Goal: Task Accomplishment & Management: Manage account settings

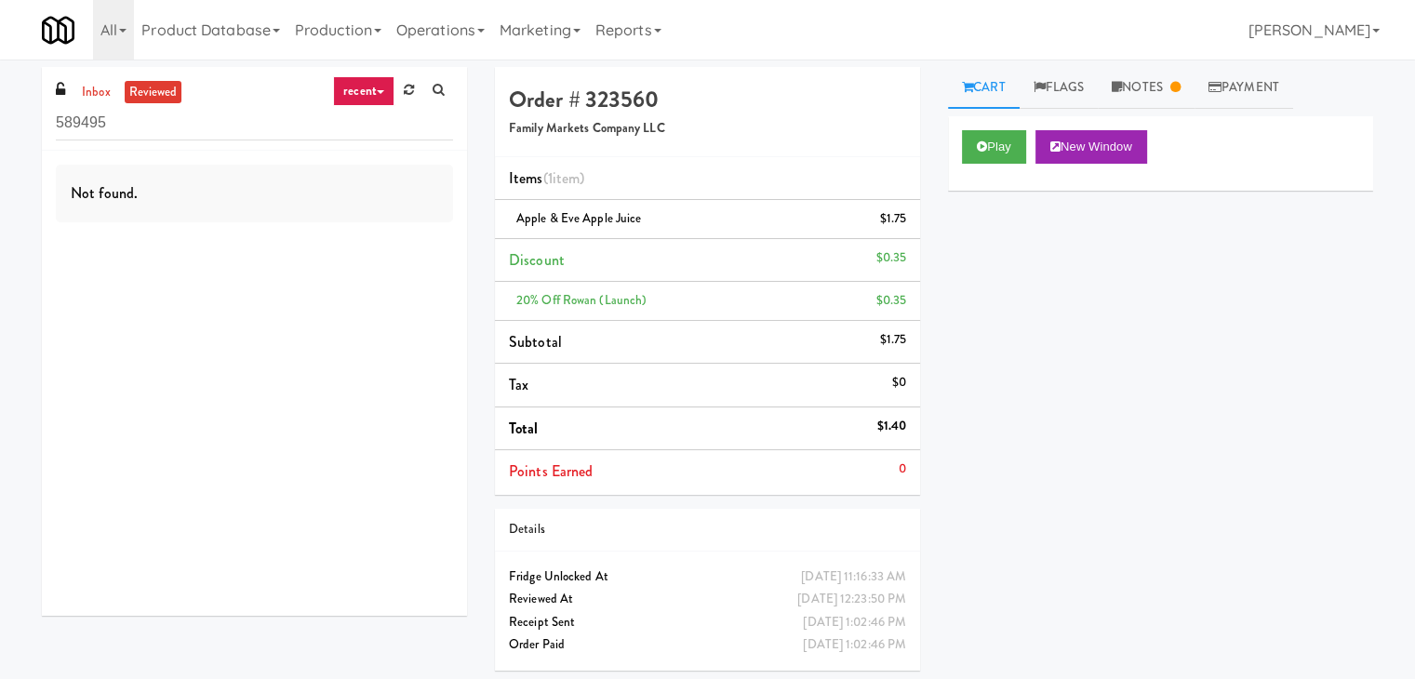
click at [94, 102] on div "inbox reviewed recent all unclear take inventory issue suspicious failed recent…" at bounding box center [254, 109] width 425 height 84
click at [97, 94] on link "inbox" at bounding box center [96, 92] width 38 height 23
click at [208, 115] on input "589495" at bounding box center [254, 123] width 397 height 34
paste input "Tempo Combo Cooler"
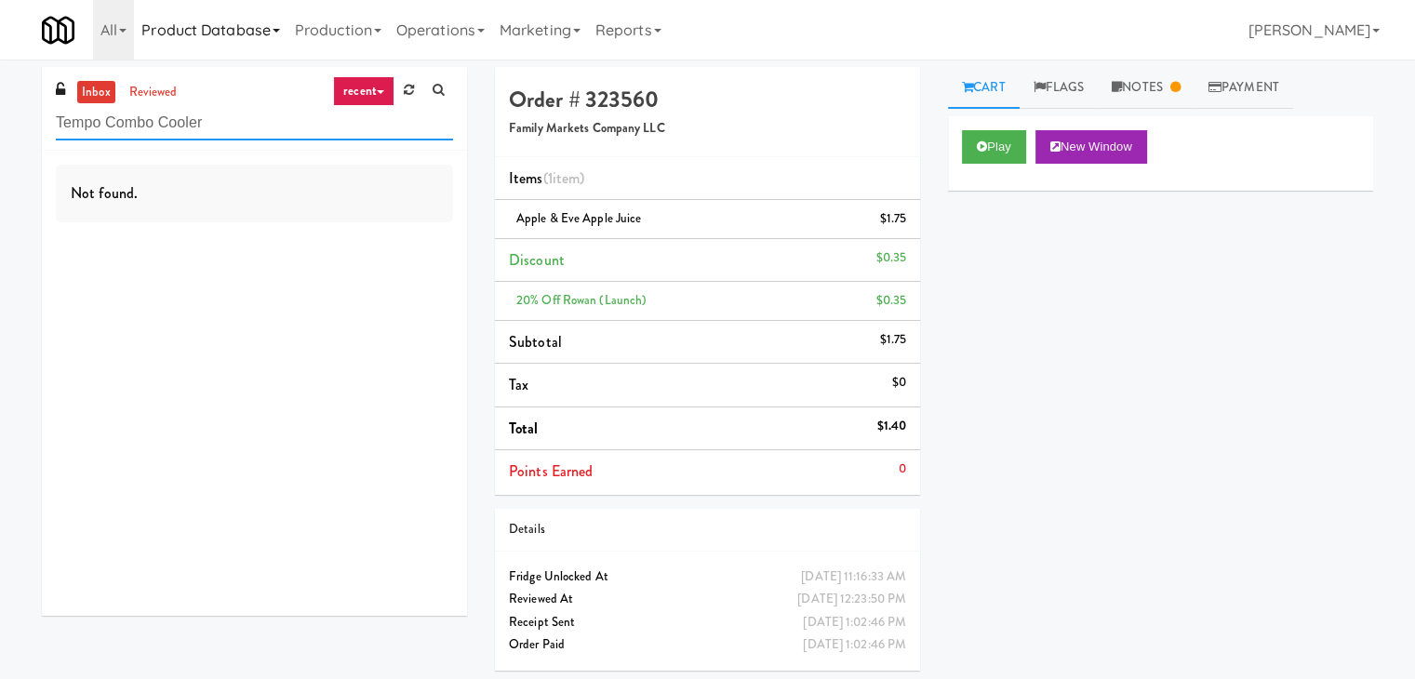
type input "Tempo Combo Cooler"
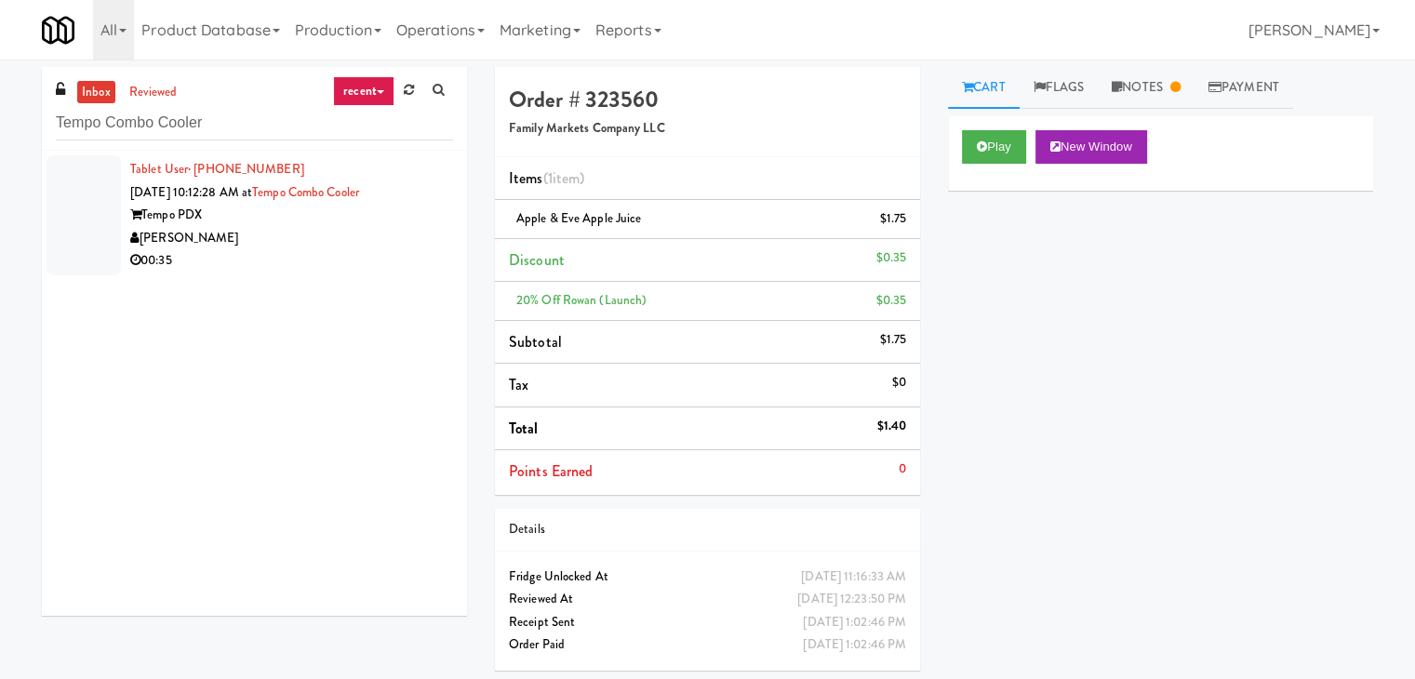
click at [363, 215] on div "Tempo PDX" at bounding box center [291, 215] width 323 height 23
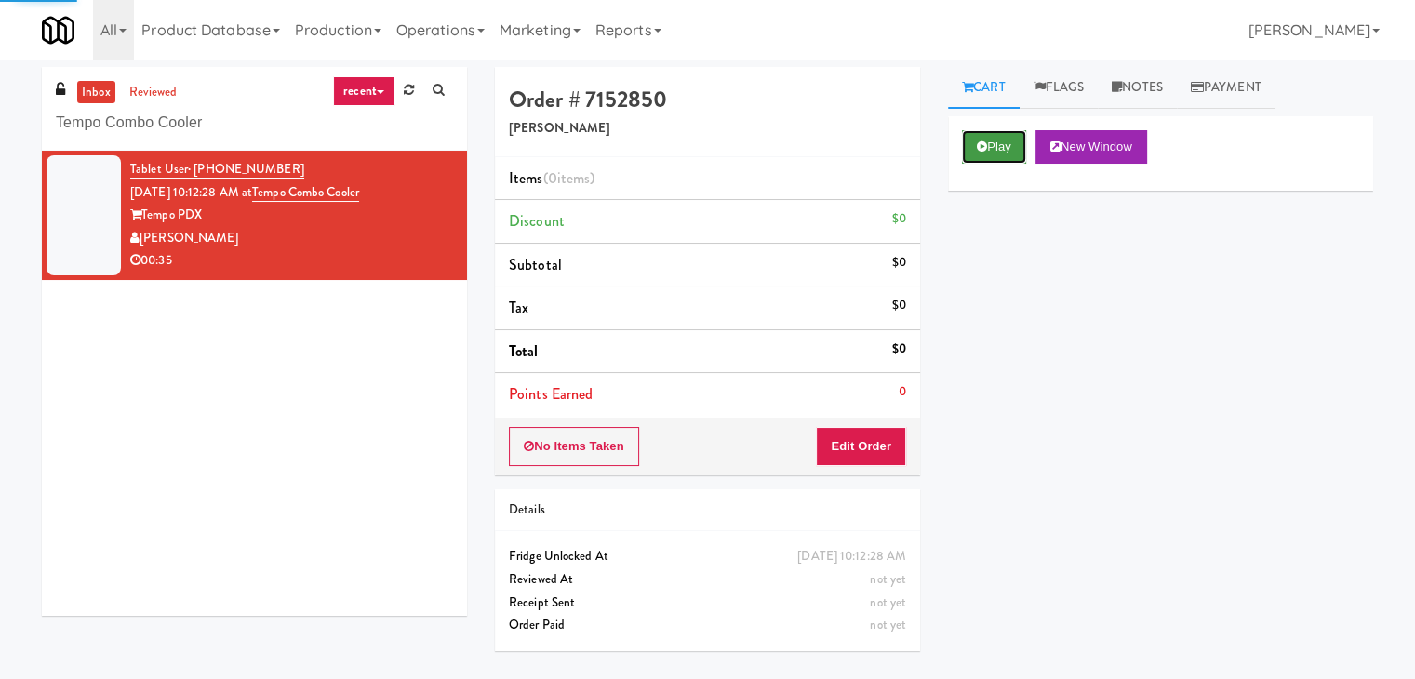
click at [979, 146] on icon at bounding box center [982, 147] width 10 height 12
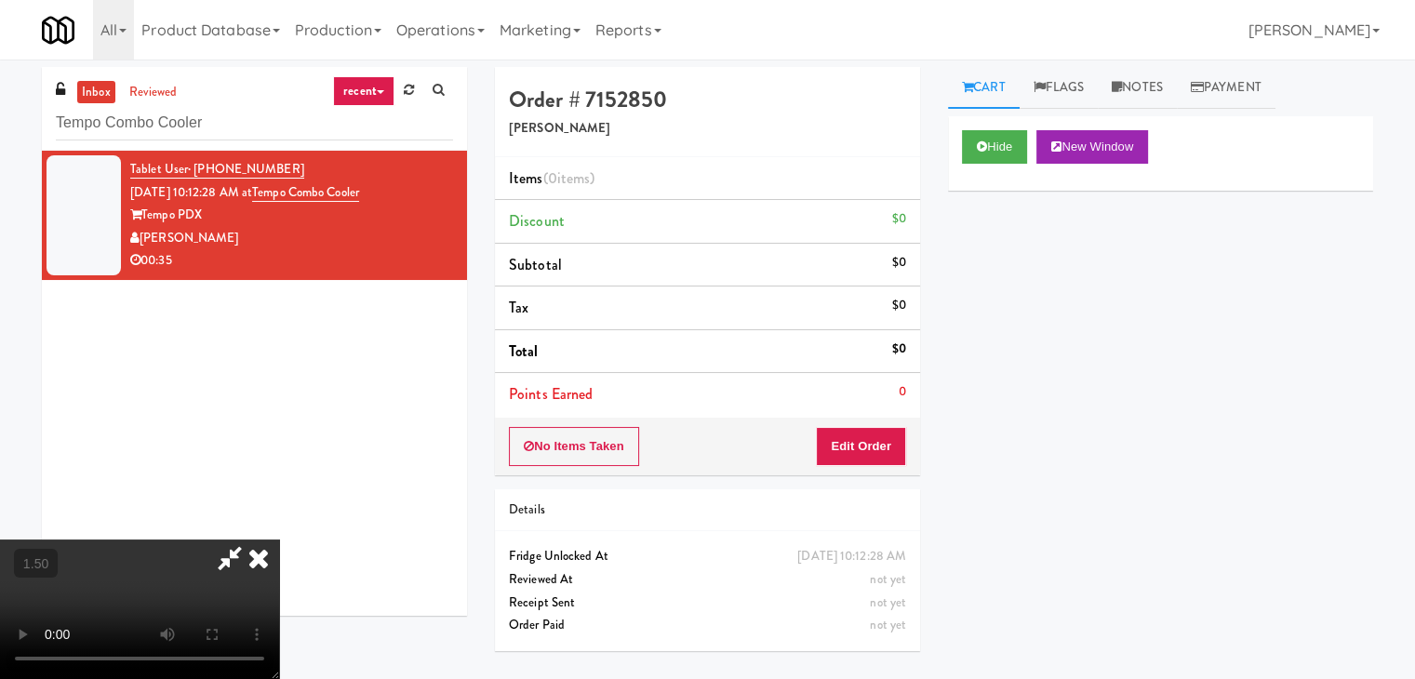
click at [279, 540] on video at bounding box center [139, 610] width 279 height 140
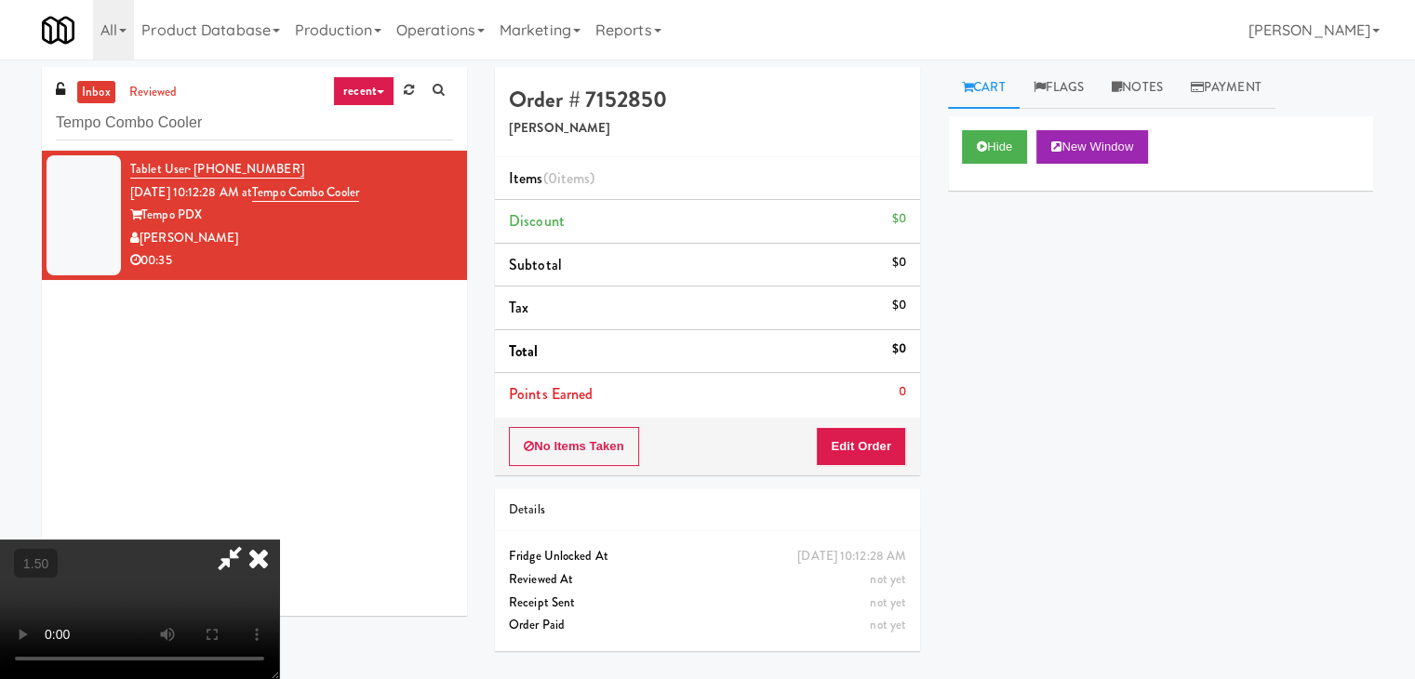
click at [279, 540] on video at bounding box center [139, 610] width 279 height 140
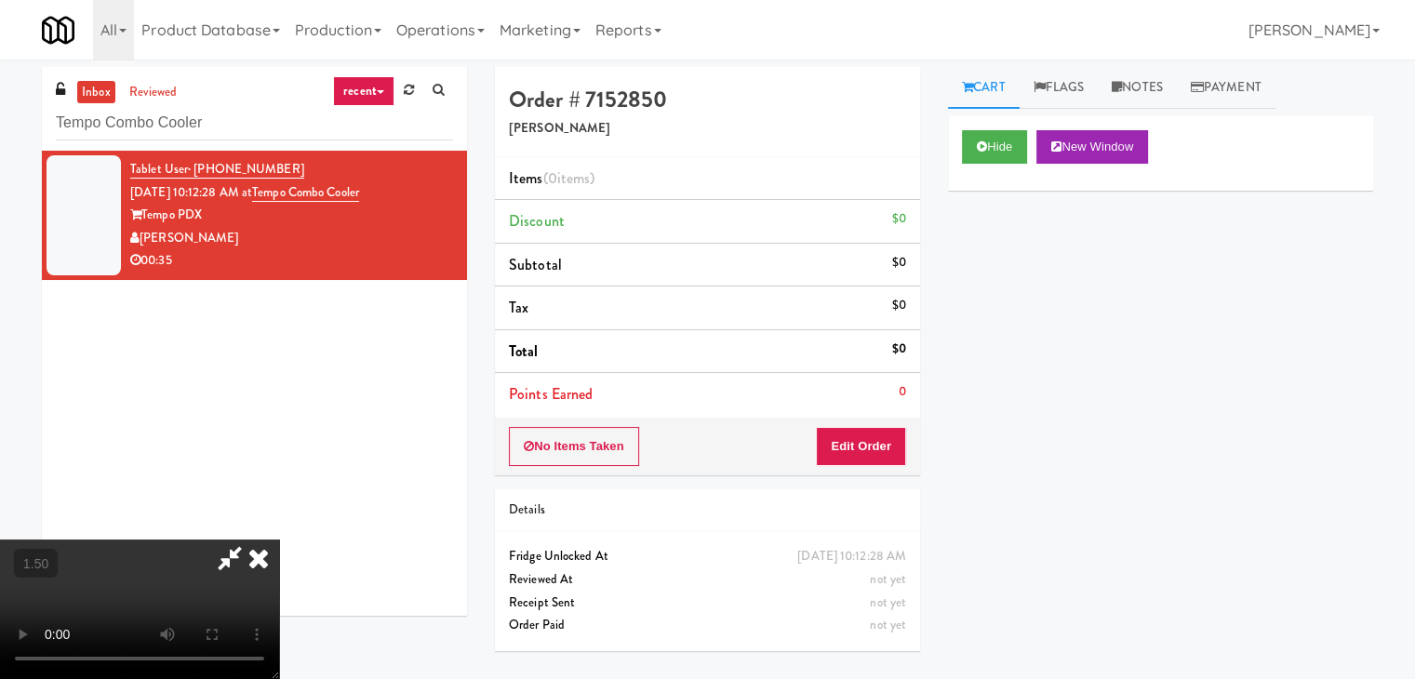
click at [279, 540] on video at bounding box center [139, 610] width 279 height 140
drag, startPoint x: 819, startPoint y: 77, endPoint x: 855, endPoint y: 385, distance: 310.1
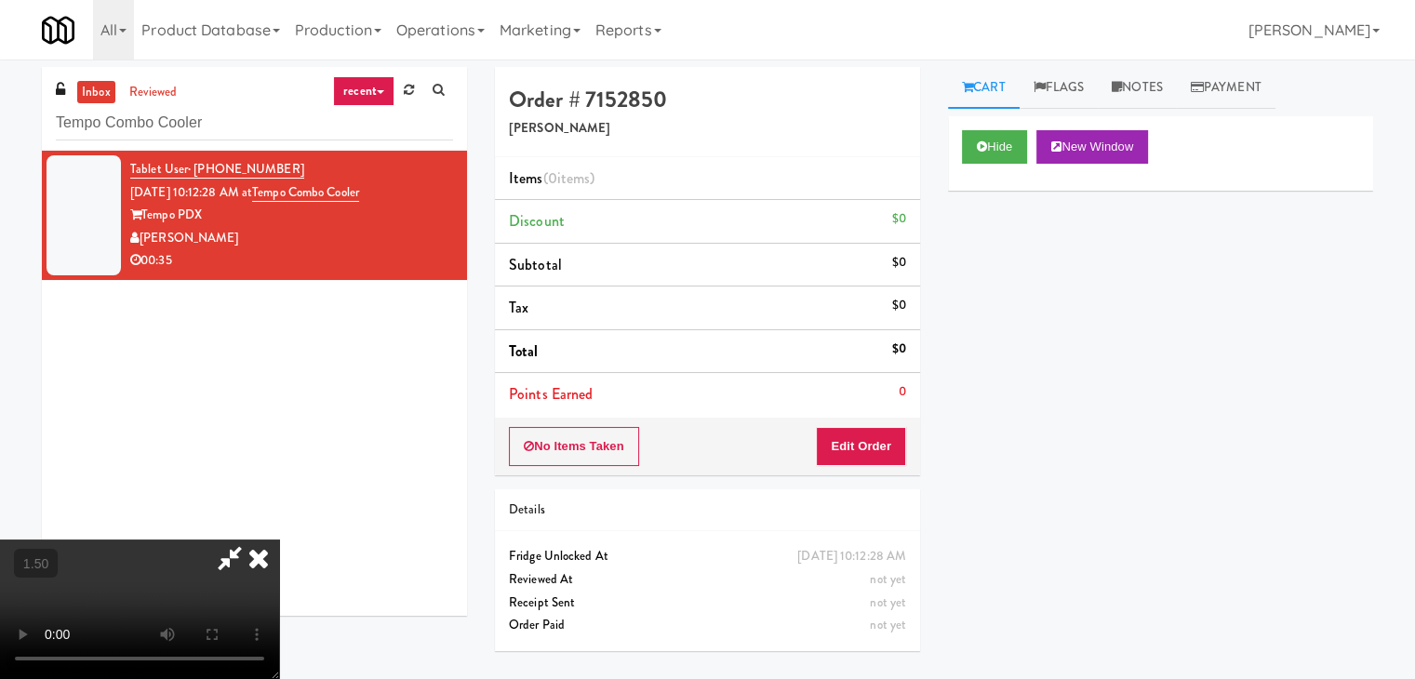
click at [279, 540] on icon at bounding box center [258, 558] width 41 height 37
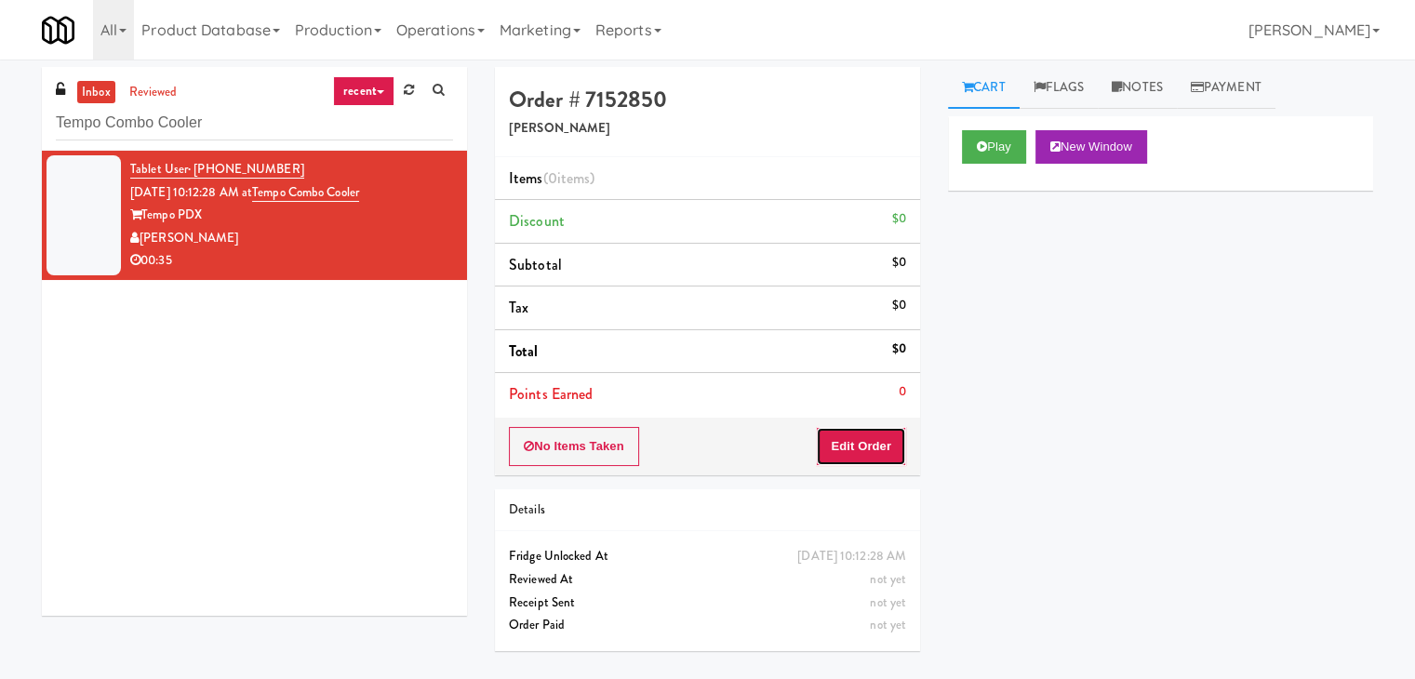
click at [876, 457] on button "Edit Order" at bounding box center [861, 446] width 90 height 39
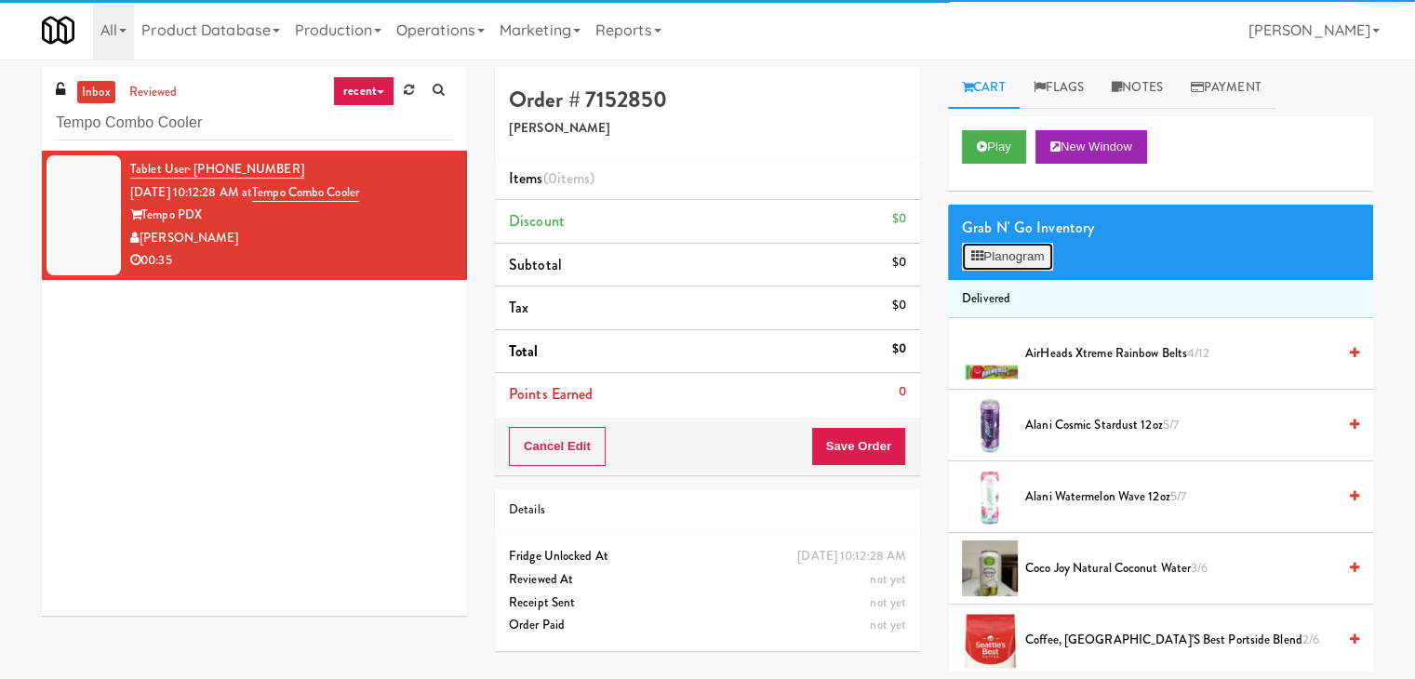
click at [1011, 258] on button "Planogram" at bounding box center [1007, 257] width 91 height 28
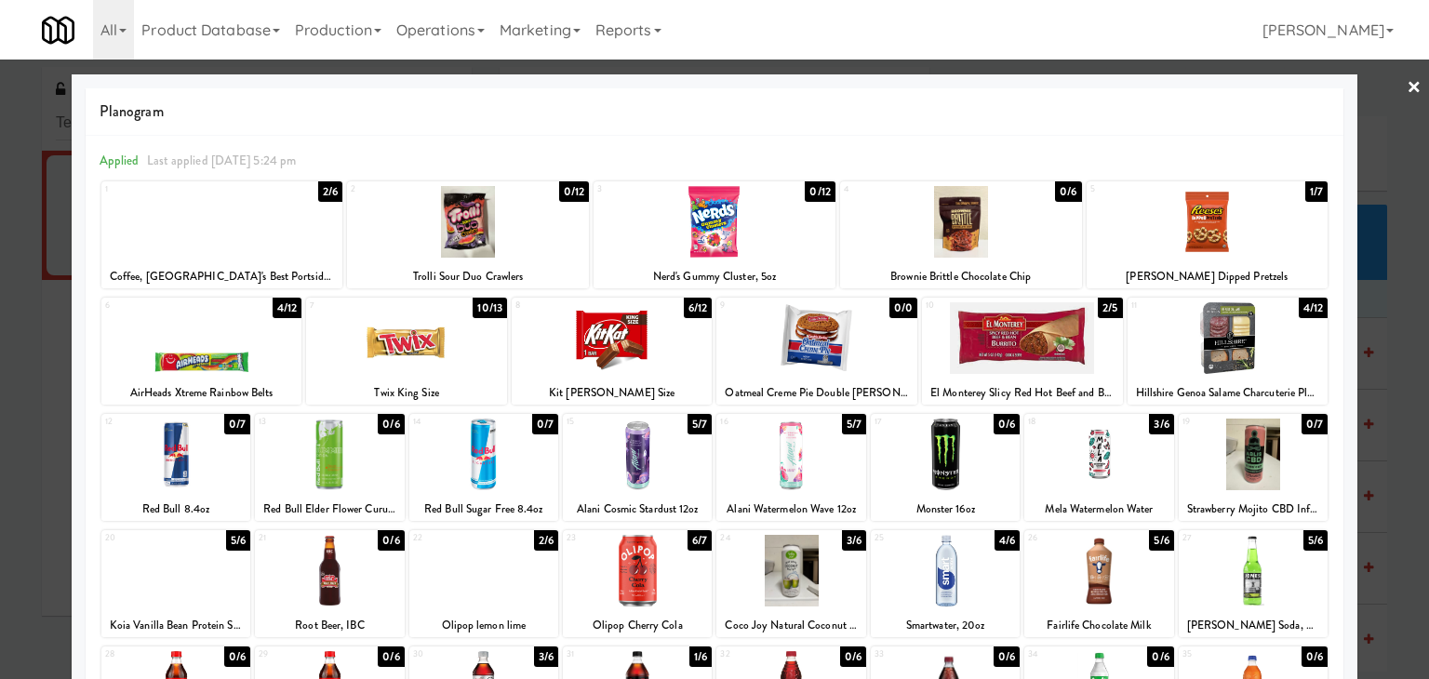
click at [804, 445] on div at bounding box center [791, 455] width 149 height 72
click at [1407, 80] on link "×" at bounding box center [1414, 89] width 15 height 58
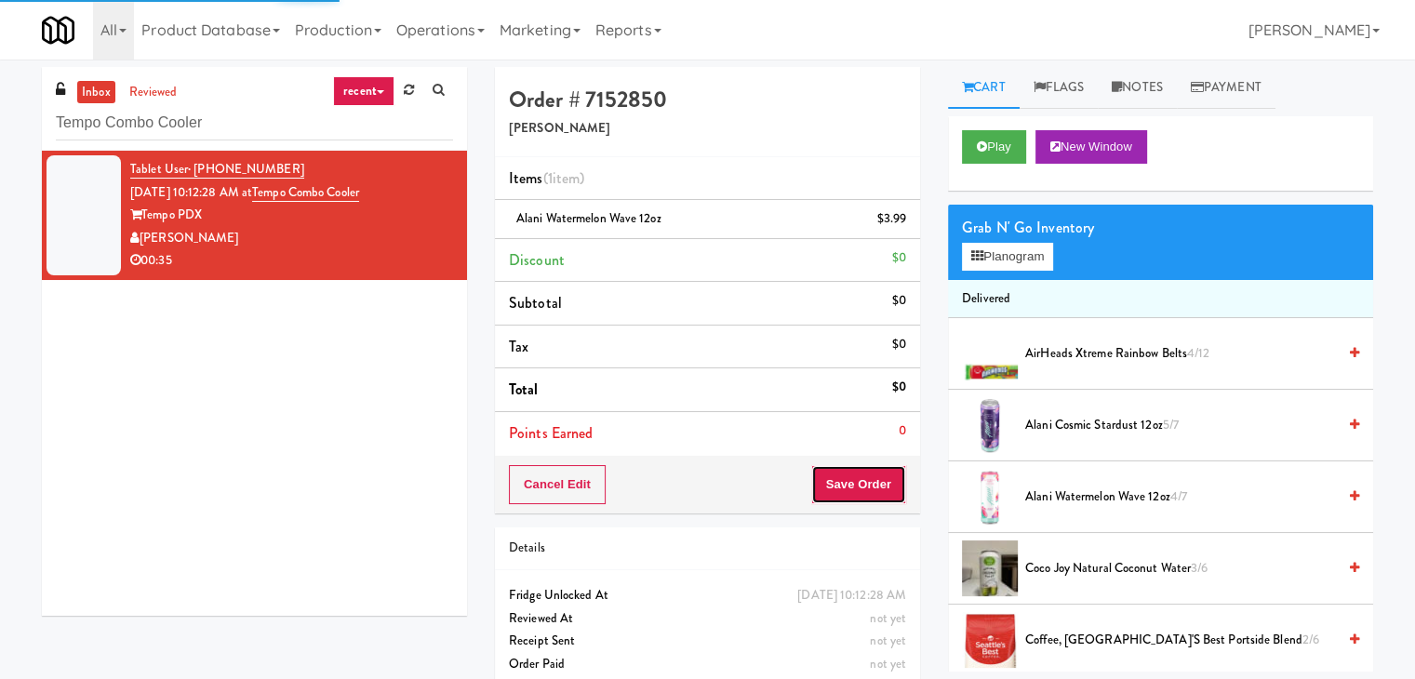
click at [834, 490] on button "Save Order" at bounding box center [858, 484] width 95 height 39
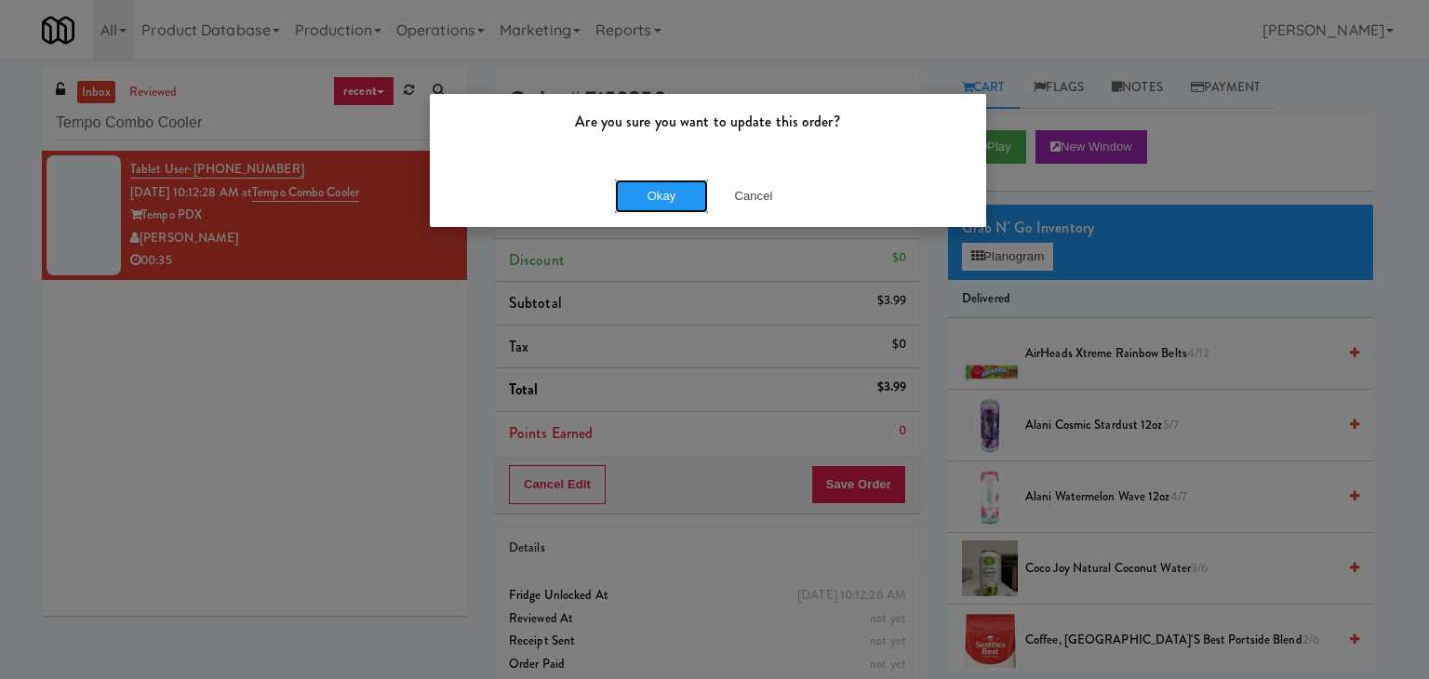
drag, startPoint x: 686, startPoint y: 201, endPoint x: 653, endPoint y: 124, distance: 83.8
click at [686, 200] on button "Okay" at bounding box center [661, 196] width 93 height 33
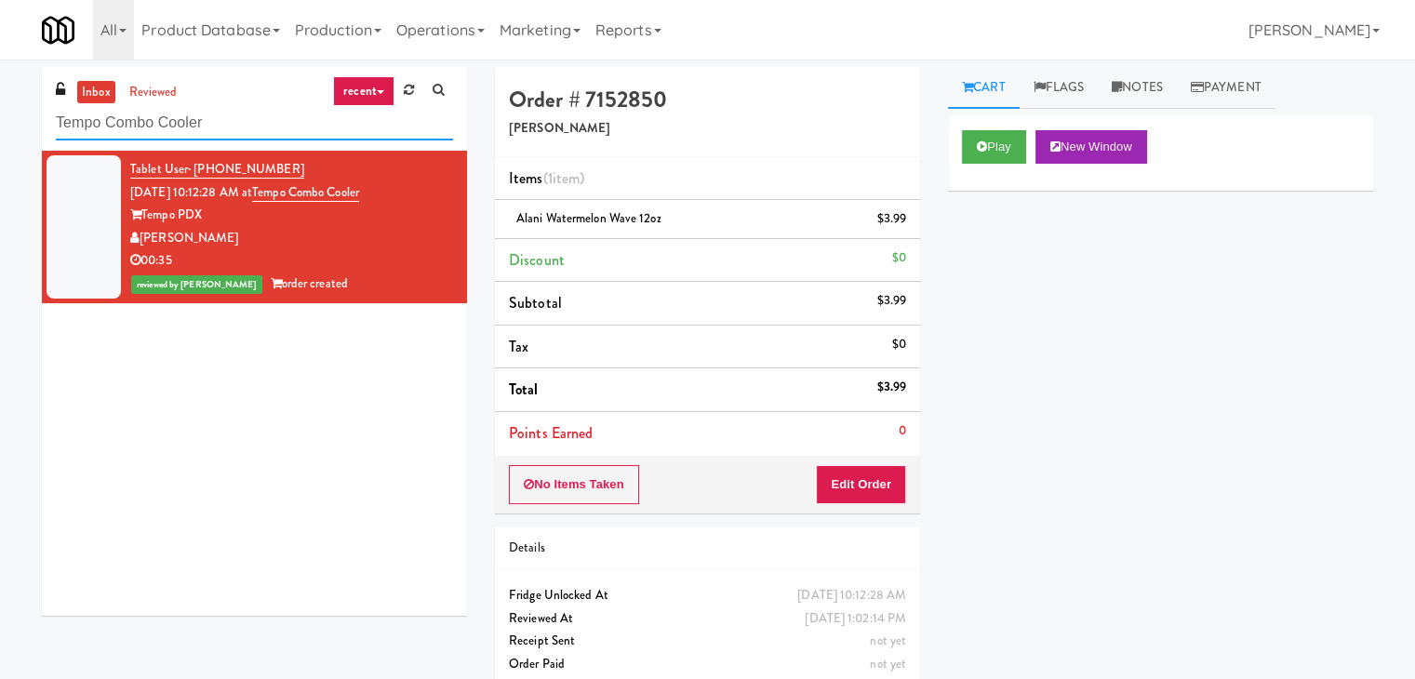
click at [194, 136] on input "Tempo Combo Cooler" at bounding box center [254, 123] width 397 height 34
paste input "Atwater - Cooler - Left"
type input "Atwater - Cooler - Left"
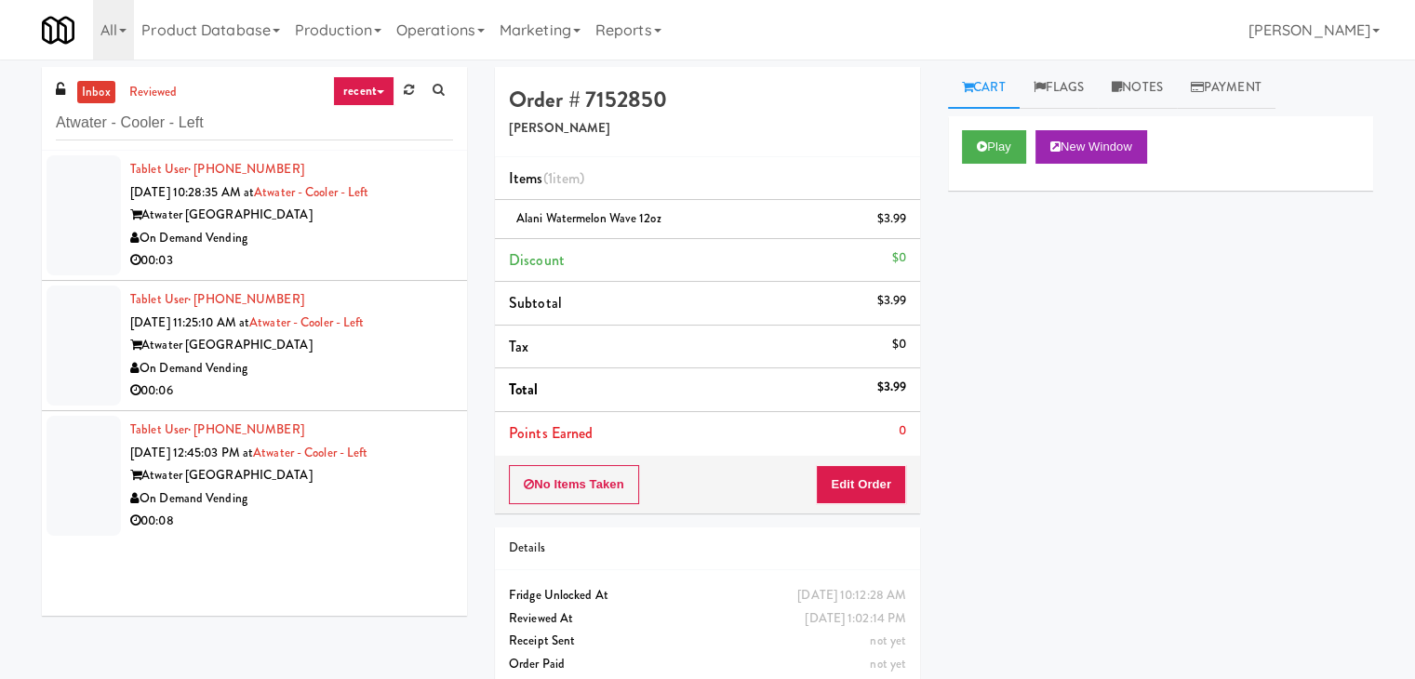
click at [399, 228] on div "On Demand Vending" at bounding box center [291, 238] width 323 height 23
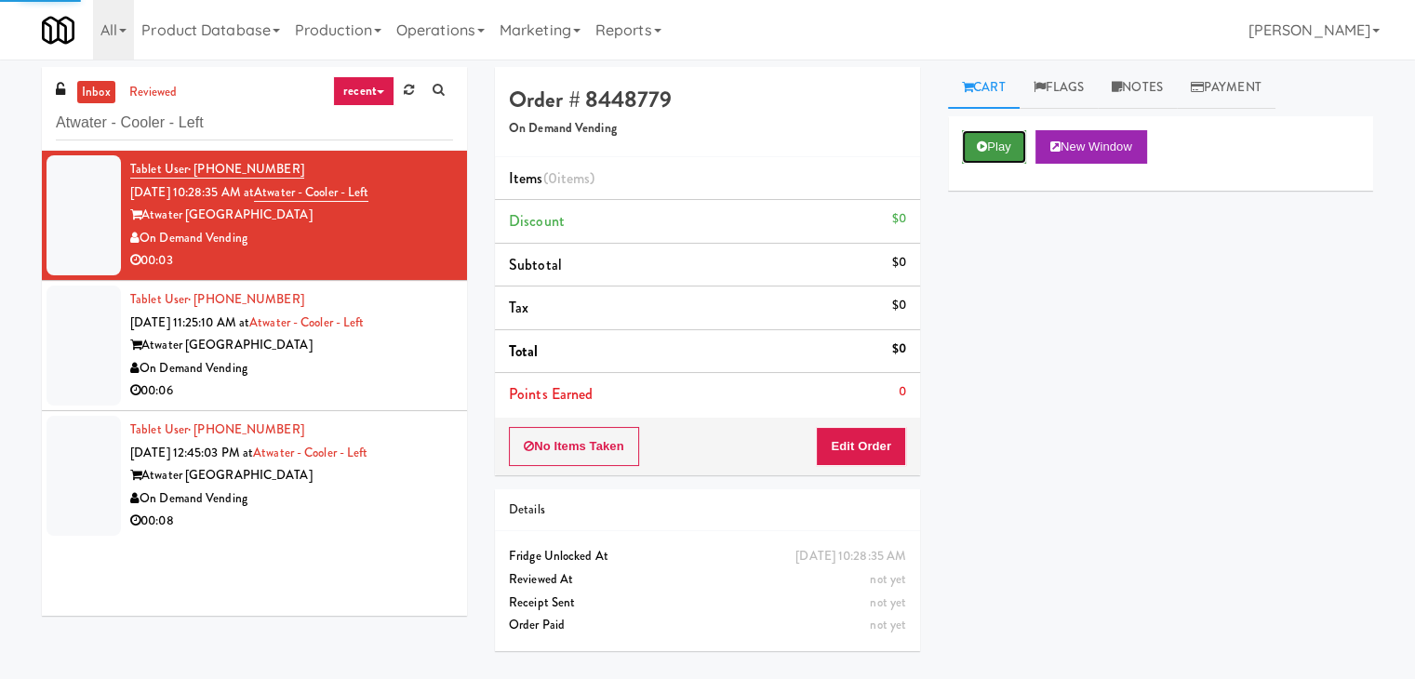
click at [990, 149] on button "Play" at bounding box center [994, 146] width 64 height 33
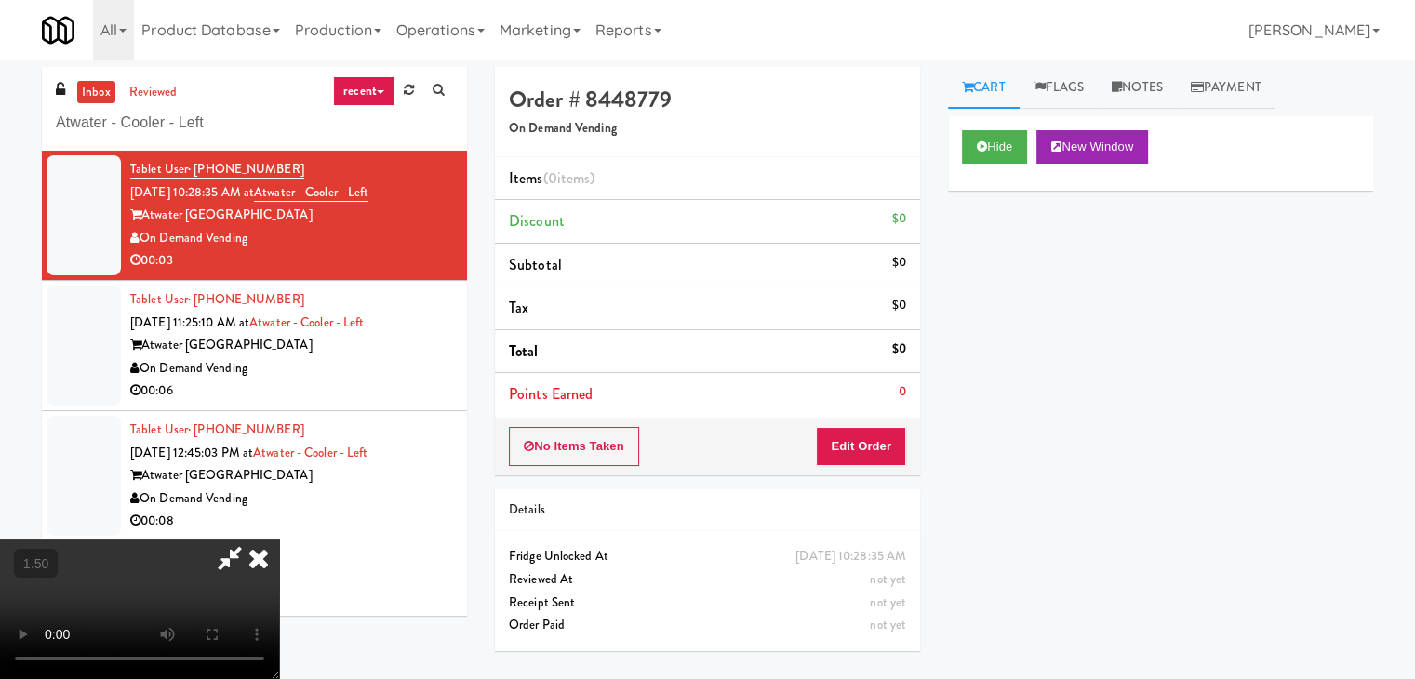
click at [279, 540] on video at bounding box center [139, 610] width 279 height 140
click at [279, 540] on icon at bounding box center [258, 558] width 41 height 37
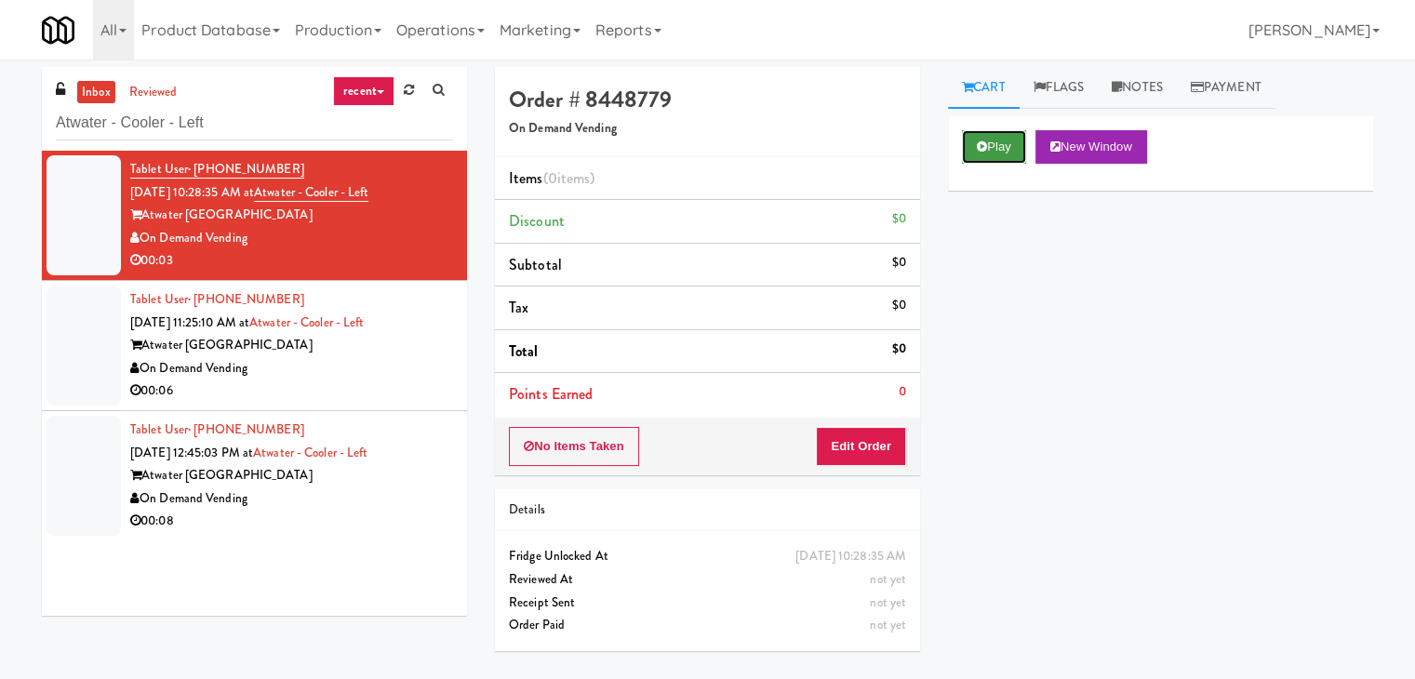
click at [964, 142] on button "Play" at bounding box center [994, 146] width 64 height 33
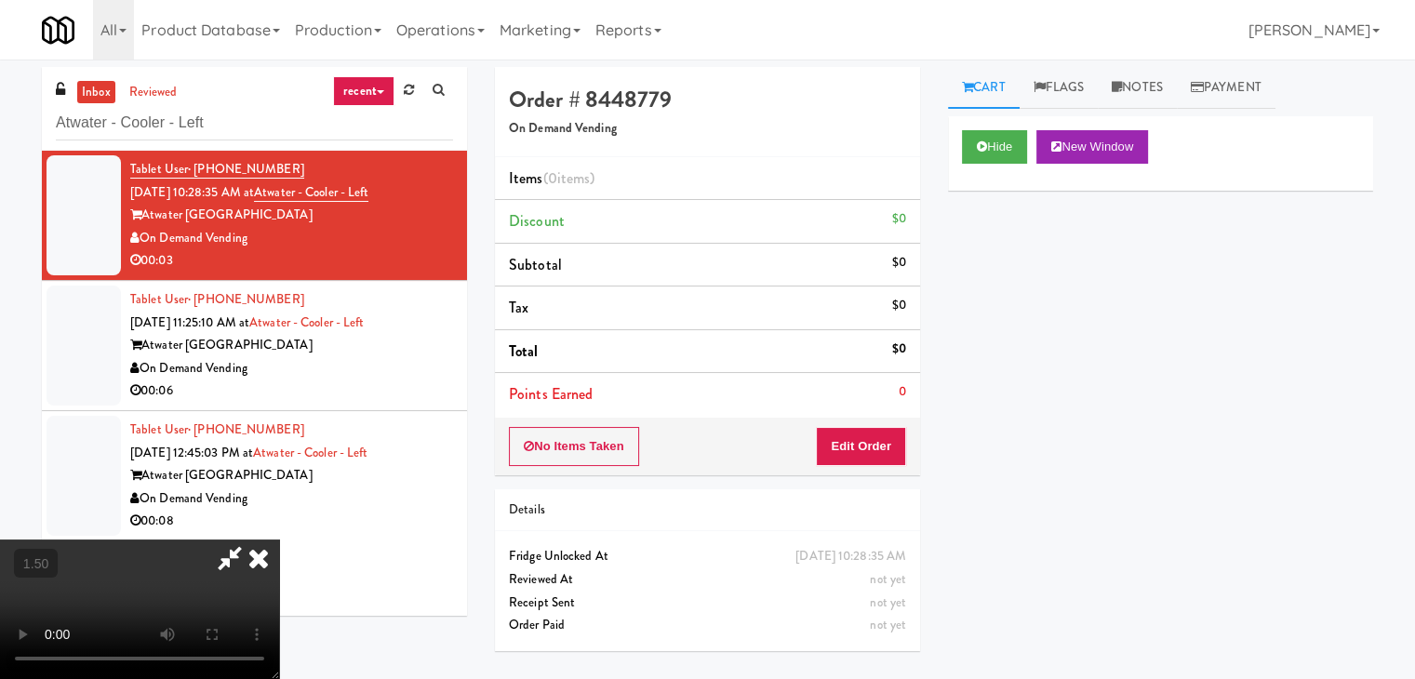
click at [279, 540] on icon at bounding box center [258, 558] width 41 height 37
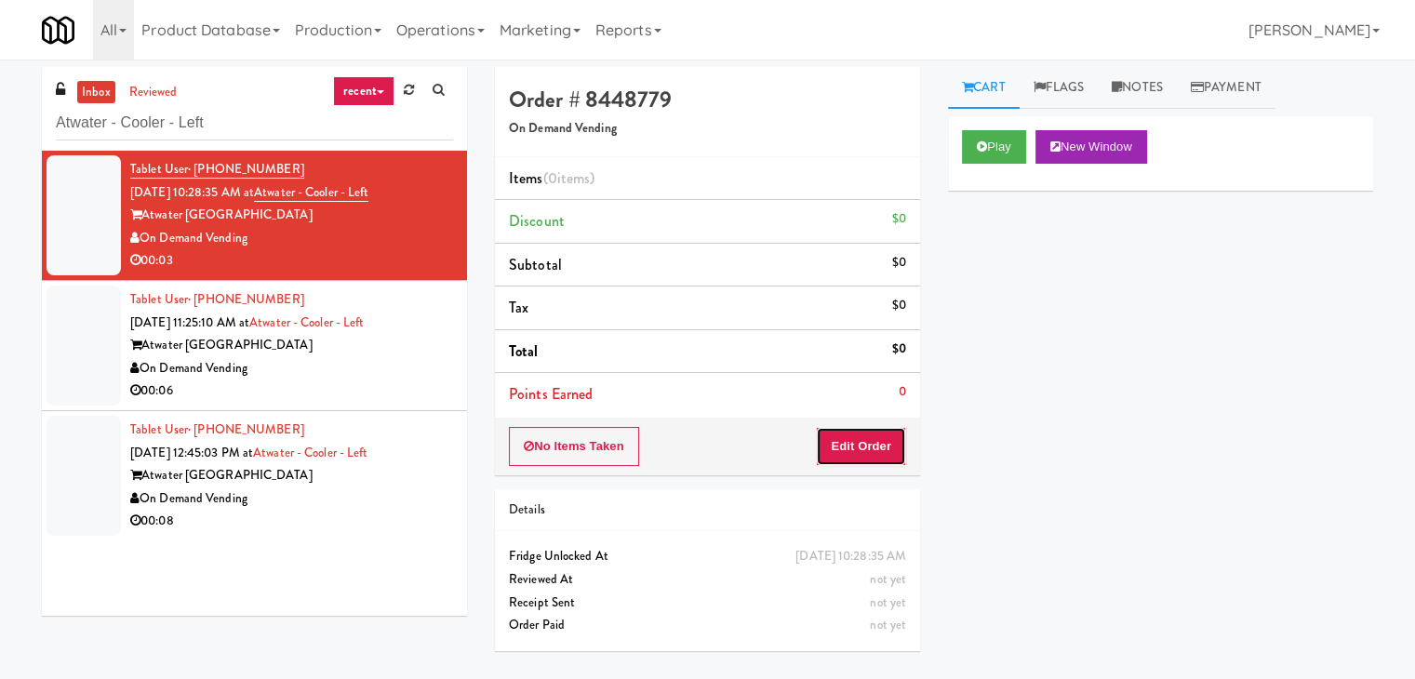
drag, startPoint x: 852, startPoint y: 443, endPoint x: 896, endPoint y: 402, distance: 59.9
click at [852, 439] on button "Edit Order" at bounding box center [861, 446] width 90 height 39
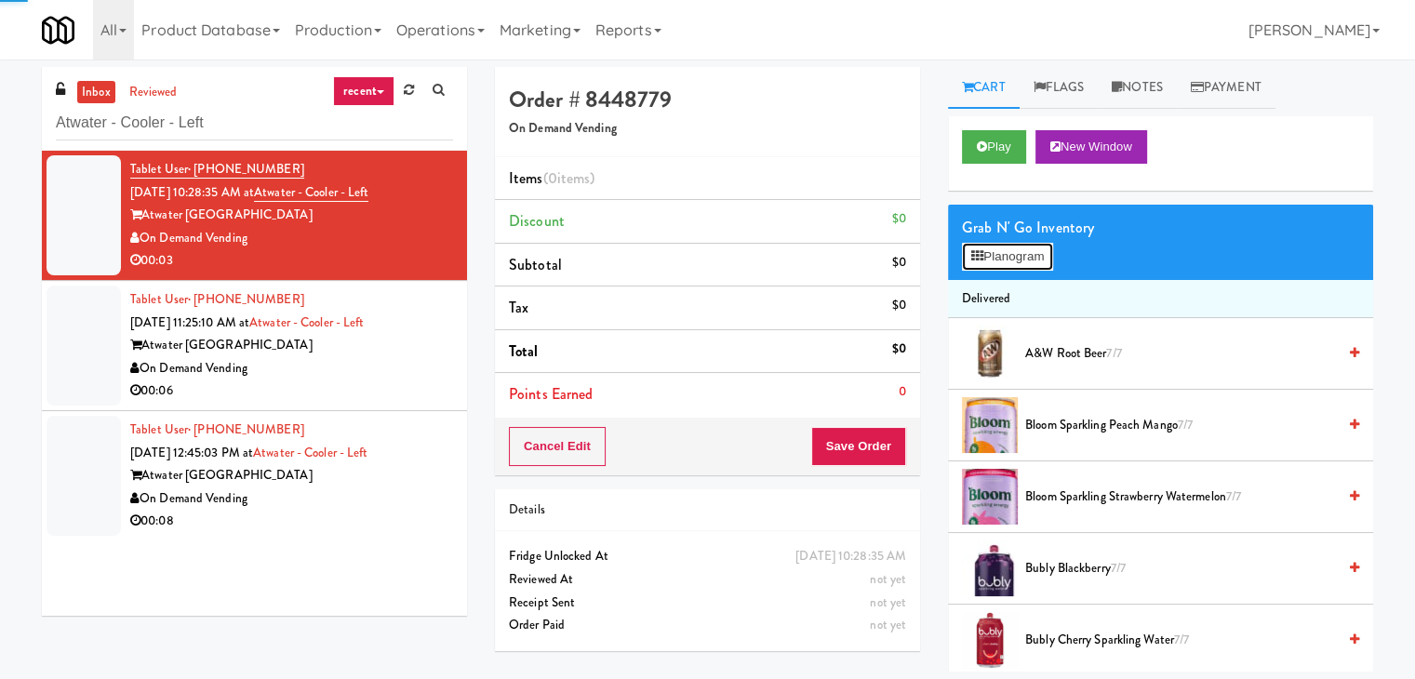
click at [1001, 253] on button "Planogram" at bounding box center [1007, 257] width 91 height 28
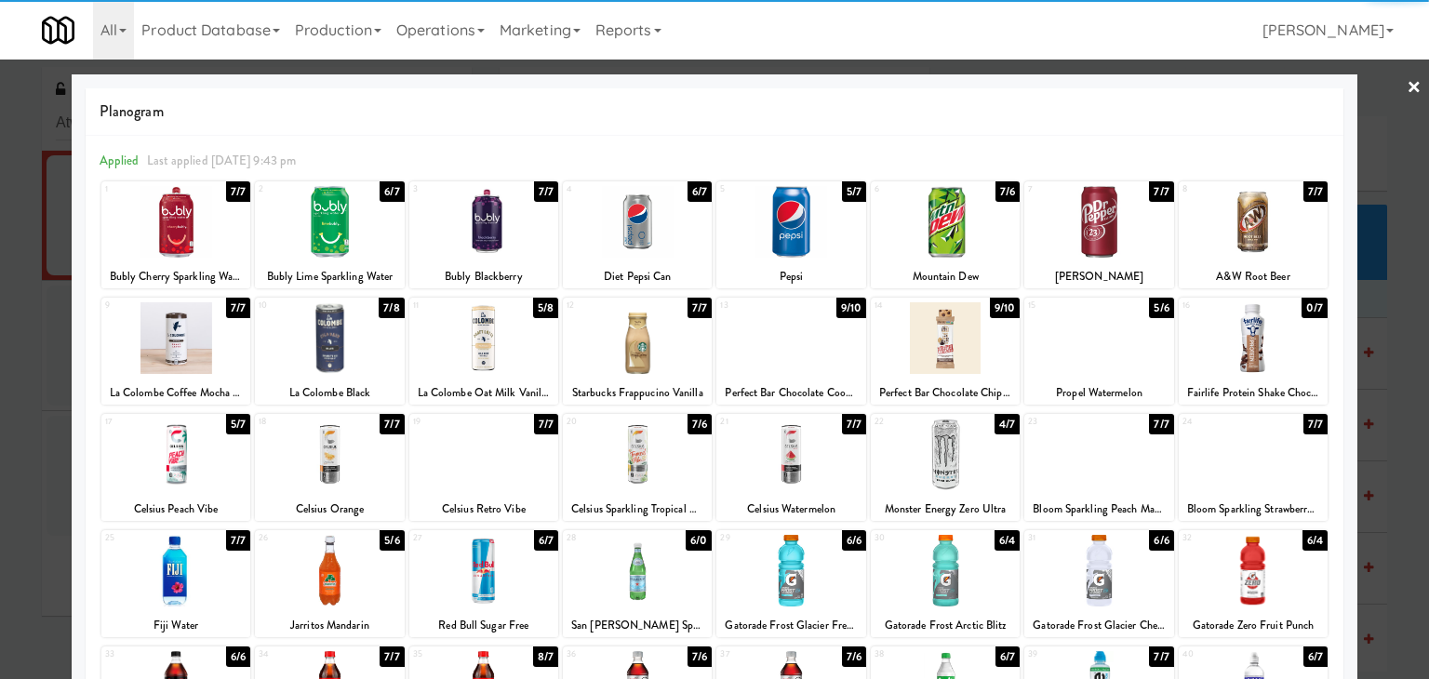
drag, startPoint x: 953, startPoint y: 451, endPoint x: 977, endPoint y: 440, distance: 26.6
click at [953, 450] on div at bounding box center [945, 455] width 149 height 72
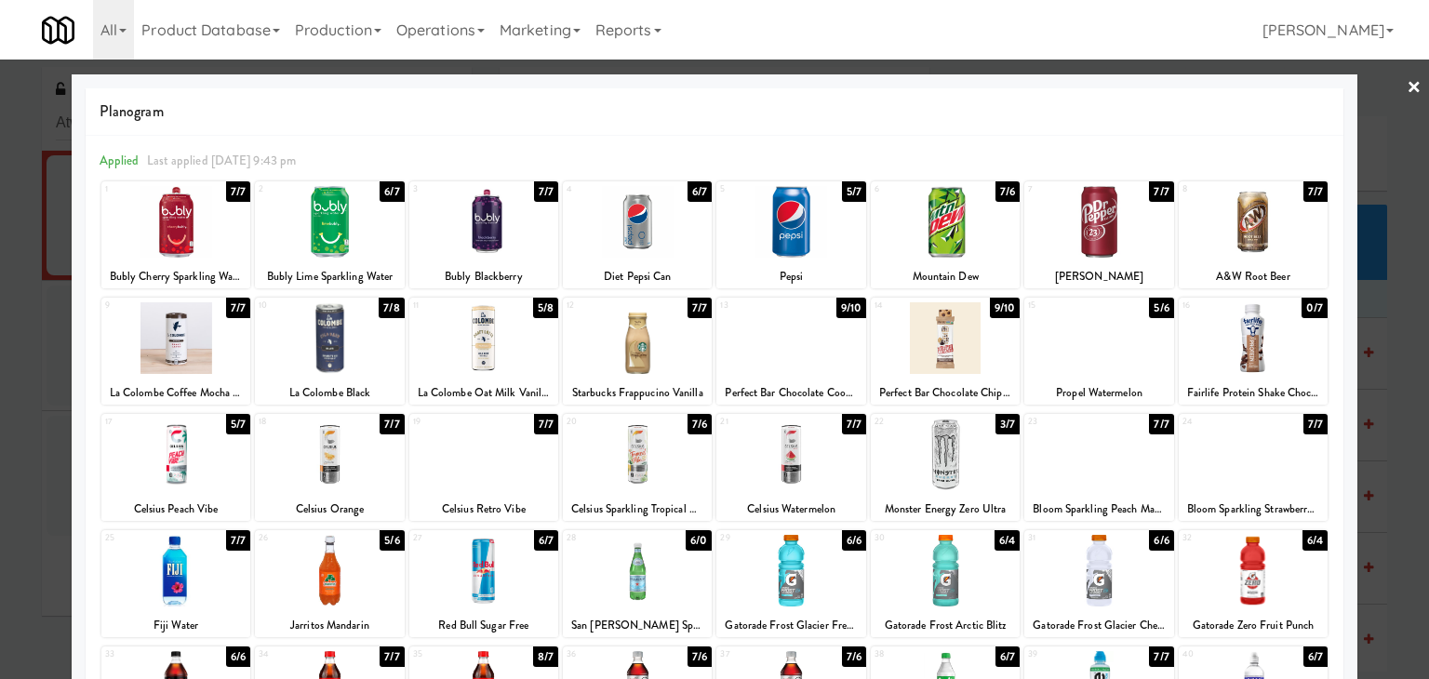
click at [1407, 80] on link "×" at bounding box center [1414, 89] width 15 height 58
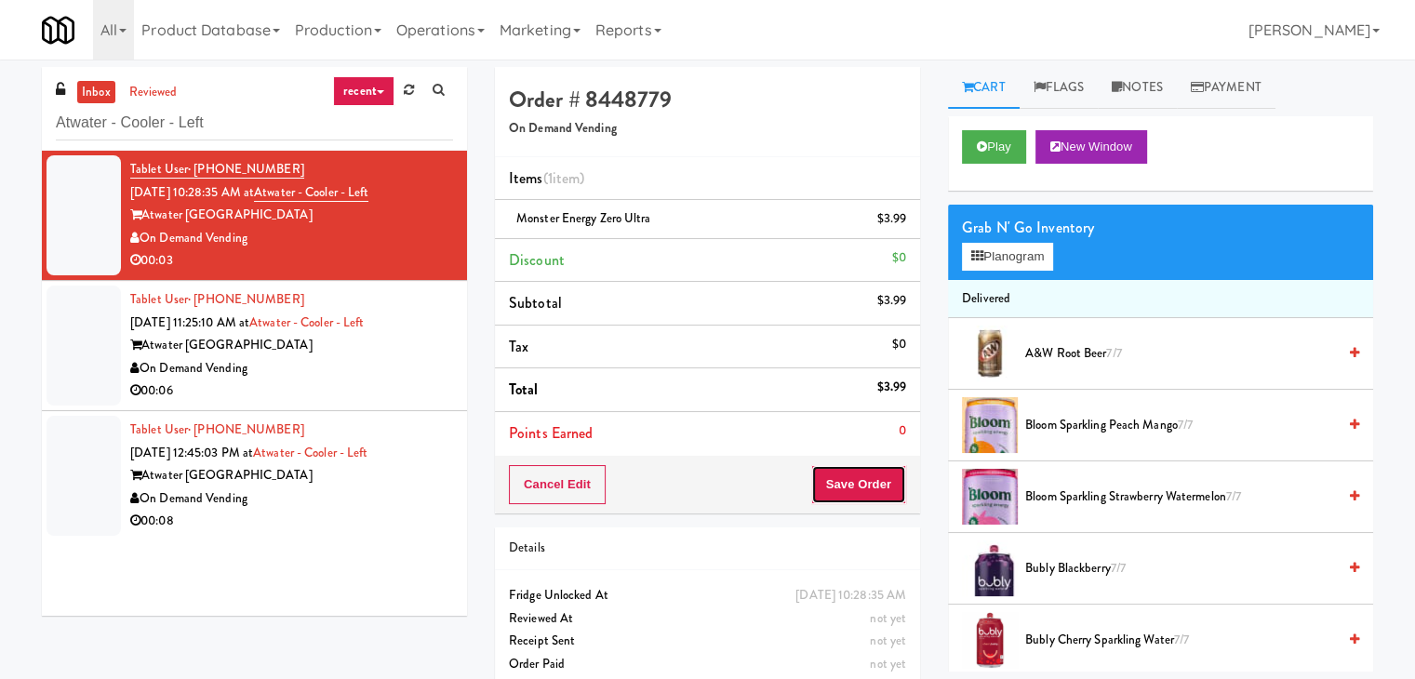
click at [875, 494] on button "Save Order" at bounding box center [858, 484] width 95 height 39
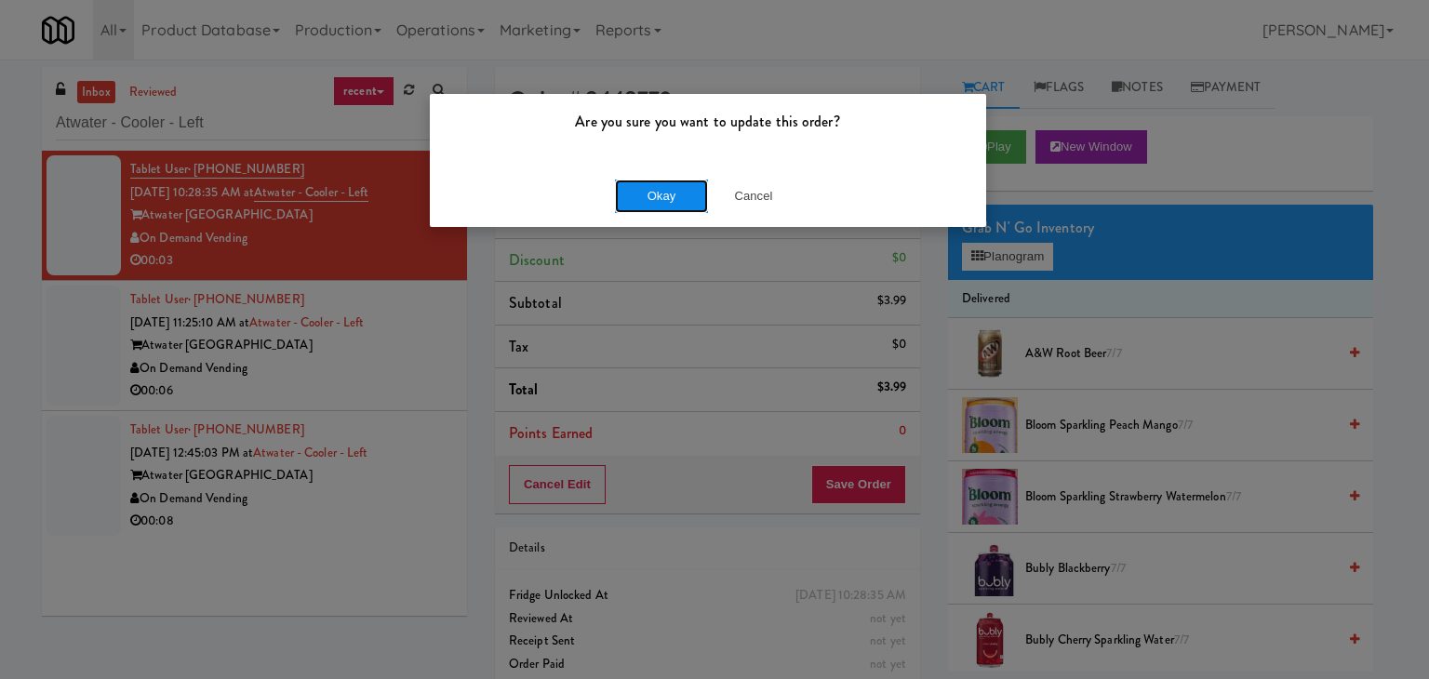
click at [666, 194] on button "Okay" at bounding box center [661, 196] width 93 height 33
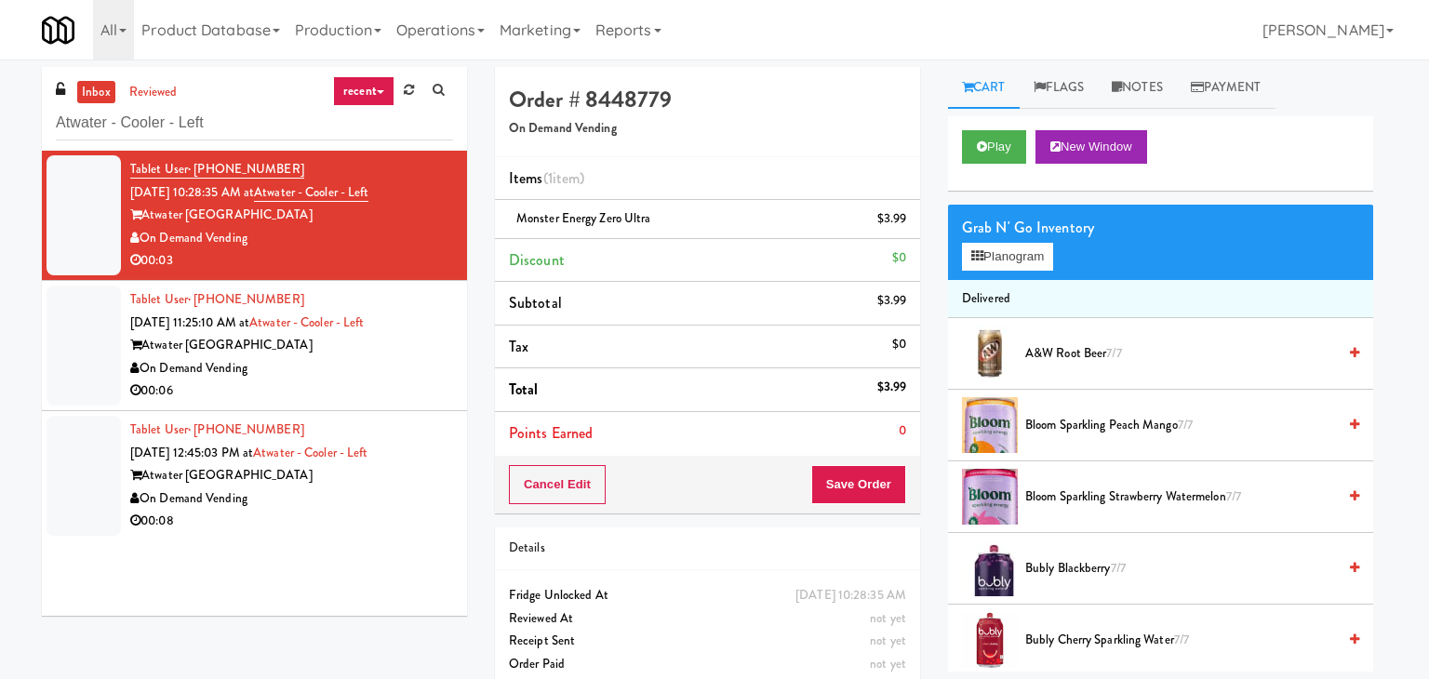
click at [401, 377] on div "On Demand Vending" at bounding box center [291, 368] width 323 height 23
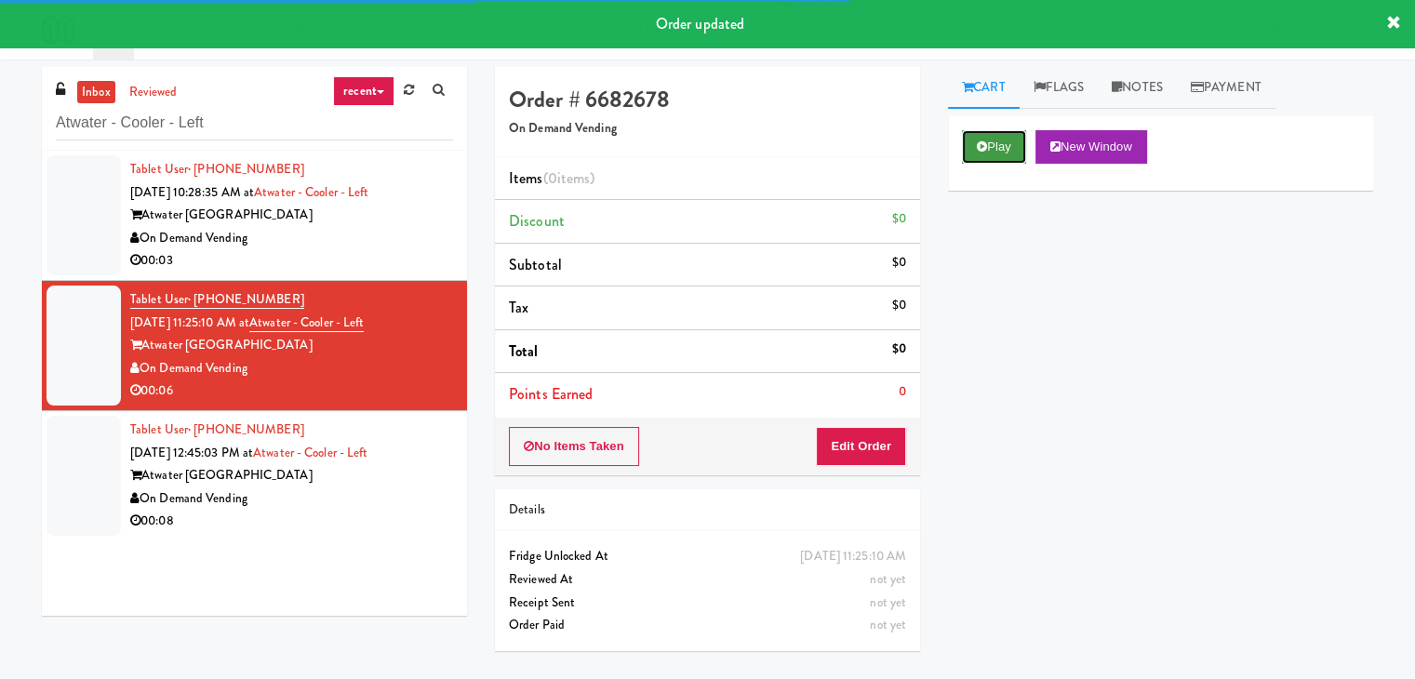
click at [1013, 157] on button "Play" at bounding box center [994, 146] width 64 height 33
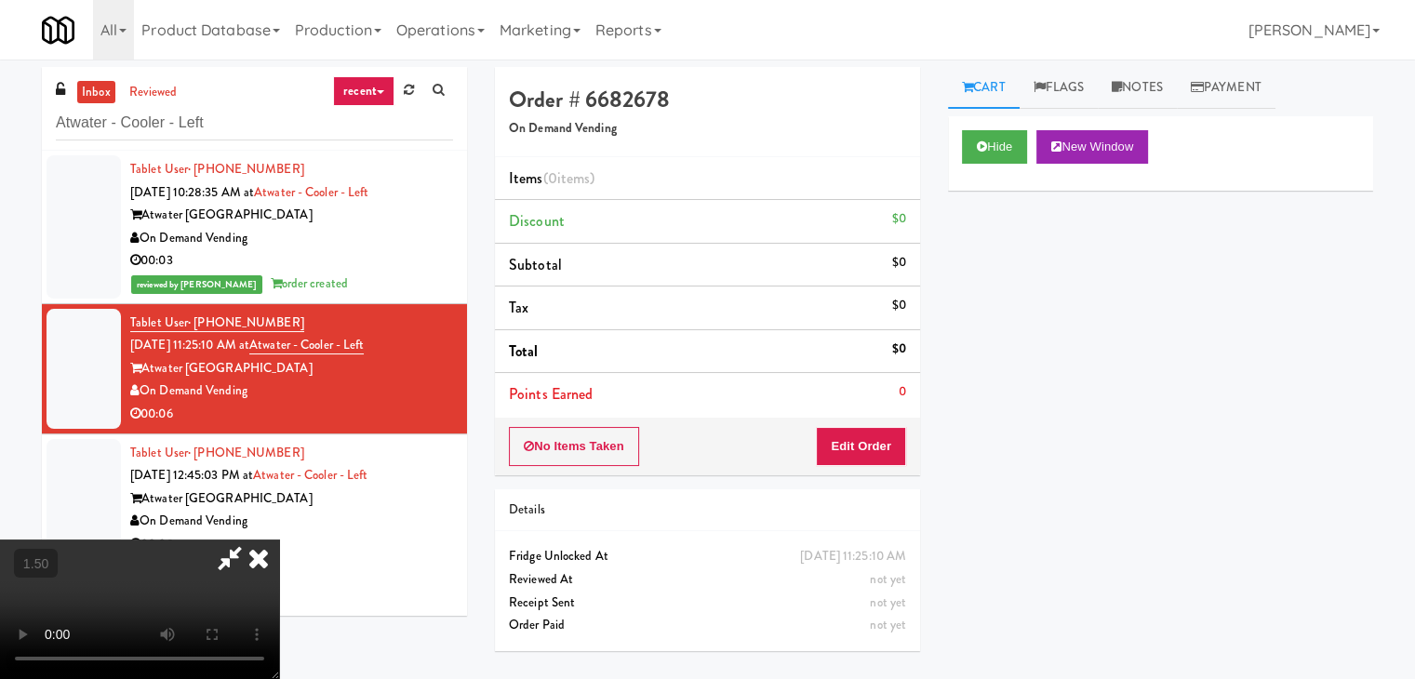
click at [279, 540] on video at bounding box center [139, 610] width 279 height 140
click at [279, 540] on icon at bounding box center [258, 558] width 41 height 37
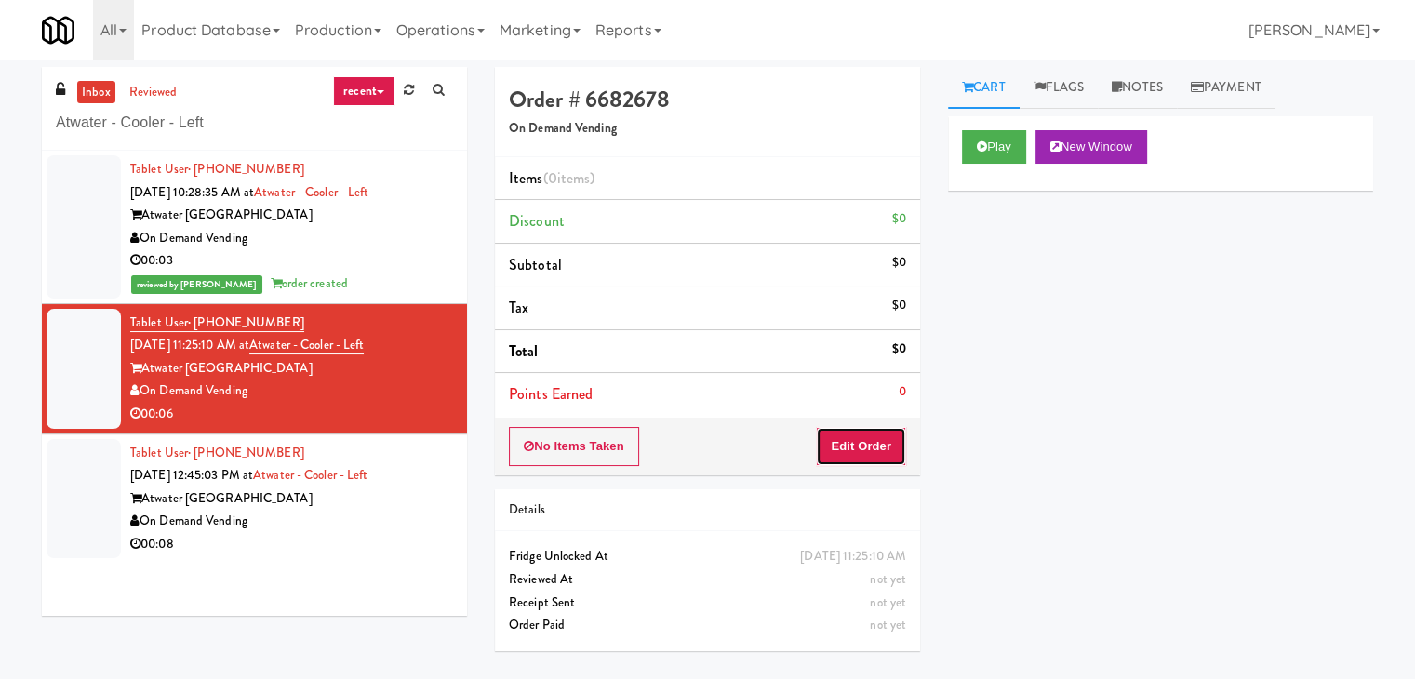
drag, startPoint x: 870, startPoint y: 440, endPoint x: 936, endPoint y: 365, distance: 100.2
click at [871, 440] on button "Edit Order" at bounding box center [861, 446] width 90 height 39
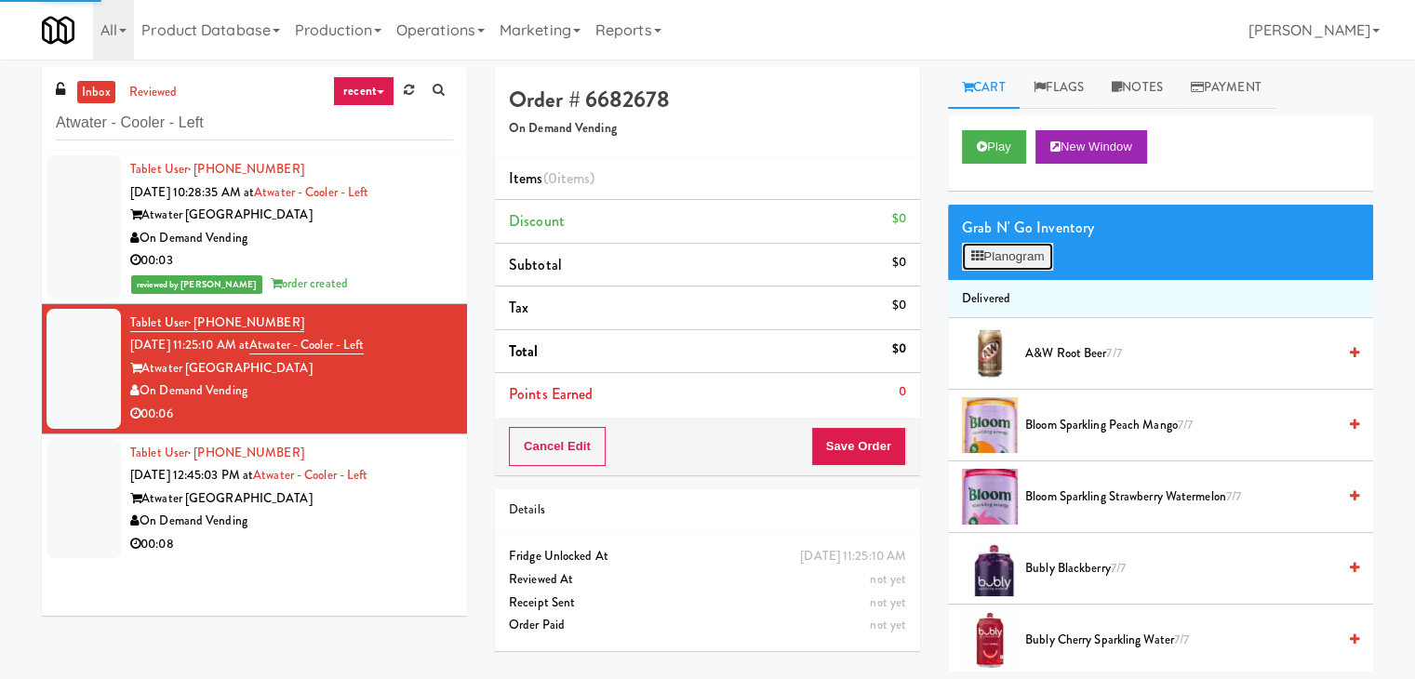
click at [1008, 261] on button "Planogram" at bounding box center [1007, 257] width 91 height 28
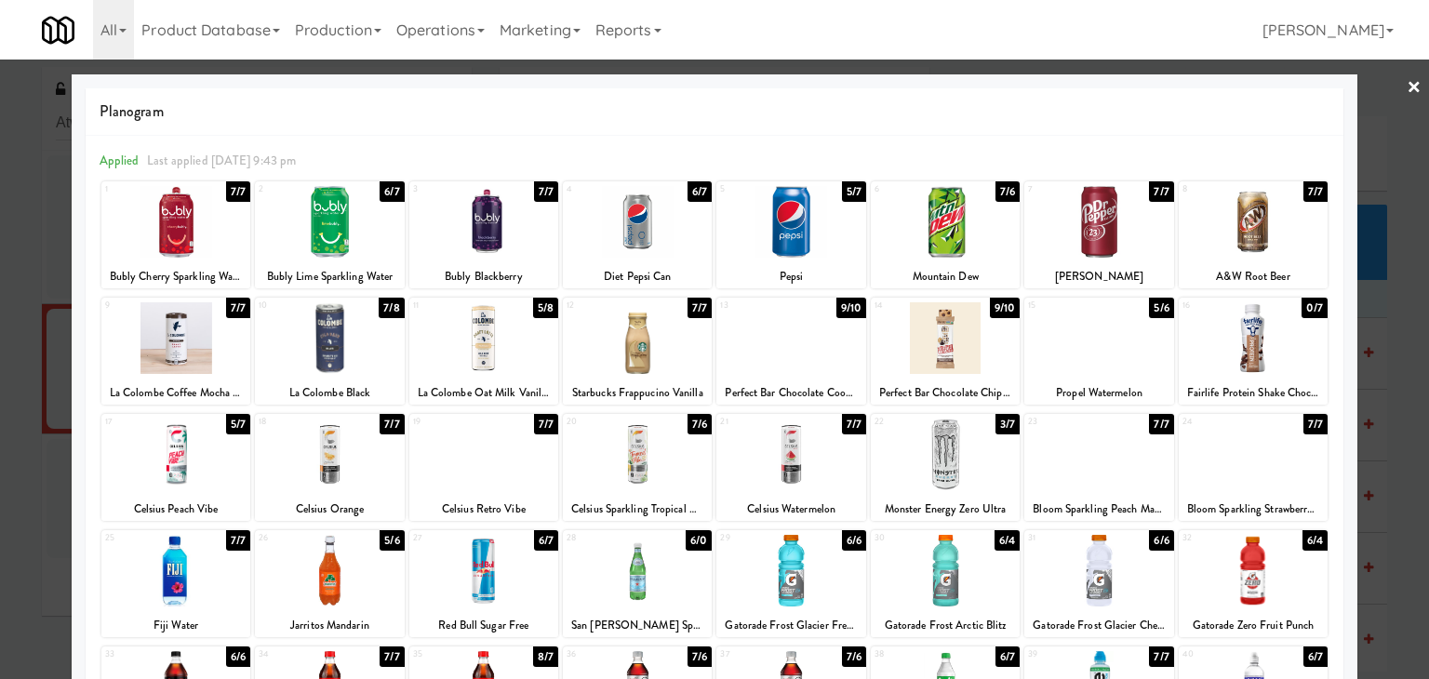
click at [160, 330] on div at bounding box center [175, 338] width 149 height 72
click at [1407, 85] on link "×" at bounding box center [1414, 89] width 15 height 58
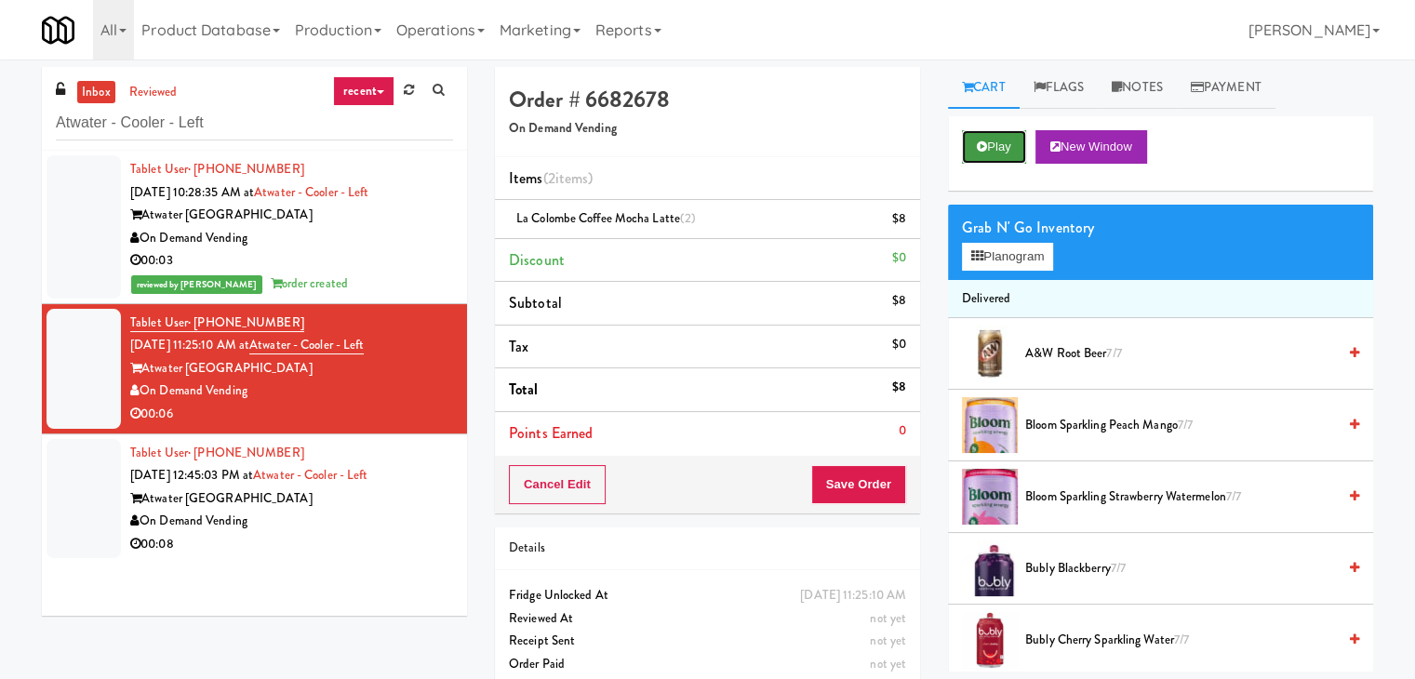
click at [1001, 147] on button "Play" at bounding box center [994, 146] width 64 height 33
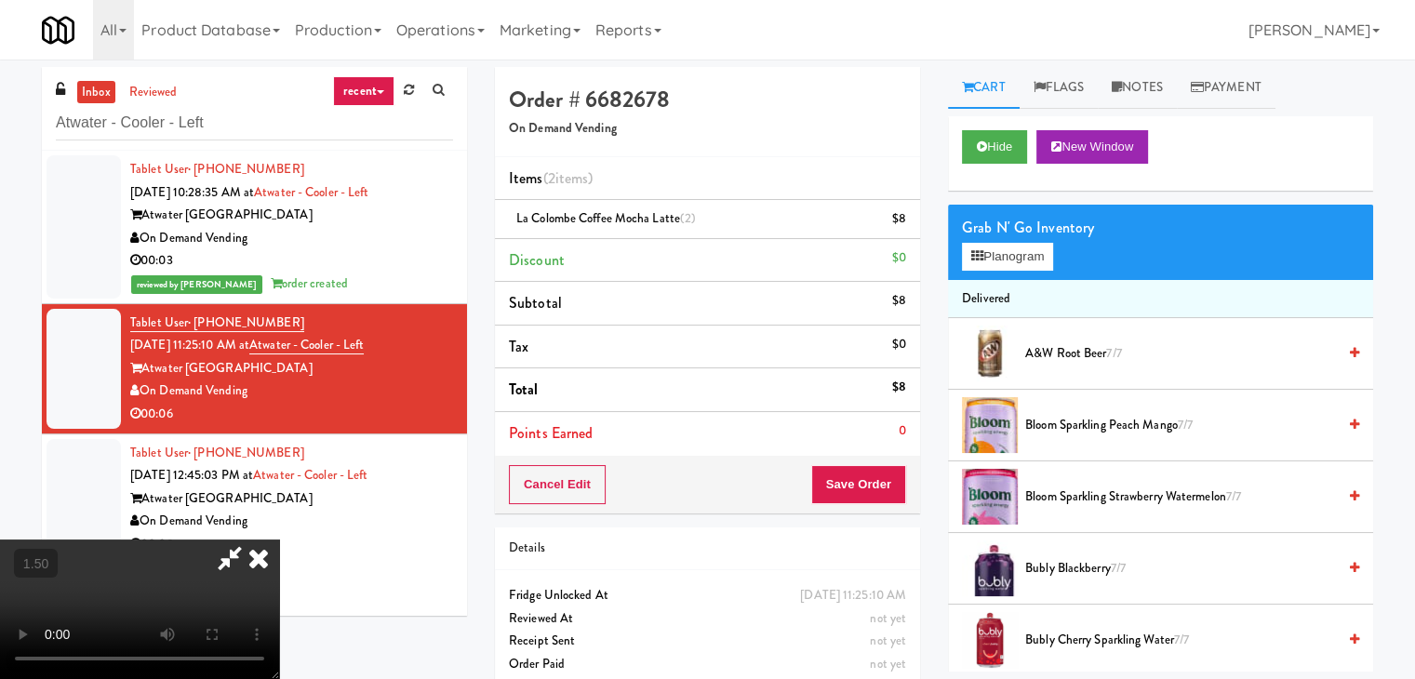
click at [279, 540] on icon at bounding box center [258, 558] width 41 height 37
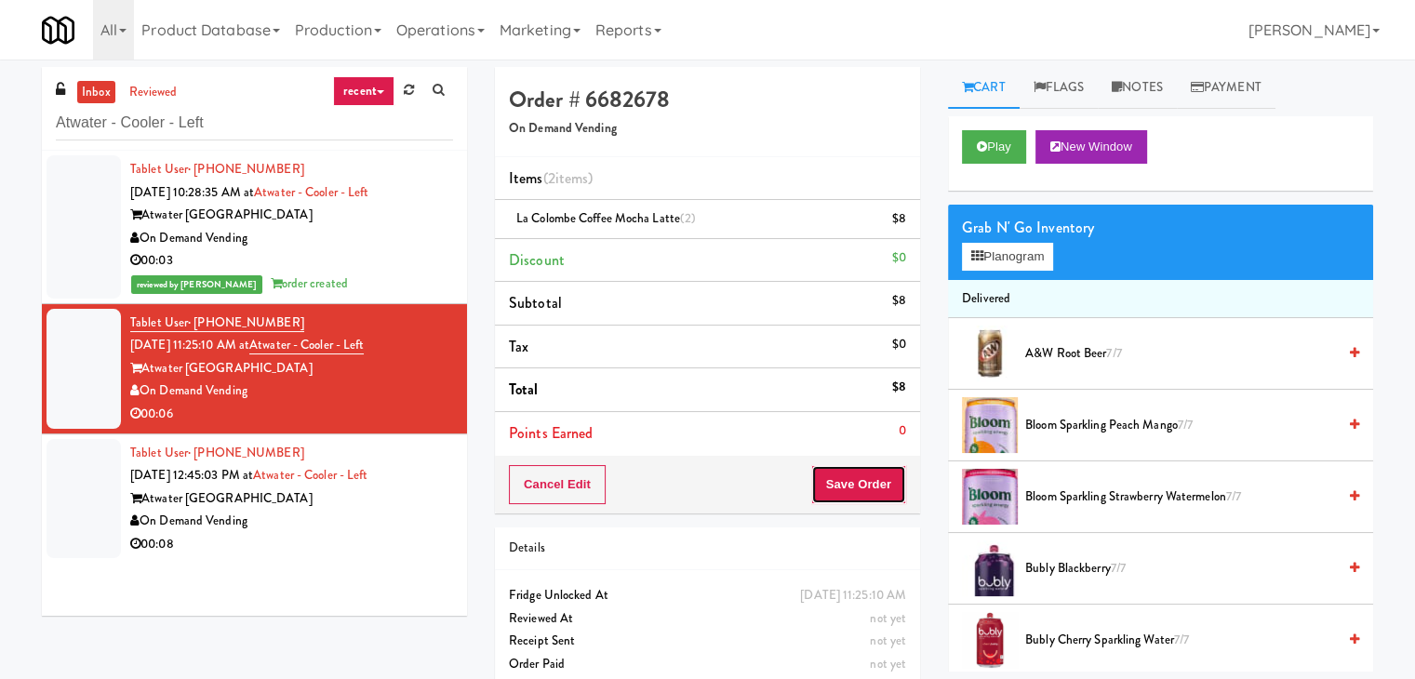
click at [863, 479] on button "Save Order" at bounding box center [858, 484] width 95 height 39
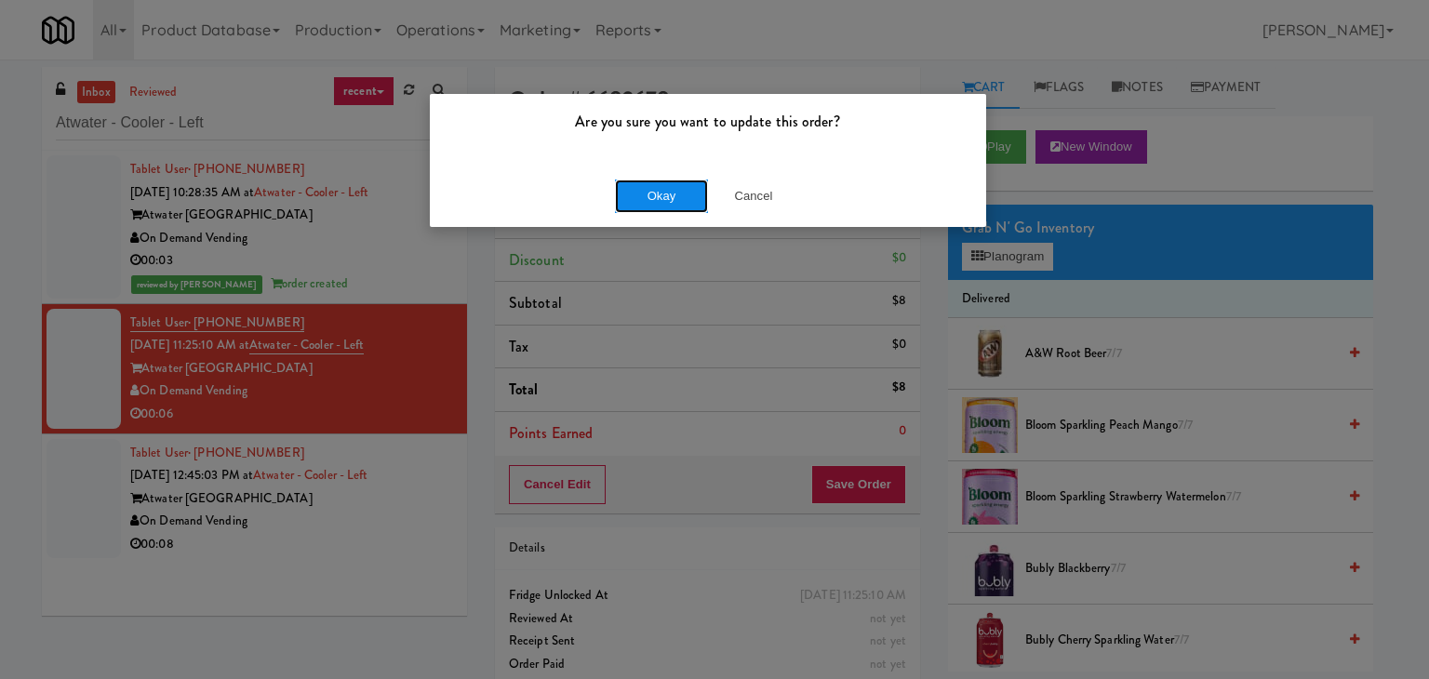
click at [663, 191] on button "Okay" at bounding box center [661, 196] width 93 height 33
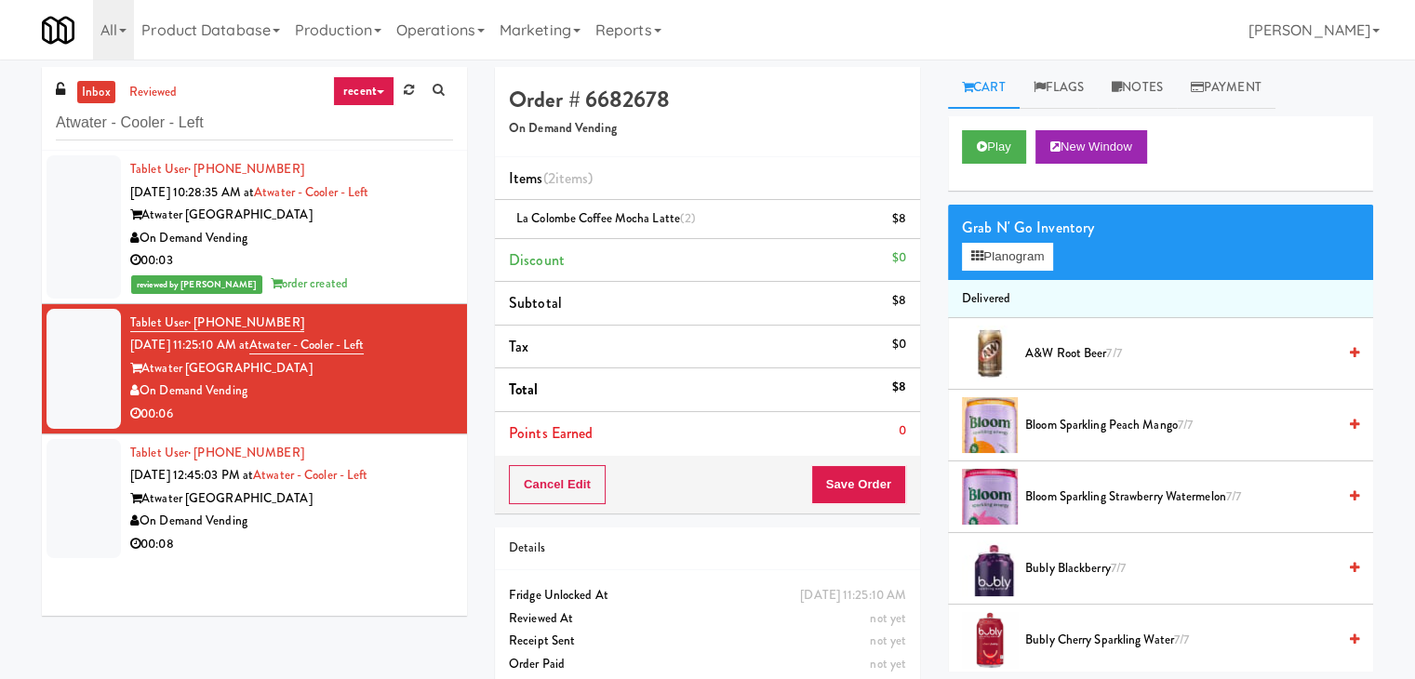
click at [388, 504] on div "Atwater [GEOGRAPHIC_DATA]" at bounding box center [291, 499] width 323 height 23
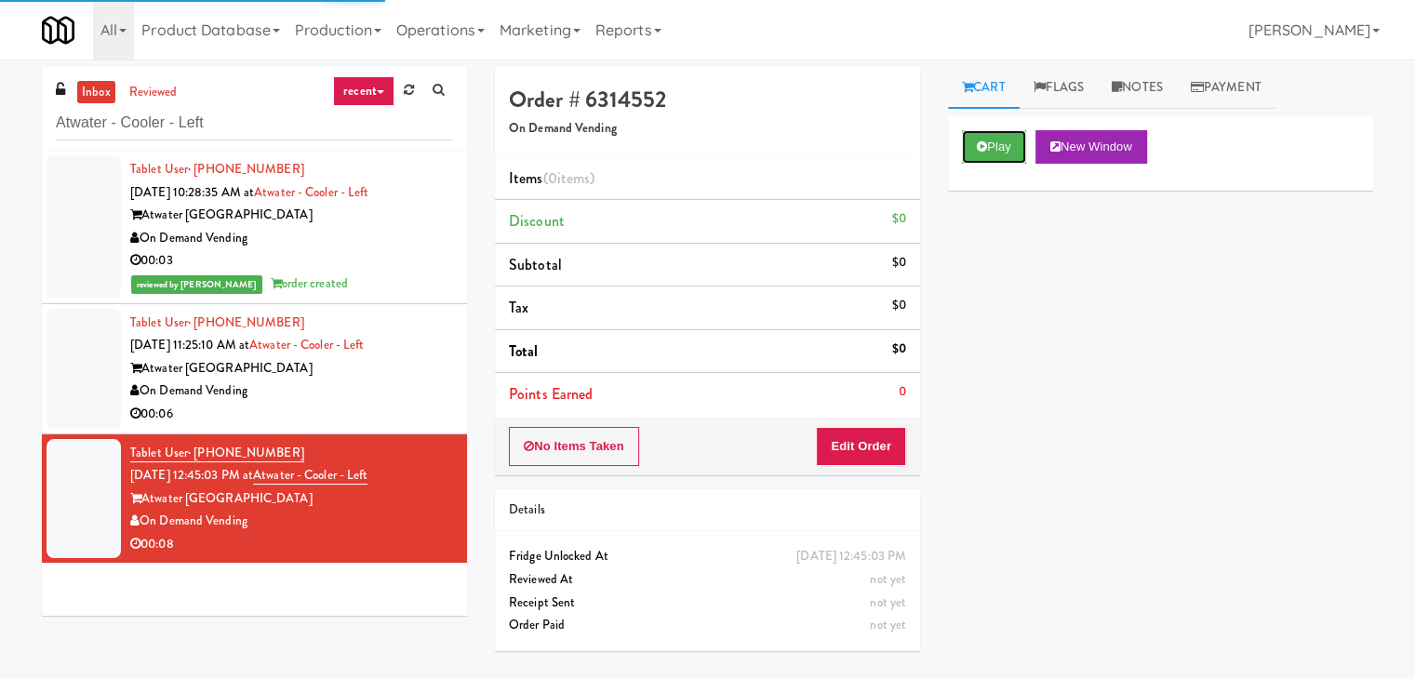
click at [984, 144] on icon at bounding box center [982, 147] width 10 height 12
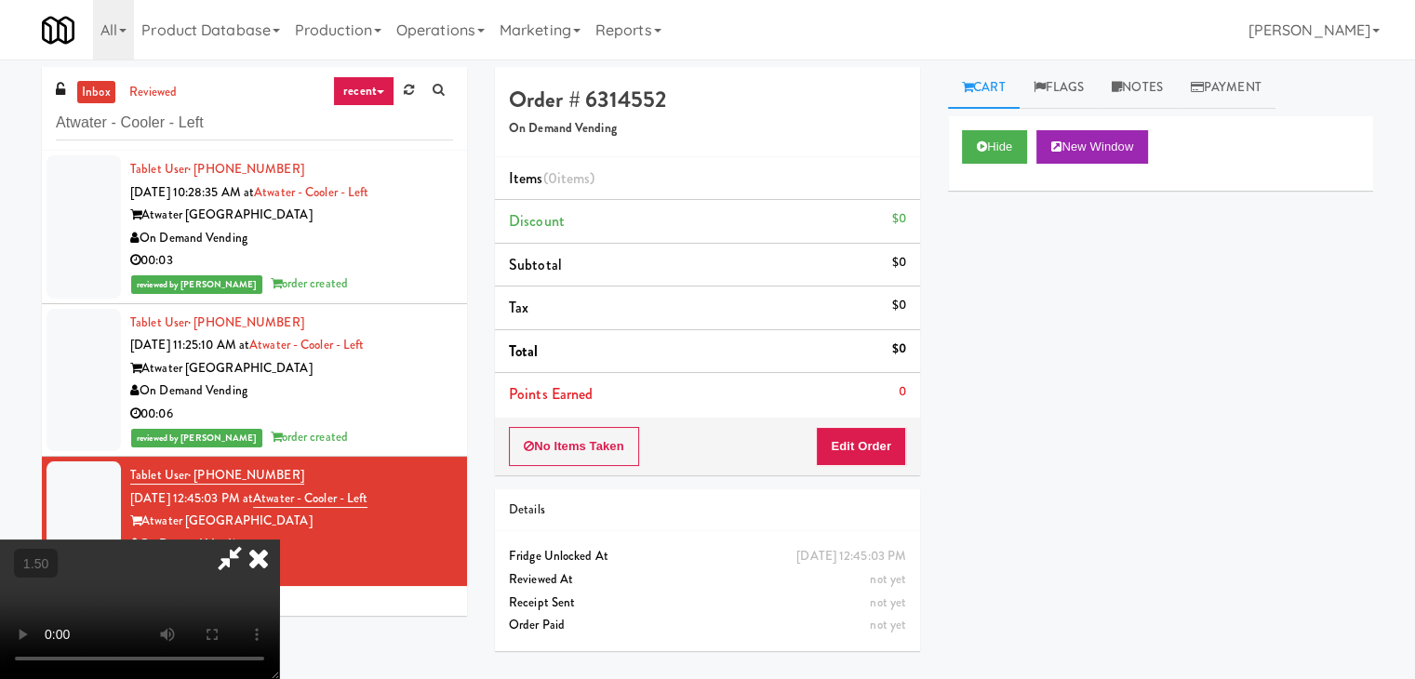
click at [279, 540] on video at bounding box center [139, 610] width 279 height 140
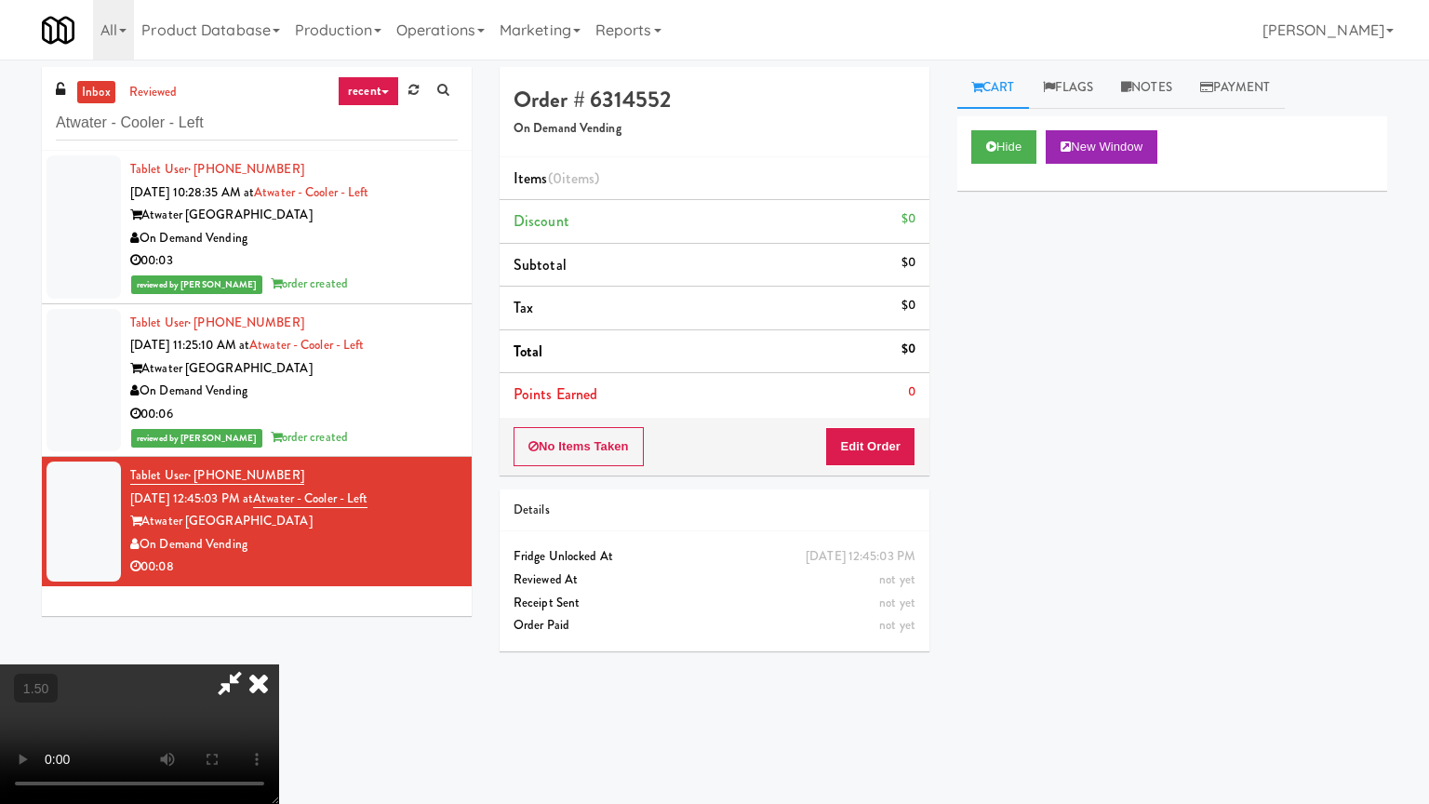
click at [279, 664] on video at bounding box center [139, 734] width 279 height 140
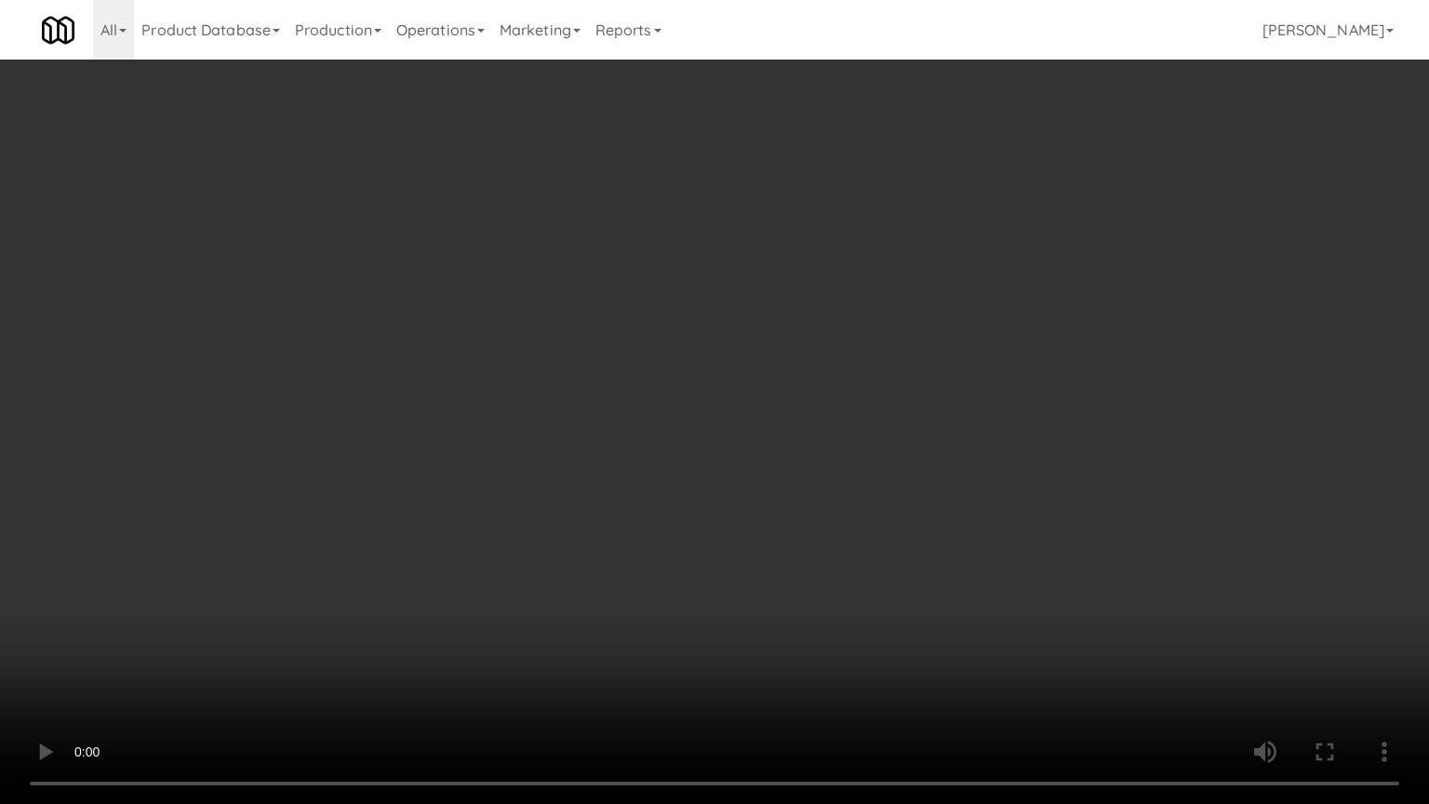
click at [674, 462] on video at bounding box center [714, 402] width 1429 height 804
click at [748, 548] on video at bounding box center [714, 402] width 1429 height 804
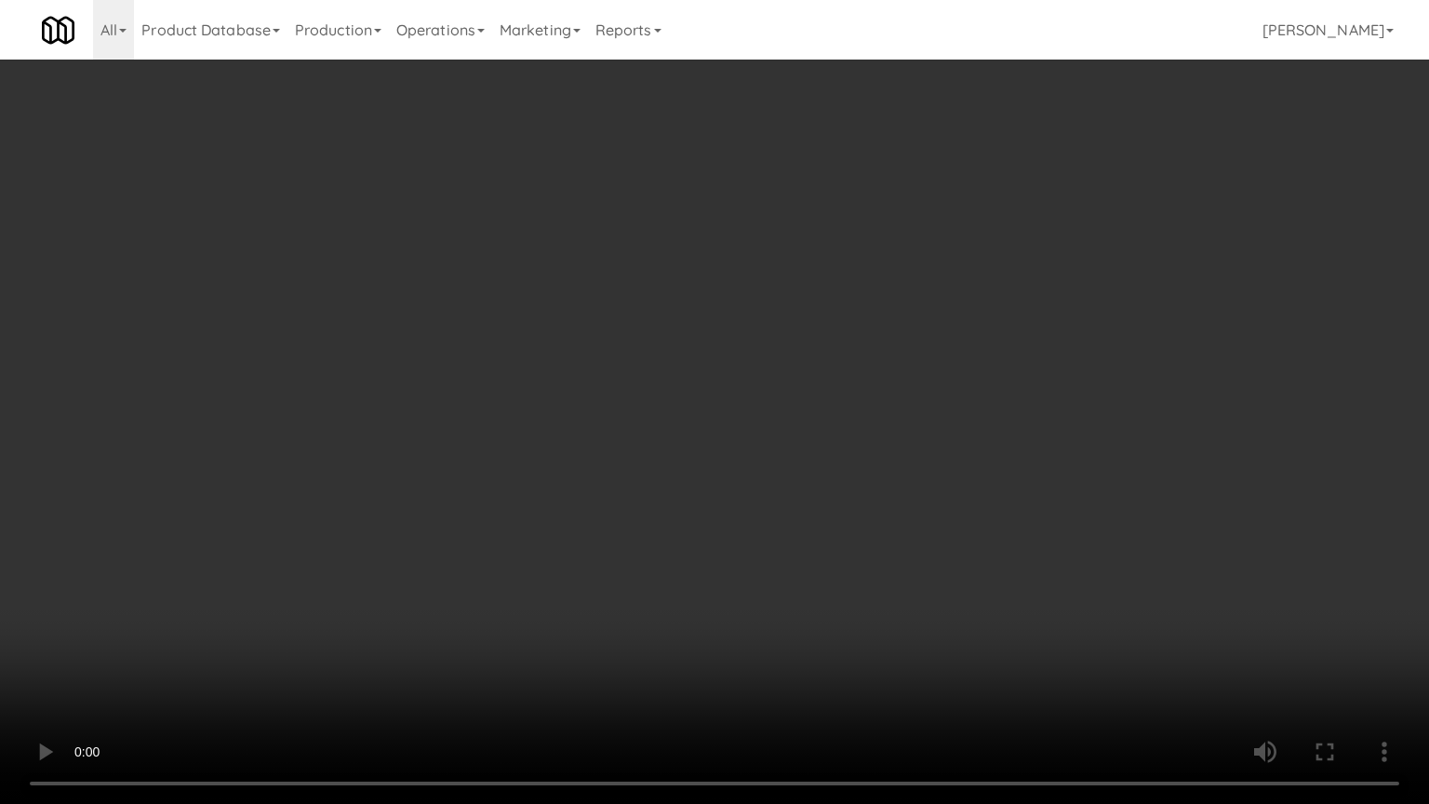
click at [748, 548] on video at bounding box center [714, 402] width 1429 height 804
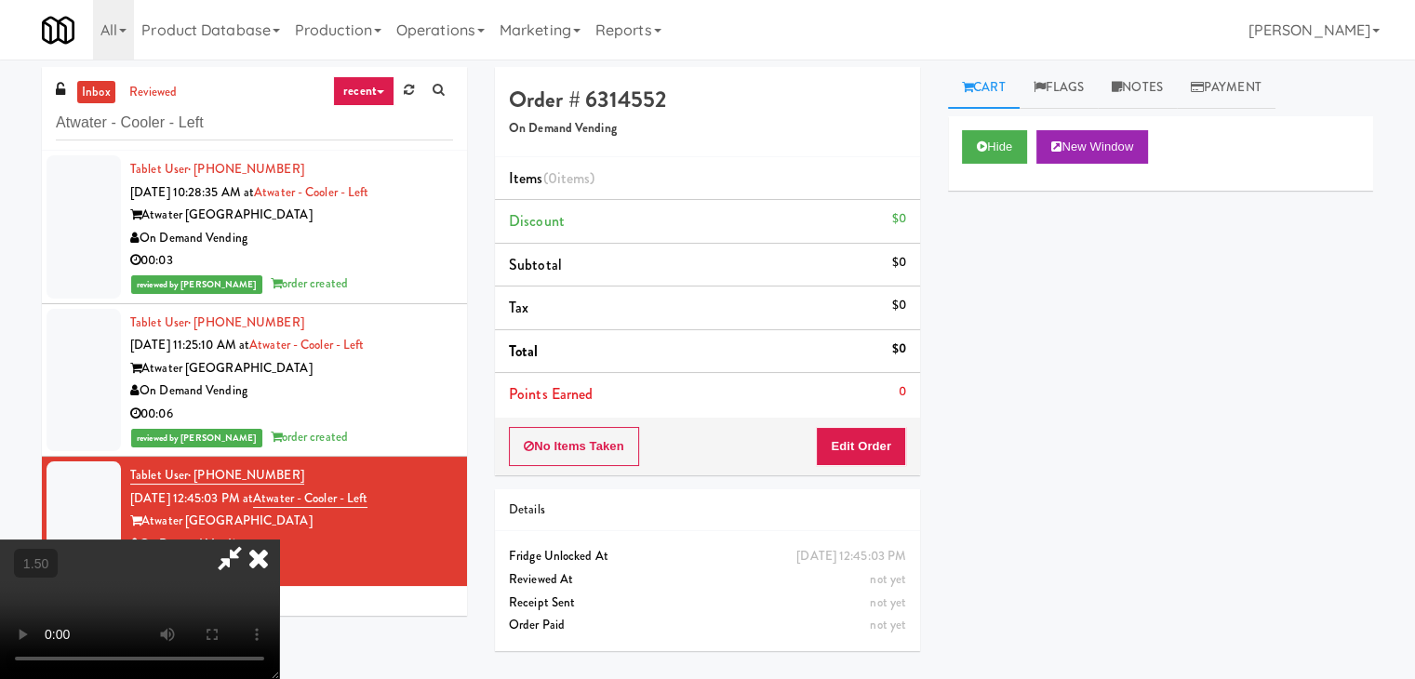
drag, startPoint x: 827, startPoint y: 211, endPoint x: 857, endPoint y: 371, distance: 162.8
click at [279, 540] on icon at bounding box center [258, 558] width 41 height 37
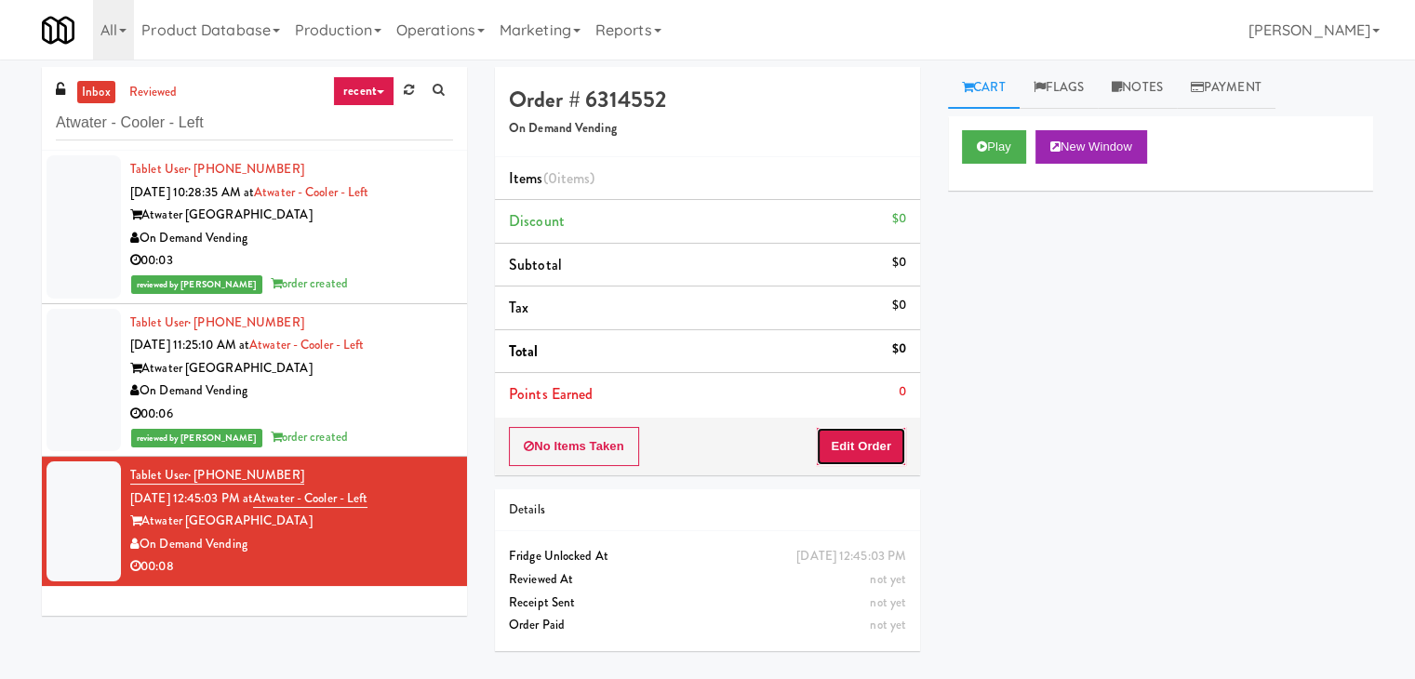
drag, startPoint x: 860, startPoint y: 436, endPoint x: 908, endPoint y: 395, distance: 63.4
click at [860, 435] on button "Edit Order" at bounding box center [861, 446] width 90 height 39
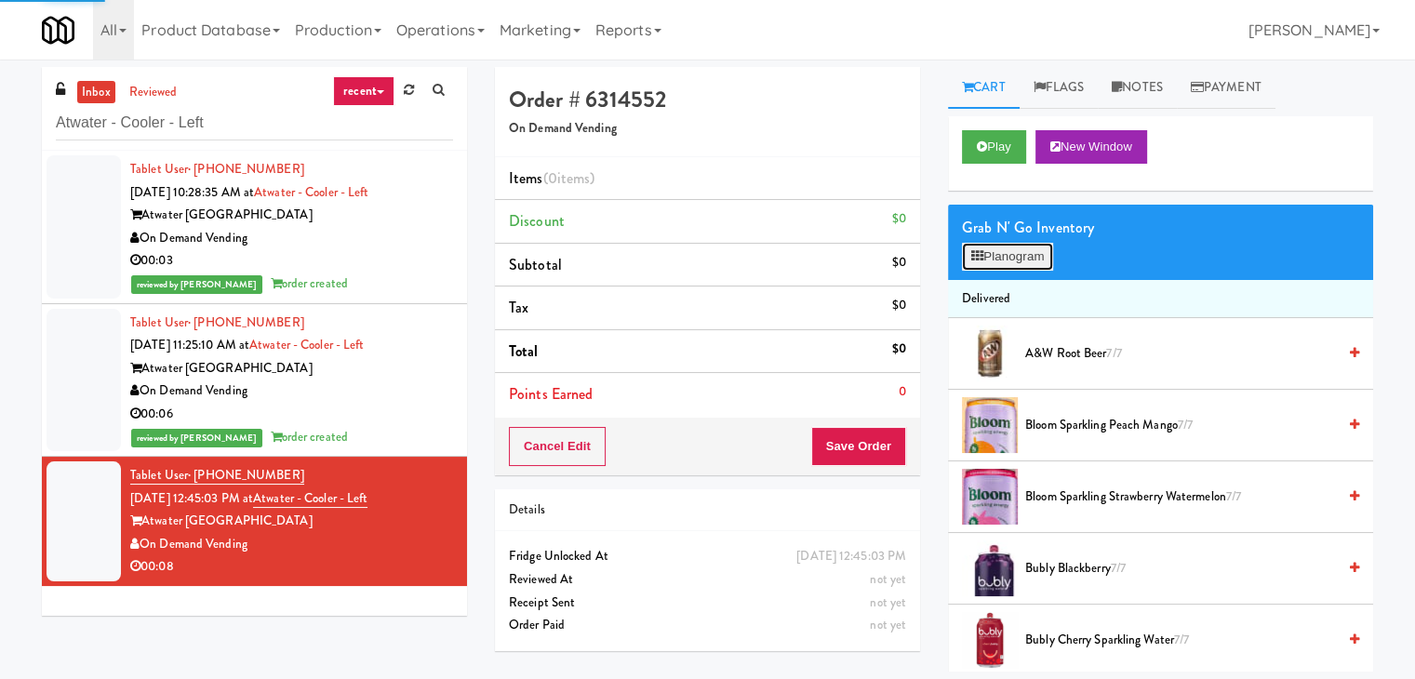
click at [990, 264] on button "Planogram" at bounding box center [1007, 257] width 91 height 28
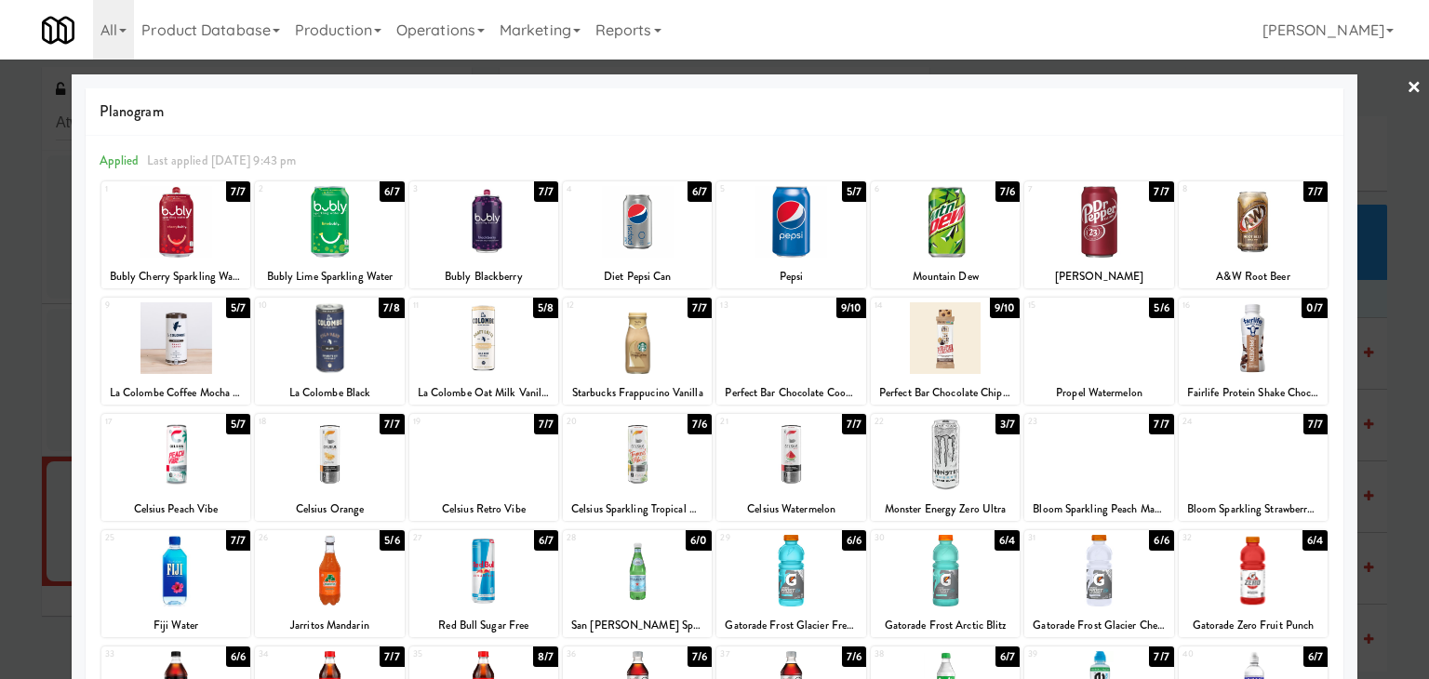
click at [1122, 221] on div at bounding box center [1099, 222] width 149 height 72
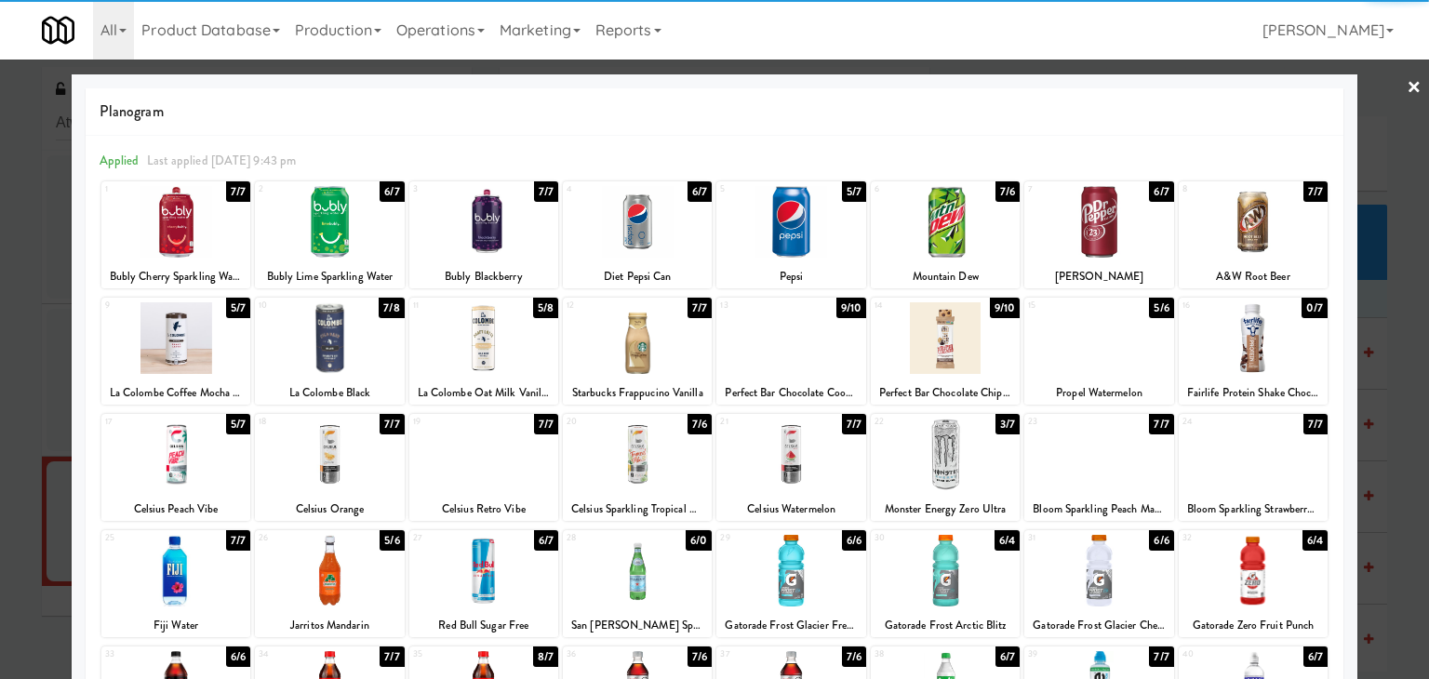
click at [1411, 87] on div at bounding box center [714, 339] width 1429 height 679
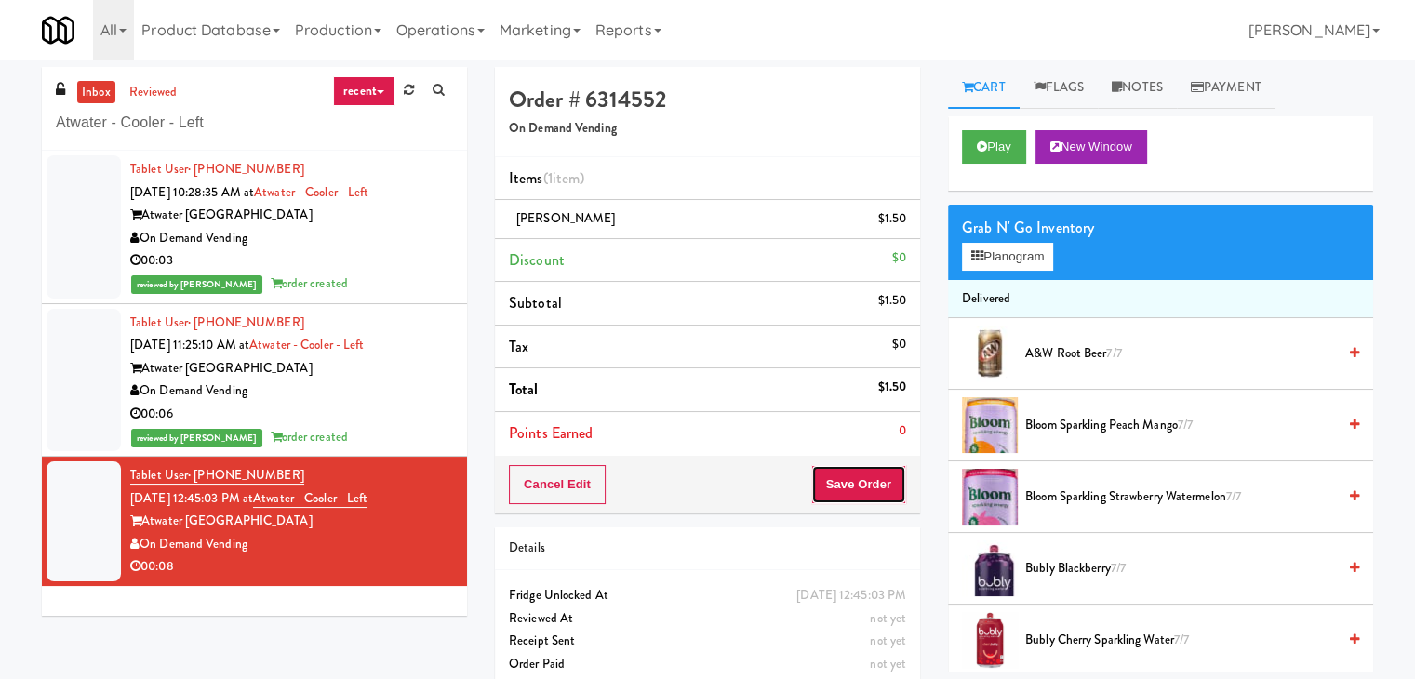
click at [864, 474] on button "Save Order" at bounding box center [858, 484] width 95 height 39
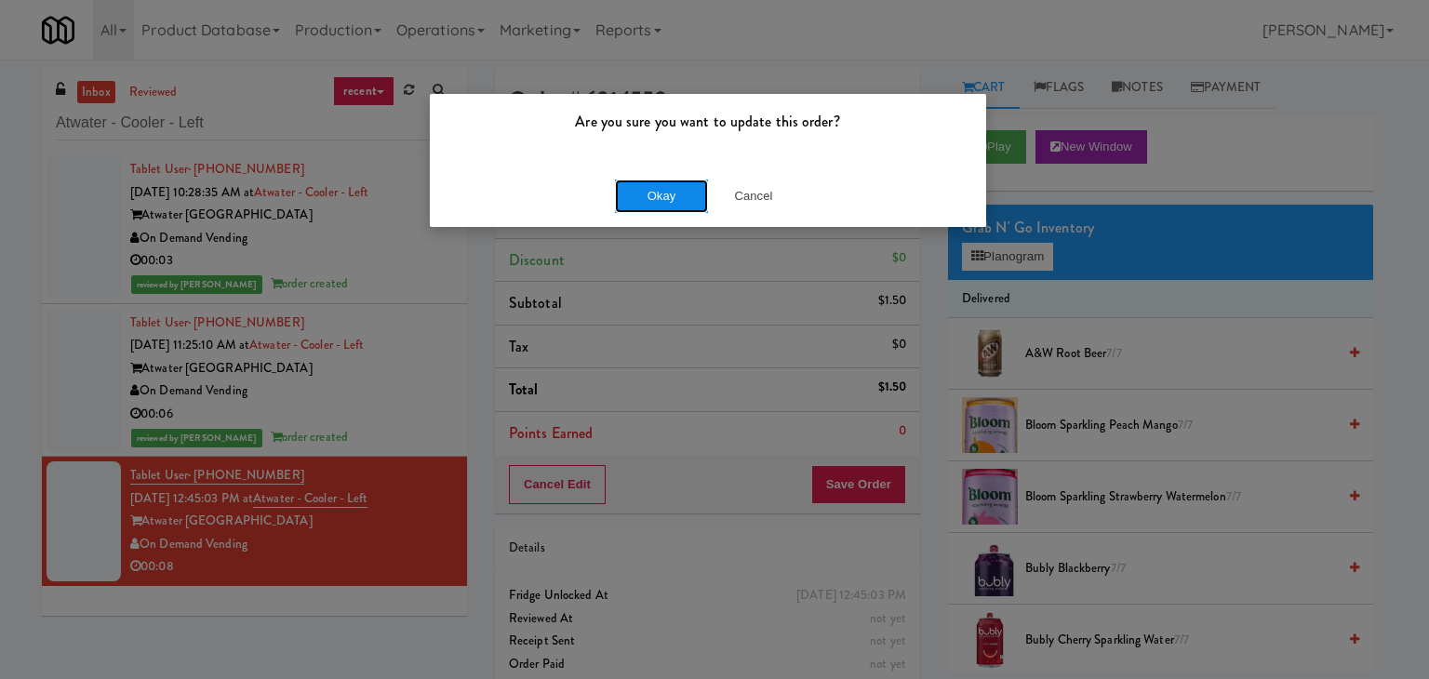
drag, startPoint x: 673, startPoint y: 195, endPoint x: 664, endPoint y: 186, distance: 12.5
click at [673, 194] on button "Okay" at bounding box center [661, 196] width 93 height 33
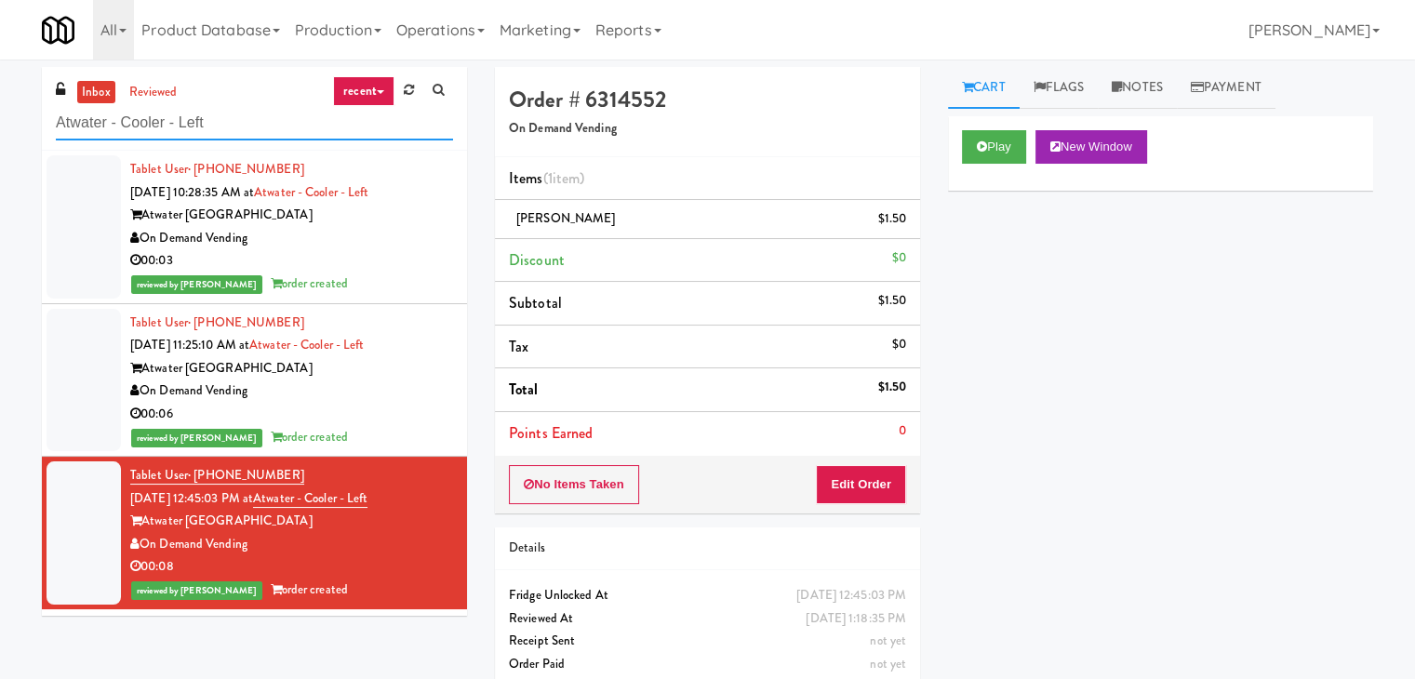
click at [230, 139] on input "Atwater - Cooler - Left" at bounding box center [254, 123] width 397 height 34
paste input "[PERSON_NAME] Luxury - Cooler 1"
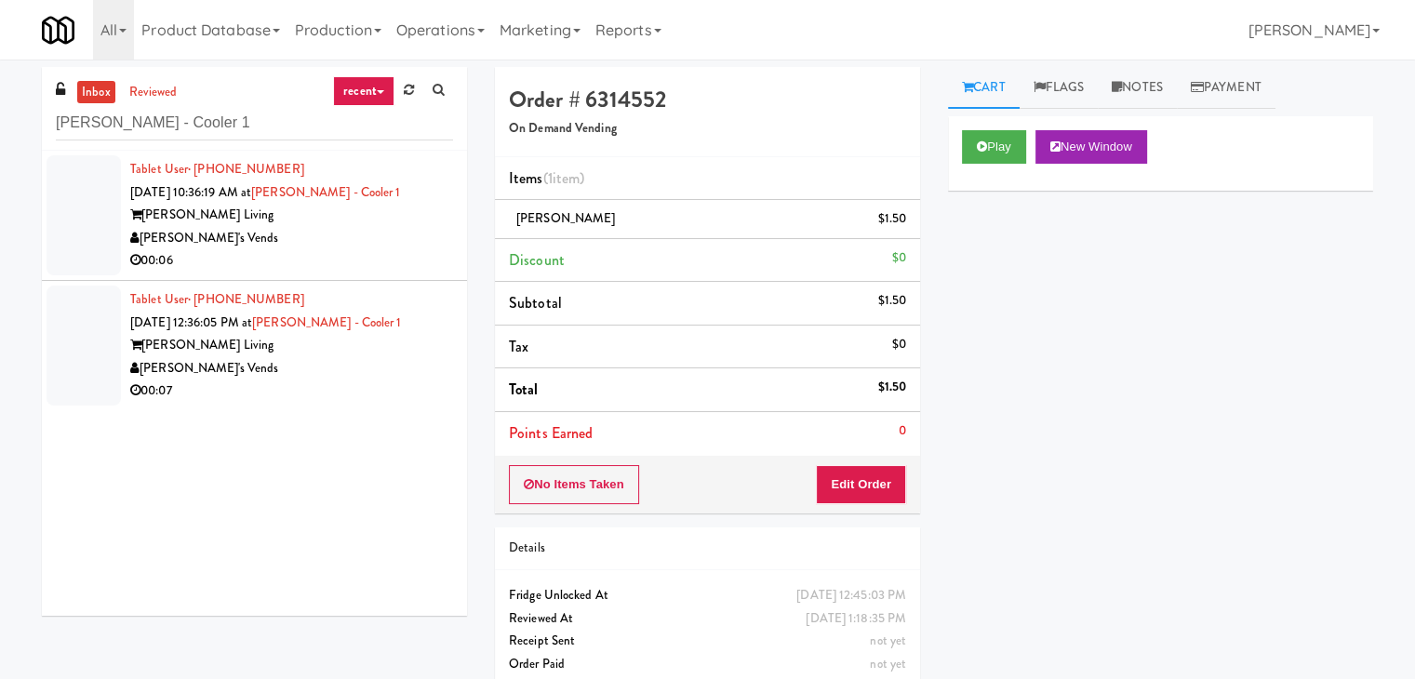
click at [398, 236] on div "[PERSON_NAME]'s Vends" at bounding box center [291, 238] width 323 height 23
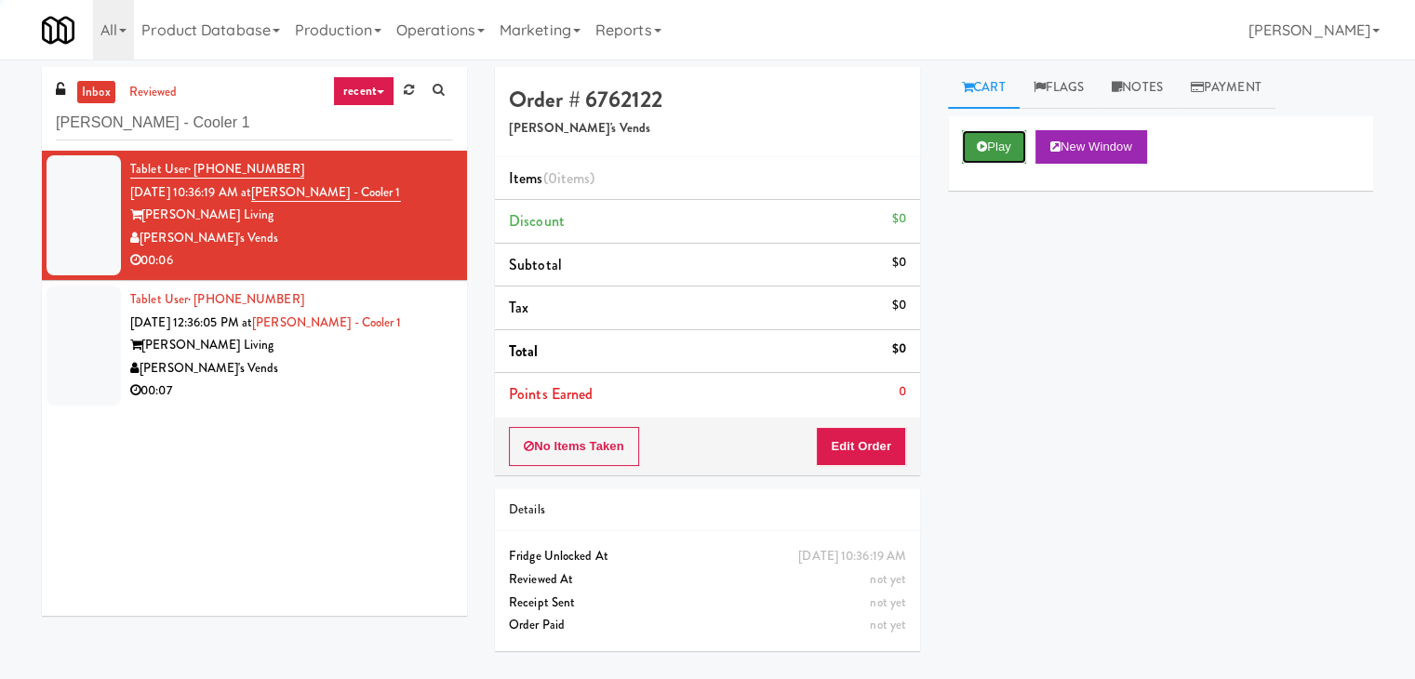
click at [998, 142] on button "Play" at bounding box center [994, 146] width 64 height 33
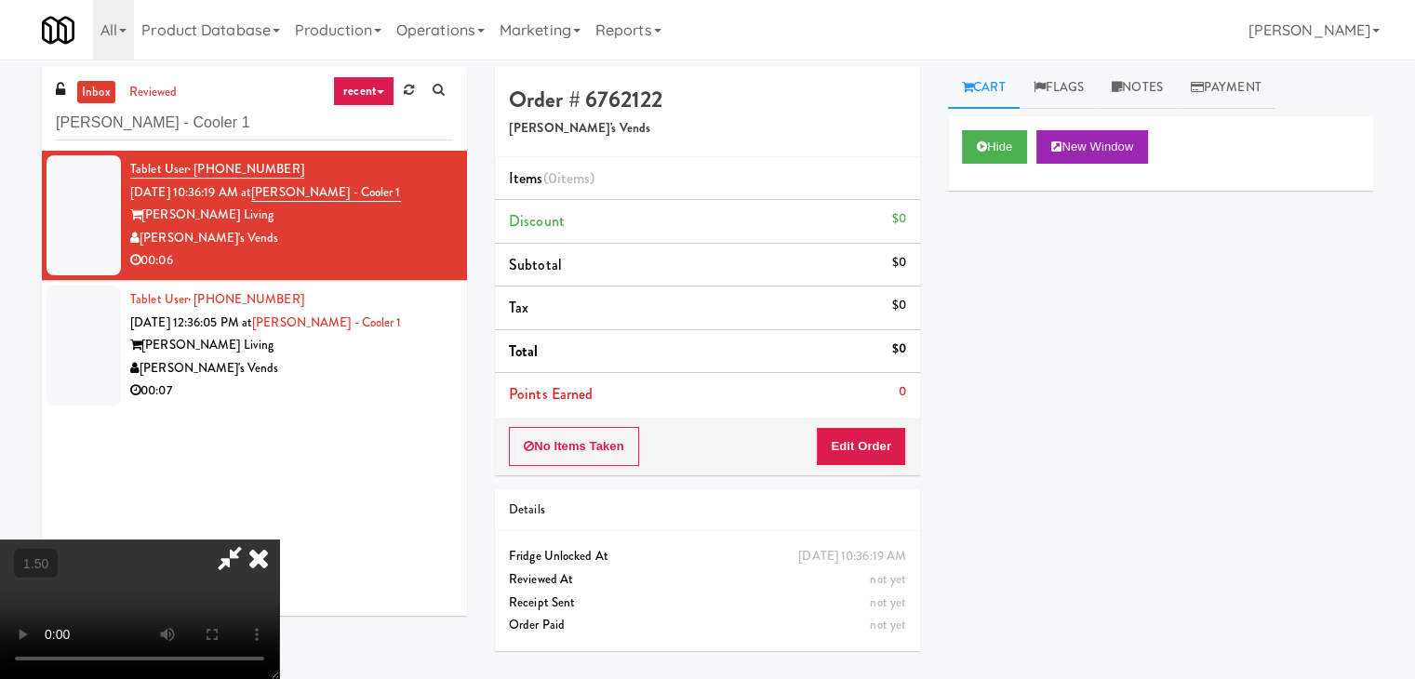
click at [279, 540] on video at bounding box center [139, 610] width 279 height 140
click at [1159, 94] on link "Notes" at bounding box center [1137, 88] width 79 height 42
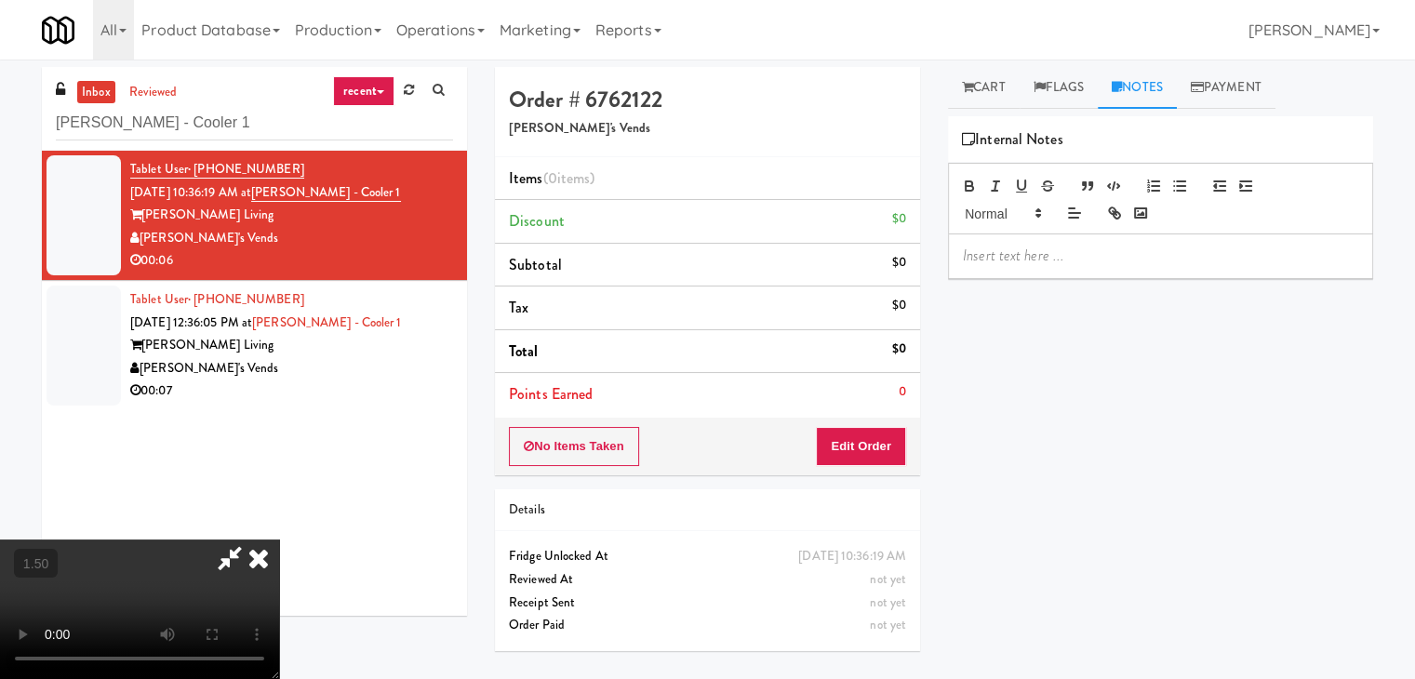
click at [1087, 250] on p at bounding box center [1160, 256] width 395 height 20
click at [0, 88] on div "inbox reviewed recent all unclear take inventory issue suspicious failed recent…" at bounding box center [707, 369] width 1415 height 605
click at [987, 259] on p at bounding box center [1160, 256] width 395 height 20
click at [279, 540] on video at bounding box center [139, 610] width 279 height 140
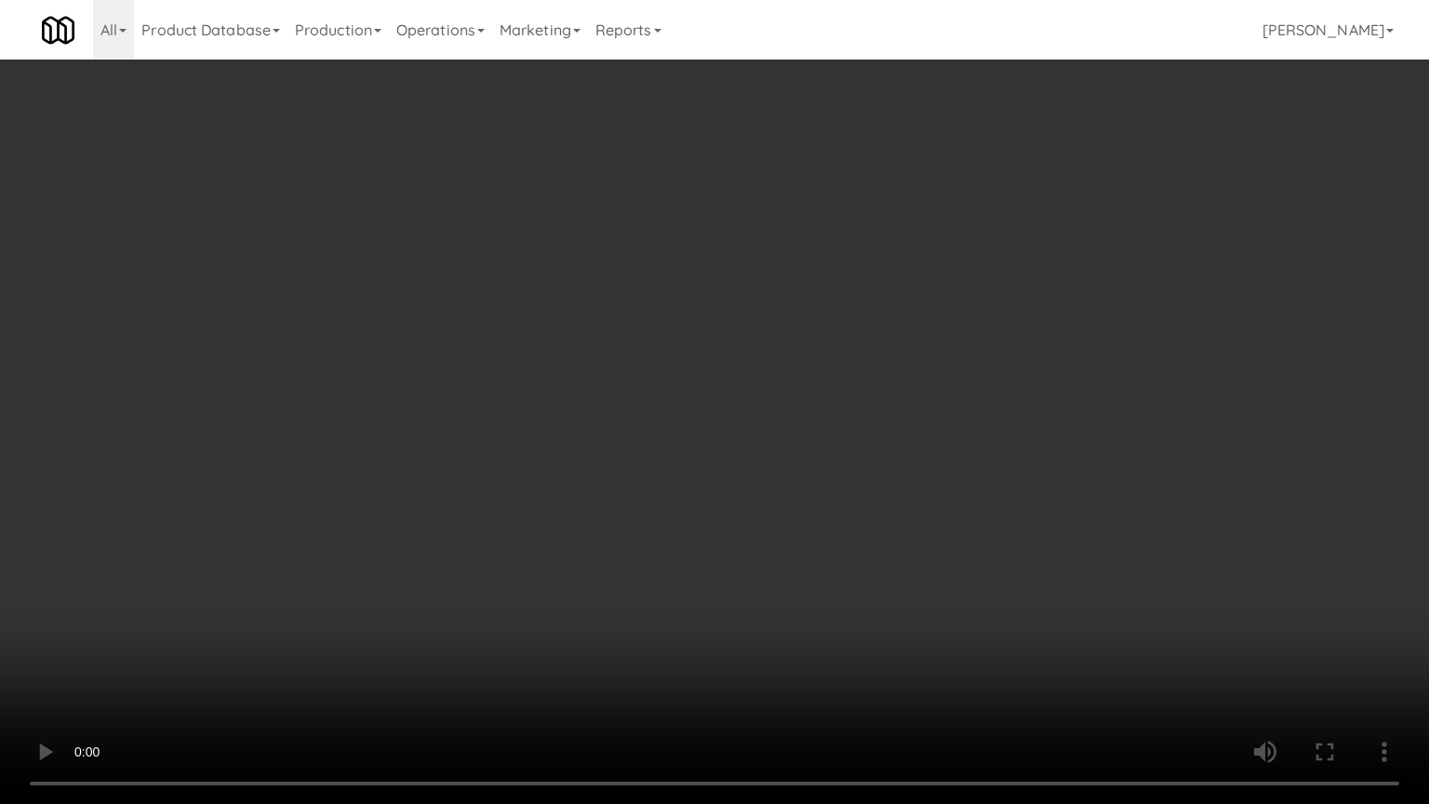
click at [857, 357] on video at bounding box center [714, 402] width 1429 height 804
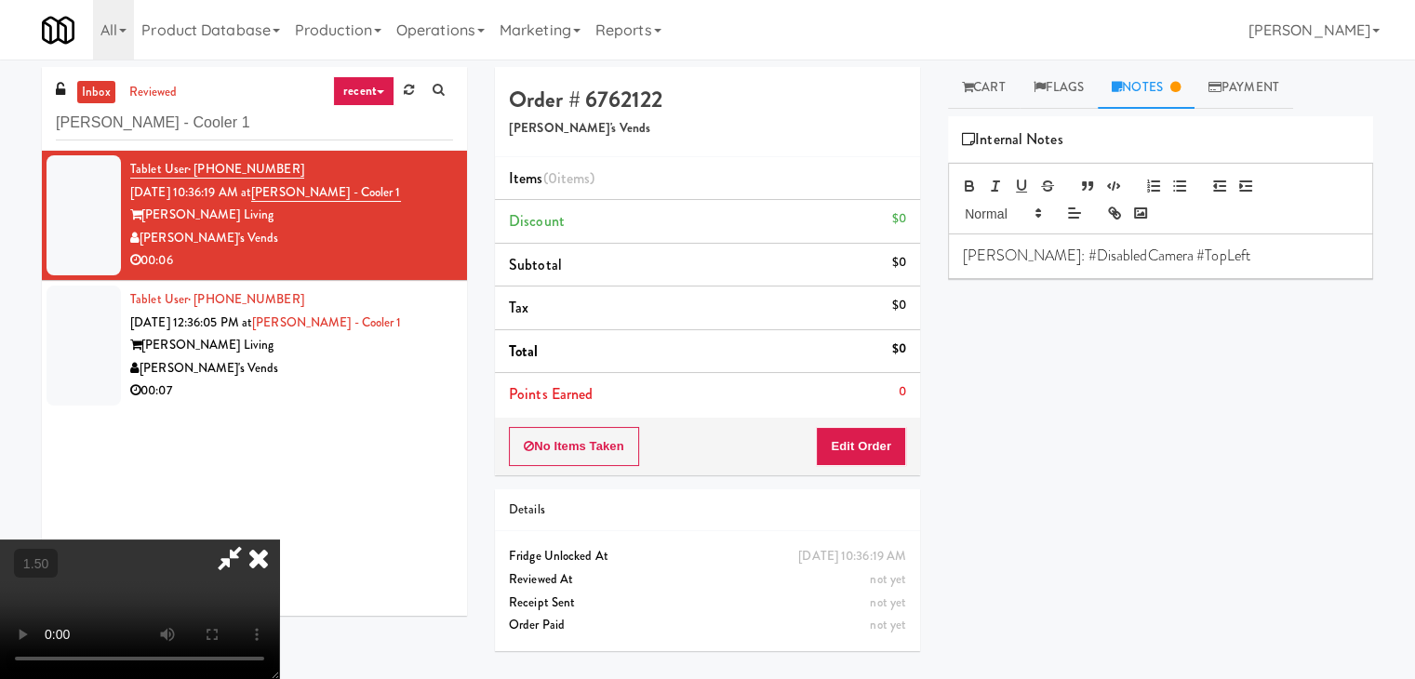
click at [279, 540] on icon at bounding box center [258, 558] width 41 height 37
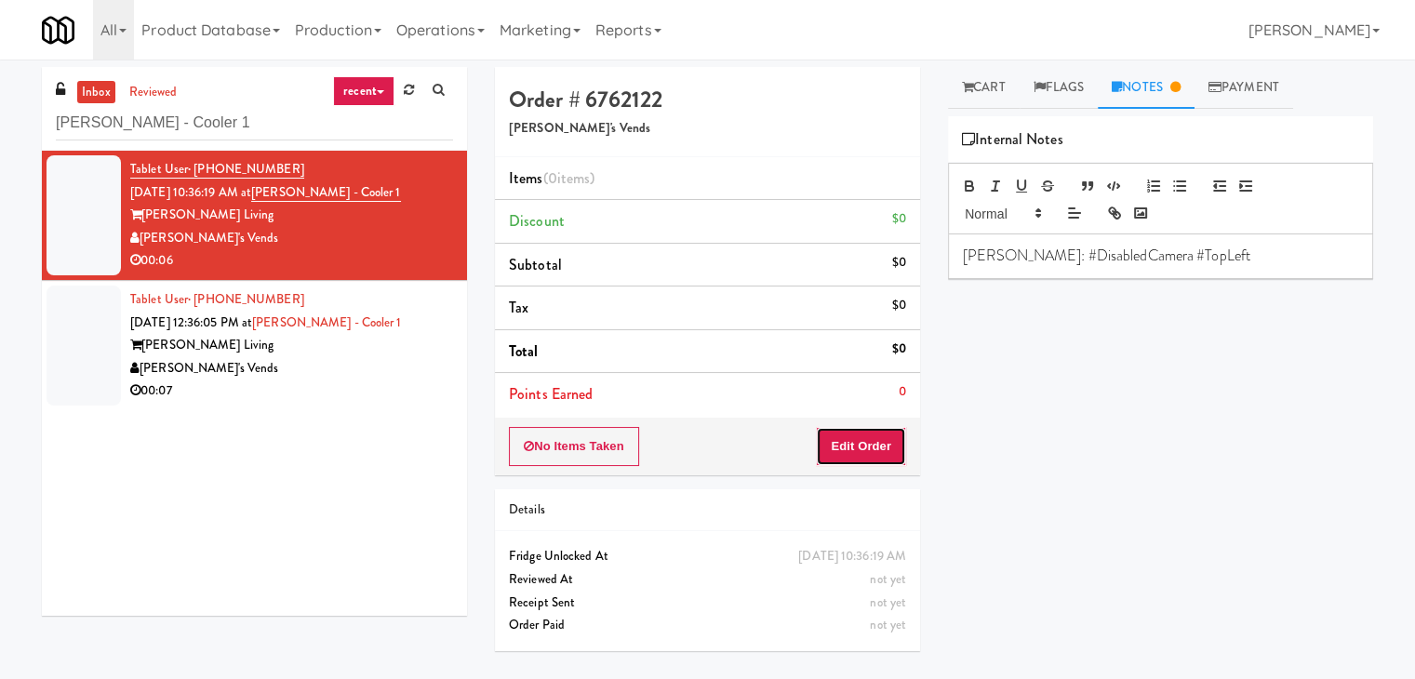
click at [850, 442] on button "Edit Order" at bounding box center [861, 446] width 90 height 39
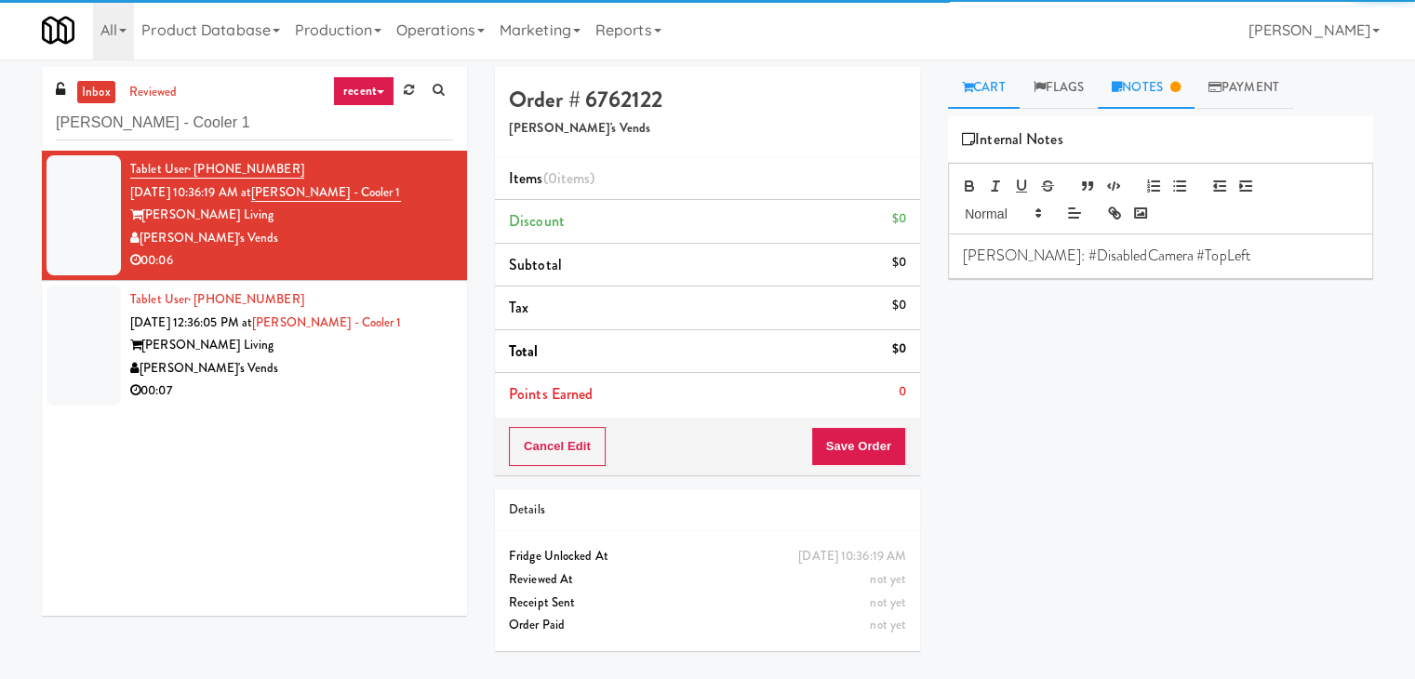
click at [981, 78] on link "Cart" at bounding box center [984, 88] width 72 height 42
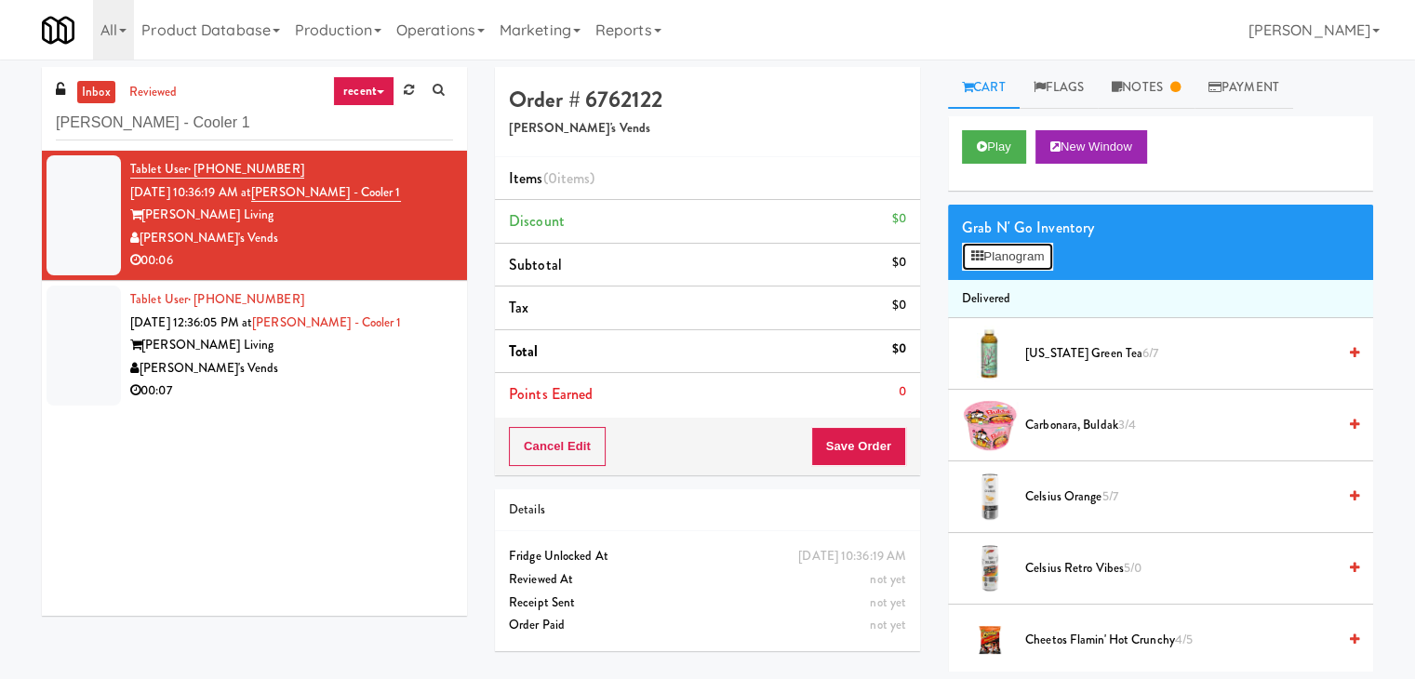
click at [994, 265] on button "Planogram" at bounding box center [1007, 257] width 91 height 28
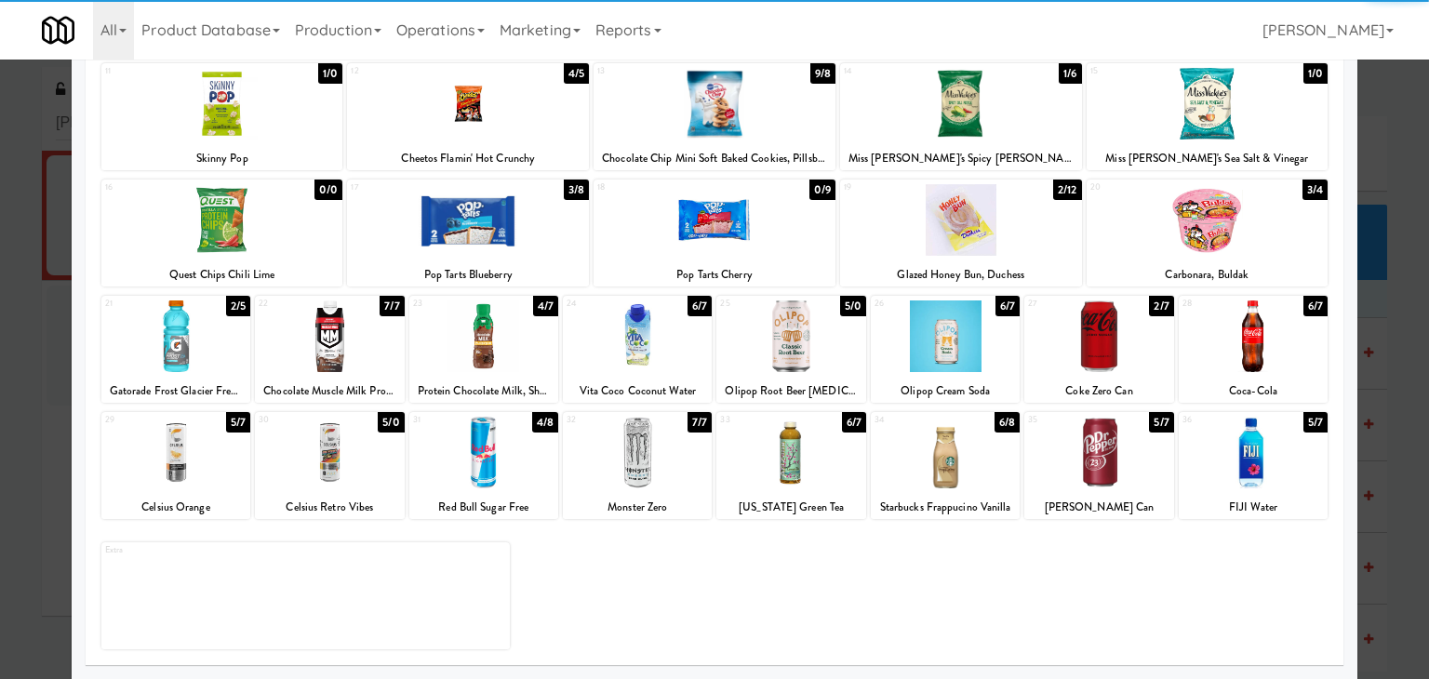
click at [1222, 466] on div at bounding box center [1253, 453] width 149 height 72
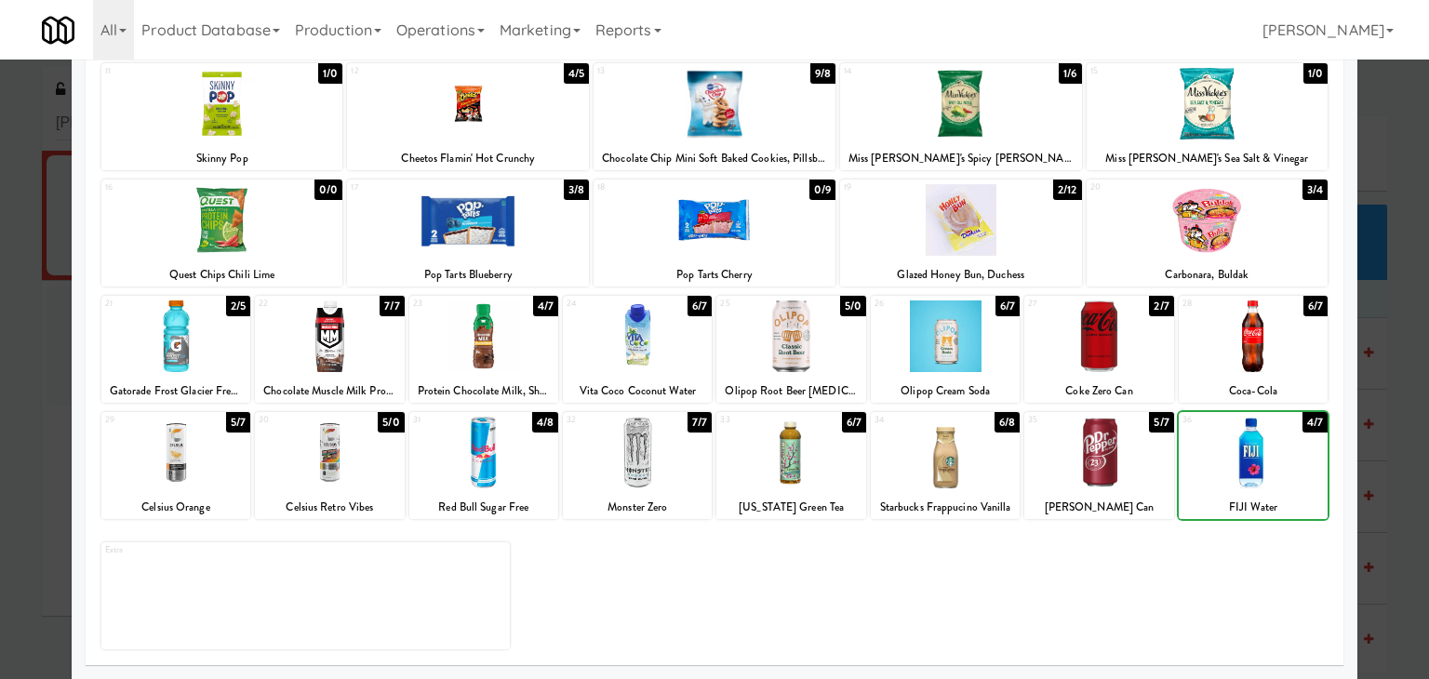
click at [1222, 466] on div at bounding box center [1253, 453] width 149 height 72
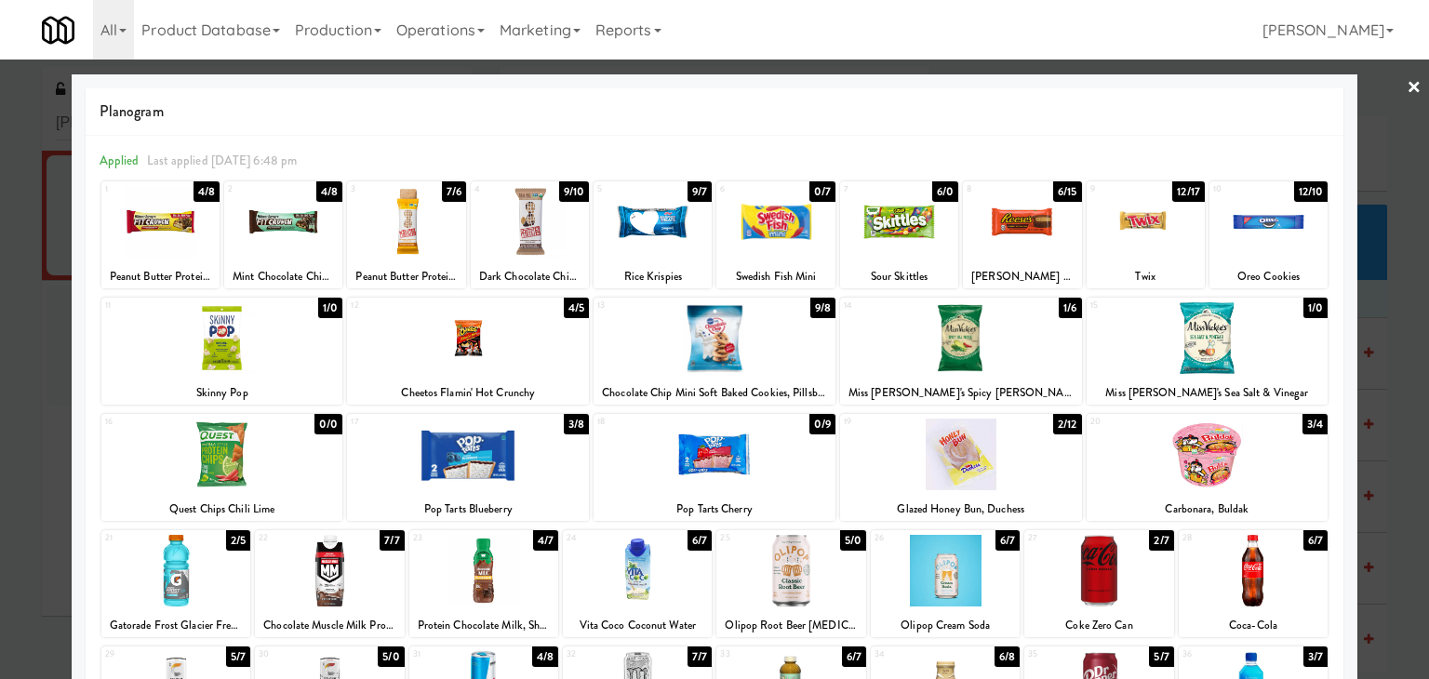
drag, startPoint x: 1400, startPoint y: 83, endPoint x: 1349, endPoint y: 129, distance: 68.5
click at [1407, 83] on link "×" at bounding box center [1414, 89] width 15 height 58
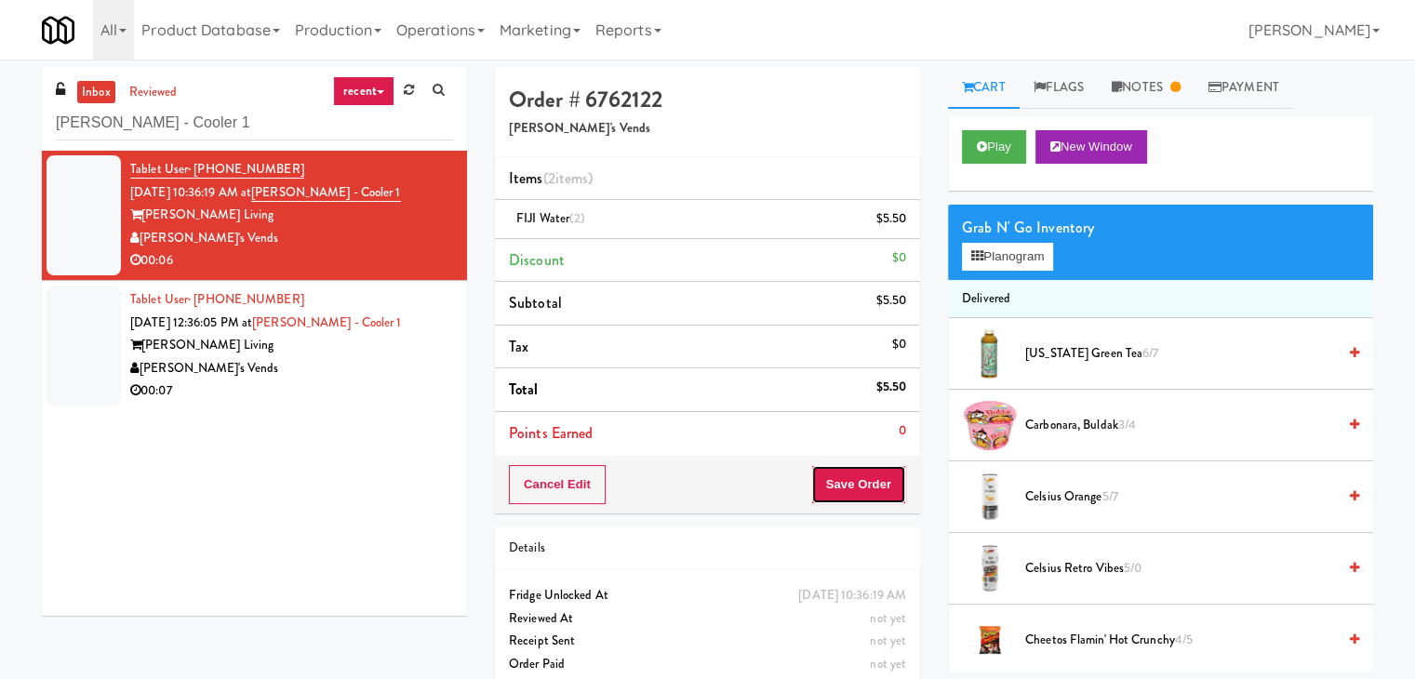
click at [876, 473] on button "Save Order" at bounding box center [858, 484] width 95 height 39
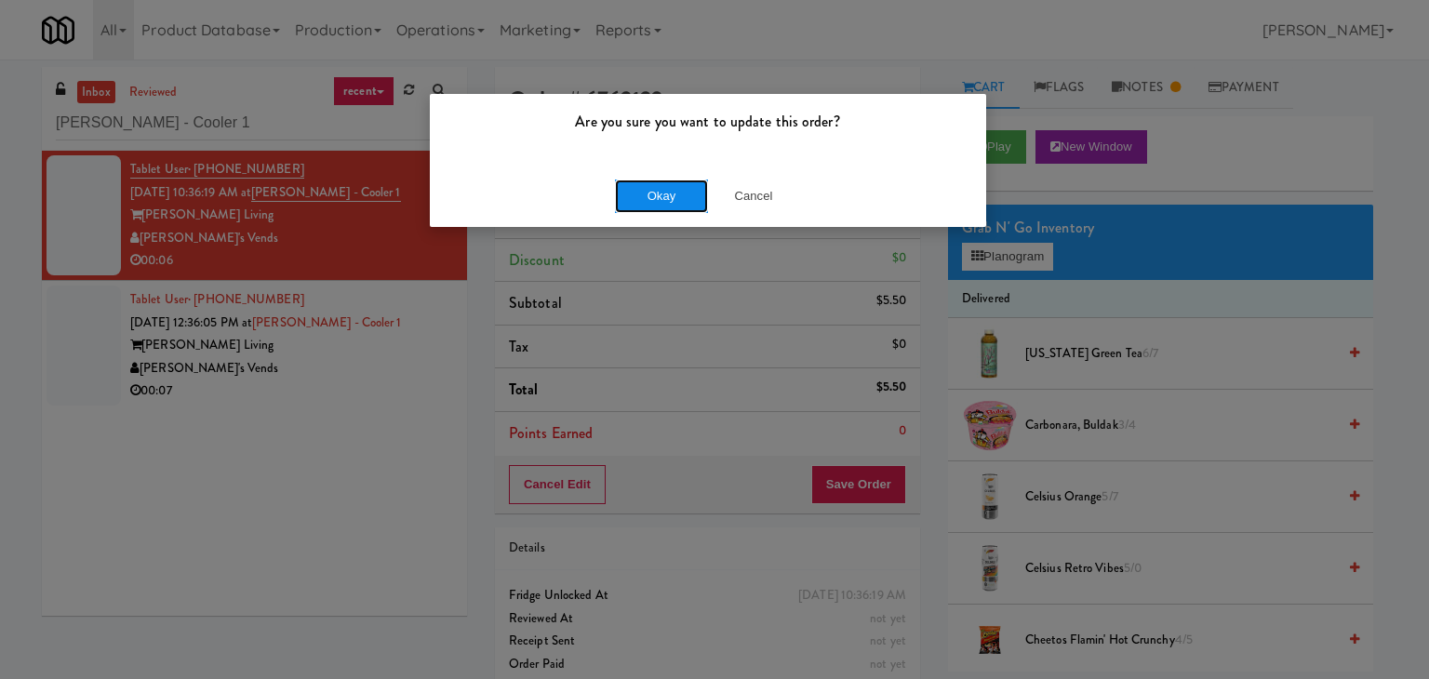
drag, startPoint x: 647, startPoint y: 206, endPoint x: 632, endPoint y: 215, distance: 17.6
click at [647, 205] on button "Okay" at bounding box center [661, 196] width 93 height 33
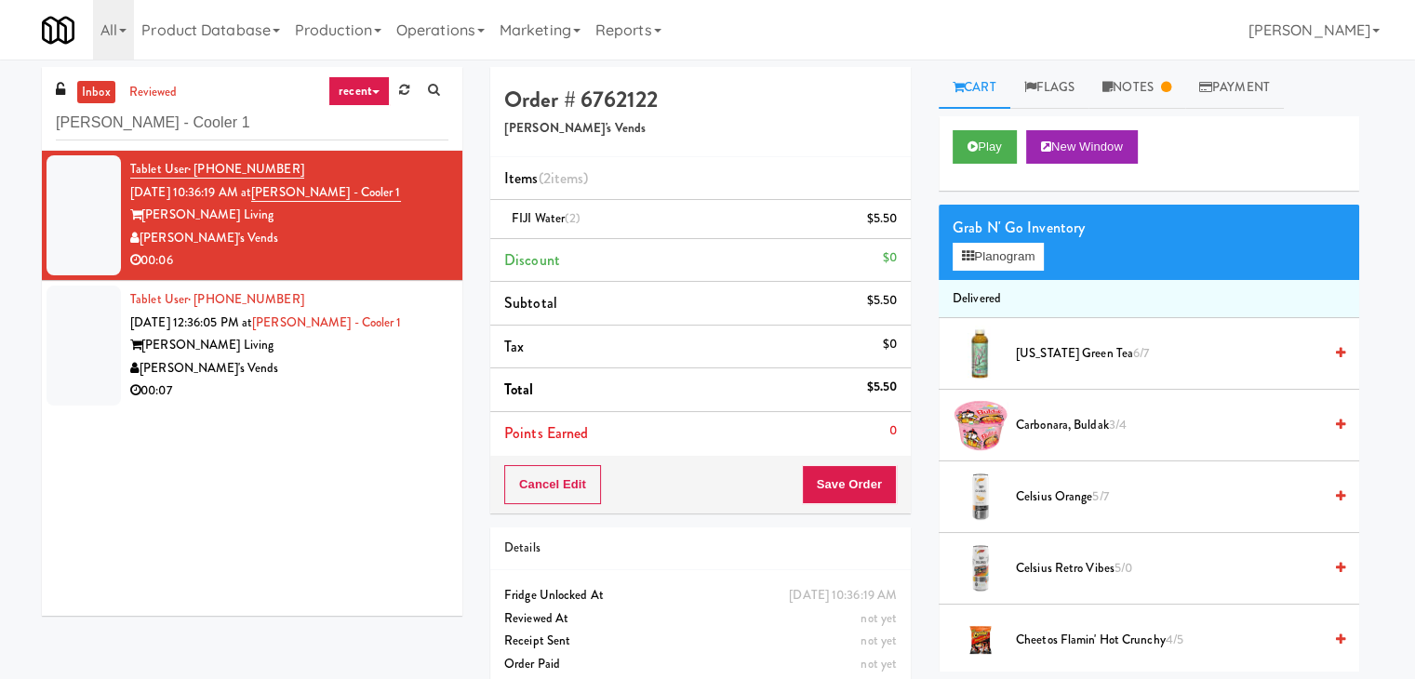
click at [395, 383] on div "00:07" at bounding box center [289, 391] width 318 height 23
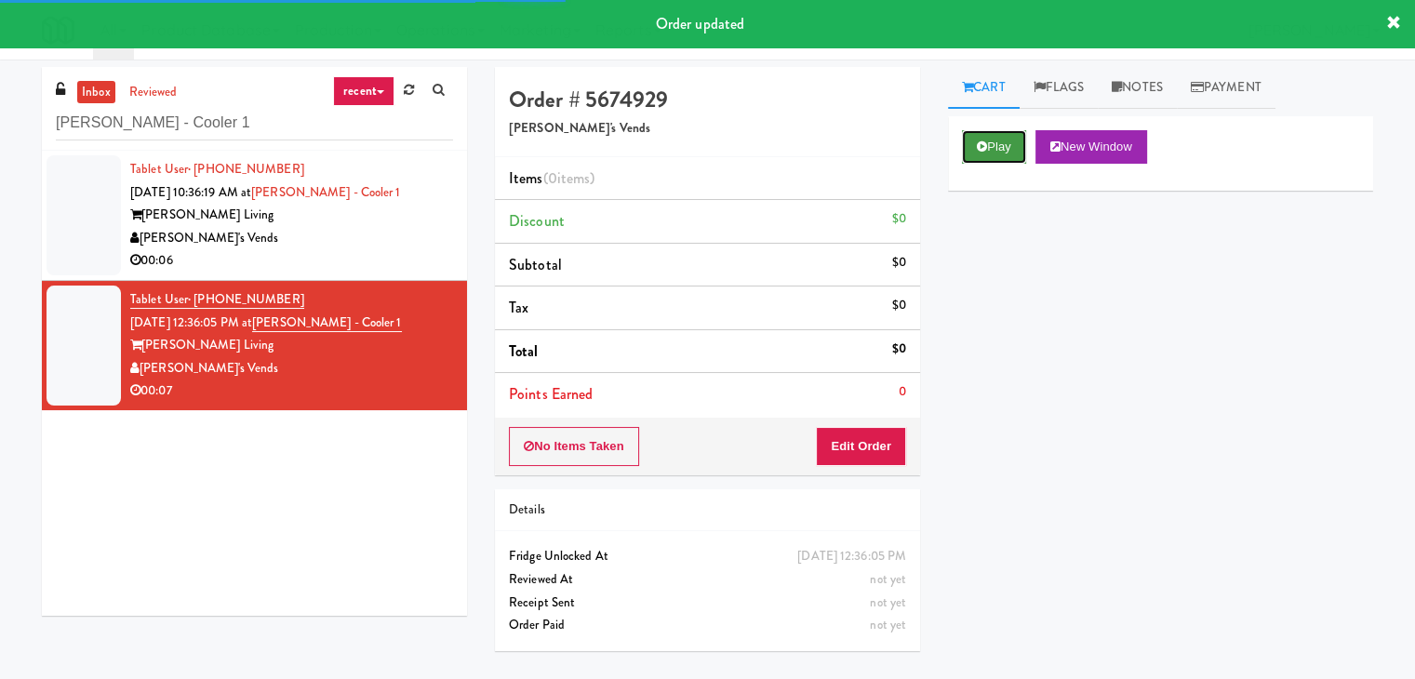
click at [984, 150] on icon at bounding box center [982, 147] width 10 height 12
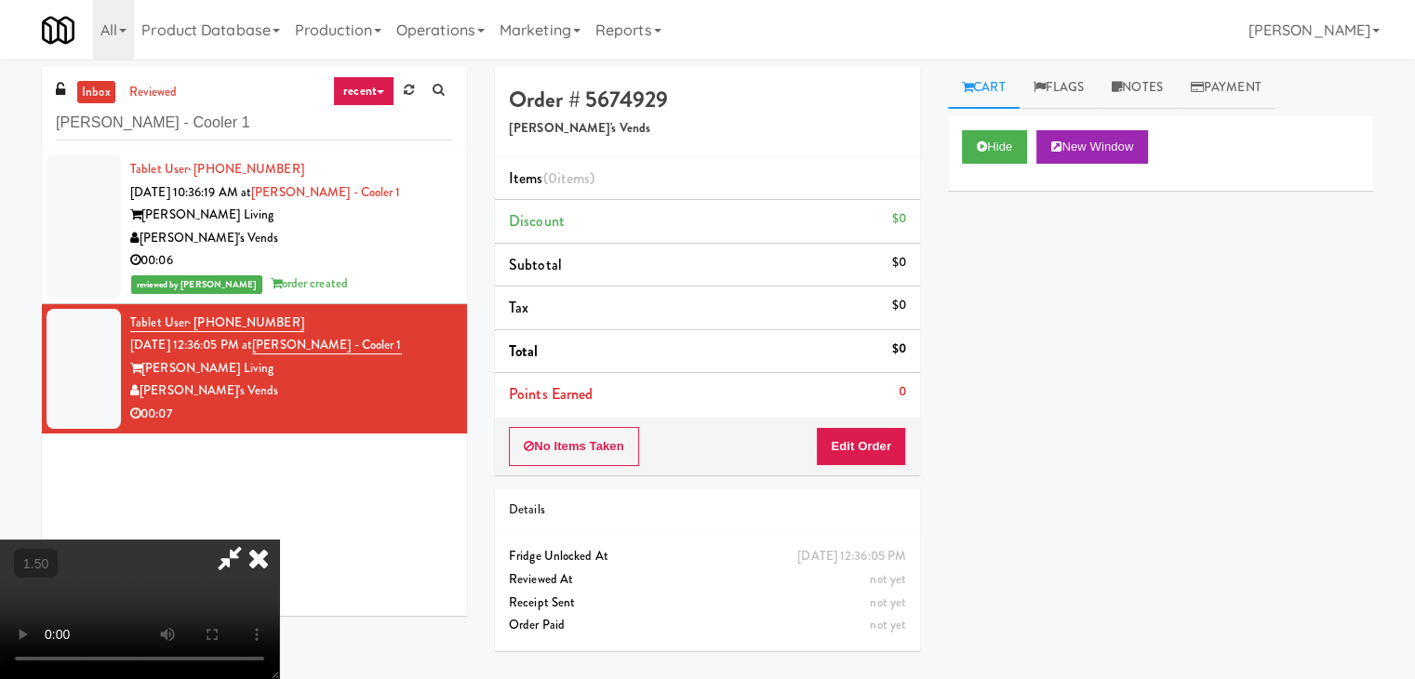
click at [279, 540] on video at bounding box center [139, 610] width 279 height 140
click at [1139, 79] on link "Notes" at bounding box center [1137, 88] width 79 height 42
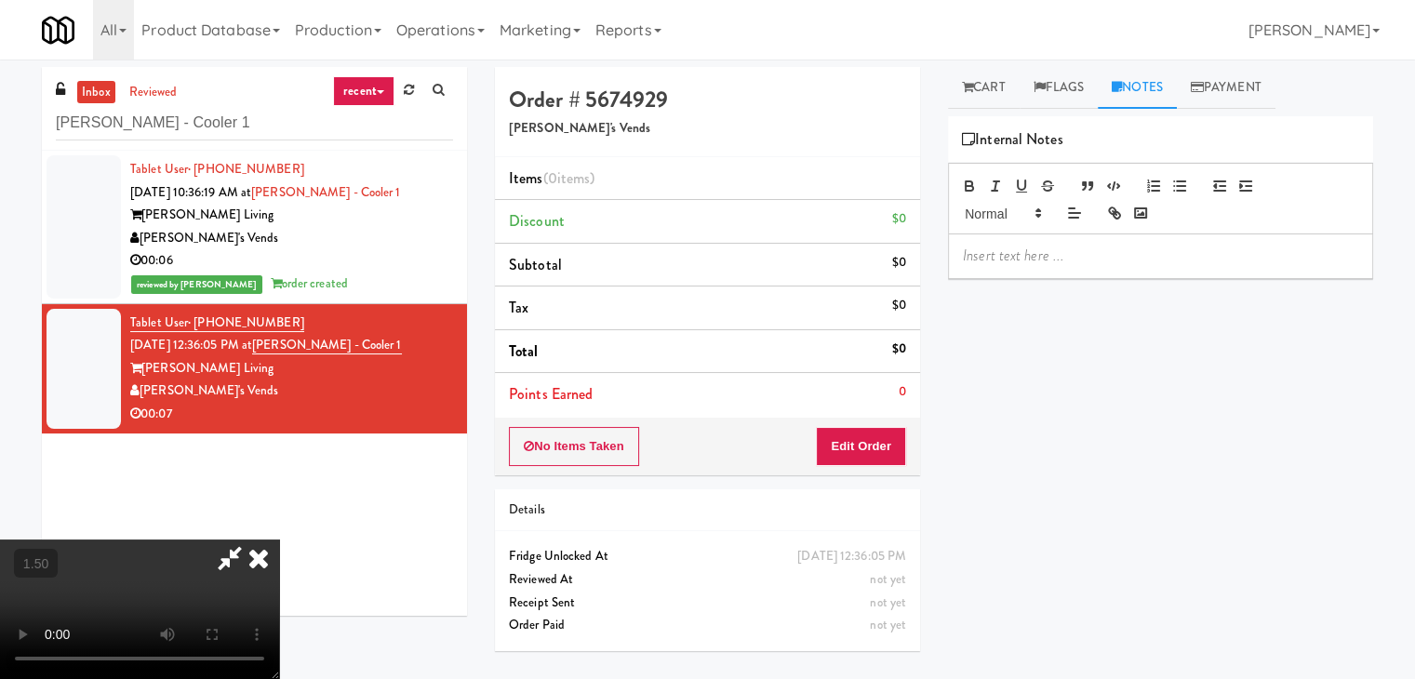
click at [1053, 248] on p at bounding box center [1160, 256] width 395 height 20
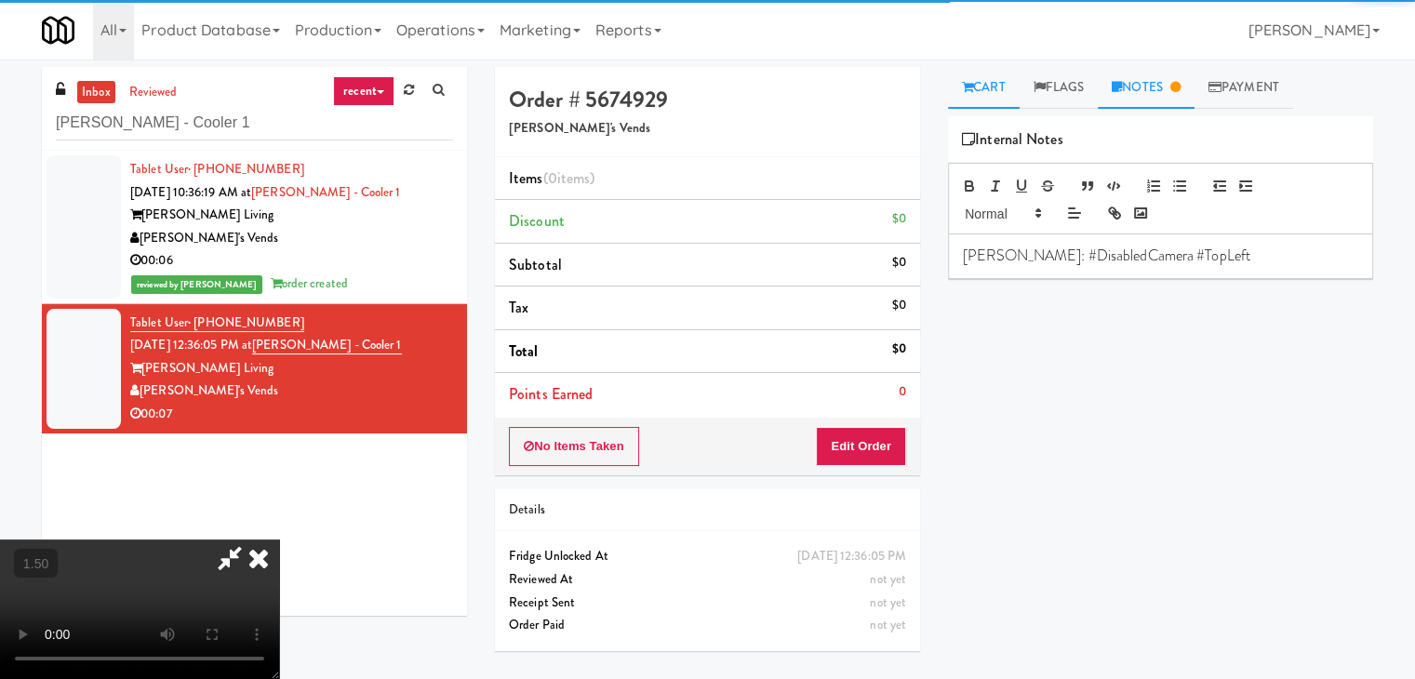
click at [993, 92] on link "Cart" at bounding box center [984, 88] width 72 height 42
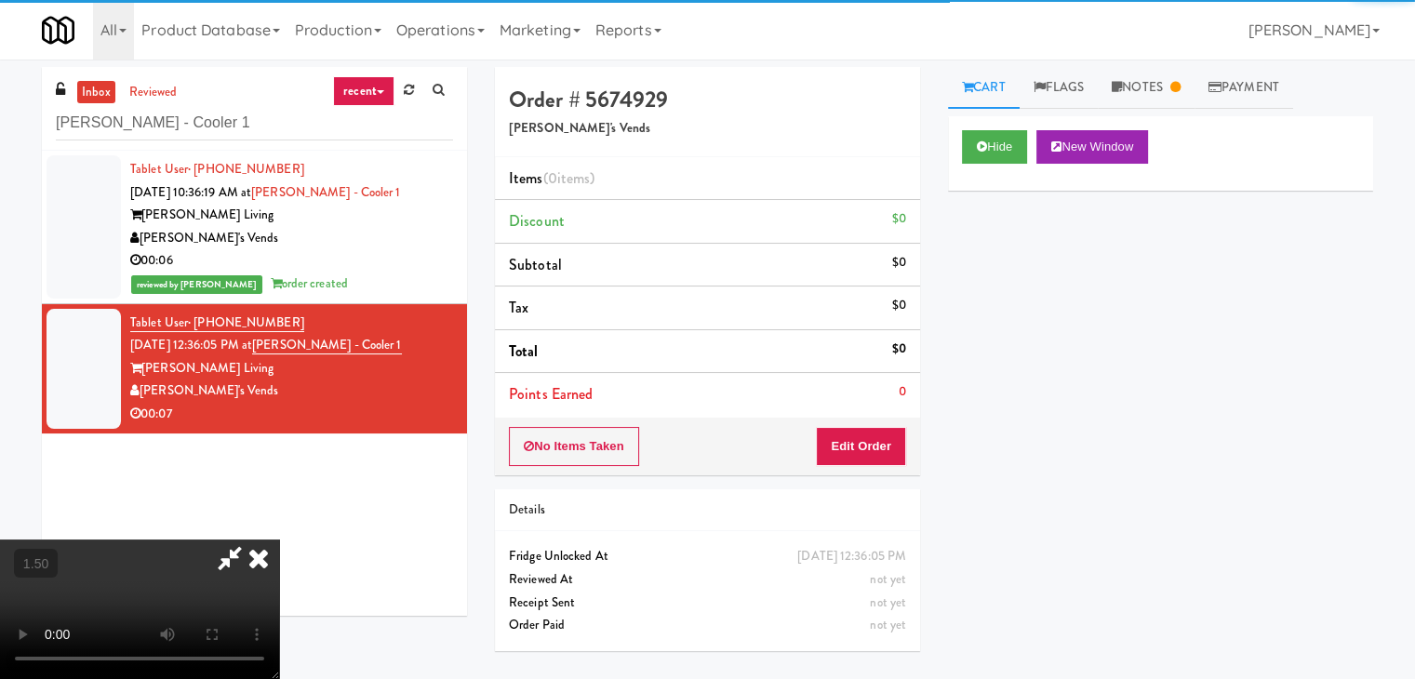
click at [279, 540] on video at bounding box center [139, 610] width 279 height 140
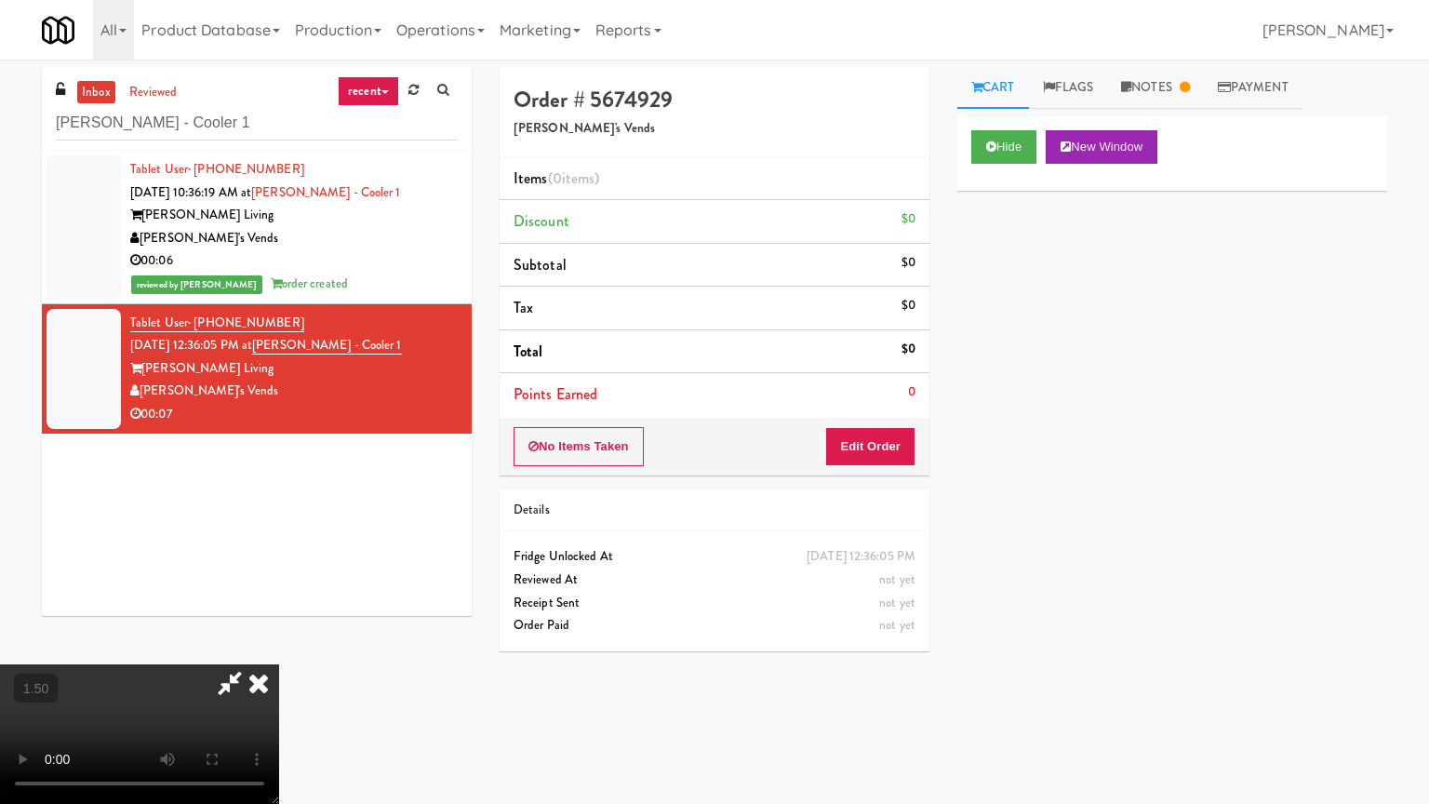
click at [279, 664] on video at bounding box center [139, 734] width 279 height 140
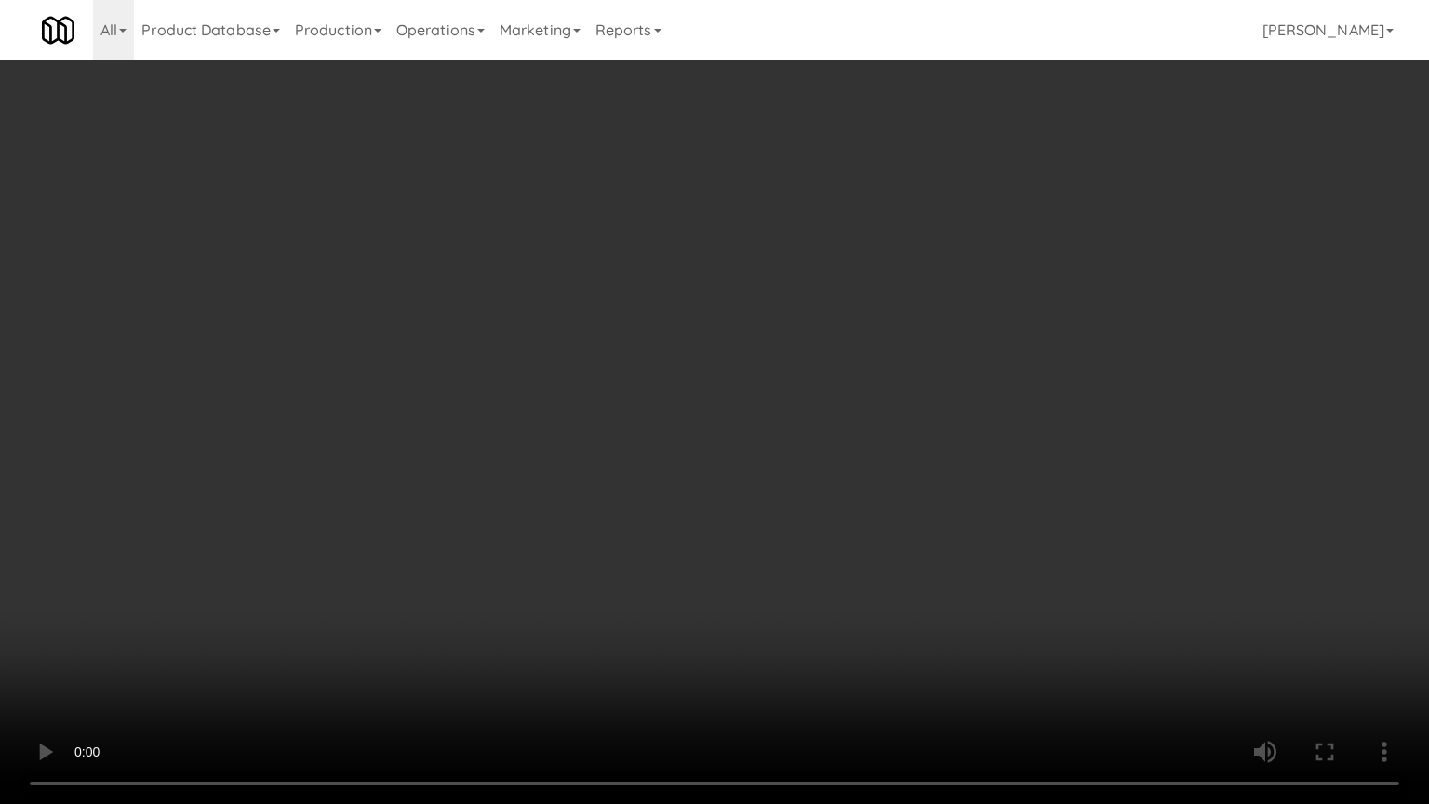
click at [824, 190] on video at bounding box center [714, 402] width 1429 height 804
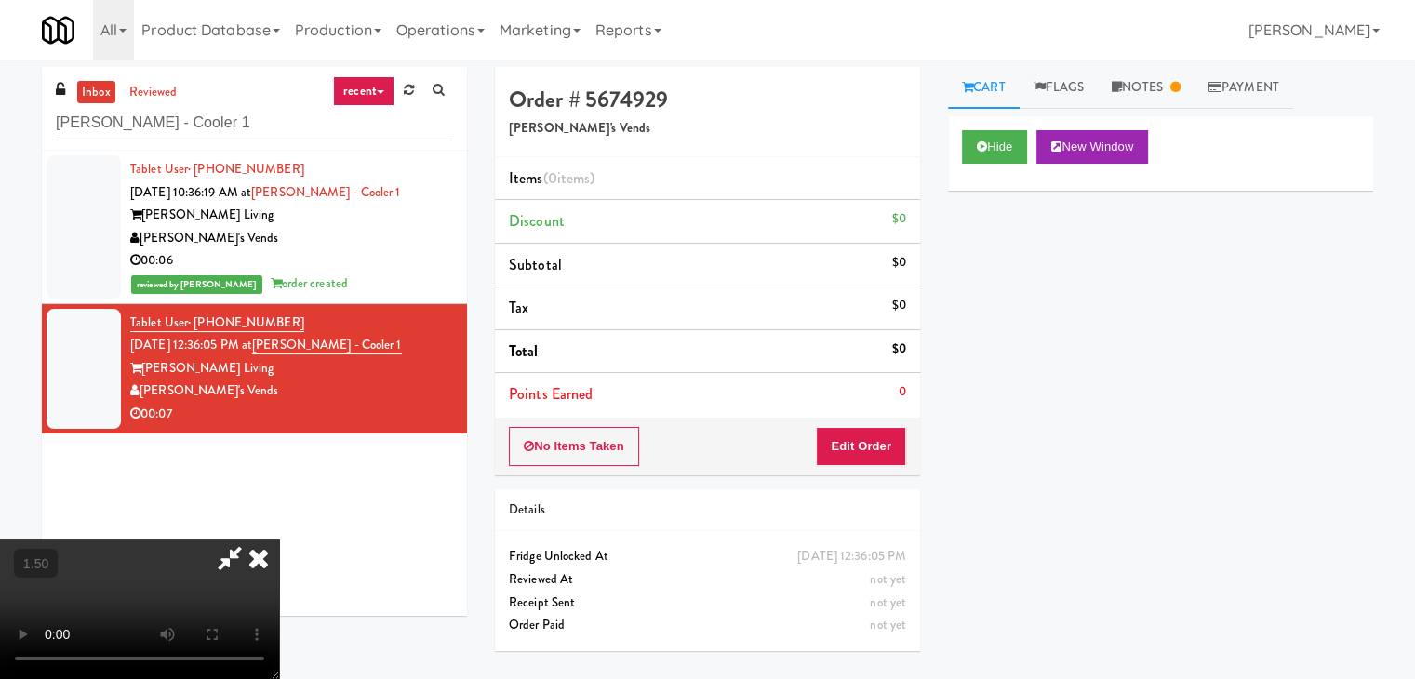
click at [279, 540] on icon at bounding box center [258, 558] width 41 height 37
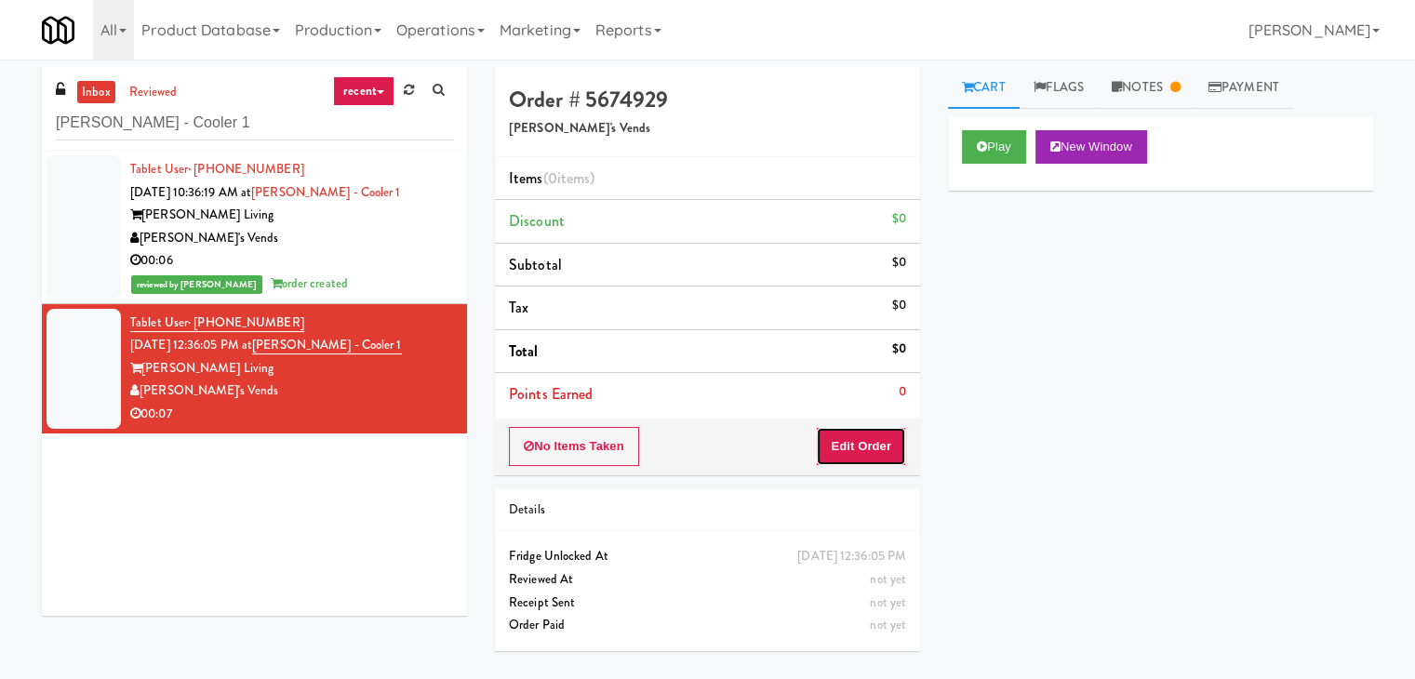
click at [854, 438] on button "Edit Order" at bounding box center [861, 446] width 90 height 39
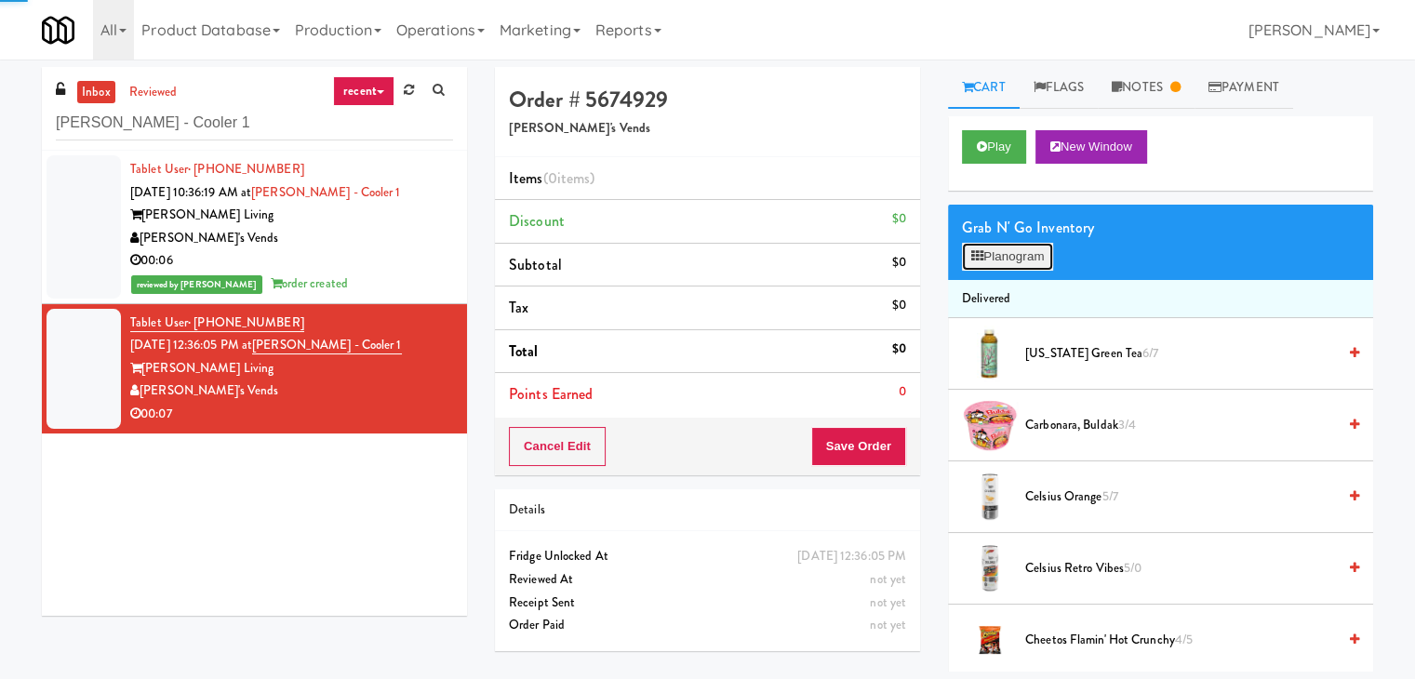
click at [998, 256] on button "Planogram" at bounding box center [1007, 257] width 91 height 28
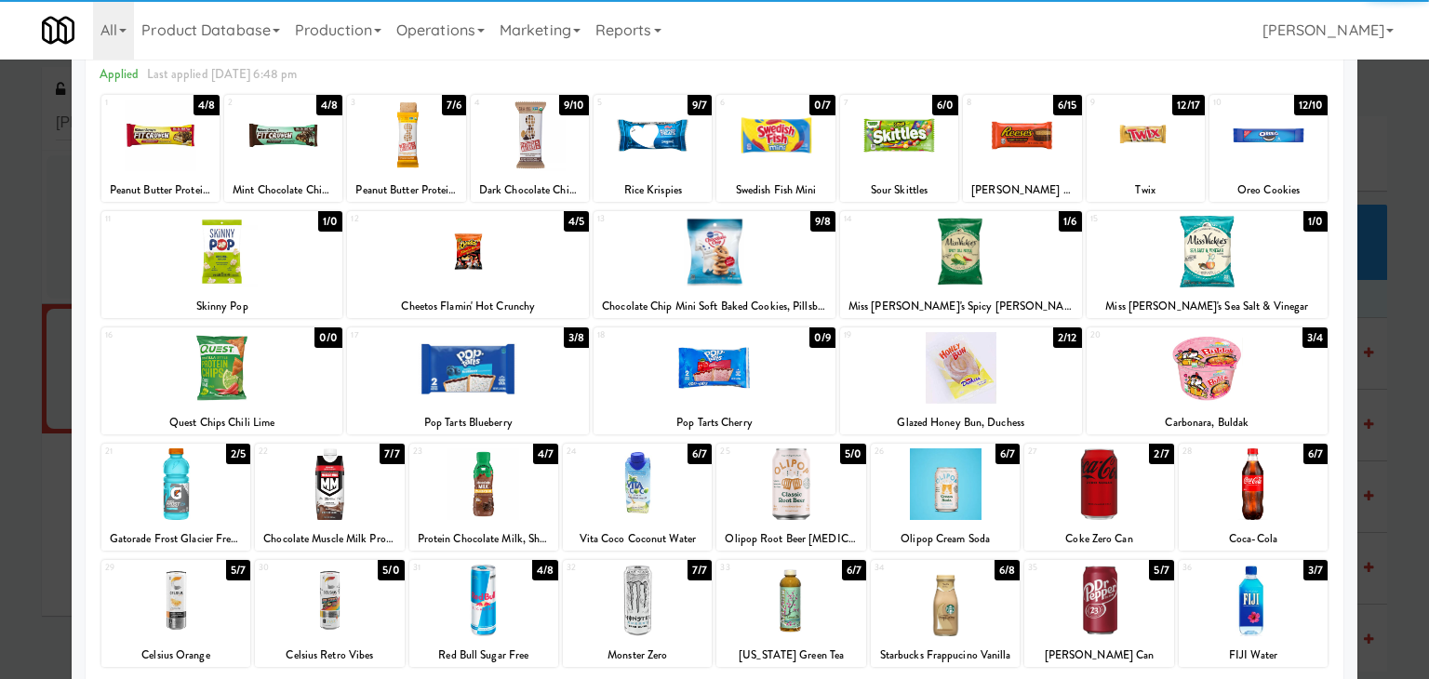
scroll to position [186, 0]
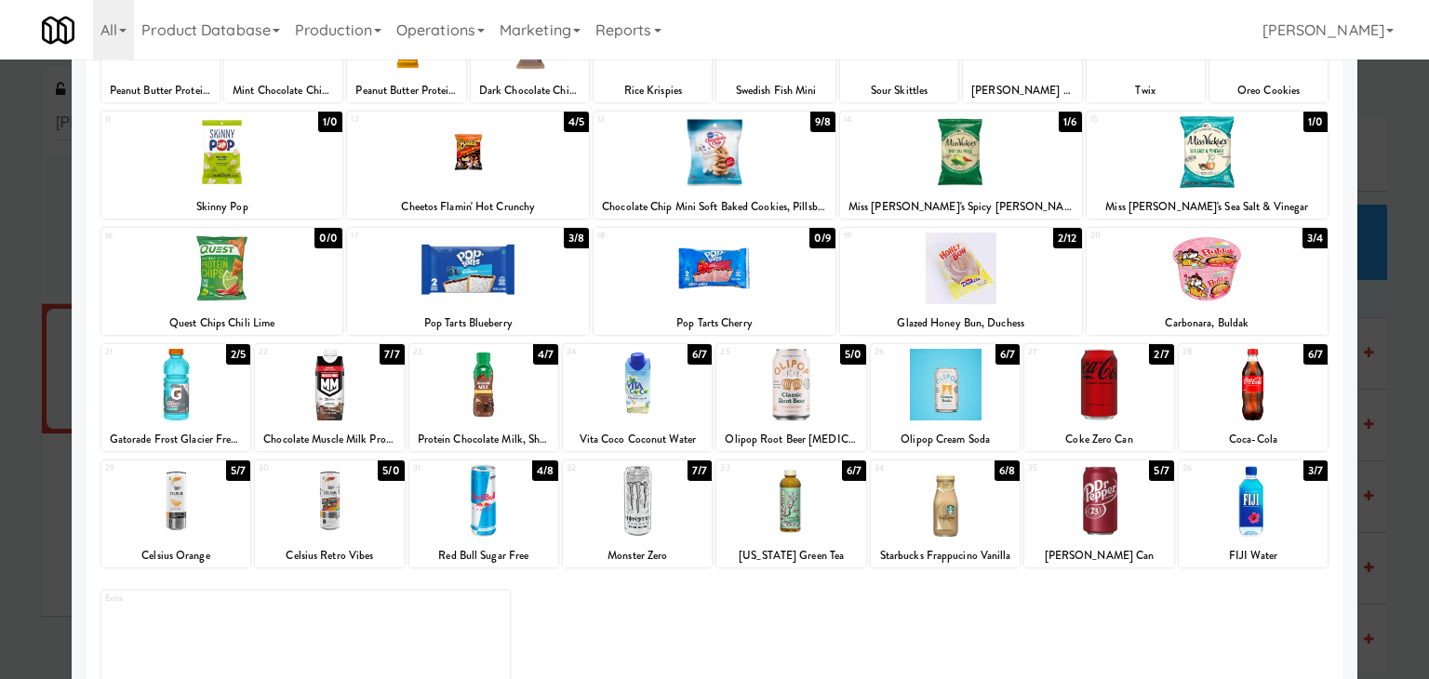
click at [347, 507] on div at bounding box center [329, 501] width 149 height 72
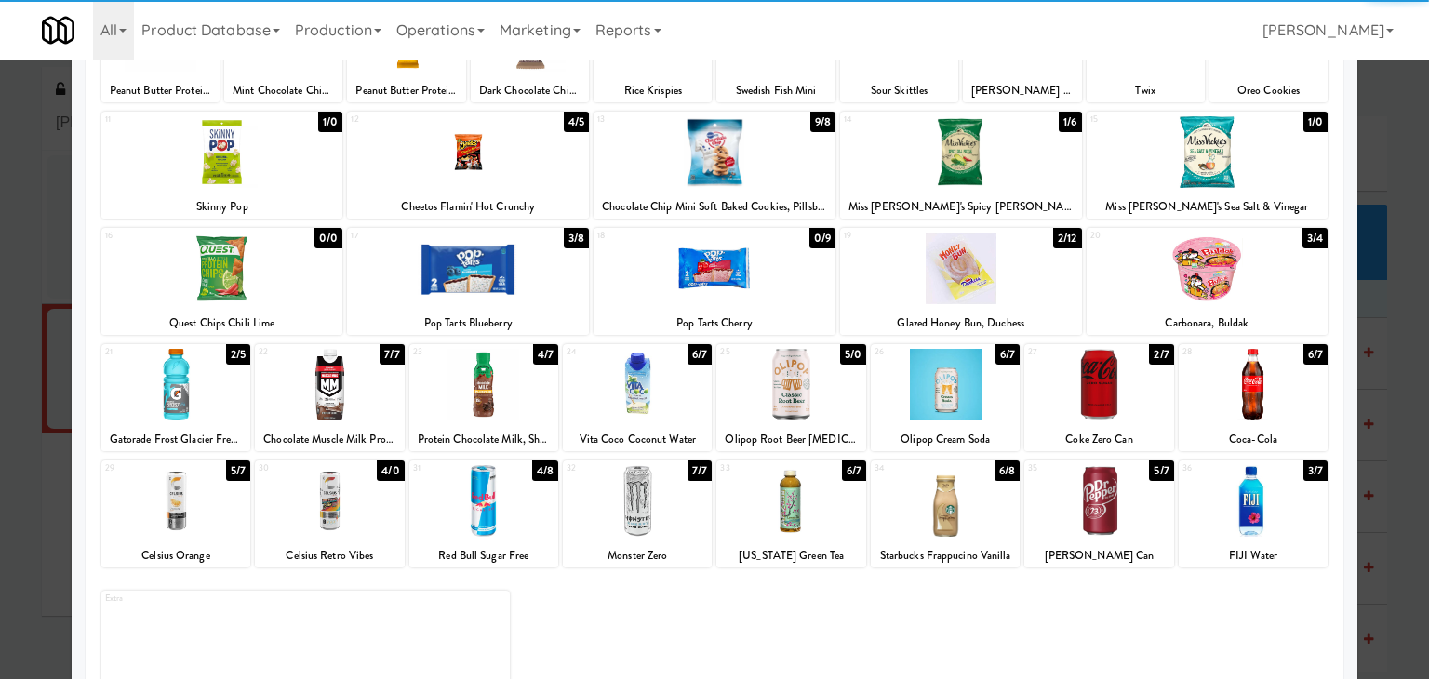
scroll to position [0, 0]
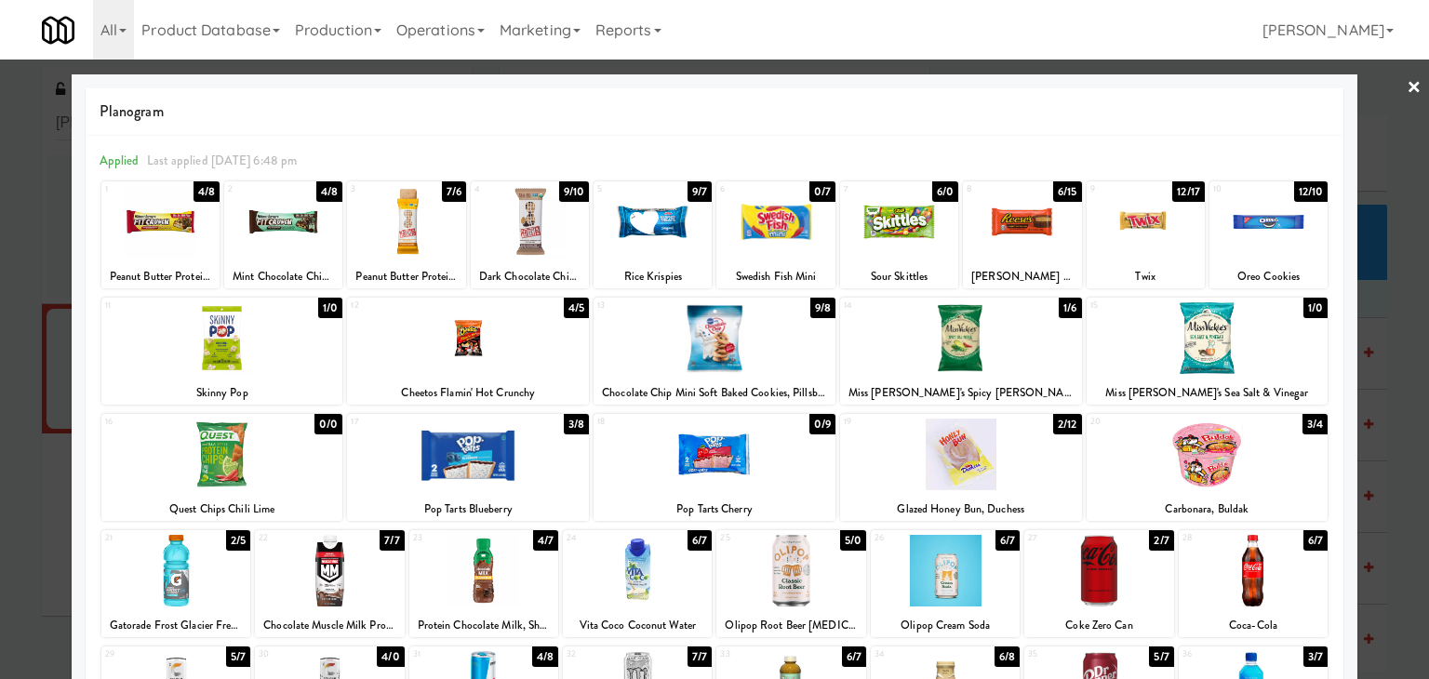
click at [644, 564] on div at bounding box center [637, 571] width 149 height 72
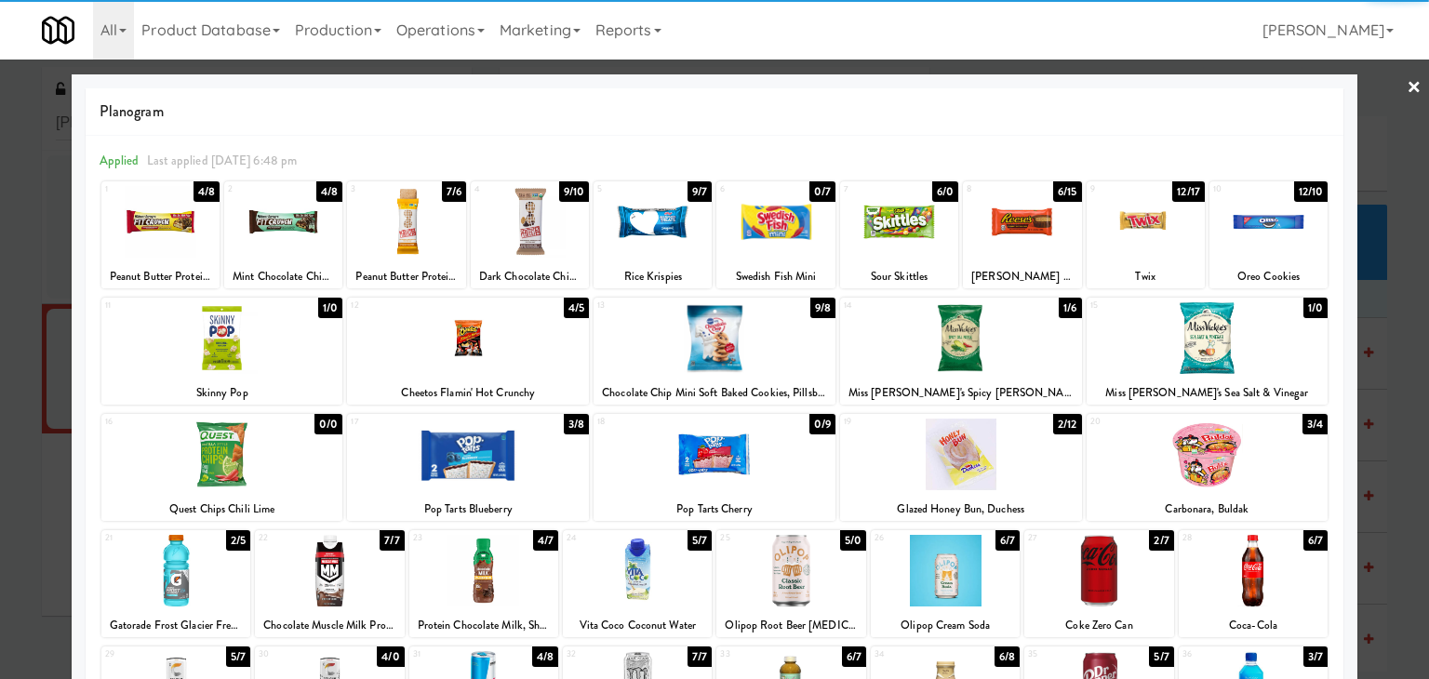
click at [1407, 93] on link "×" at bounding box center [1414, 89] width 15 height 58
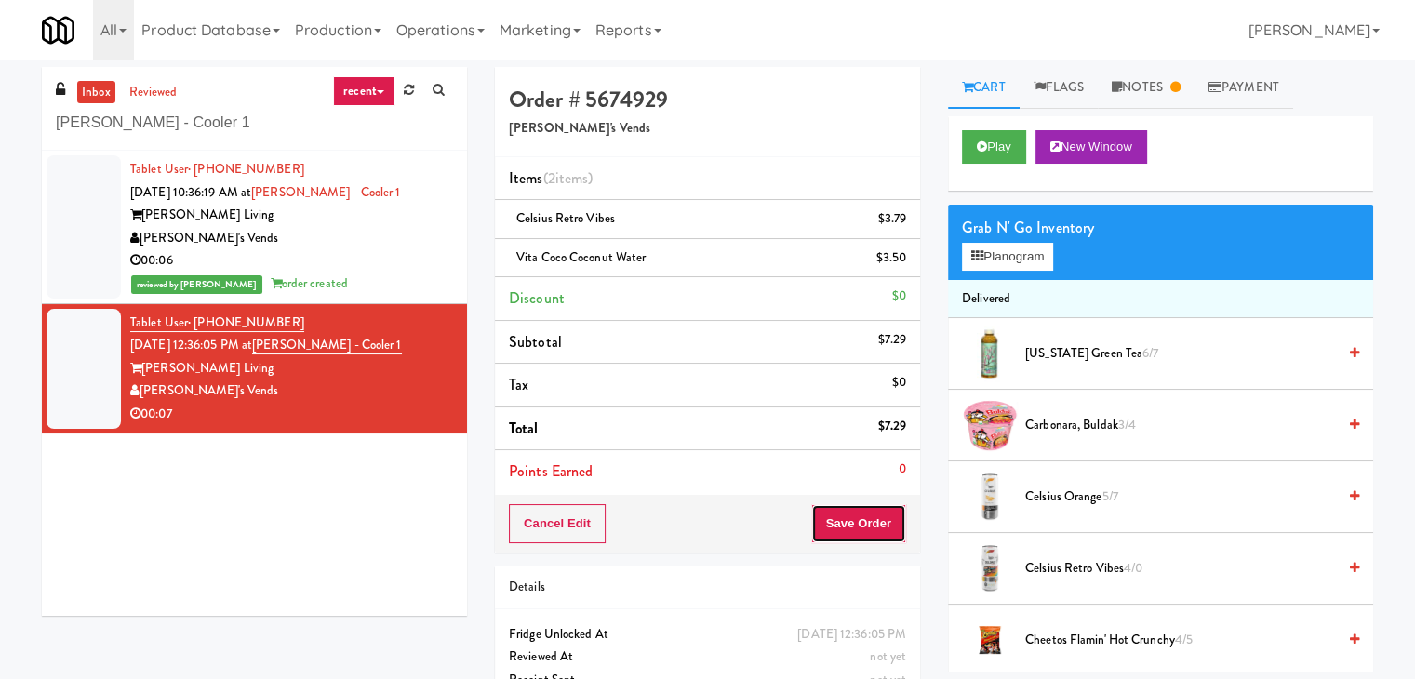
click at [841, 530] on button "Save Order" at bounding box center [858, 523] width 95 height 39
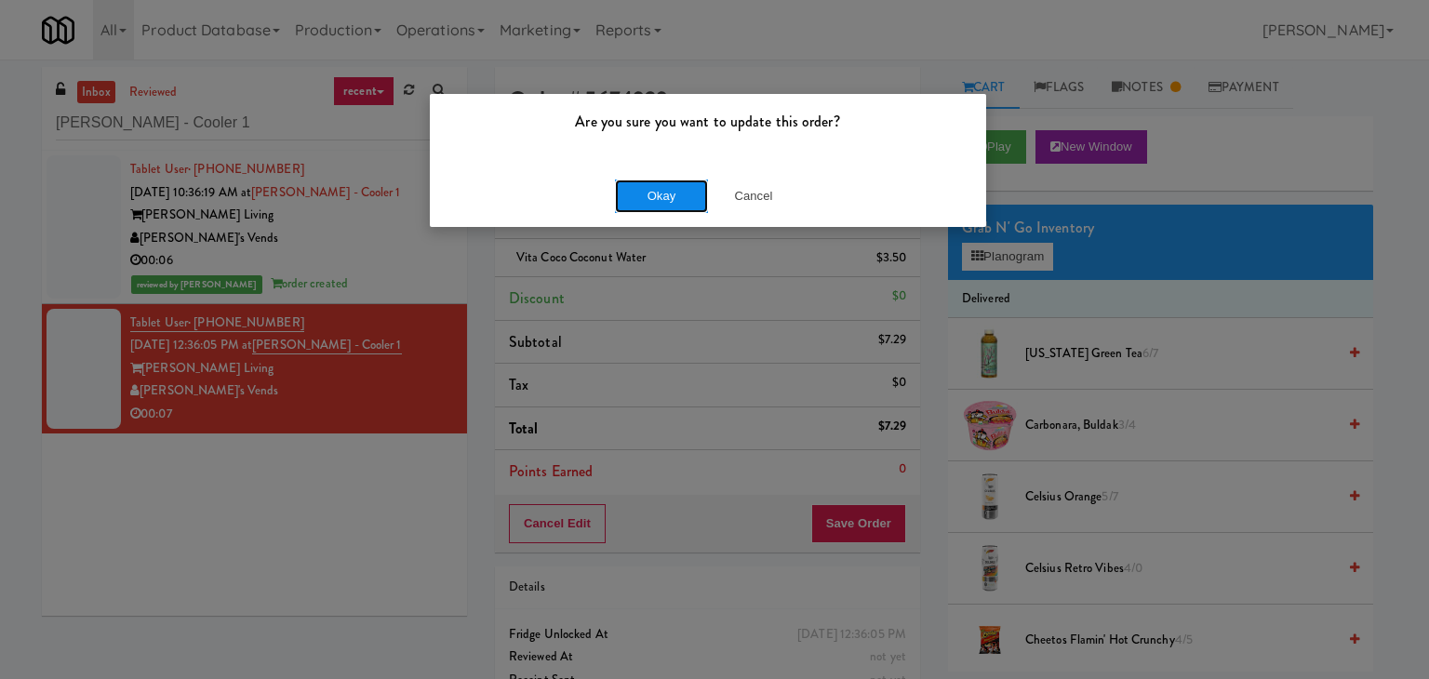
click at [690, 192] on button "Okay" at bounding box center [661, 196] width 93 height 33
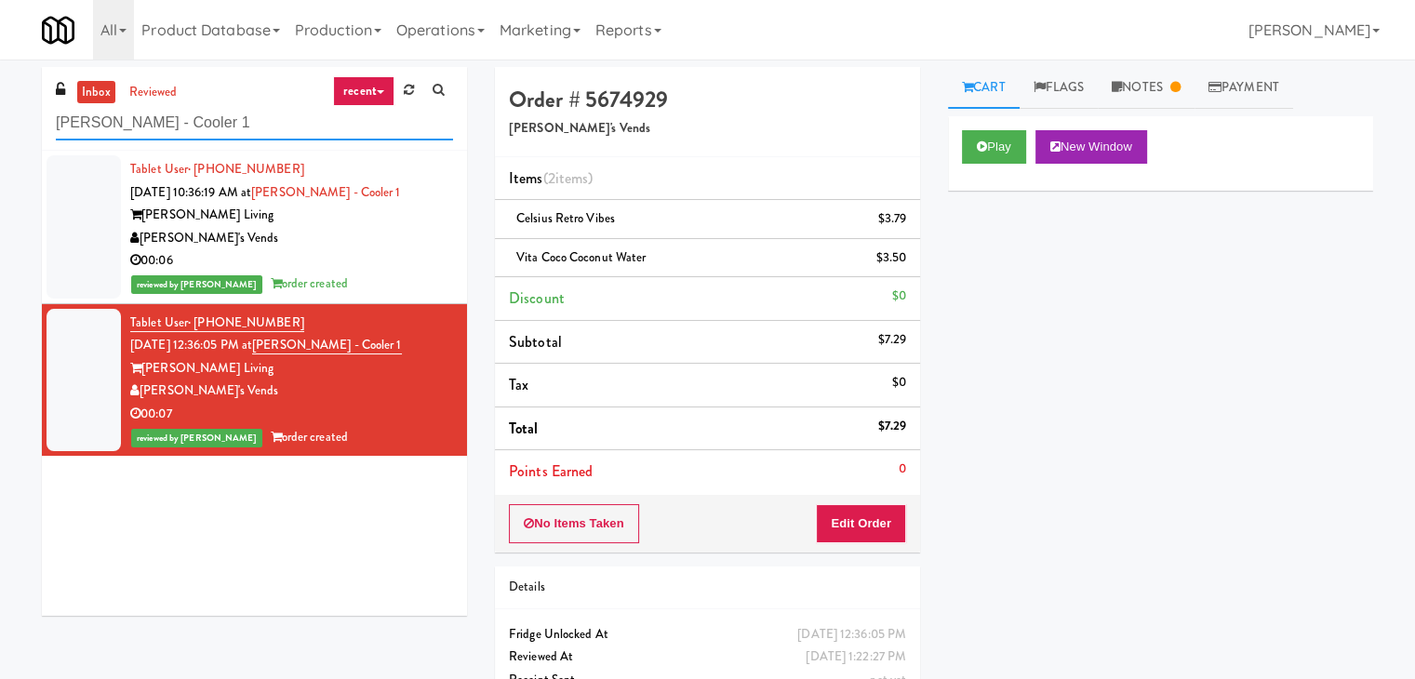
click at [224, 123] on input "[PERSON_NAME] - Cooler 1" at bounding box center [254, 123] width 397 height 34
paste input "Revela 1 - Cooler - Left"
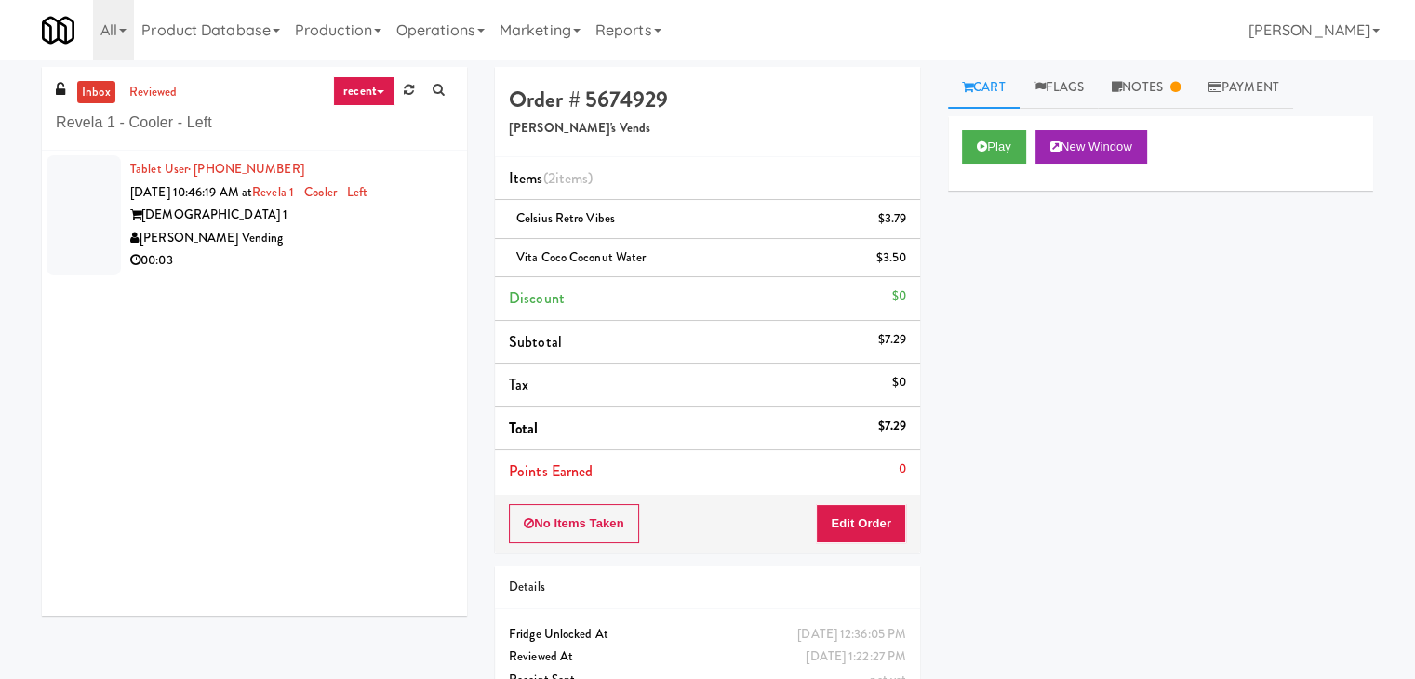
click at [434, 235] on div "[PERSON_NAME] Vending" at bounding box center [291, 238] width 323 height 23
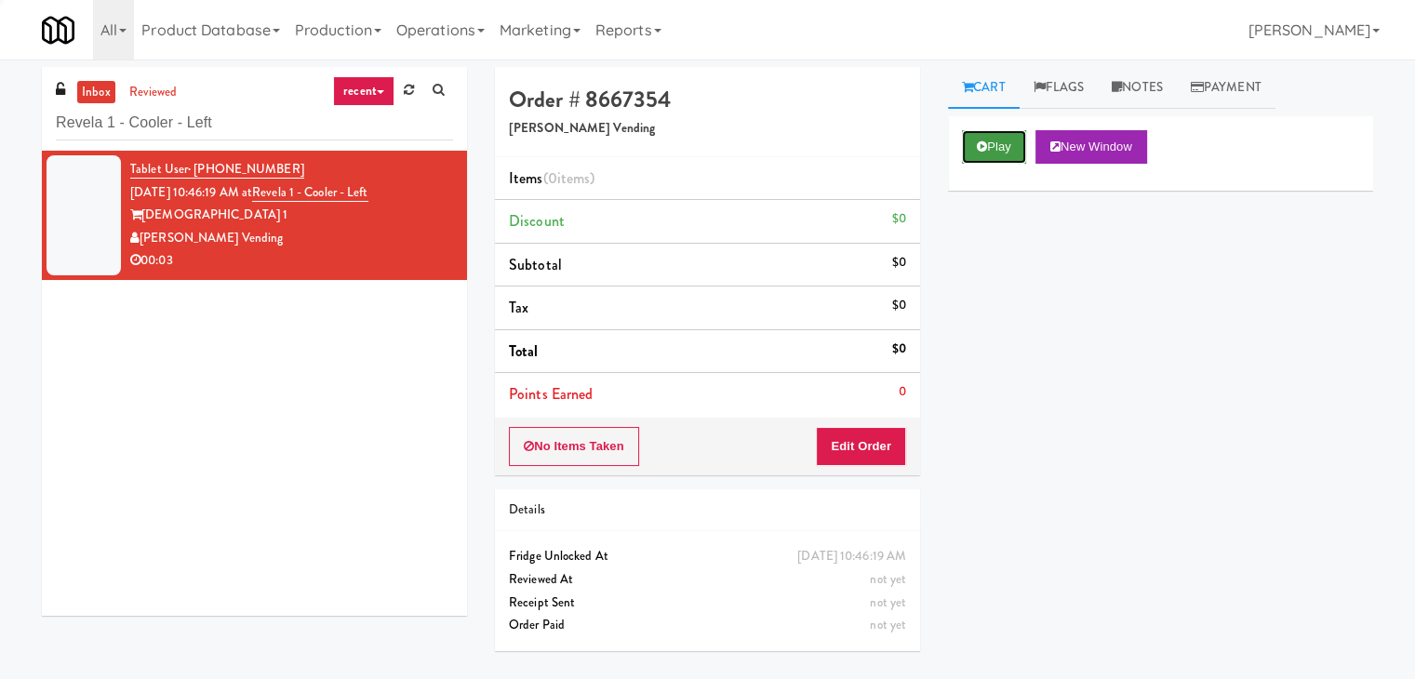
click at [986, 138] on button "Play" at bounding box center [994, 146] width 64 height 33
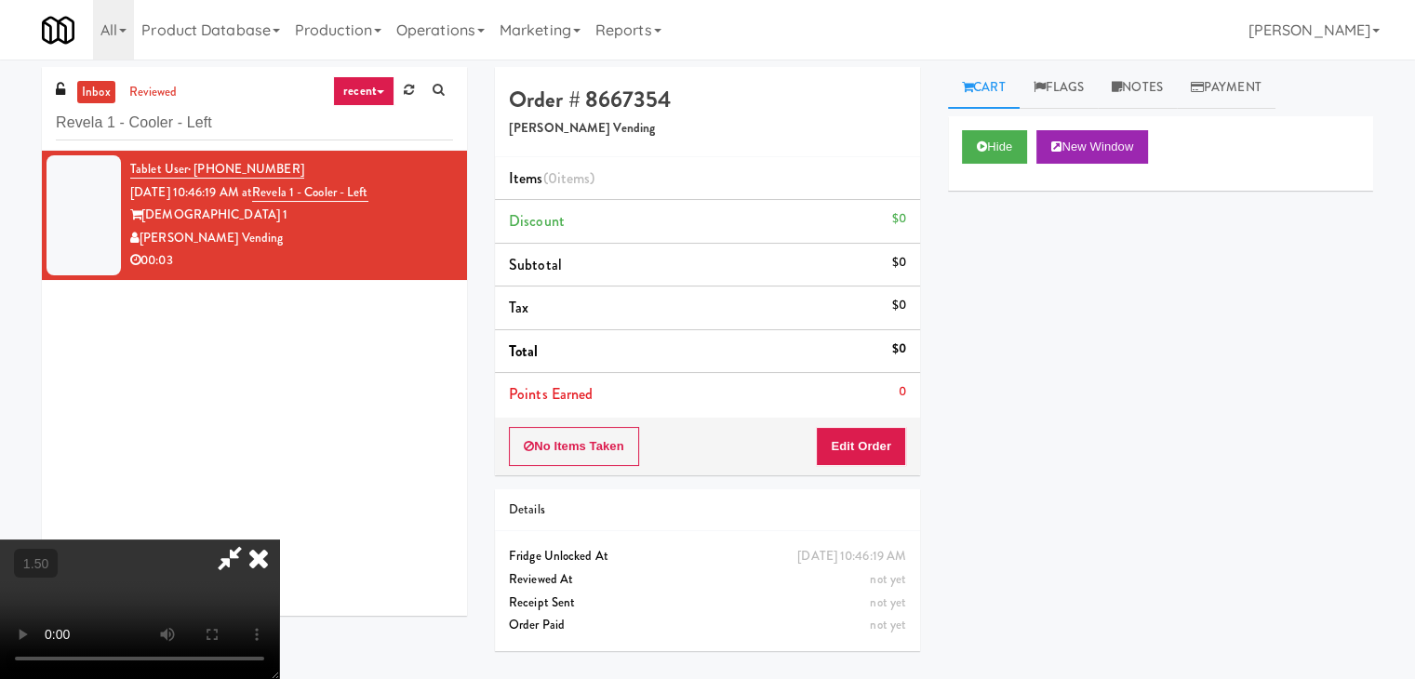
click at [279, 540] on video at bounding box center [139, 610] width 279 height 140
click at [279, 540] on icon at bounding box center [258, 558] width 41 height 37
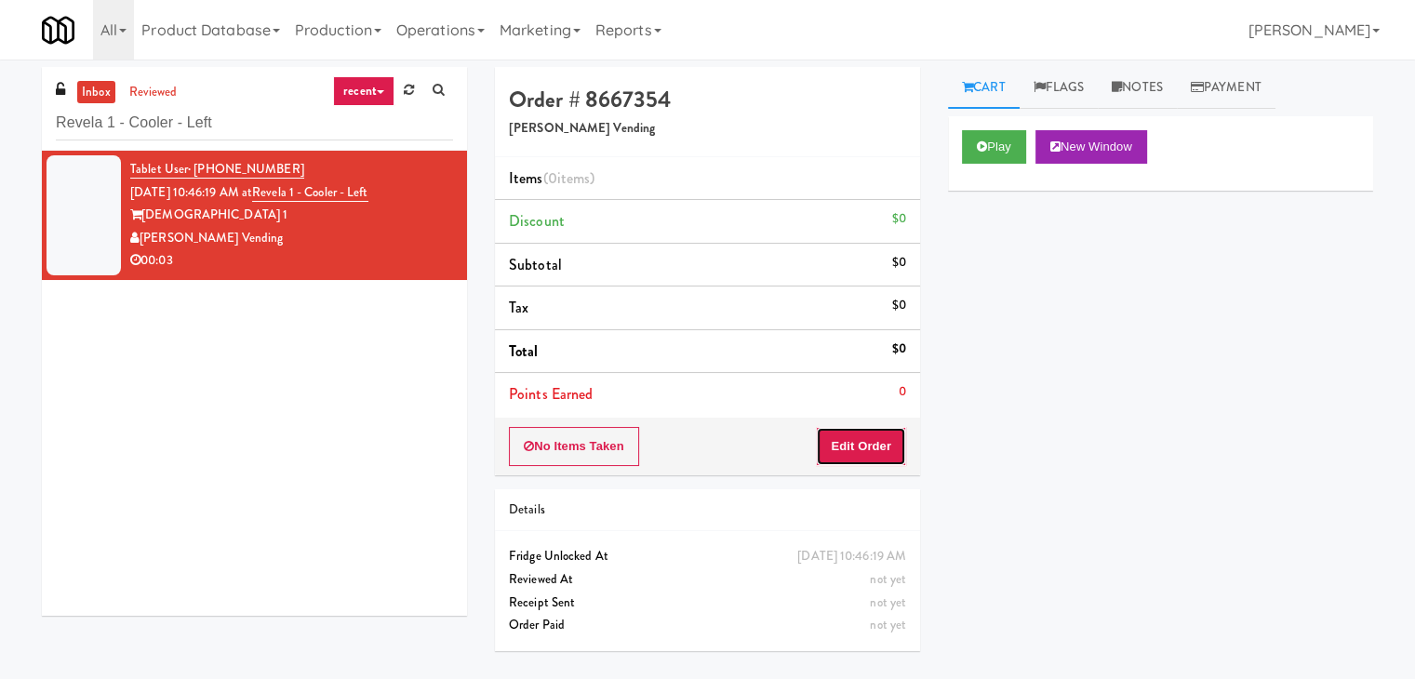
click at [864, 440] on button "Edit Order" at bounding box center [861, 446] width 90 height 39
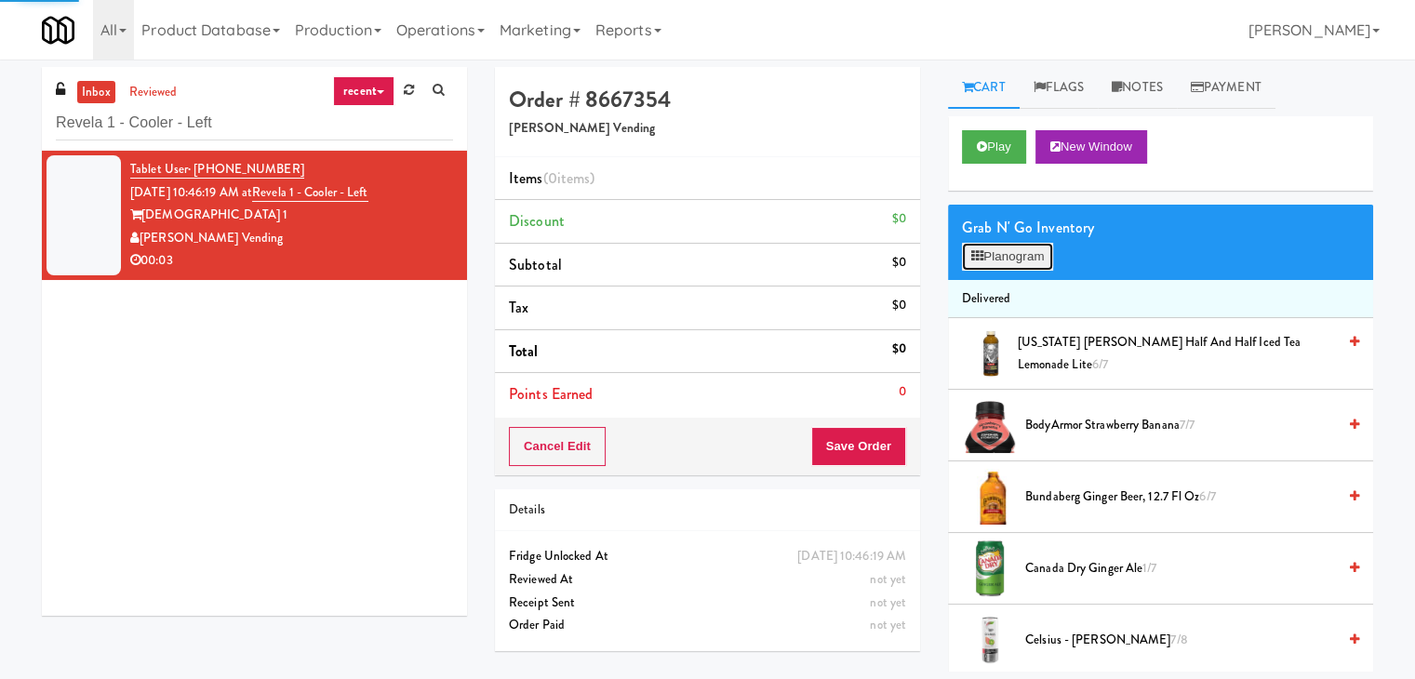
click at [1011, 257] on button "Planogram" at bounding box center [1007, 257] width 91 height 28
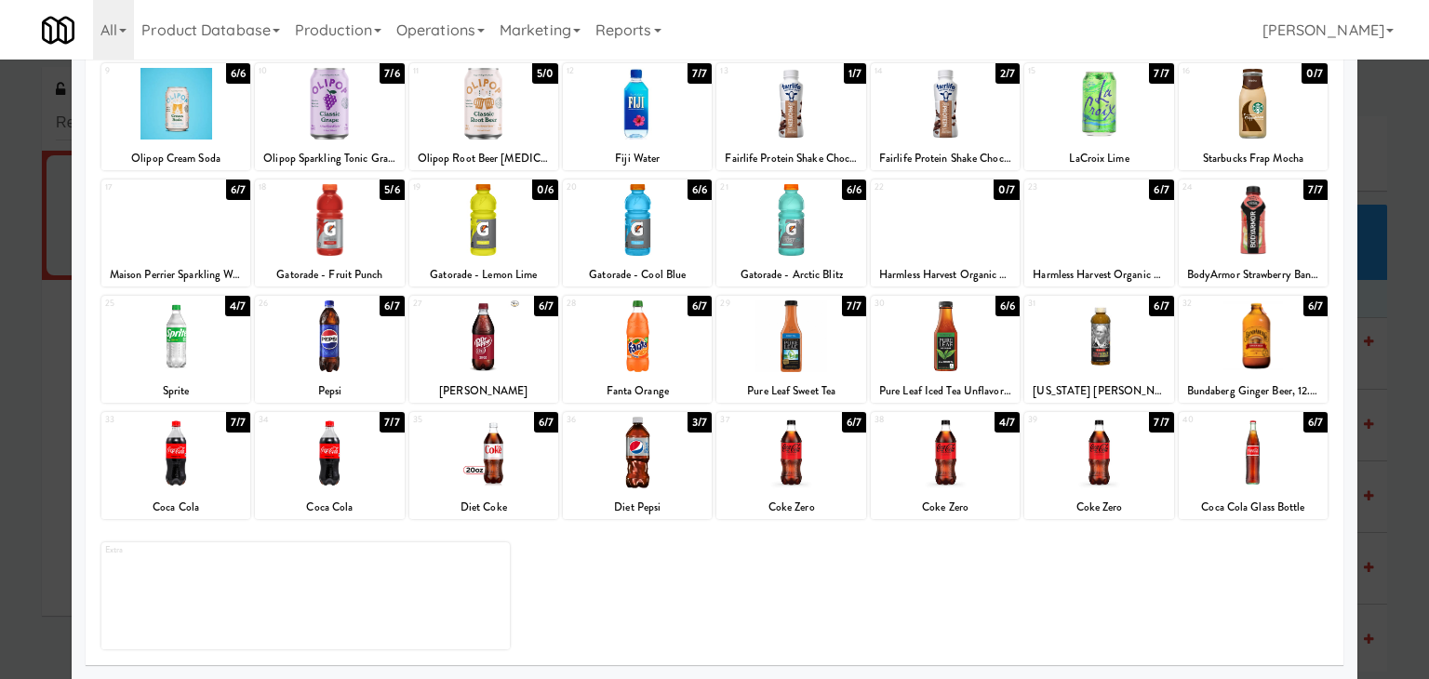
click at [194, 462] on div at bounding box center [175, 453] width 149 height 72
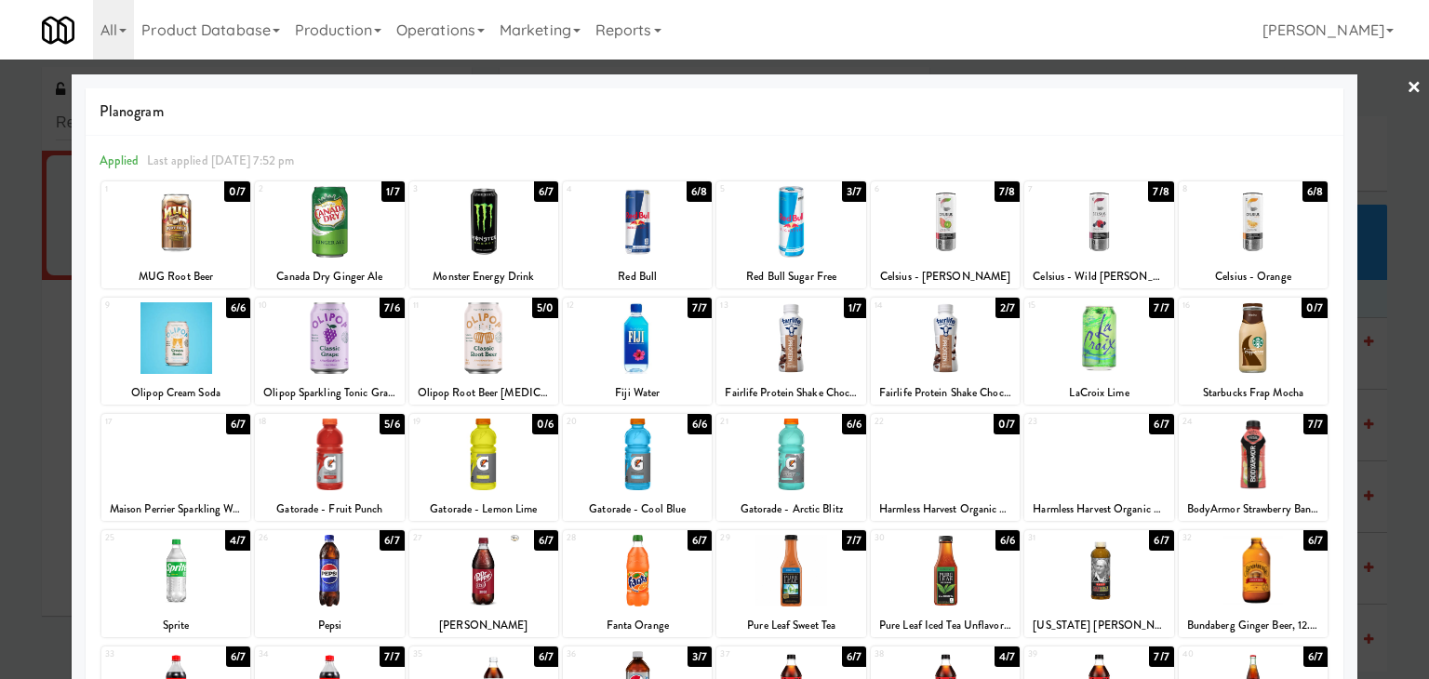
click at [1407, 80] on link "×" at bounding box center [1414, 89] width 15 height 58
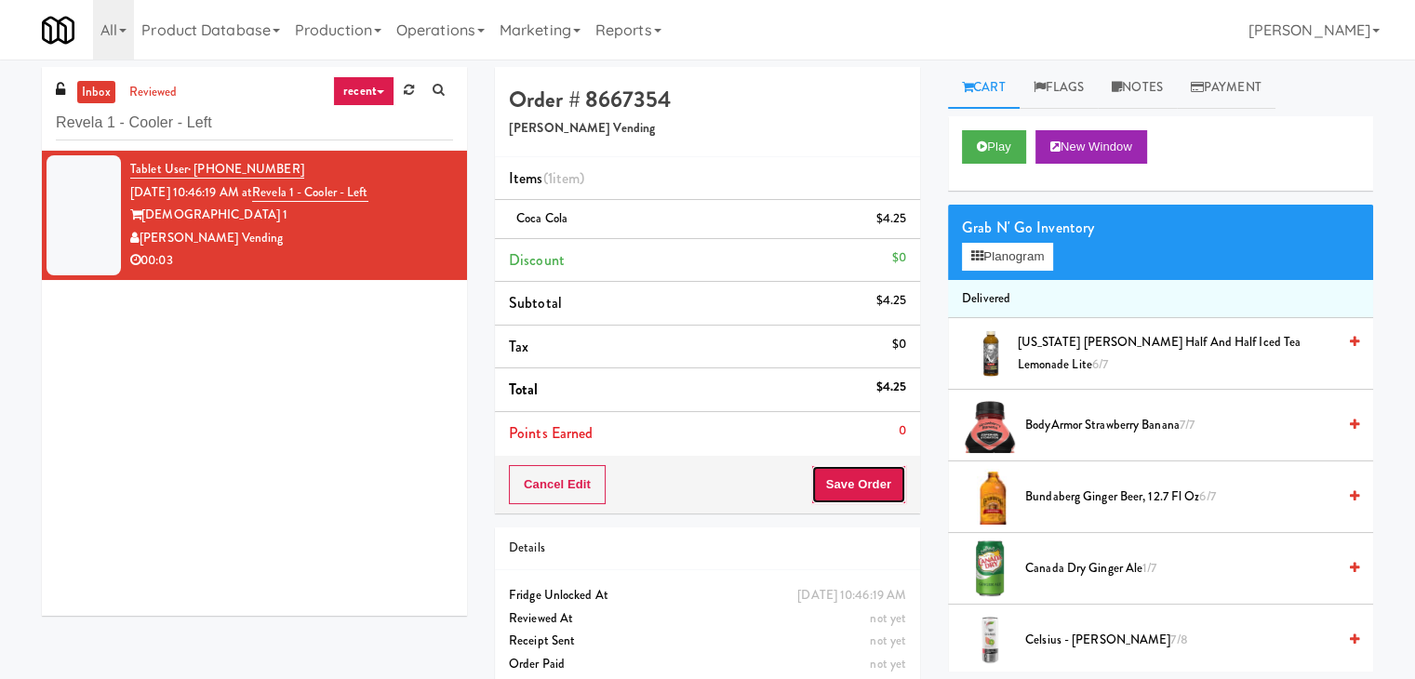
click at [827, 482] on button "Save Order" at bounding box center [858, 484] width 95 height 39
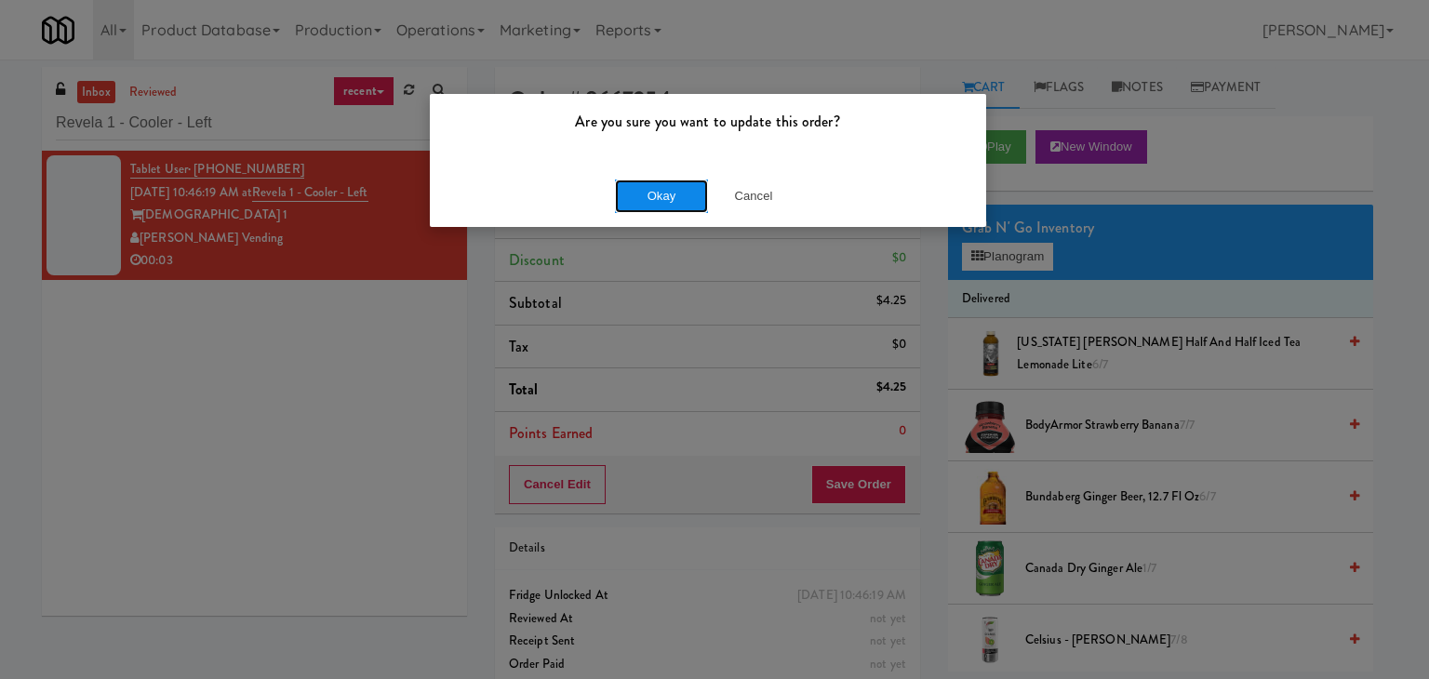
drag, startPoint x: 675, startPoint y: 198, endPoint x: 613, endPoint y: 76, distance: 136.5
click at [675, 198] on button "Okay" at bounding box center [661, 196] width 93 height 33
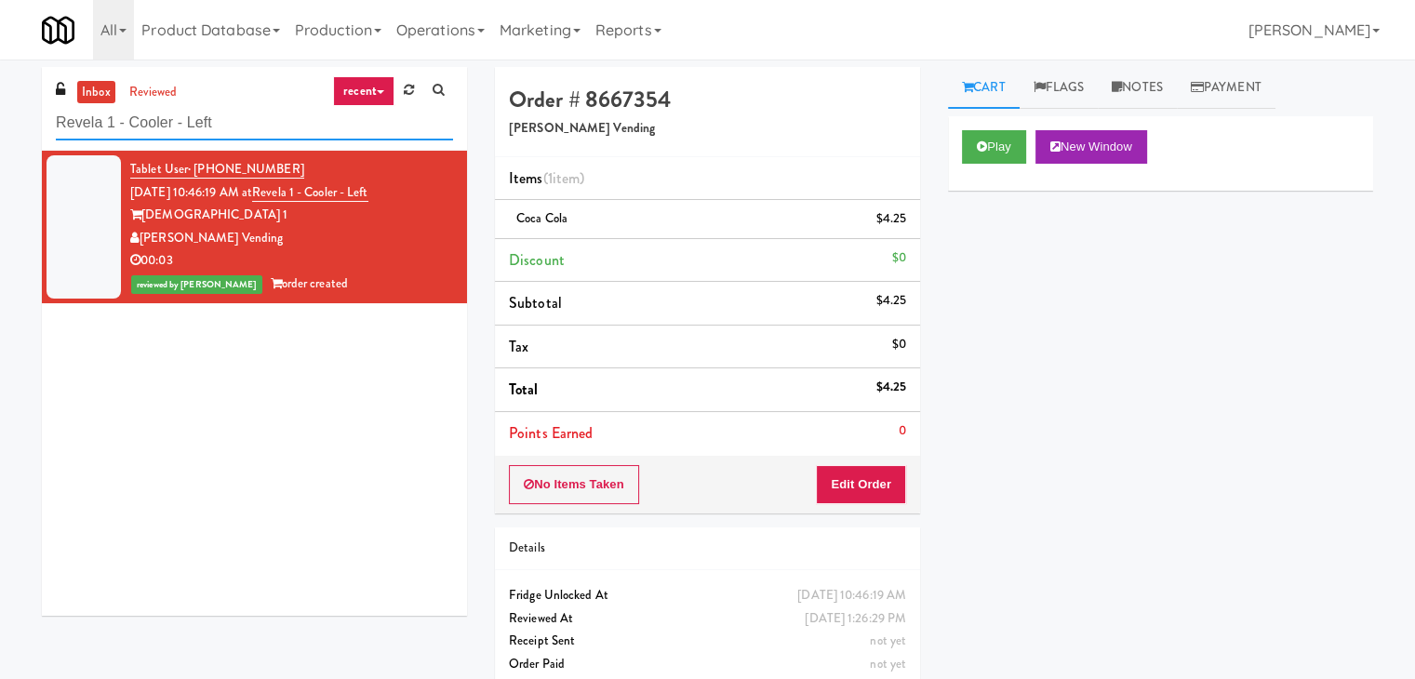
click at [228, 124] on input "Revela 1 - Cooler - Left" at bounding box center [254, 123] width 397 height 34
paste input "Union24 - Cooler - Right (Little Lobby)"
type input "Union24 - Cooler - Right (Little Lobby)"
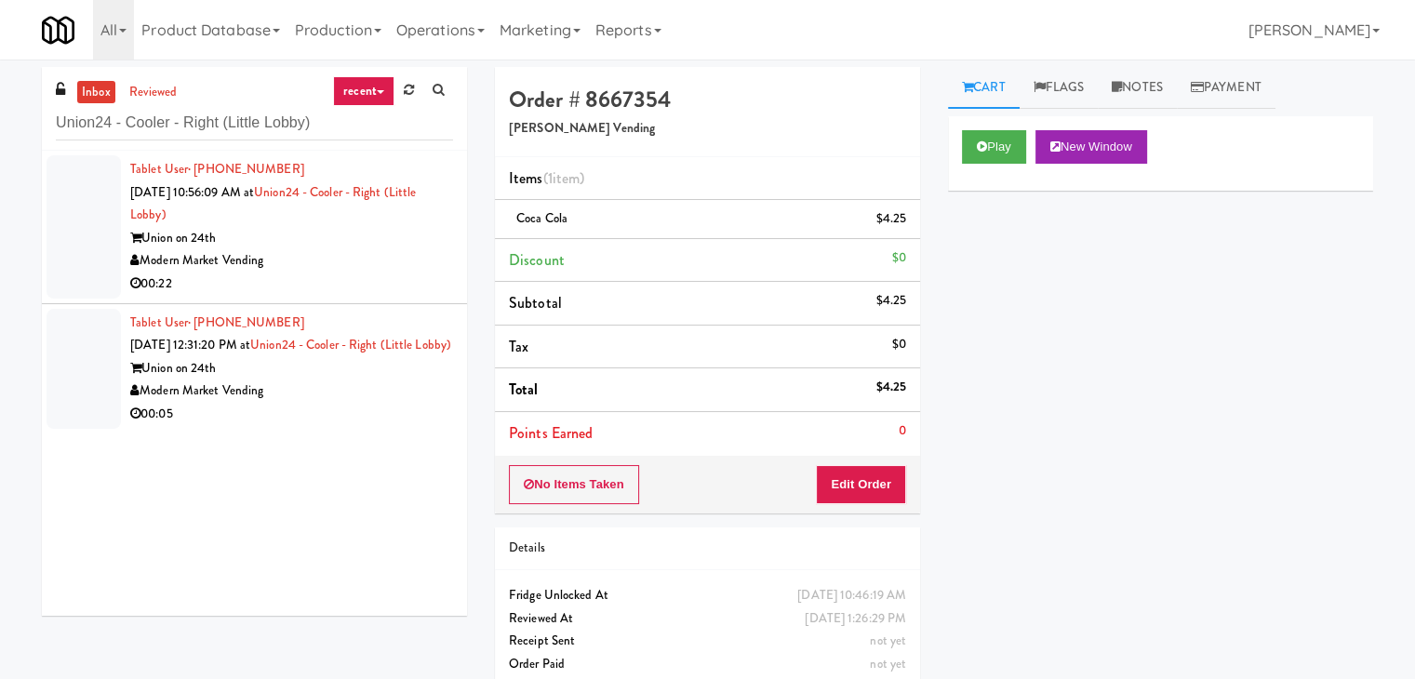
click at [414, 217] on div "Tablet User · (832) 306-9786 [DATE] 10:56:09 AM at Union24 - Cooler - Right (Li…" at bounding box center [291, 227] width 323 height 138
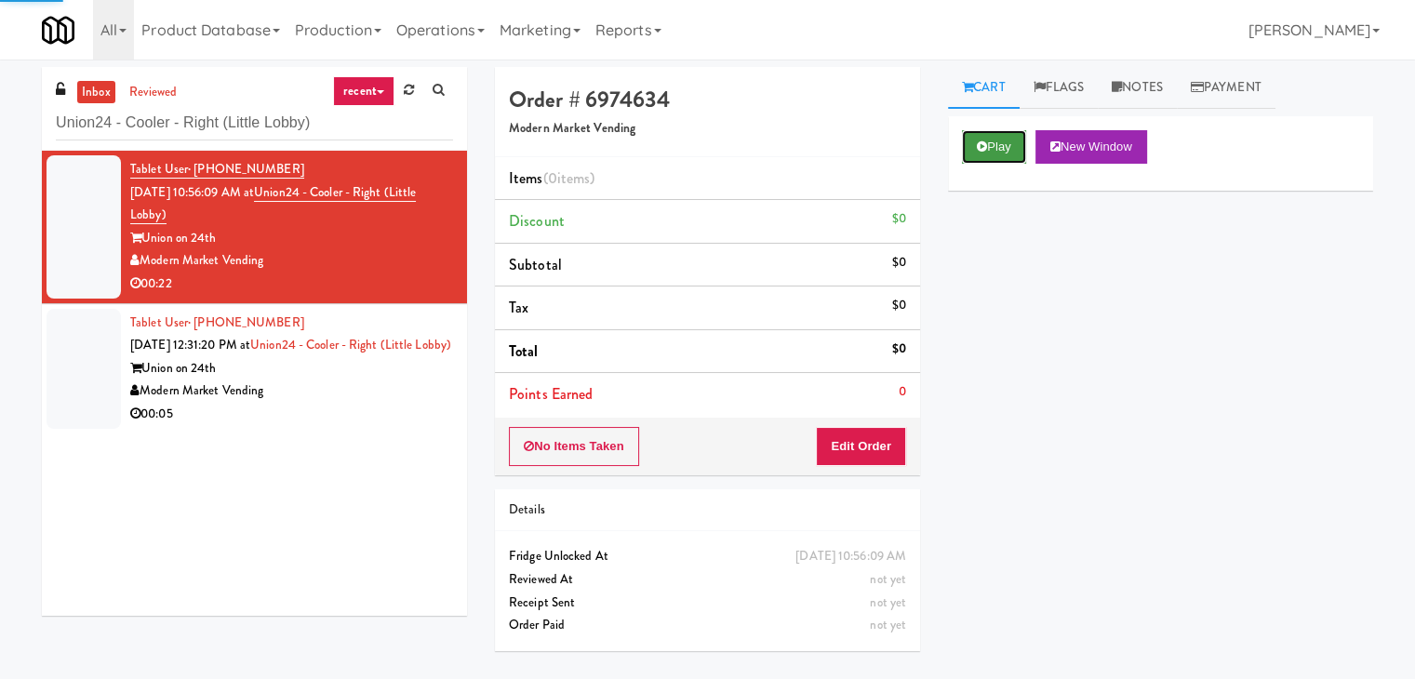
click at [998, 147] on button "Play" at bounding box center [994, 146] width 64 height 33
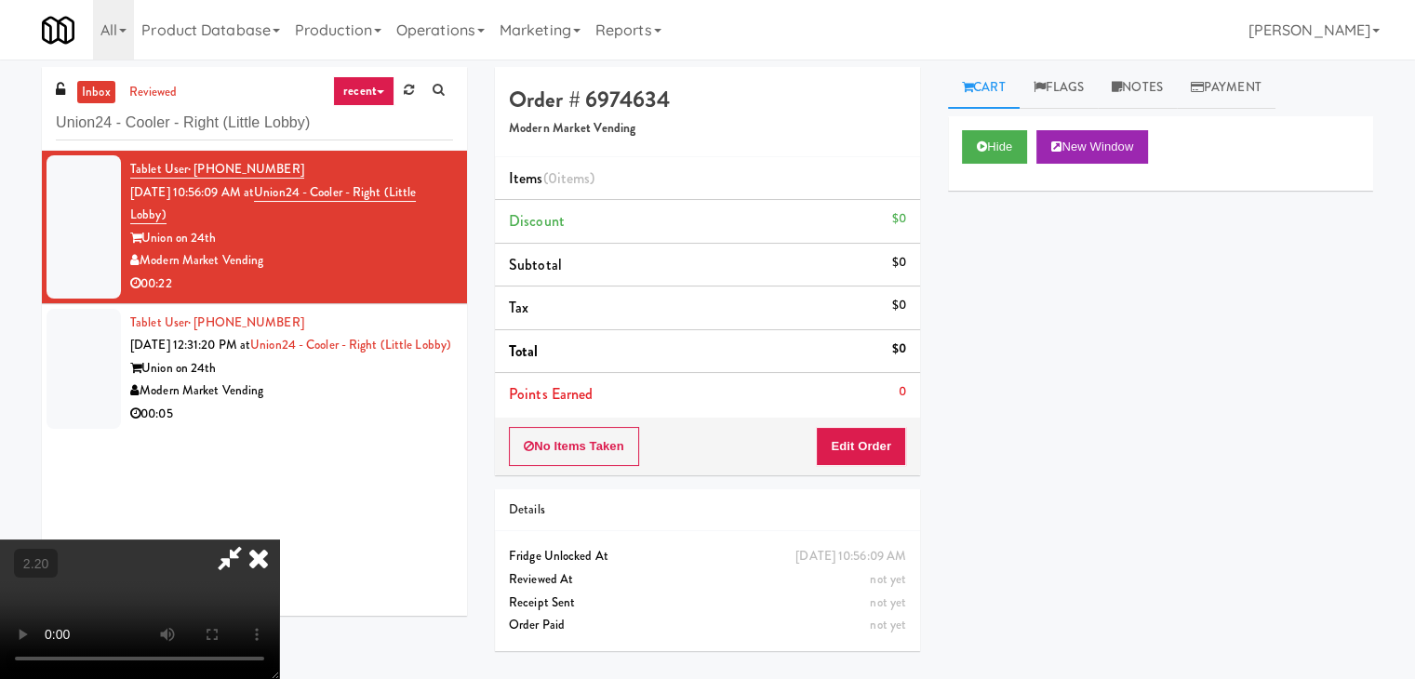
click at [279, 540] on video at bounding box center [139, 610] width 279 height 140
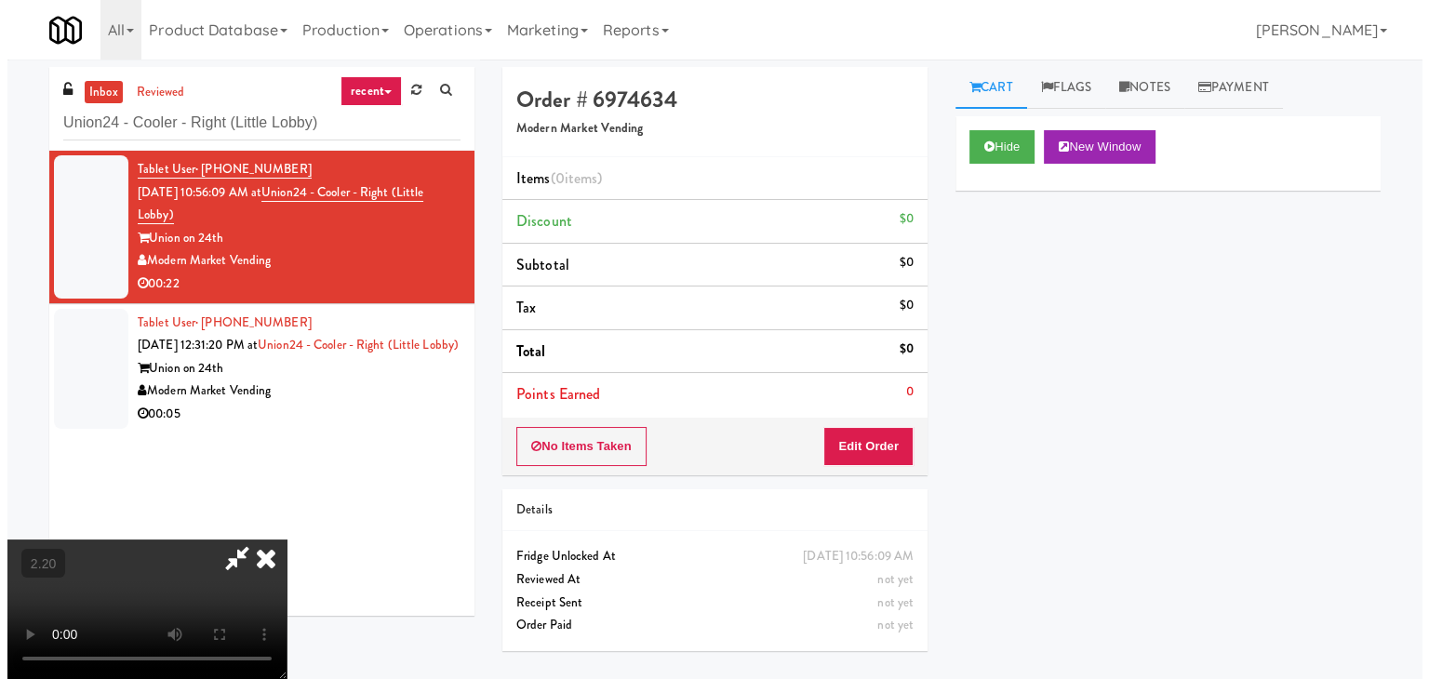
scroll to position [60, 0]
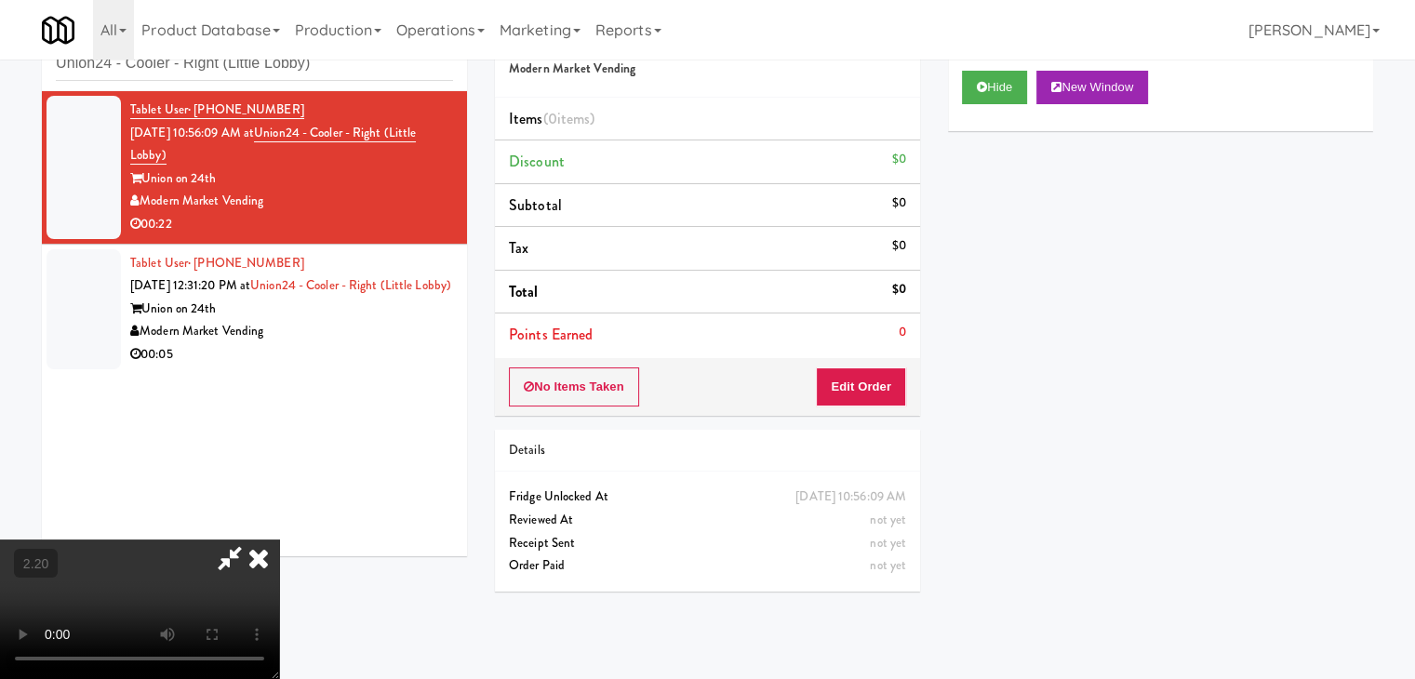
click at [279, 540] on video at bounding box center [139, 610] width 279 height 140
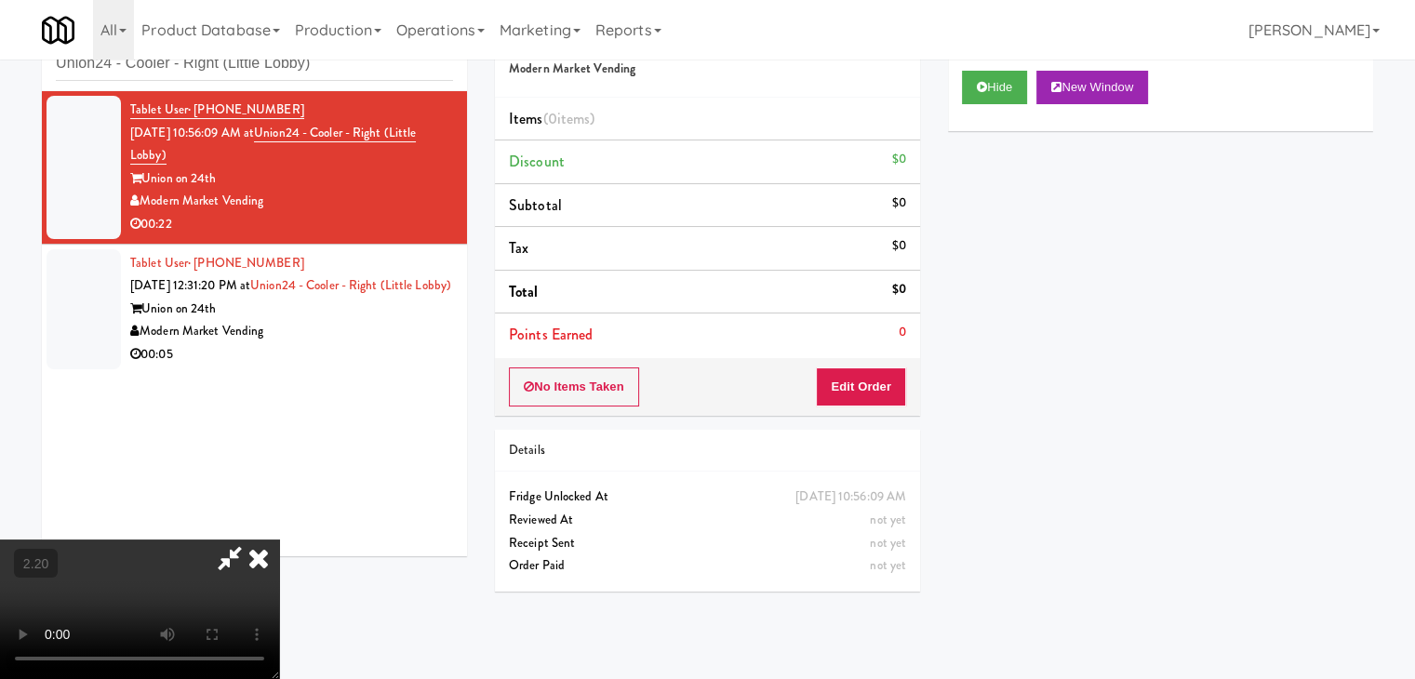
click at [279, 540] on video at bounding box center [139, 610] width 279 height 140
click at [279, 540] on icon at bounding box center [258, 558] width 41 height 37
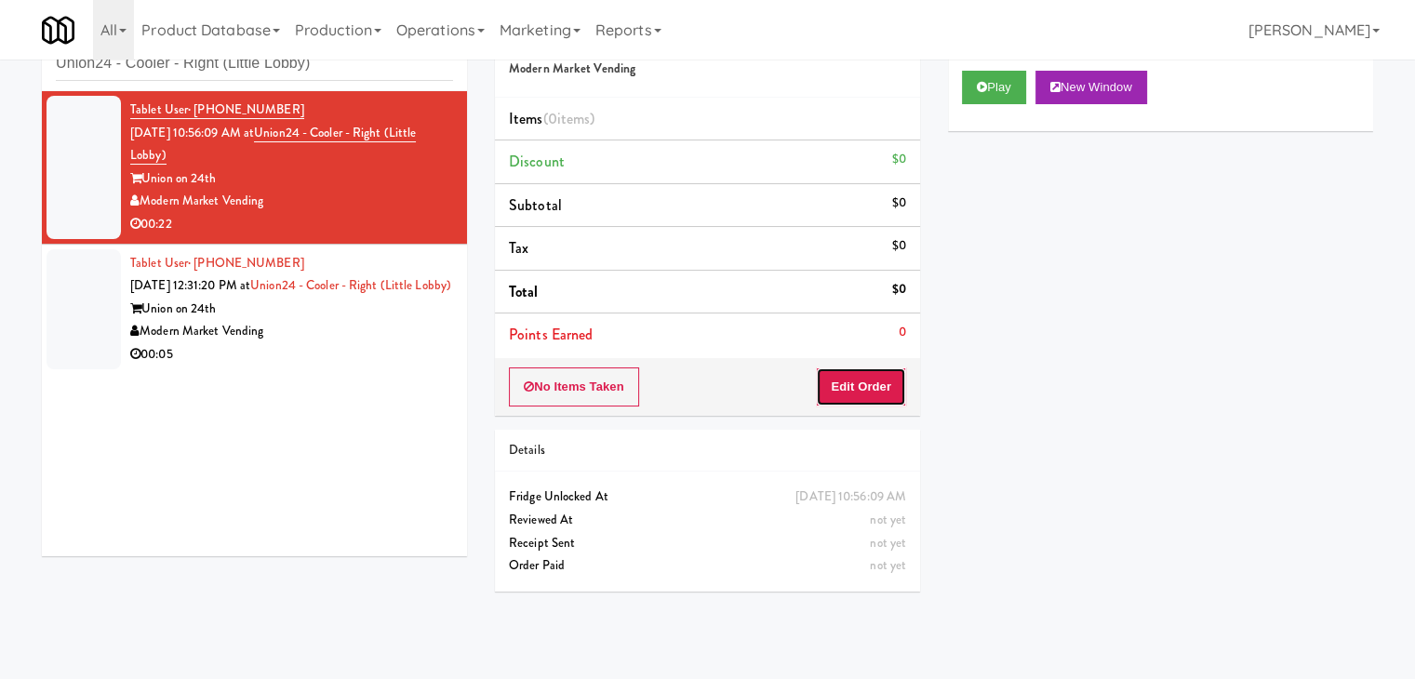
click at [843, 399] on button "Edit Order" at bounding box center [861, 387] width 90 height 39
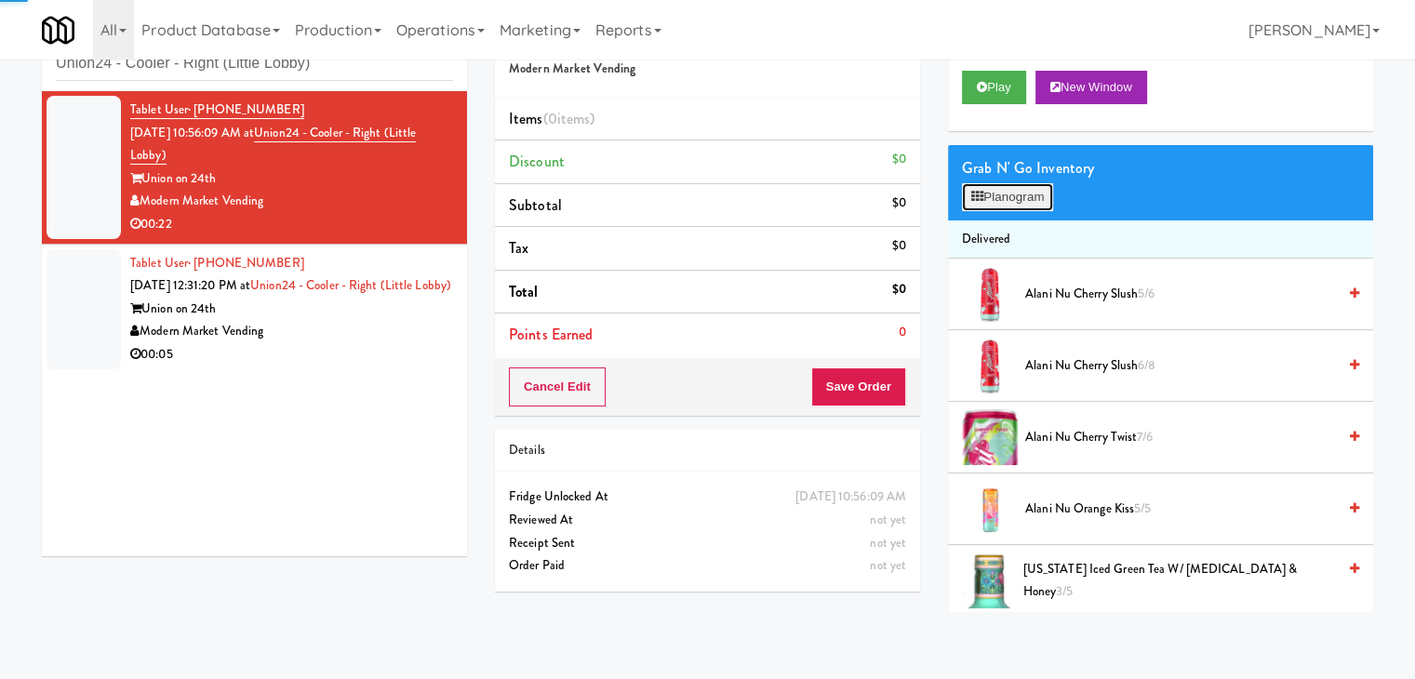
click at [1025, 193] on button "Planogram" at bounding box center [1007, 197] width 91 height 28
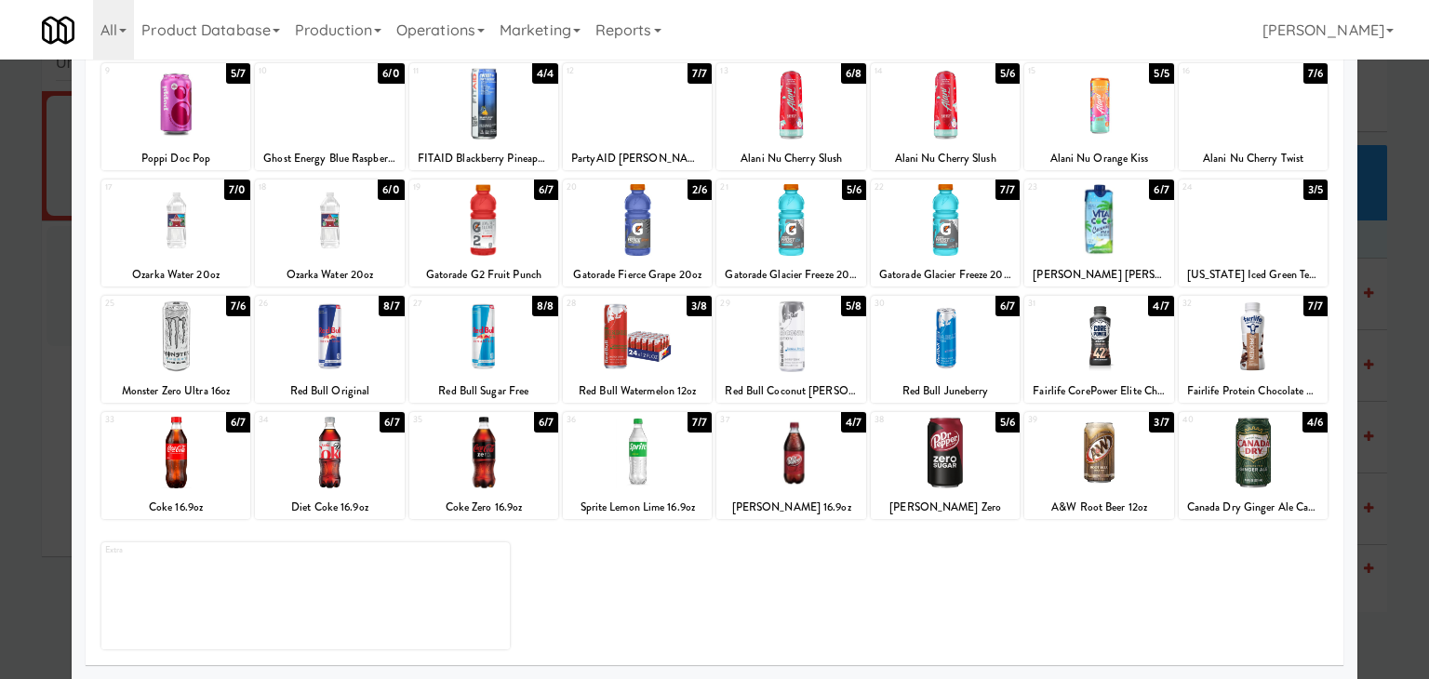
click at [1095, 334] on div at bounding box center [1099, 337] width 149 height 72
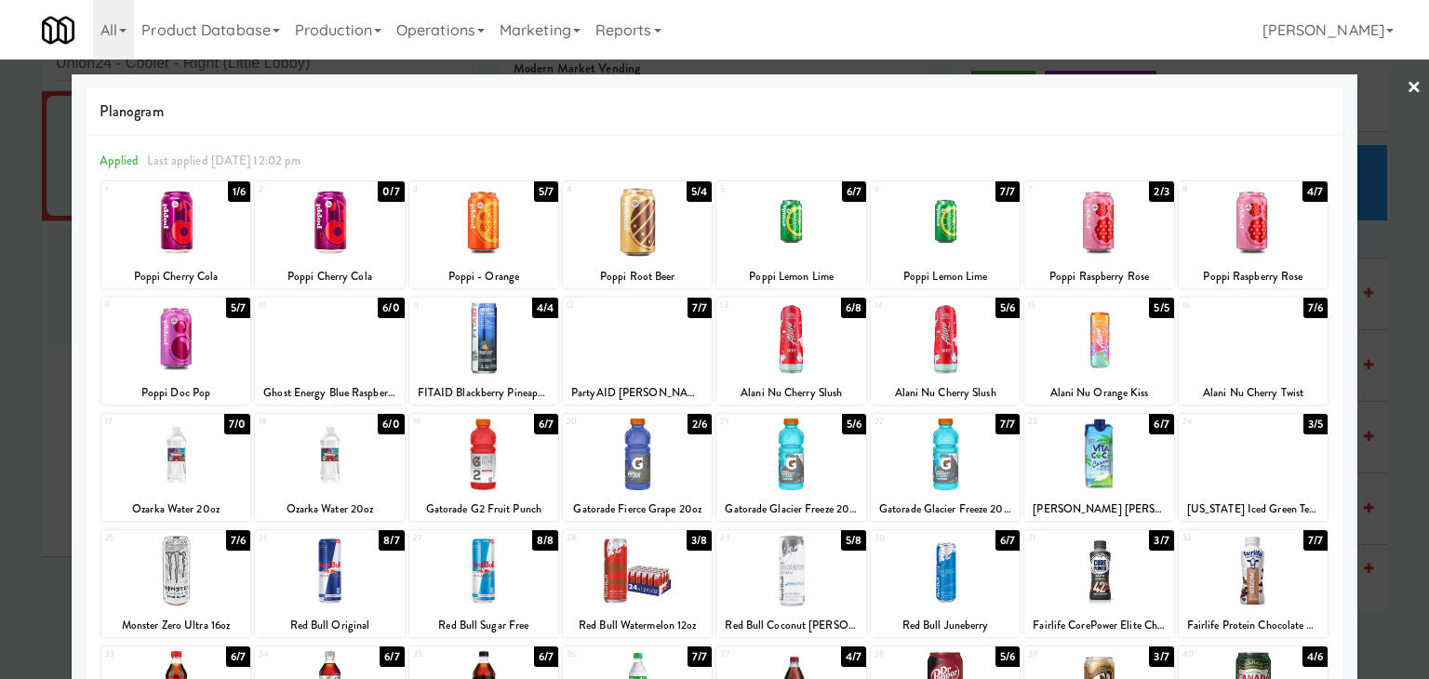
click at [1411, 83] on div at bounding box center [714, 339] width 1429 height 679
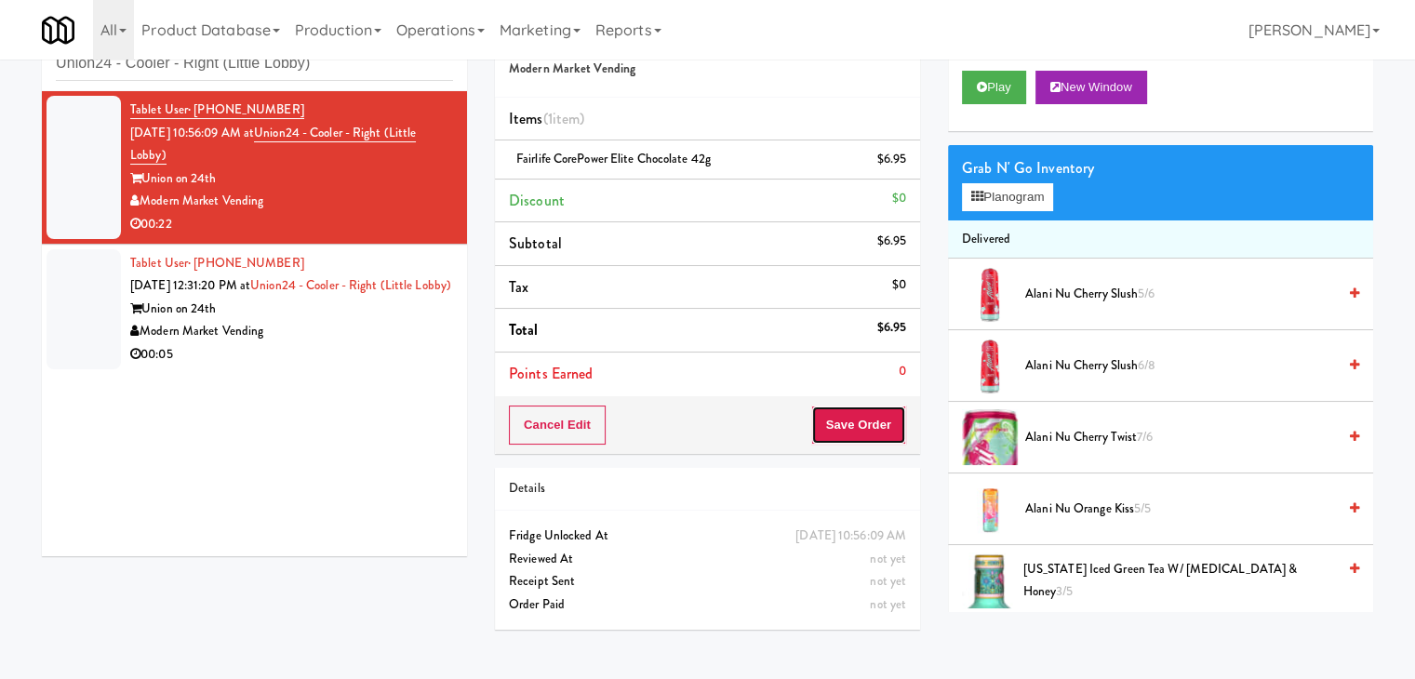
click at [830, 418] on button "Save Order" at bounding box center [858, 425] width 95 height 39
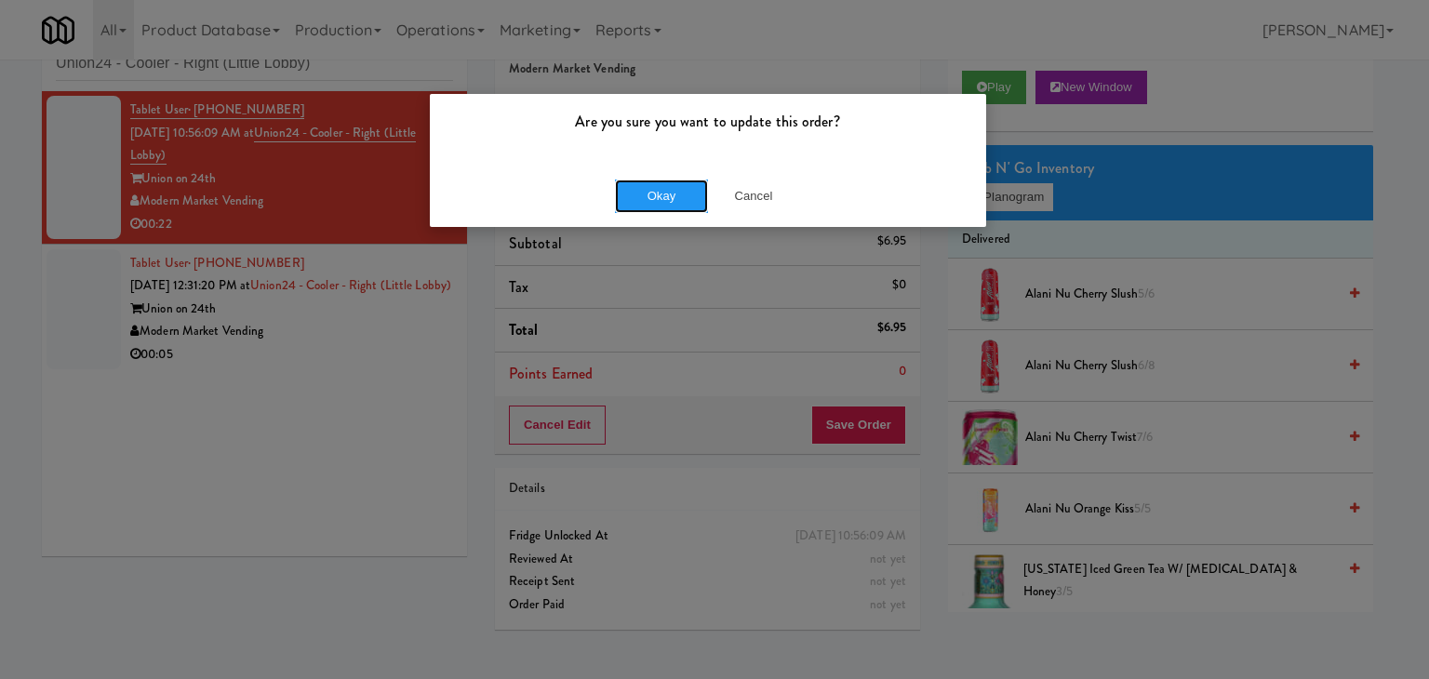
drag, startPoint x: 668, startPoint y: 206, endPoint x: 642, endPoint y: 219, distance: 29.1
click at [666, 205] on button "Okay" at bounding box center [661, 196] width 93 height 33
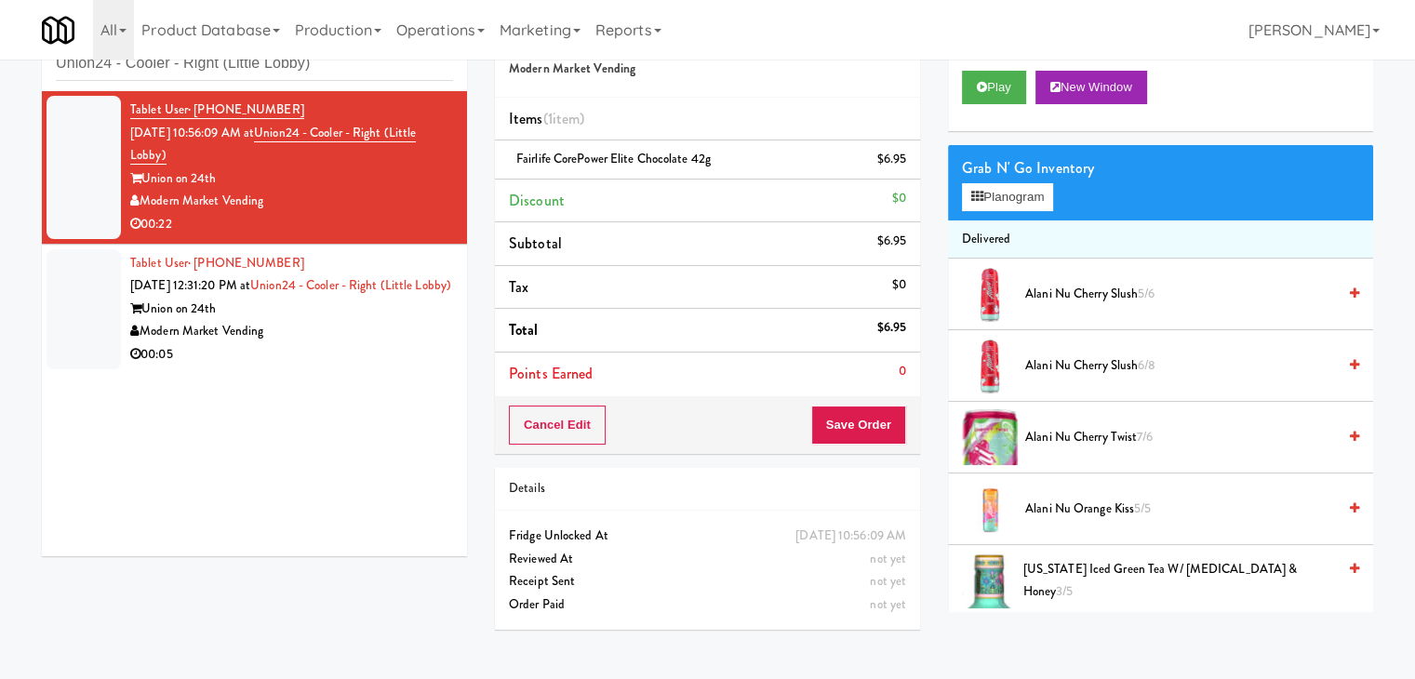
click at [416, 343] on div "Modern Market Vending" at bounding box center [291, 331] width 323 height 23
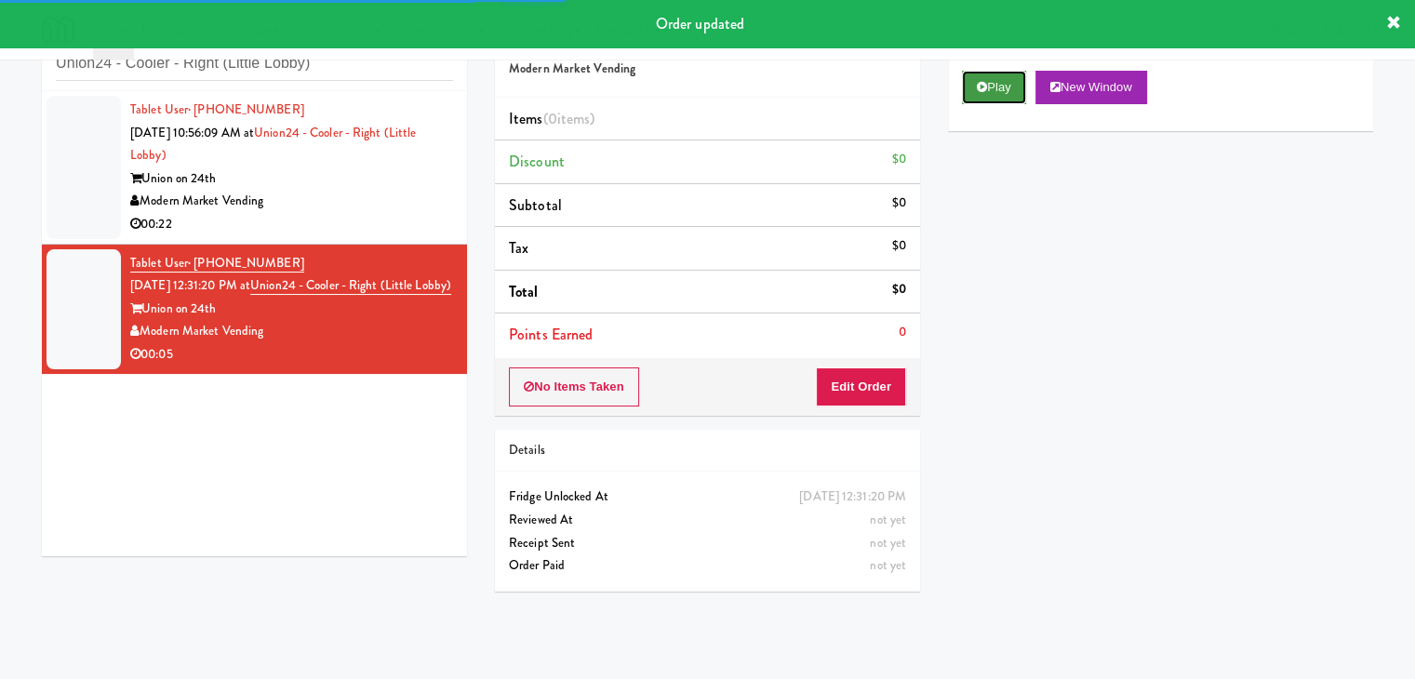
click at [1000, 83] on button "Play" at bounding box center [994, 87] width 64 height 33
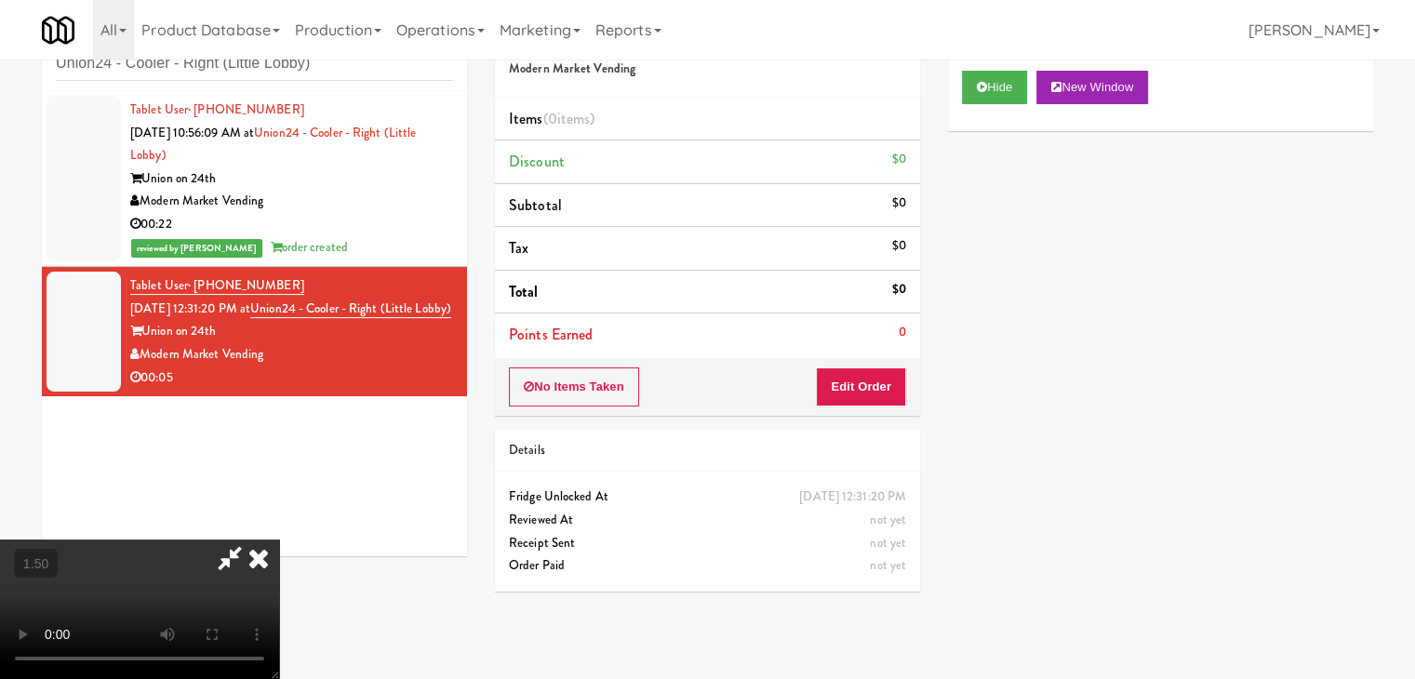
click at [279, 540] on video at bounding box center [139, 610] width 279 height 140
click at [279, 540] on icon at bounding box center [258, 558] width 41 height 37
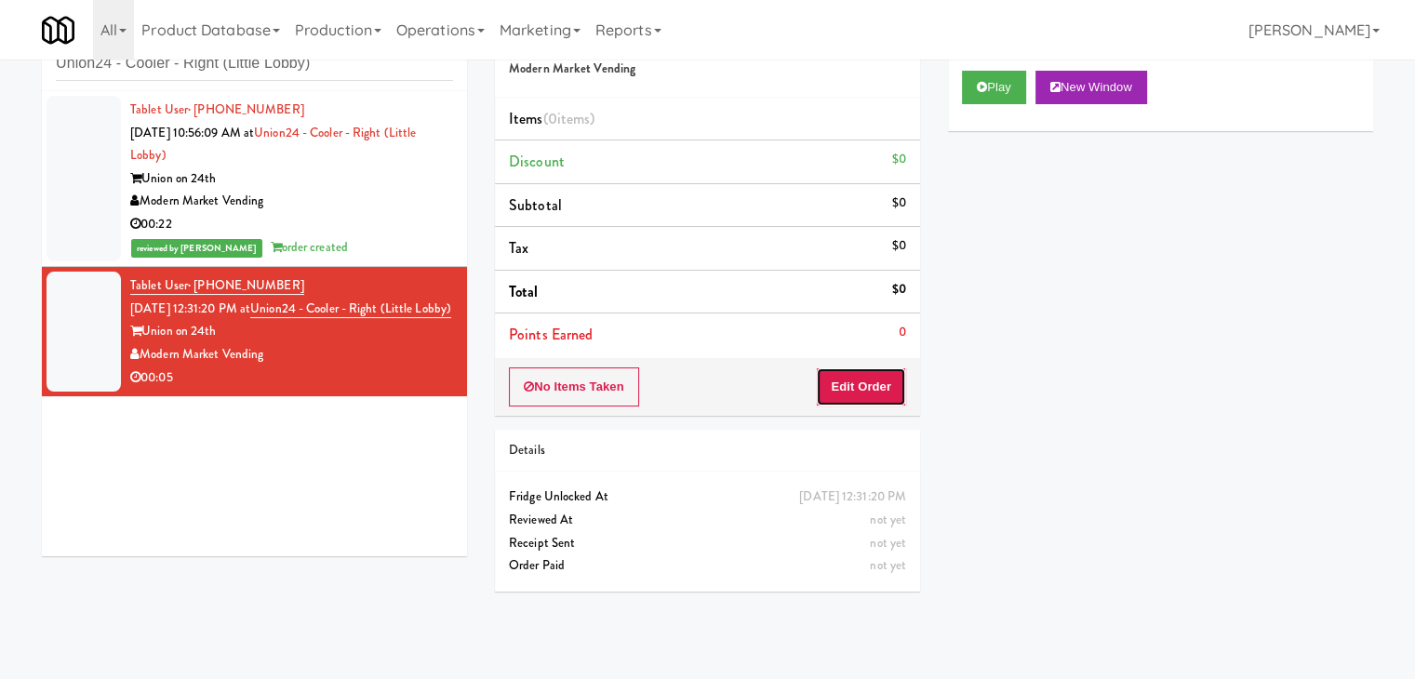
click at [852, 378] on button "Edit Order" at bounding box center [861, 387] width 90 height 39
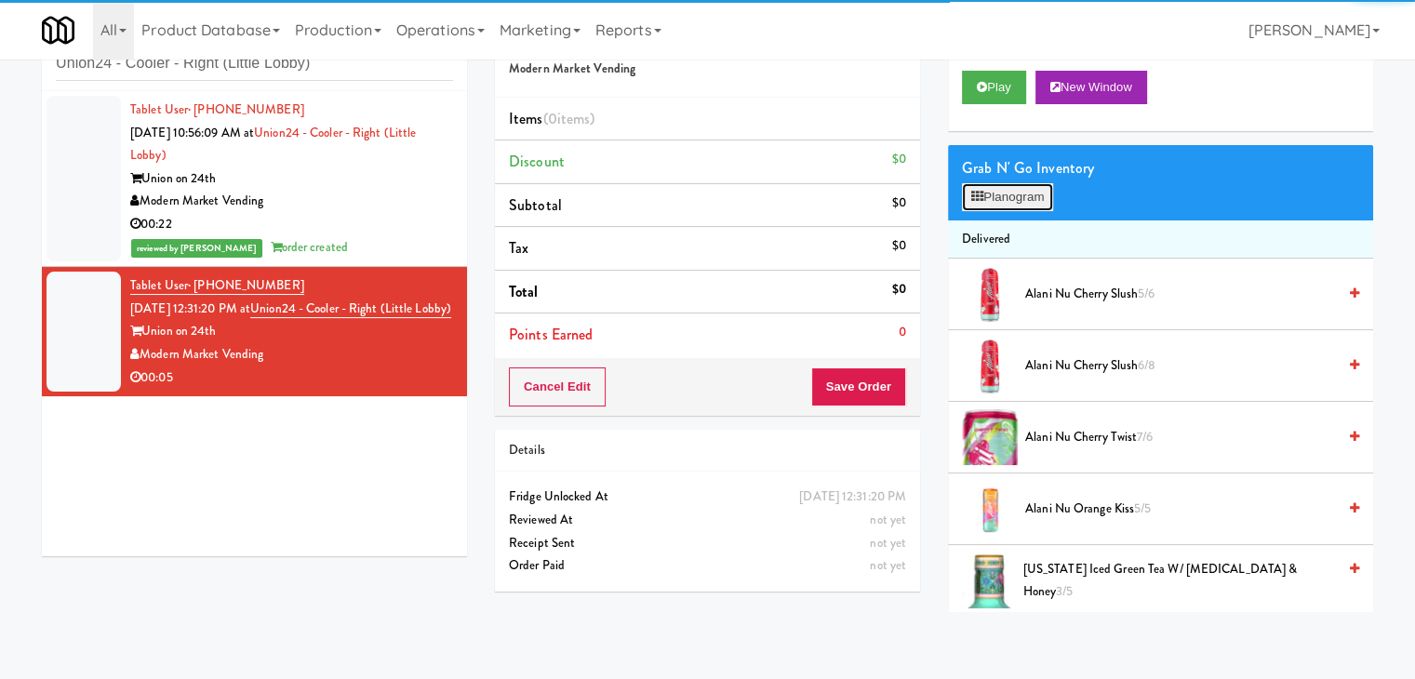
click at [998, 196] on button "Planogram" at bounding box center [1007, 197] width 91 height 28
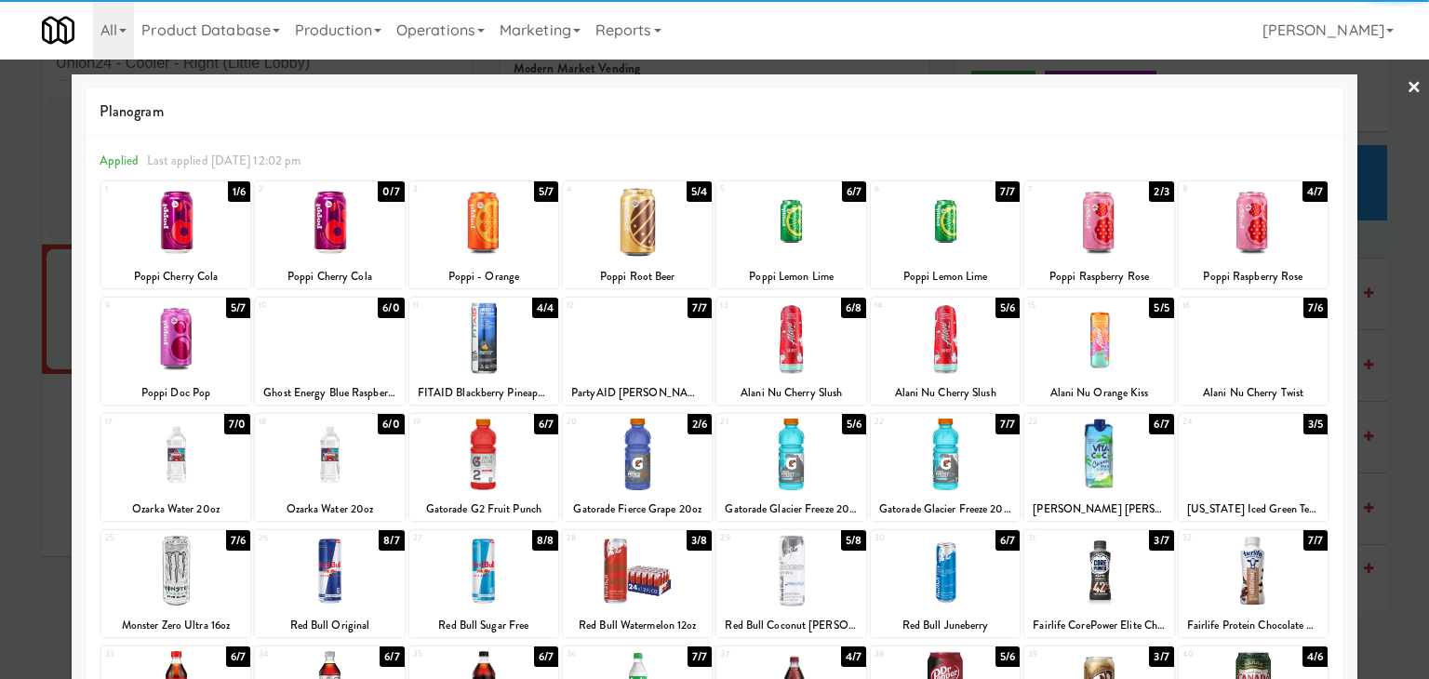
click at [811, 347] on div at bounding box center [791, 338] width 149 height 72
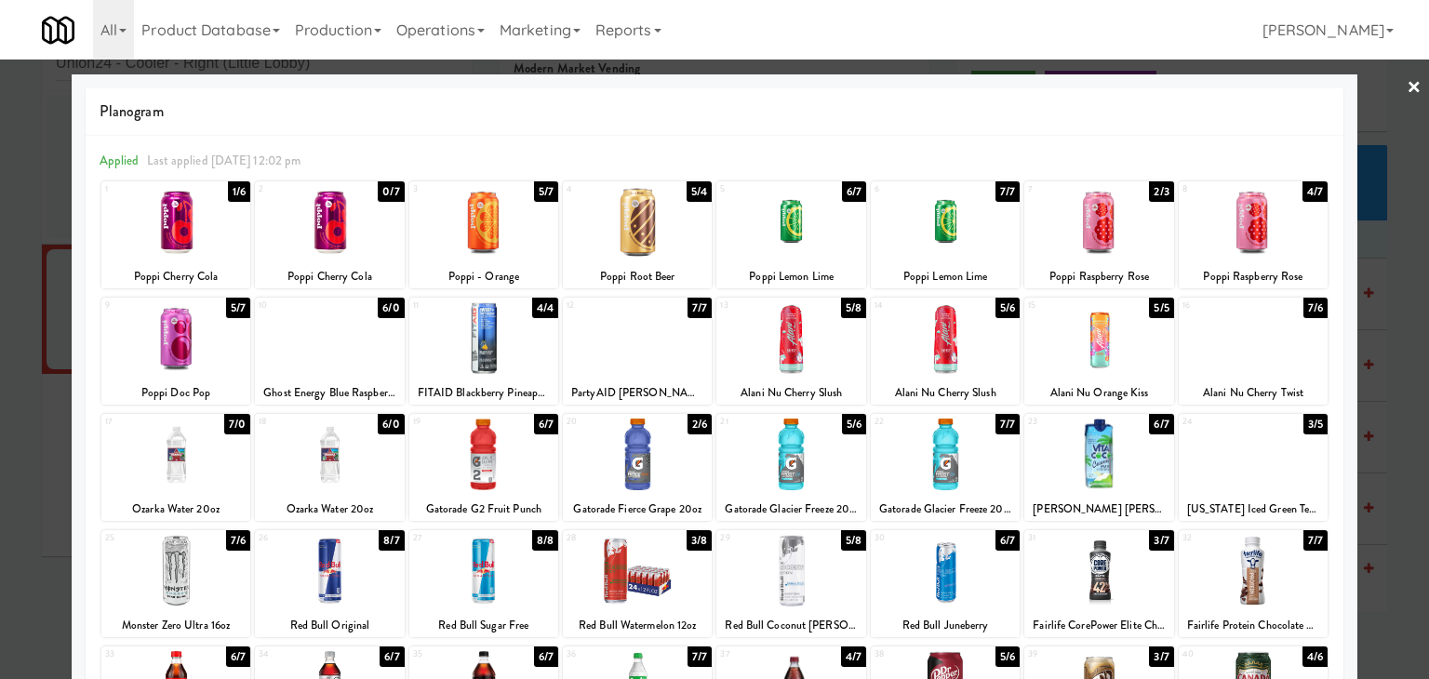
click at [1407, 78] on link "×" at bounding box center [1414, 89] width 15 height 58
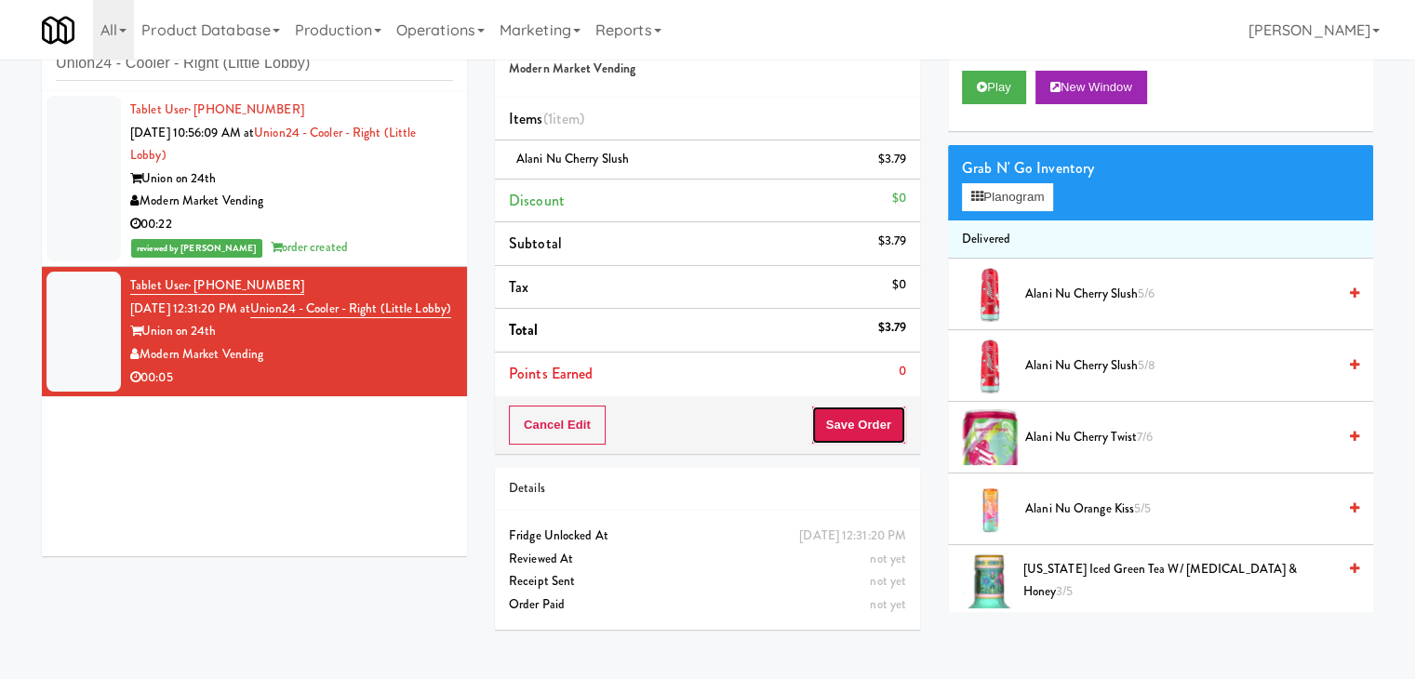
click at [860, 408] on button "Save Order" at bounding box center [858, 425] width 95 height 39
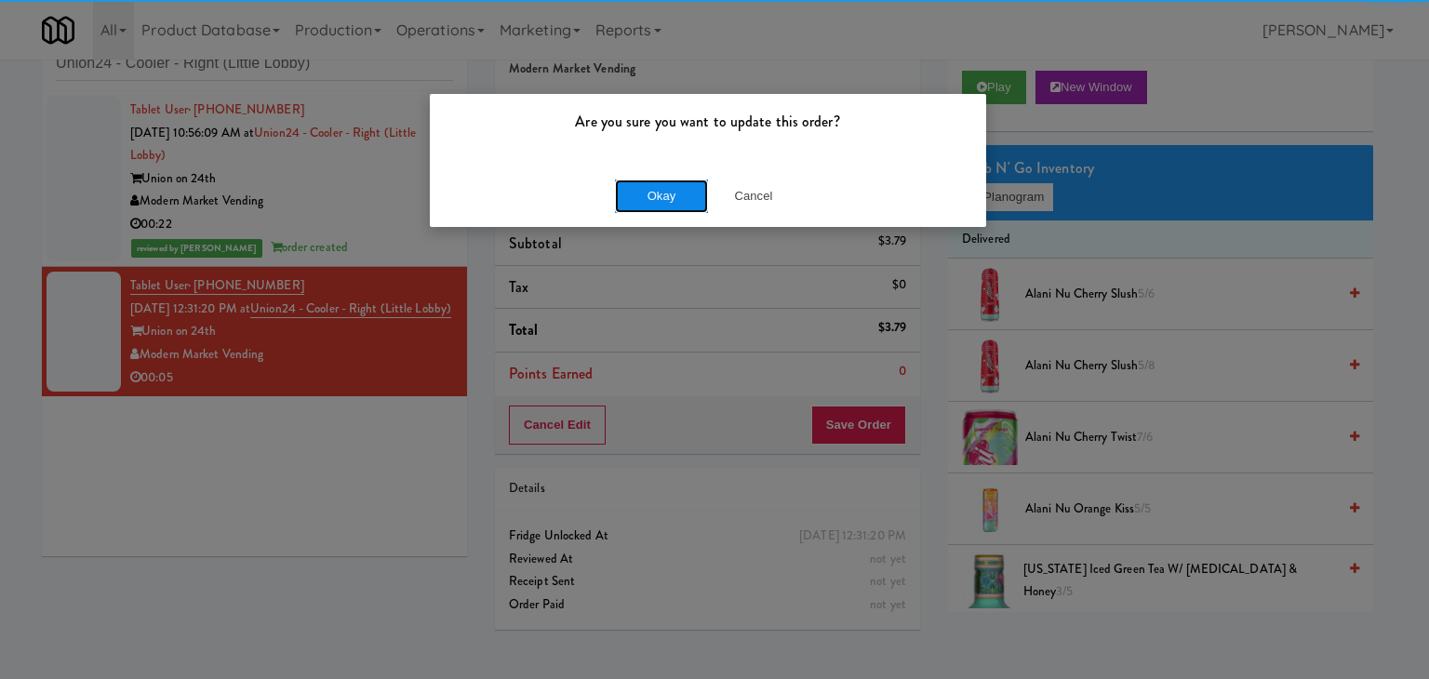
drag, startPoint x: 688, startPoint y: 206, endPoint x: 678, endPoint y: 188, distance: 20.0
click at [687, 205] on button "Okay" at bounding box center [661, 196] width 93 height 33
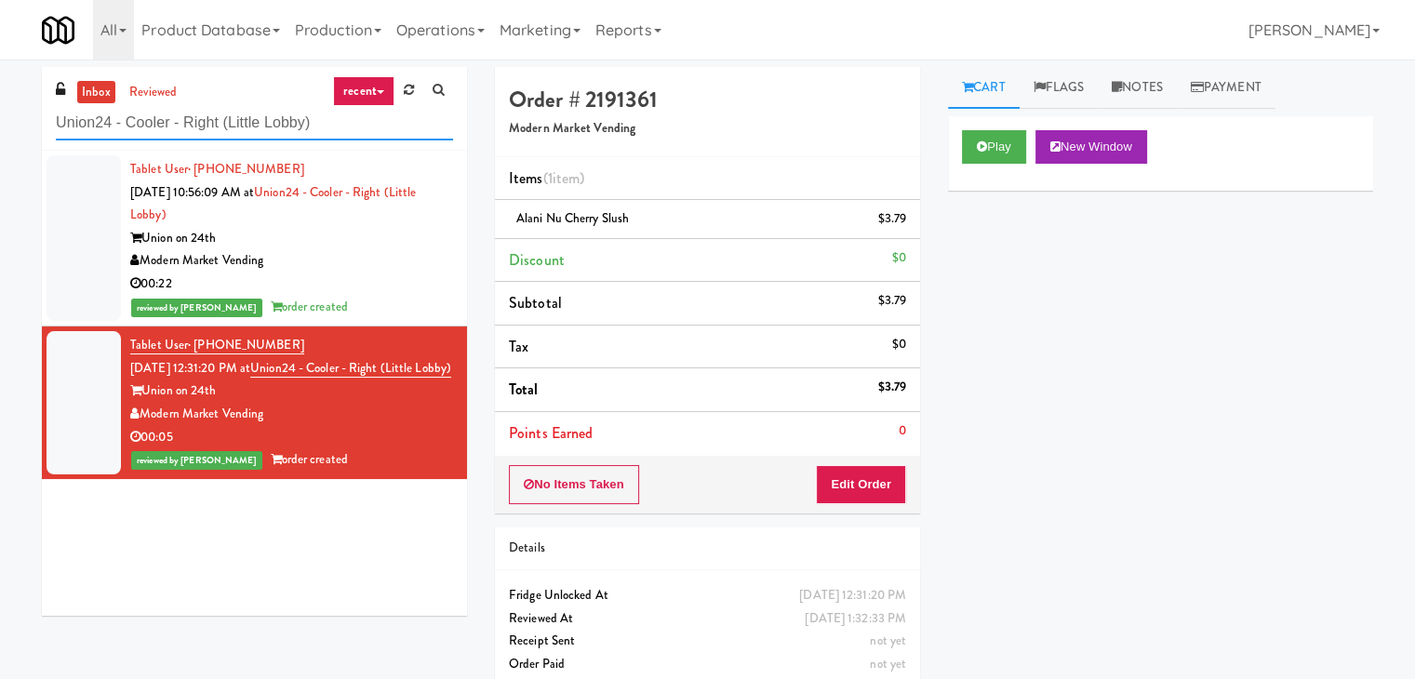
click at [259, 135] on input "Union24 - Cooler - Right (Little Lobby)" at bounding box center [254, 123] width 397 height 34
paste input "The Astoria"
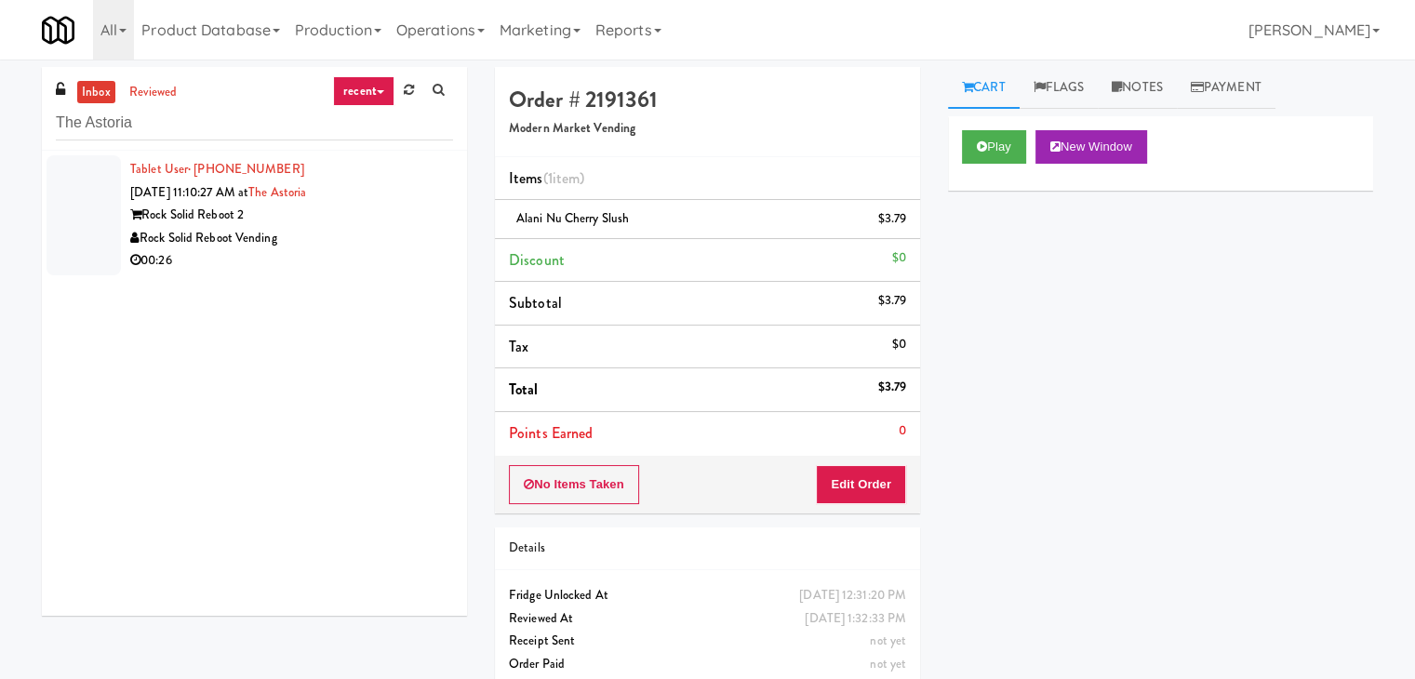
click at [407, 227] on div "Rock Solid Reboot Vending" at bounding box center [291, 238] width 323 height 23
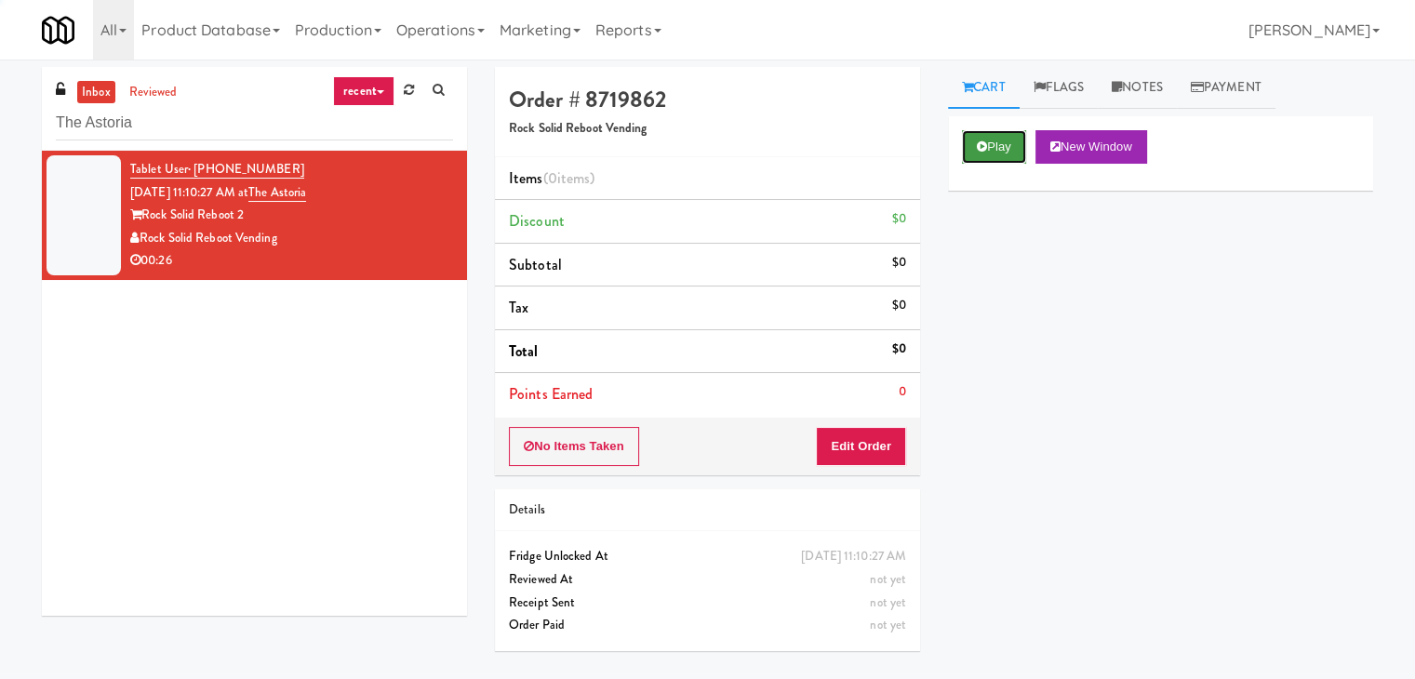
click at [985, 147] on icon at bounding box center [982, 147] width 10 height 12
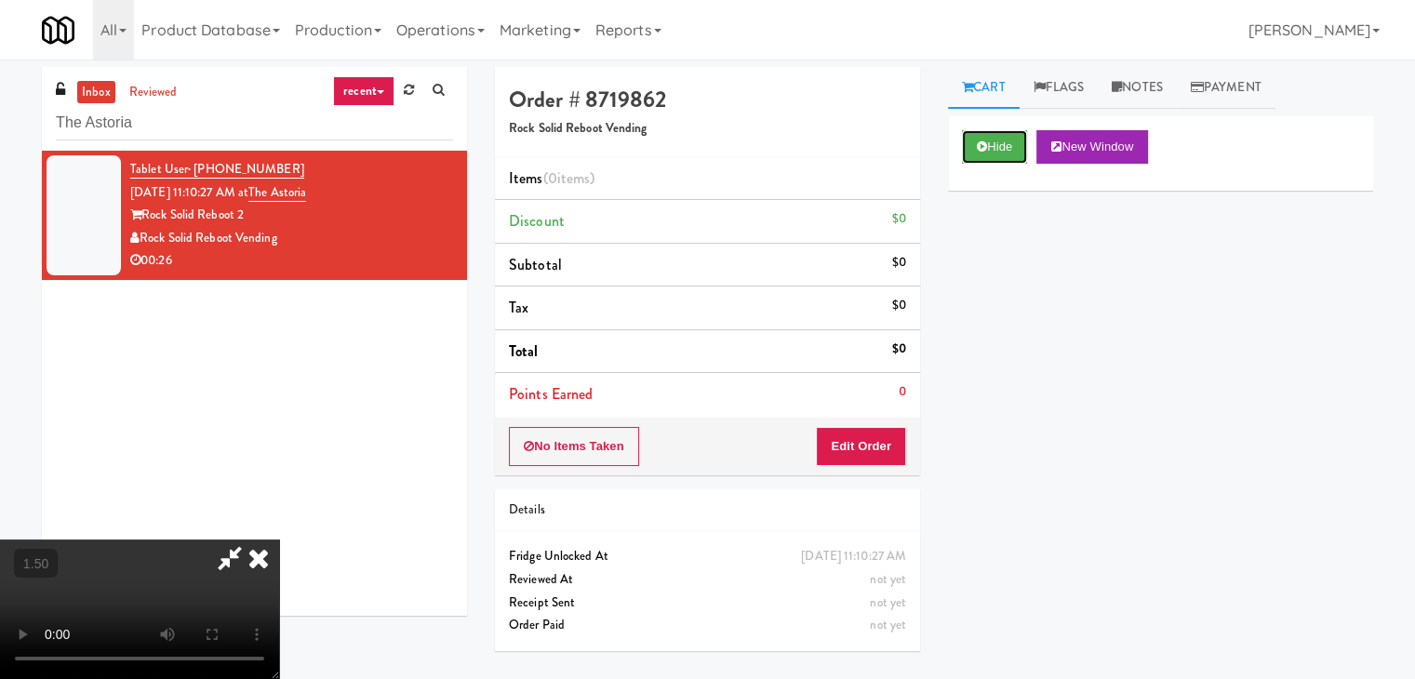
scroll to position [261, 0]
click at [279, 540] on video at bounding box center [139, 610] width 279 height 140
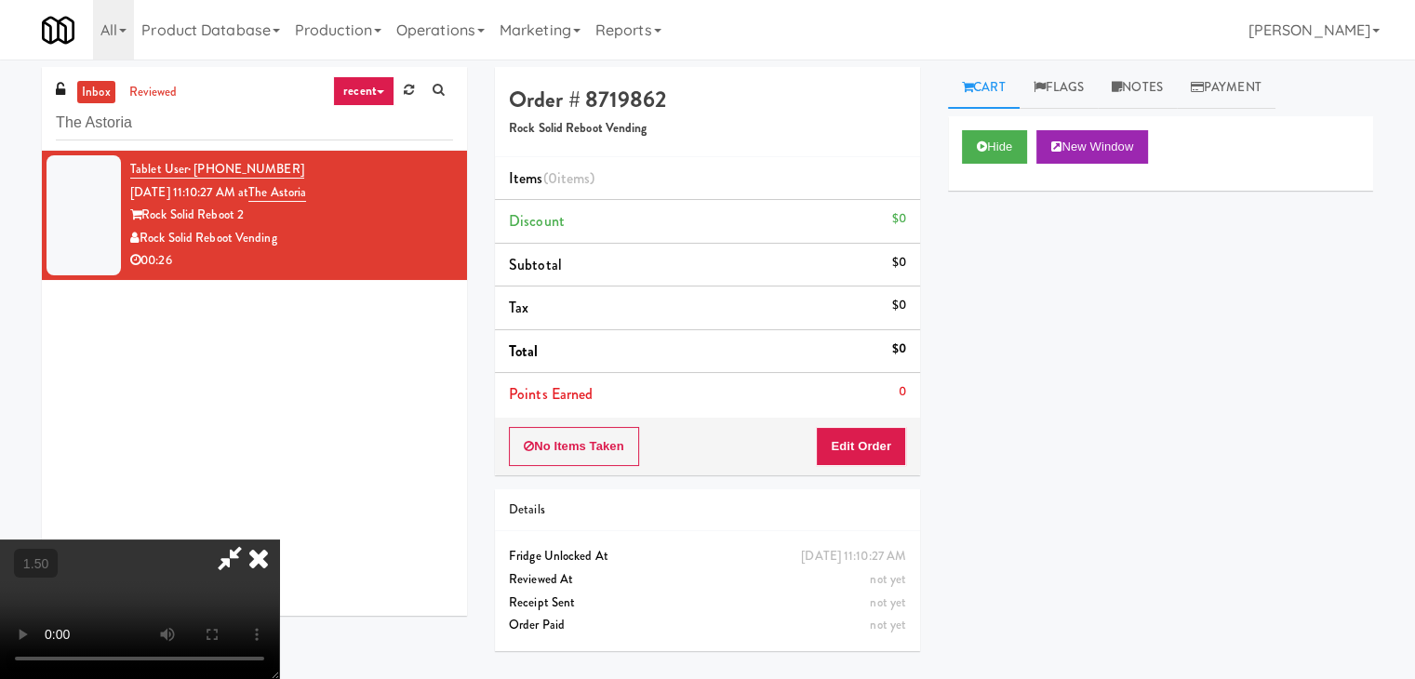
click at [279, 540] on video at bounding box center [139, 610] width 279 height 140
click at [279, 540] on icon at bounding box center [258, 558] width 41 height 37
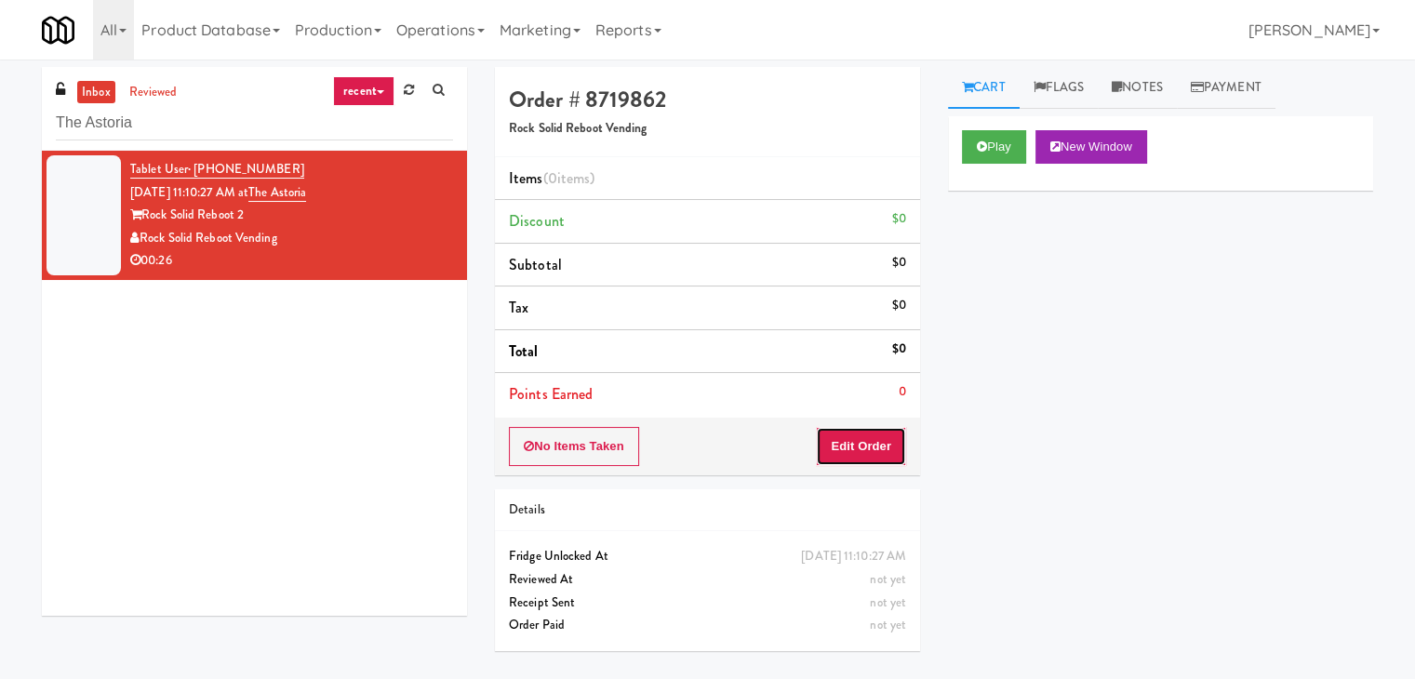
click at [864, 438] on button "Edit Order" at bounding box center [861, 446] width 90 height 39
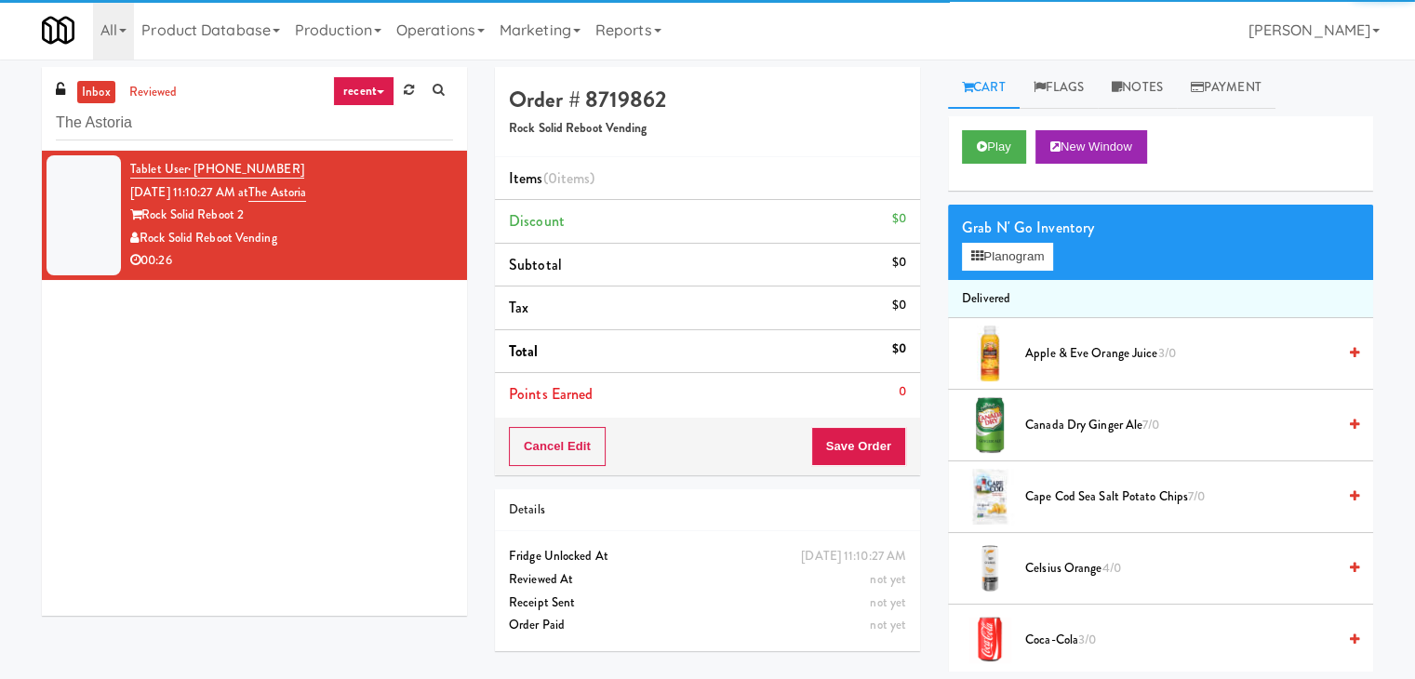
click at [1005, 271] on div "Grab N' Go Inventory Planogram" at bounding box center [1160, 242] width 425 height 75
click at [1007, 264] on button "Planogram" at bounding box center [1007, 257] width 91 height 28
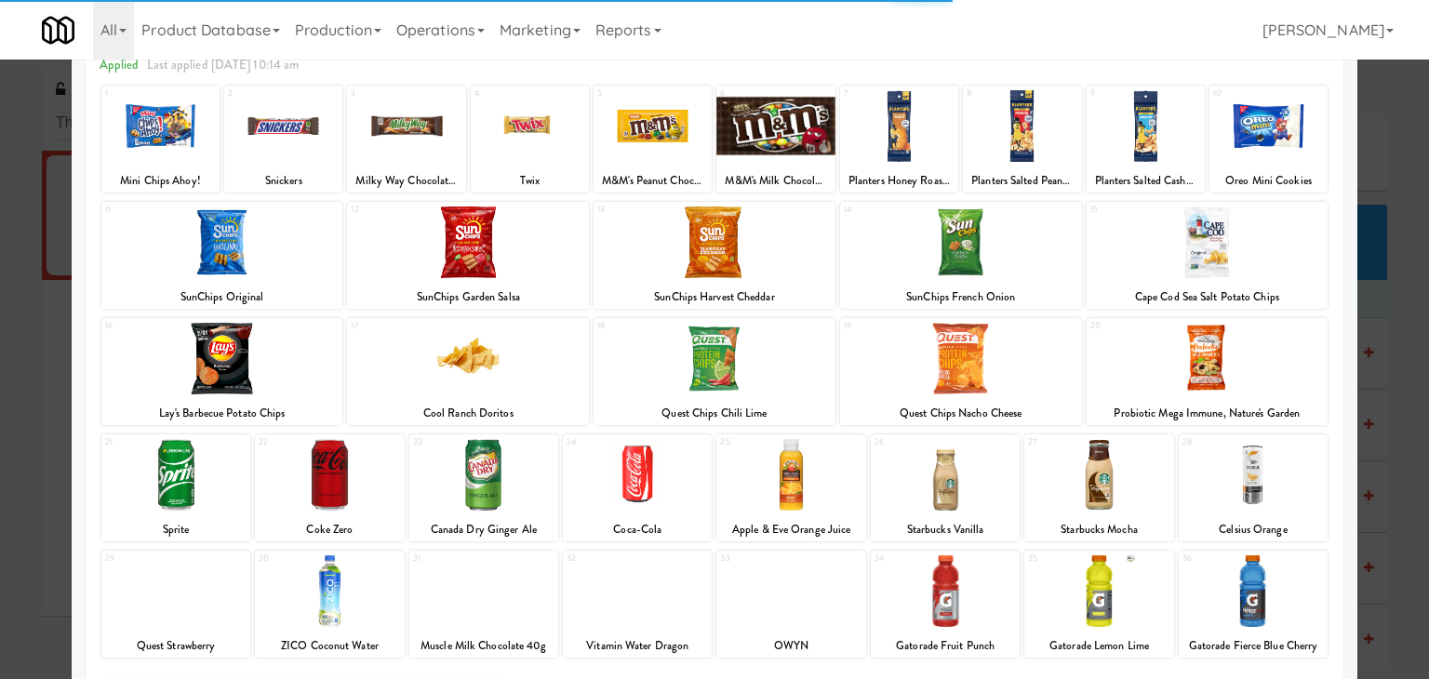
scroll to position [186, 0]
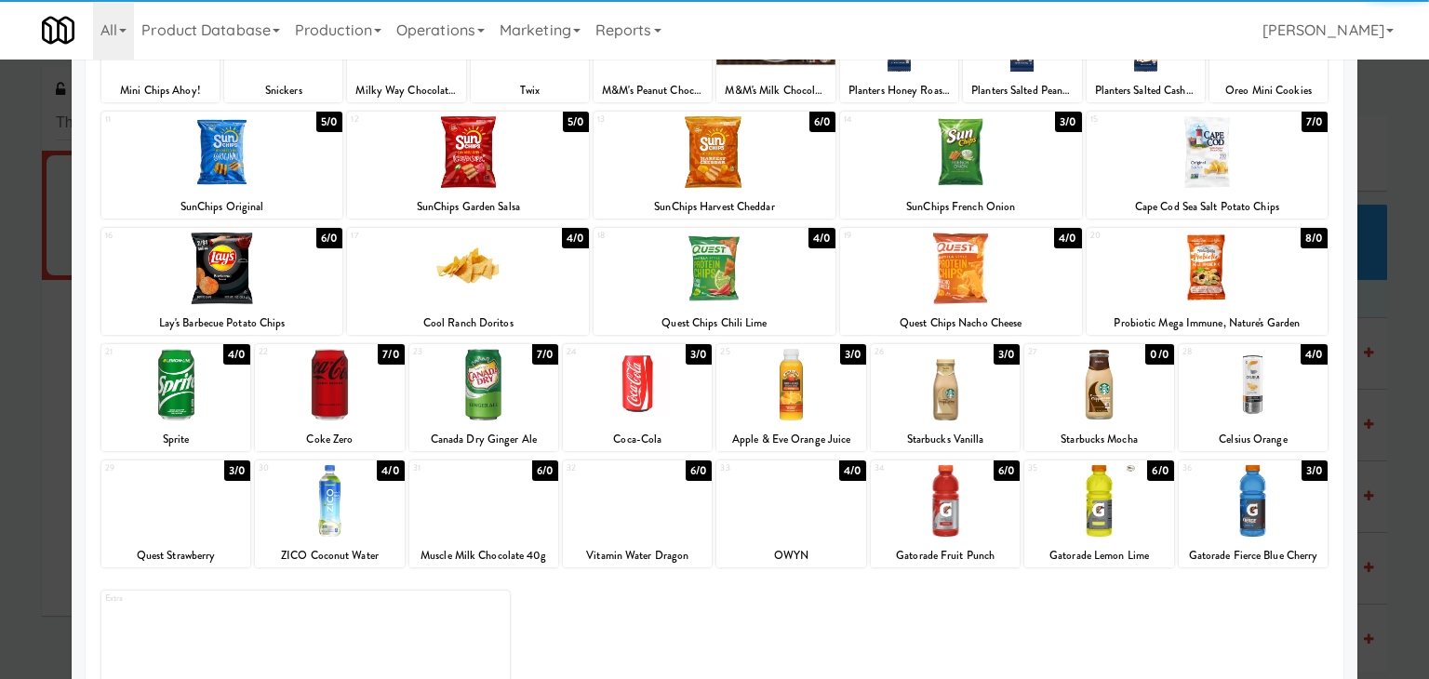
click at [334, 392] on div at bounding box center [329, 385] width 149 height 72
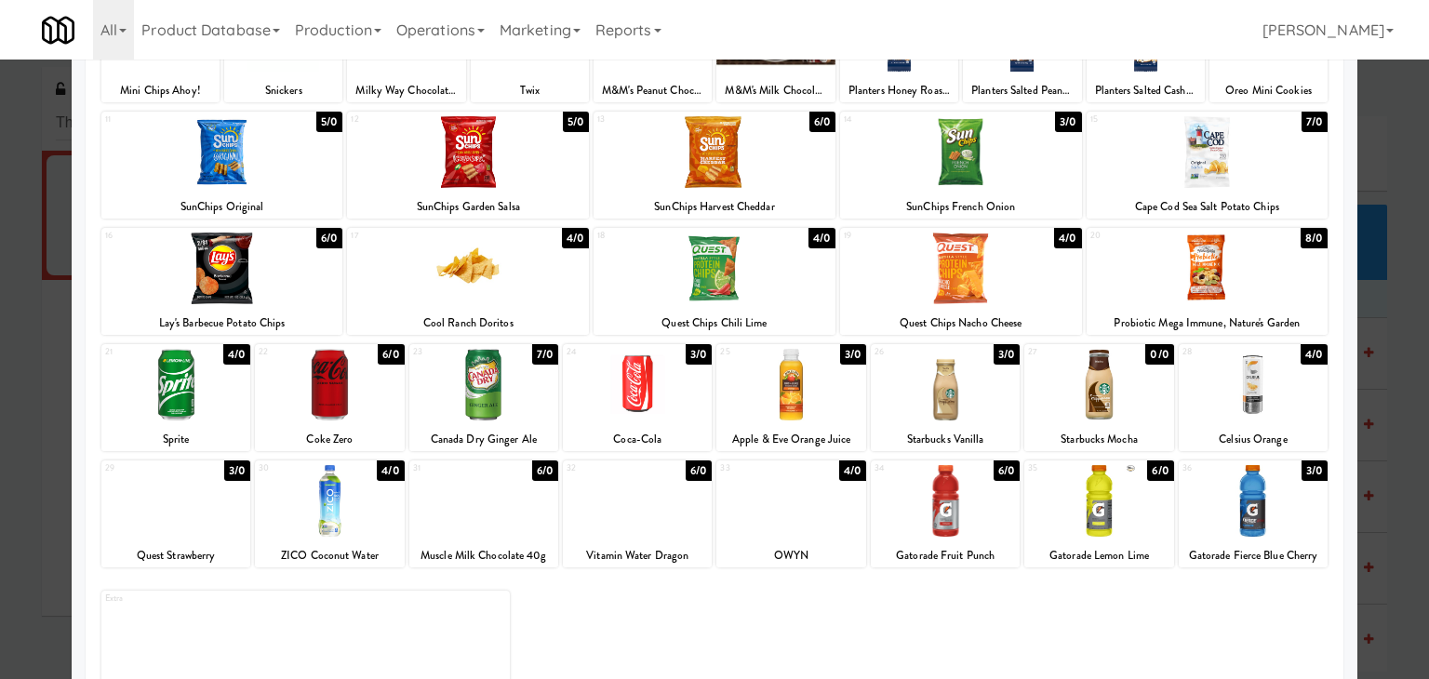
click at [502, 171] on div at bounding box center [468, 152] width 242 height 72
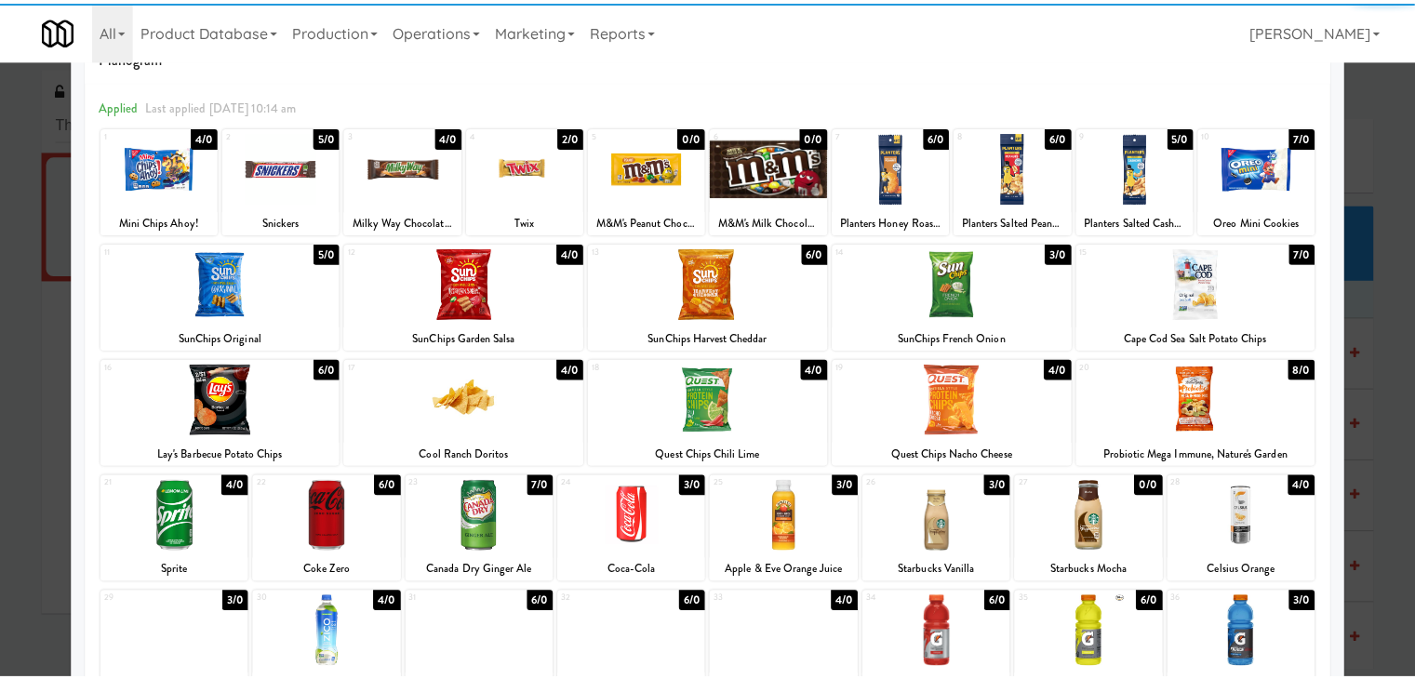
scroll to position [0, 0]
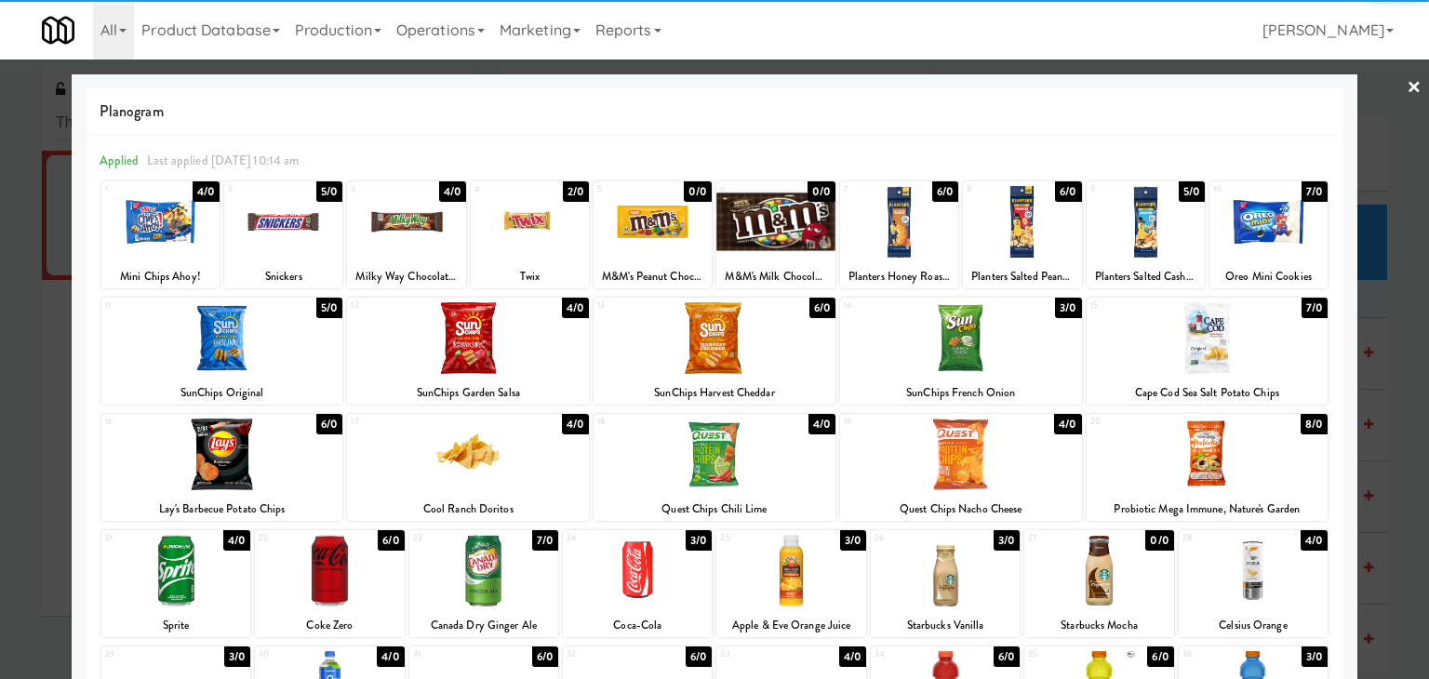
click at [1407, 87] on link "×" at bounding box center [1414, 89] width 15 height 58
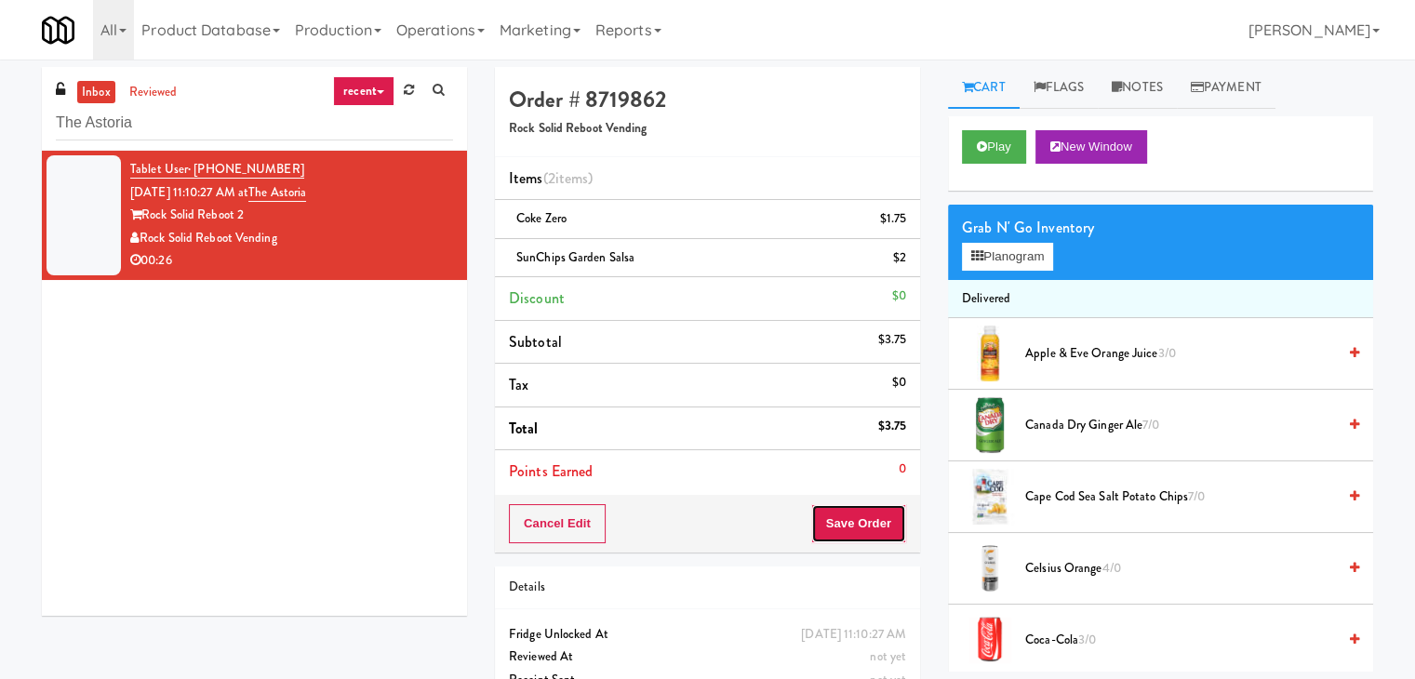
click at [865, 526] on button "Save Order" at bounding box center [858, 523] width 95 height 39
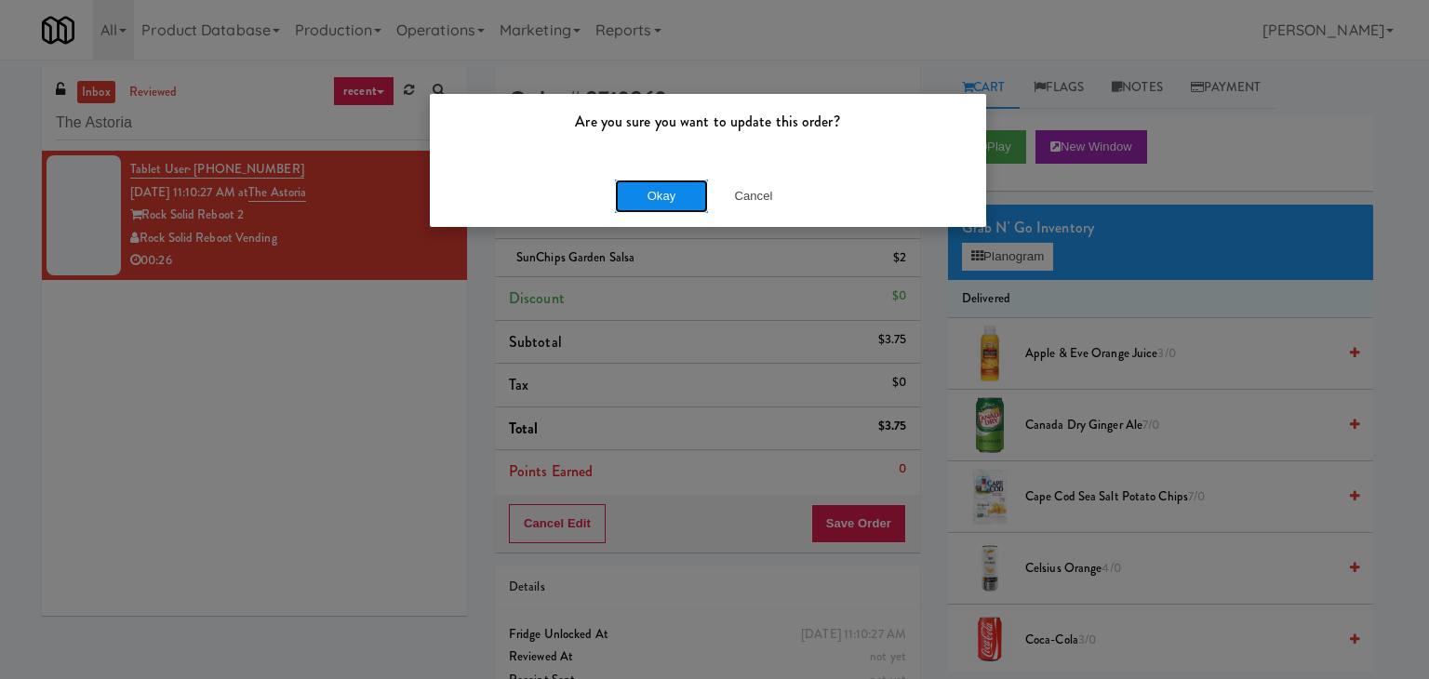
click at [663, 196] on button "Okay" at bounding box center [661, 196] width 93 height 33
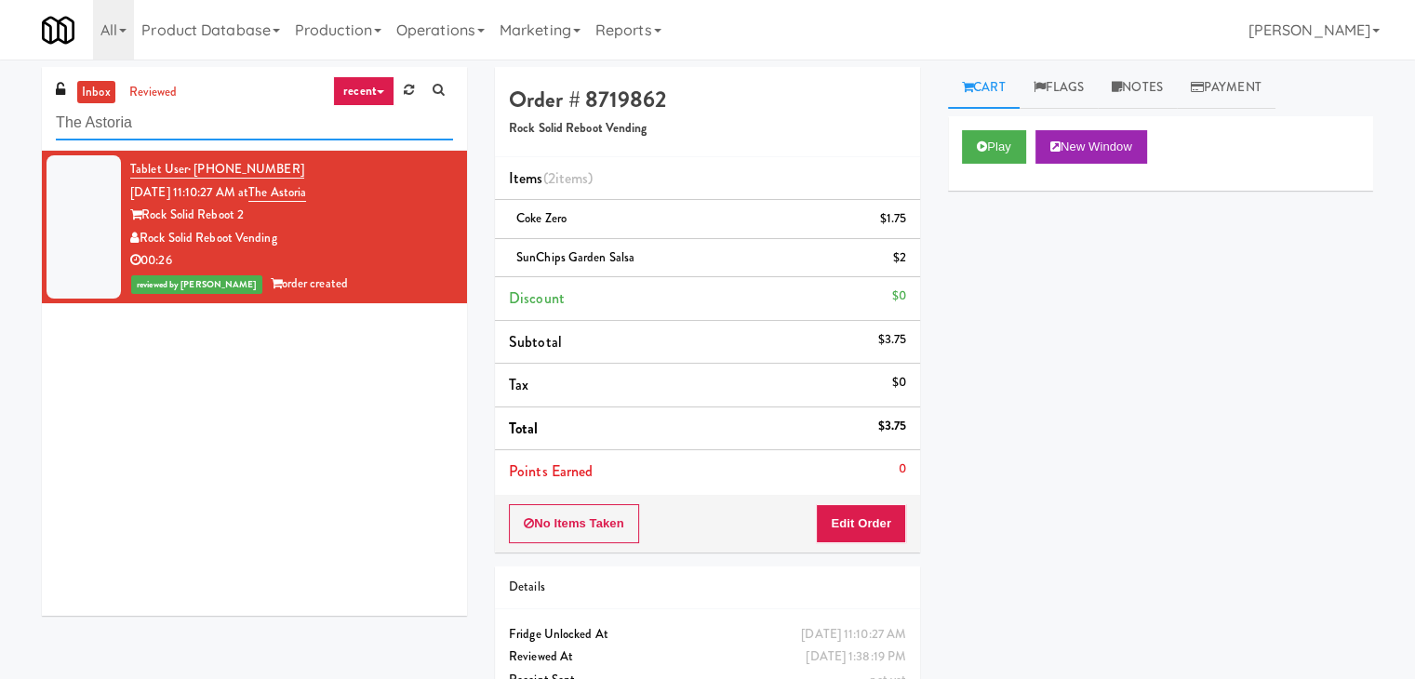
click at [224, 124] on input "The Astoria" at bounding box center [254, 123] width 397 height 34
paste input "Railside-Pantry-Right"
type input "Railside-Pantry-Right"
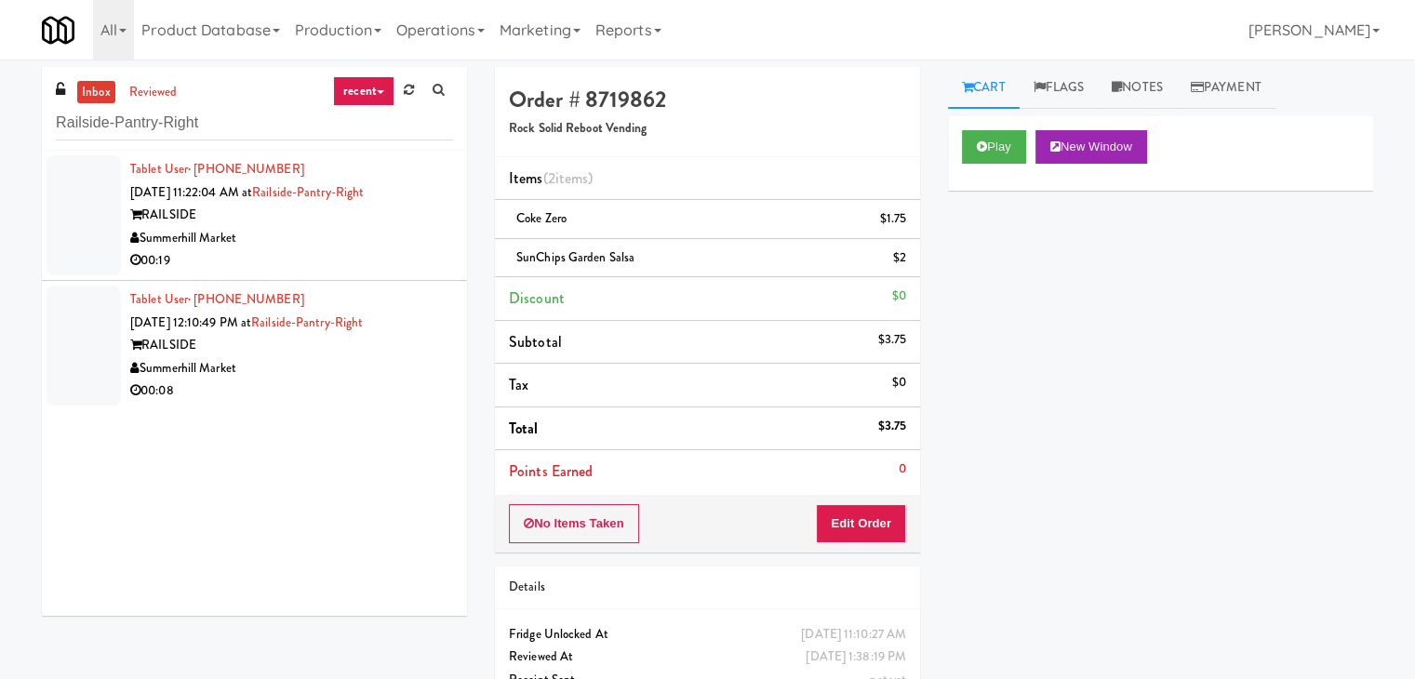
click at [447, 265] on li "Tablet User · (437) 860-4266 [DATE] 11:22:04 AM at Railside-Pantry-Right RAILSI…" at bounding box center [254, 216] width 425 height 130
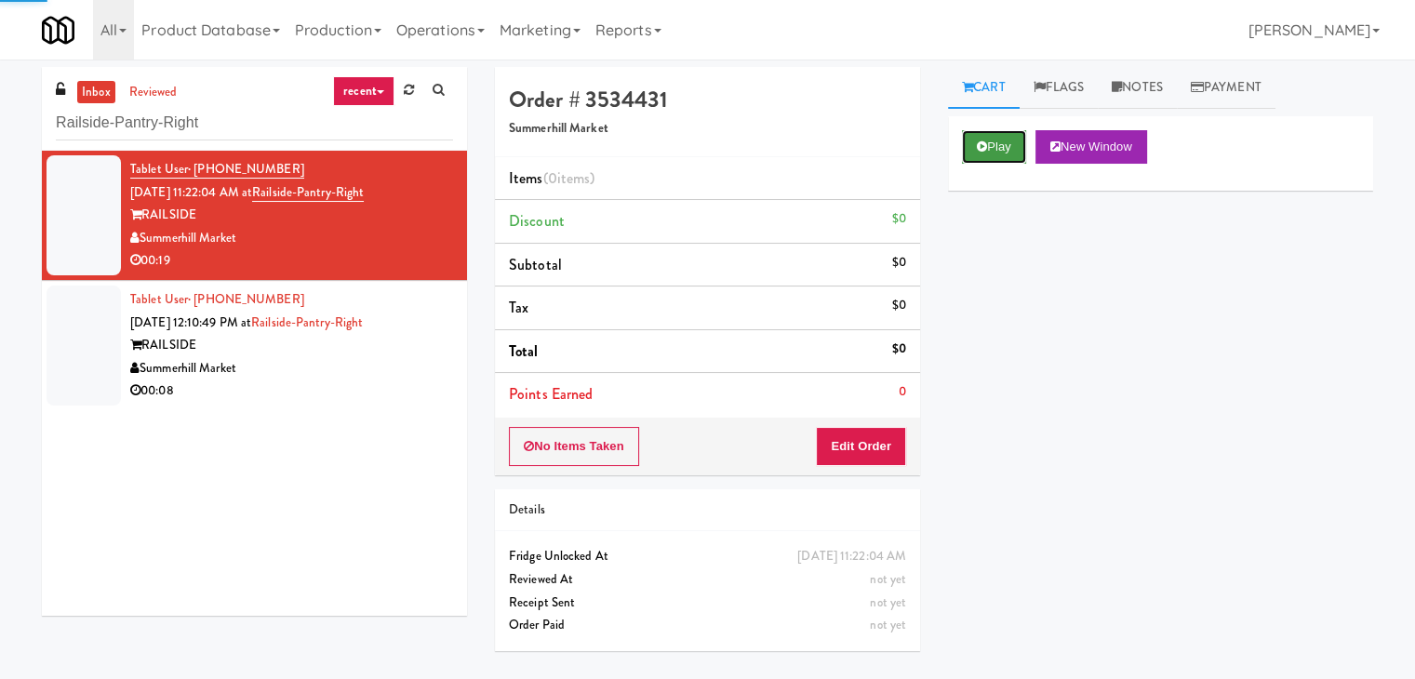
click at [1019, 139] on button "Play" at bounding box center [994, 146] width 64 height 33
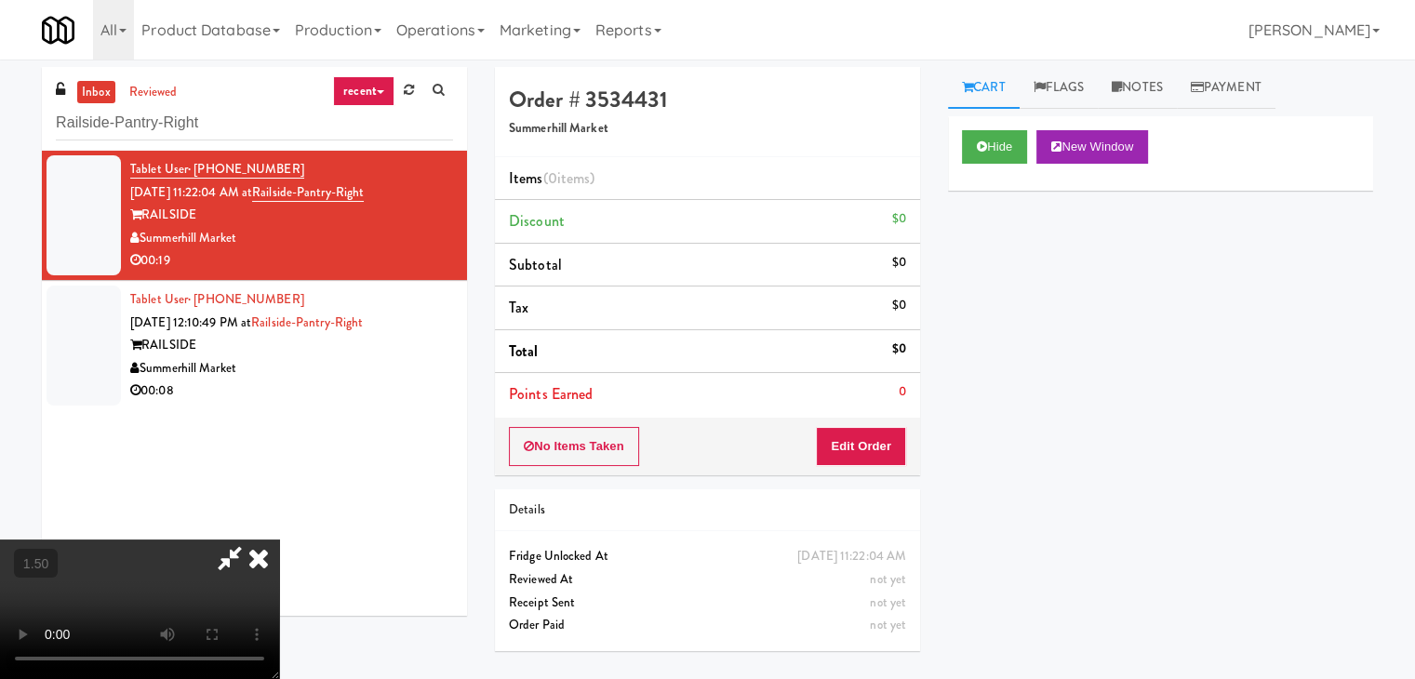
click at [279, 540] on video at bounding box center [139, 610] width 279 height 140
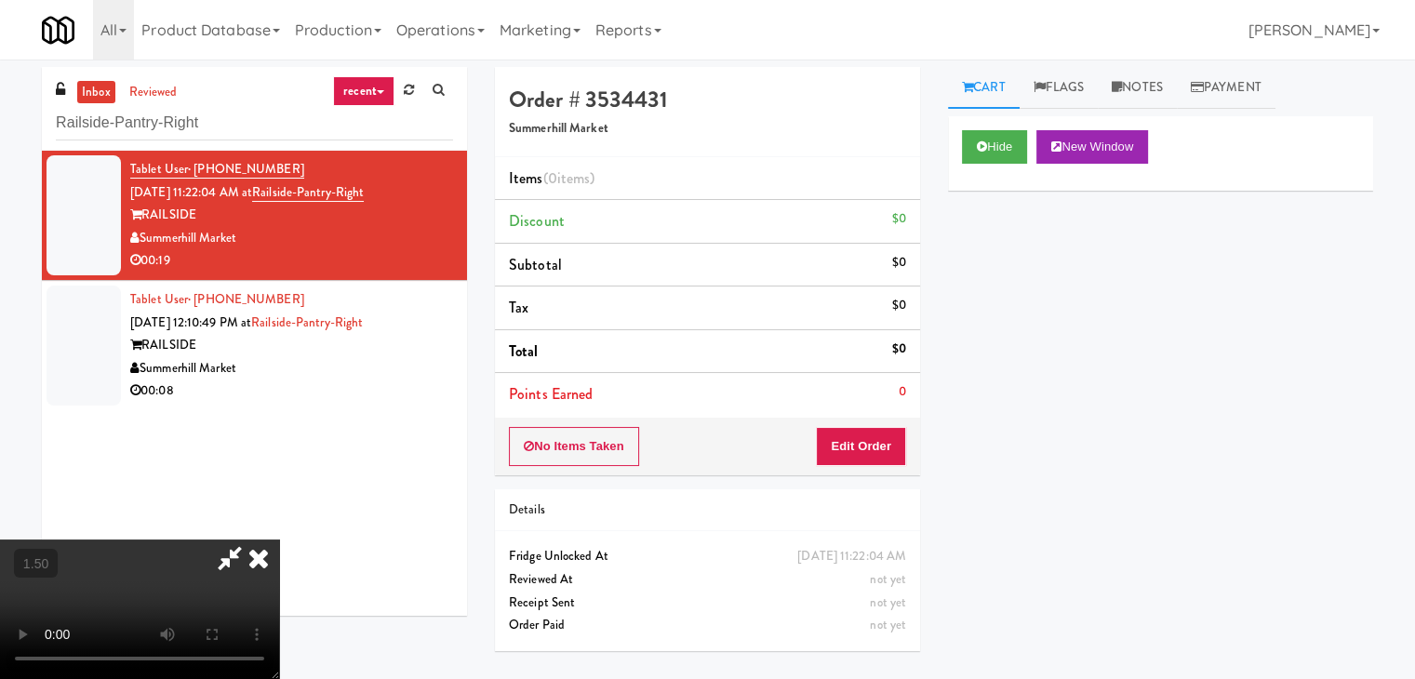
scroll to position [261, 0]
click at [279, 540] on video at bounding box center [139, 610] width 279 height 140
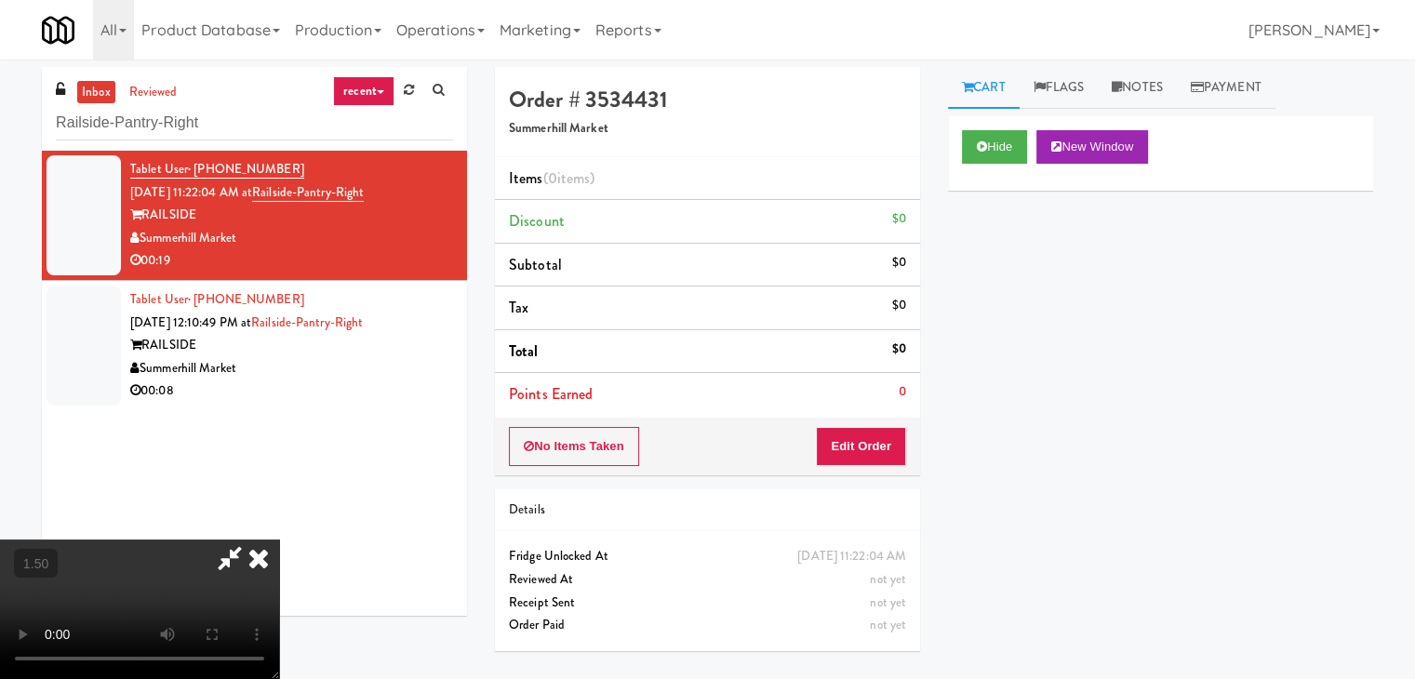
scroll to position [0, 0]
click at [279, 540] on video at bounding box center [139, 610] width 279 height 140
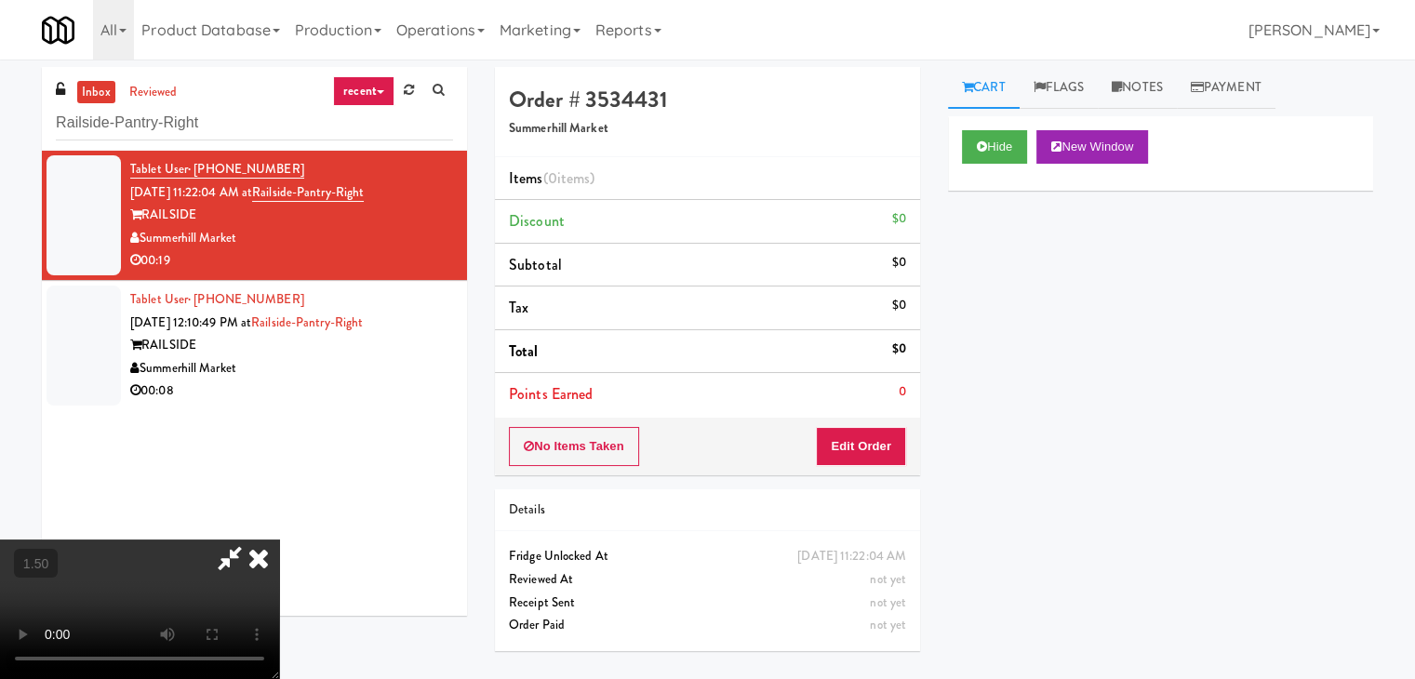
click at [279, 540] on icon at bounding box center [258, 558] width 41 height 37
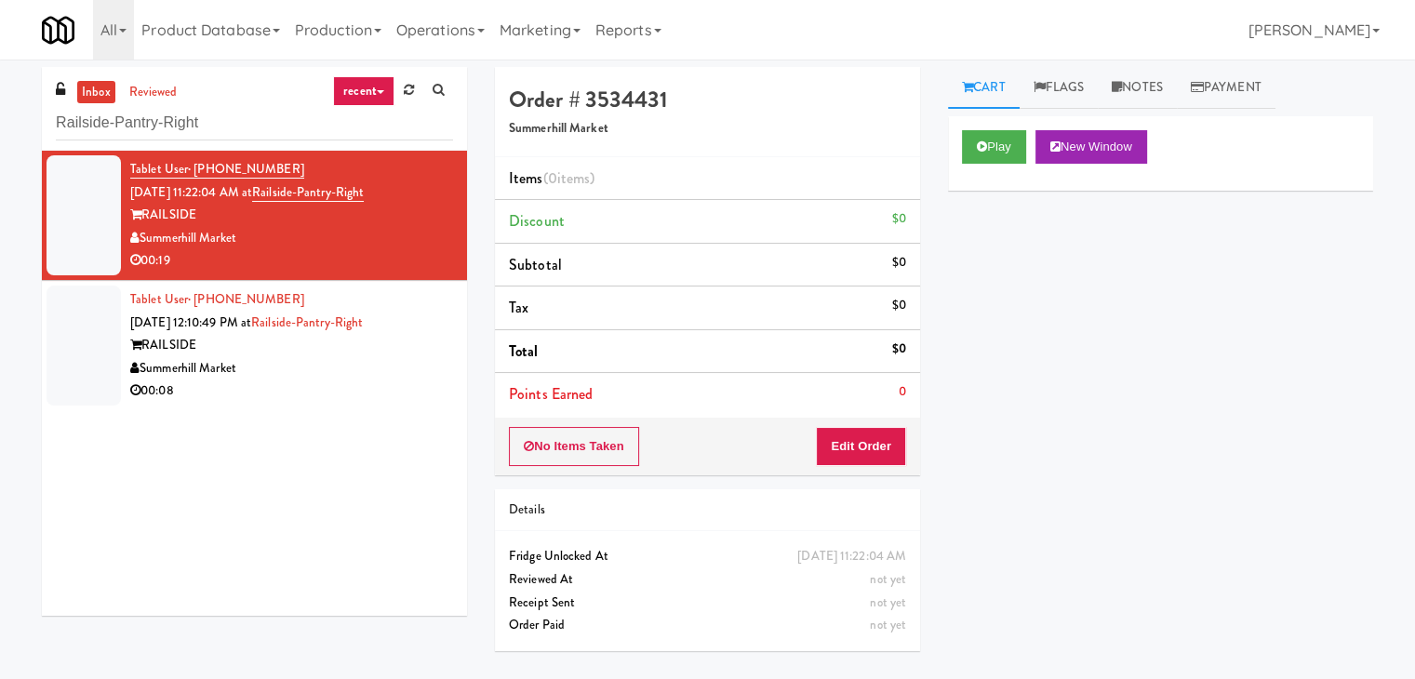
click at [840, 471] on div "Order # 3534431 Summerhill Market Items (0 items ) Discount $0 Subtotal $0 Tax …" at bounding box center [707, 366] width 453 height 598
drag, startPoint x: 838, startPoint y: 440, endPoint x: 917, endPoint y: 343, distance: 124.4
click at [838, 437] on button "Edit Order" at bounding box center [861, 446] width 90 height 39
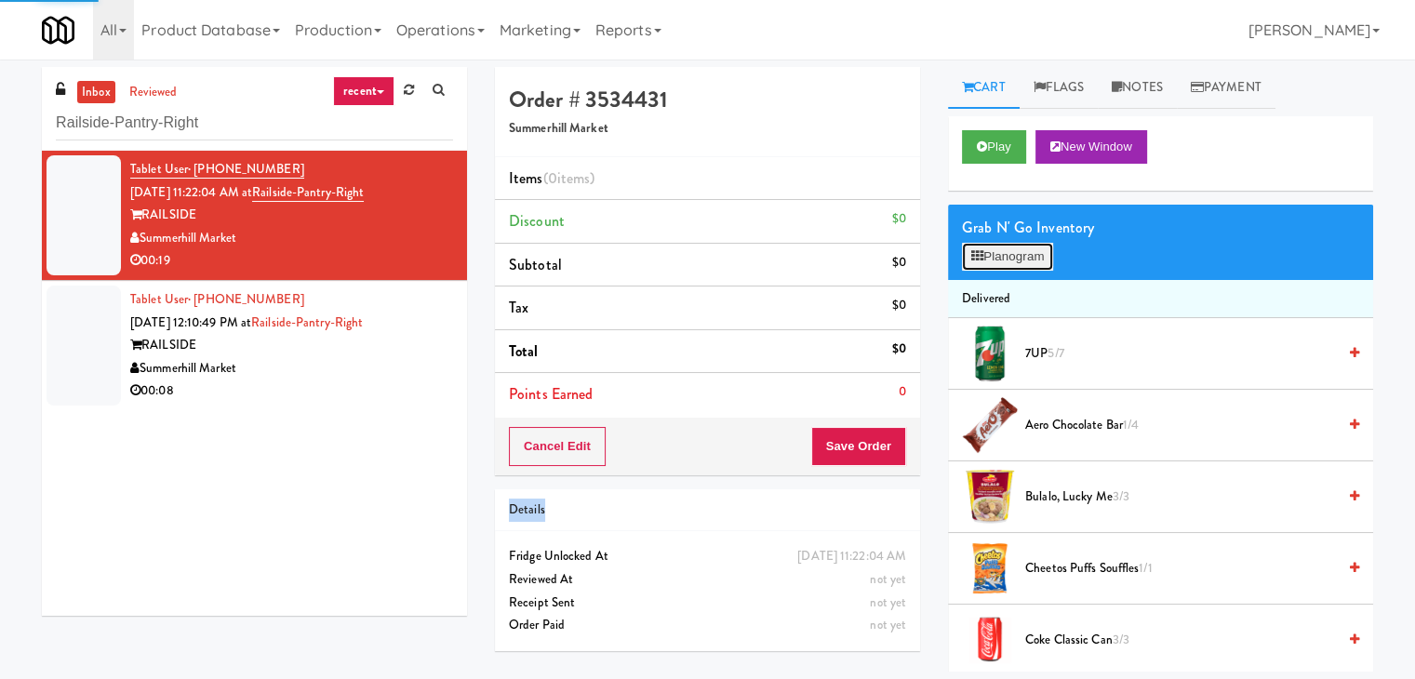
click at [989, 243] on button "Planogram" at bounding box center [1007, 257] width 91 height 28
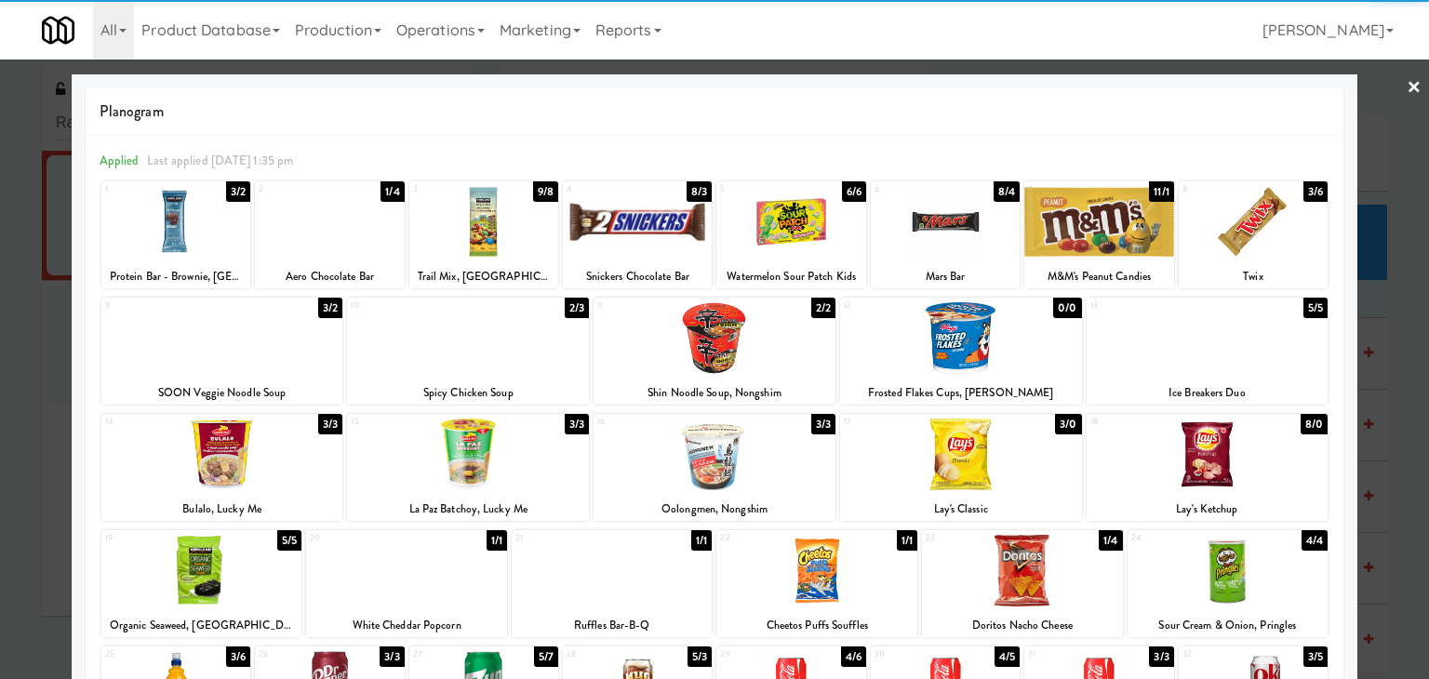
drag, startPoint x: 938, startPoint y: 459, endPoint x: 934, endPoint y: 468, distance: 10.0
click at [938, 459] on div at bounding box center [961, 455] width 242 height 72
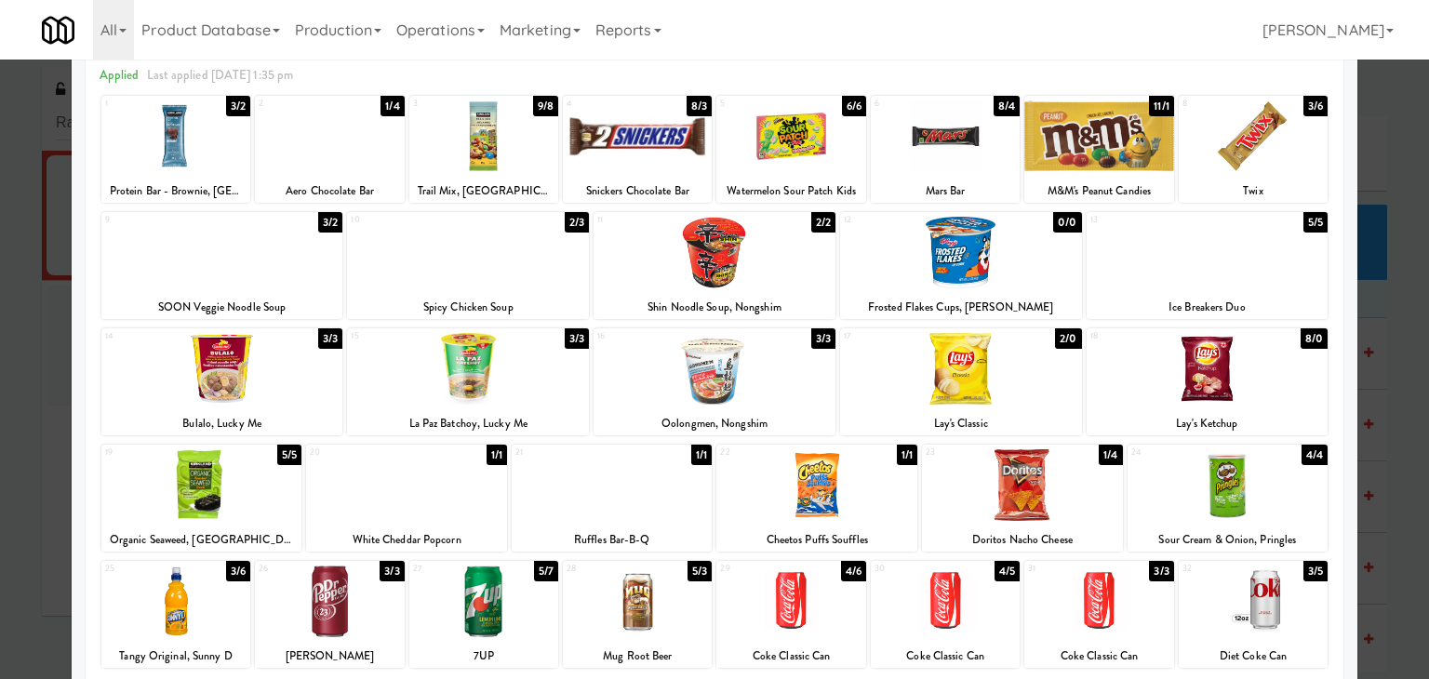
scroll to position [234, 0]
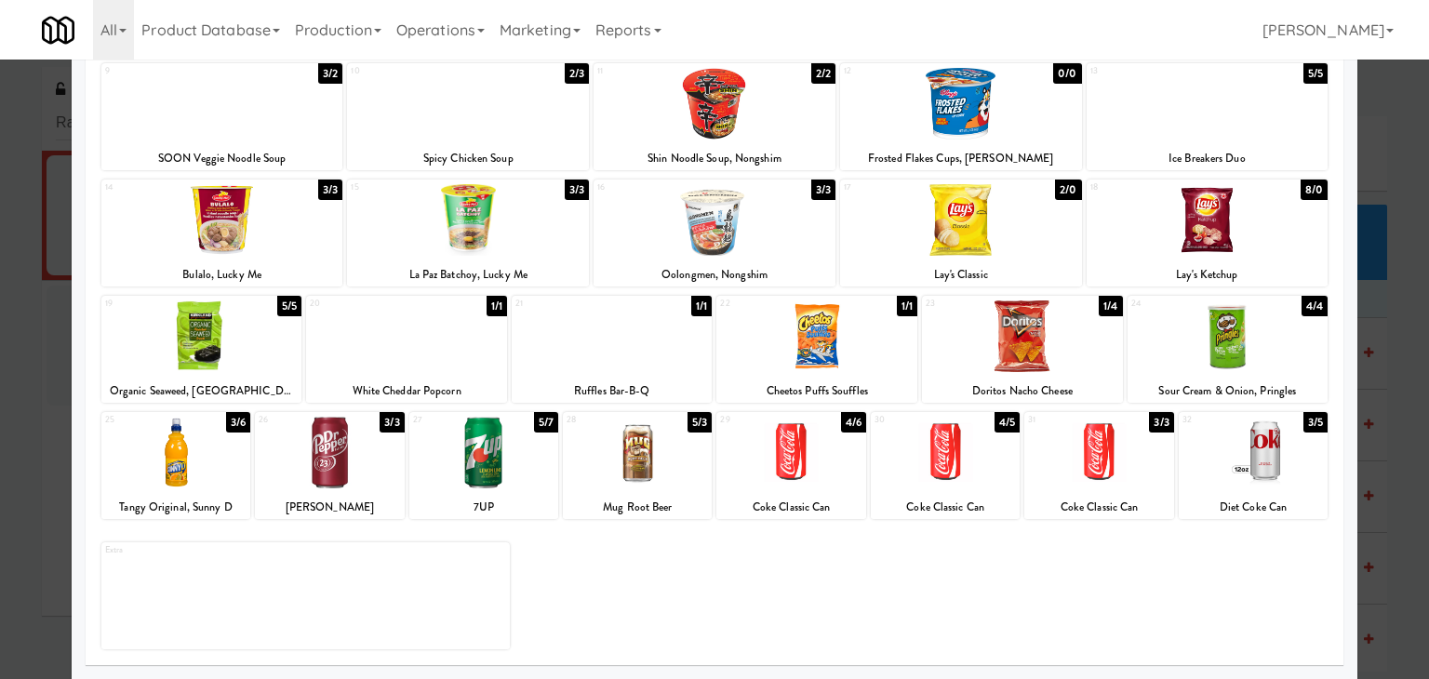
click at [931, 475] on div at bounding box center [945, 453] width 149 height 72
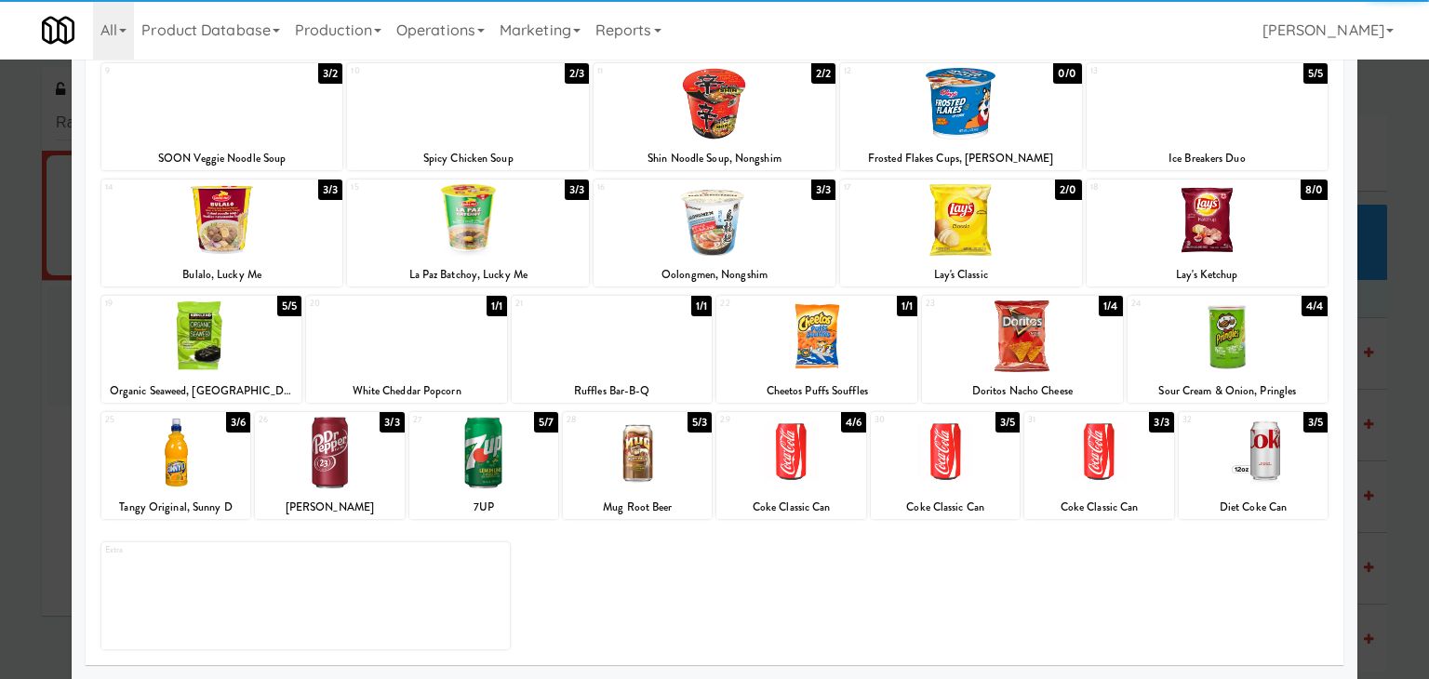
click at [958, 214] on div at bounding box center [961, 220] width 242 height 72
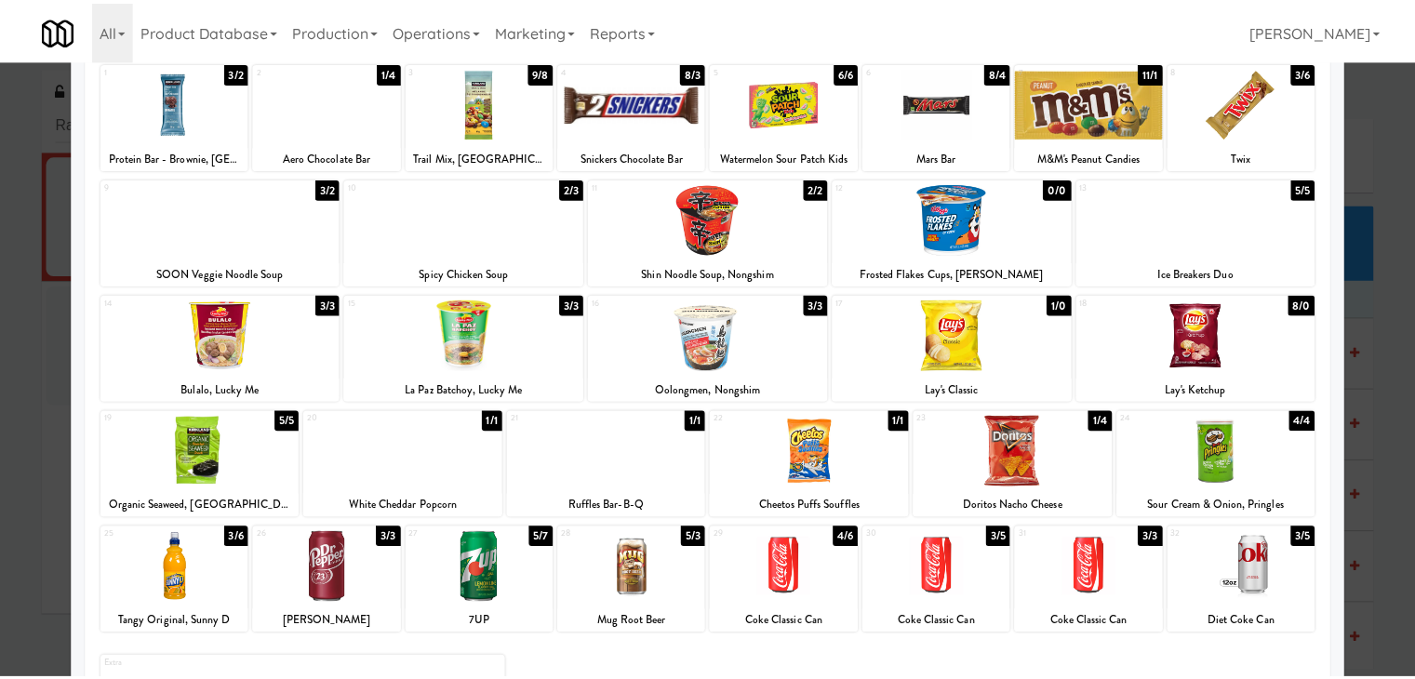
scroll to position [0, 0]
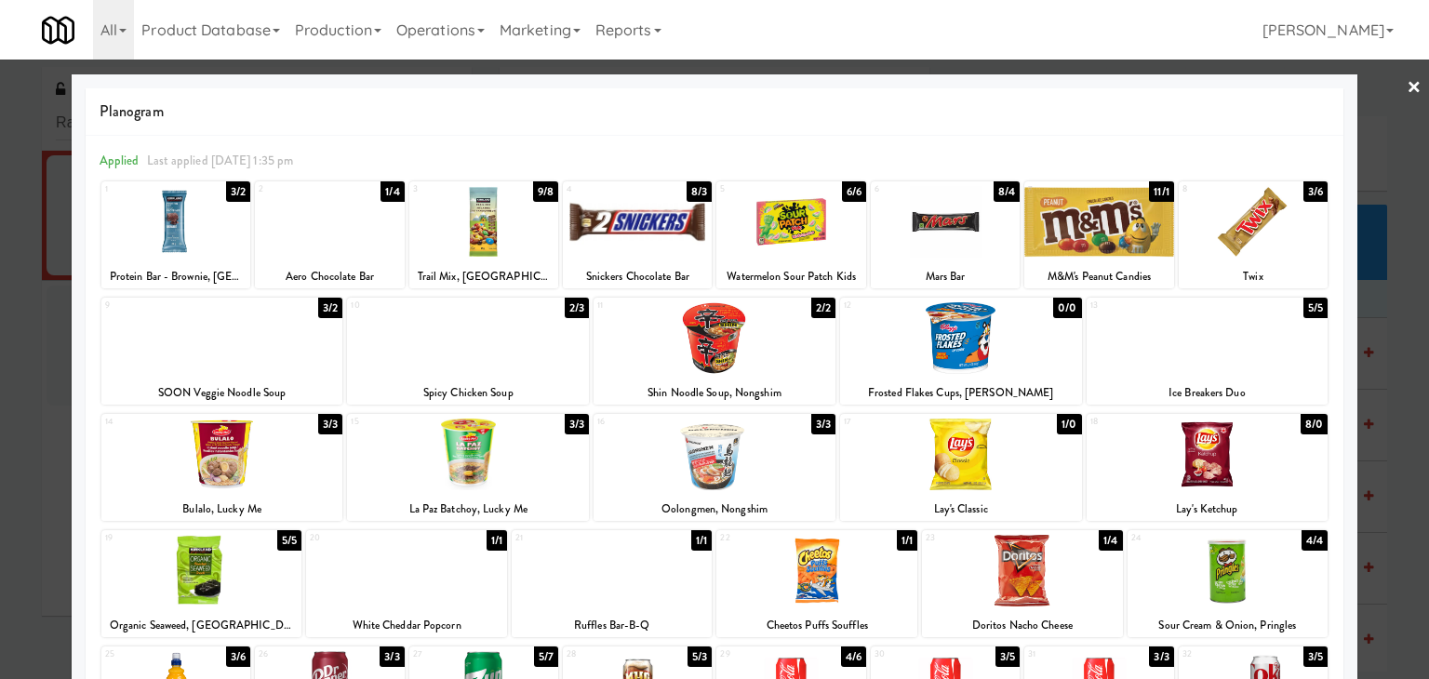
click at [1407, 86] on link "×" at bounding box center [1414, 89] width 15 height 58
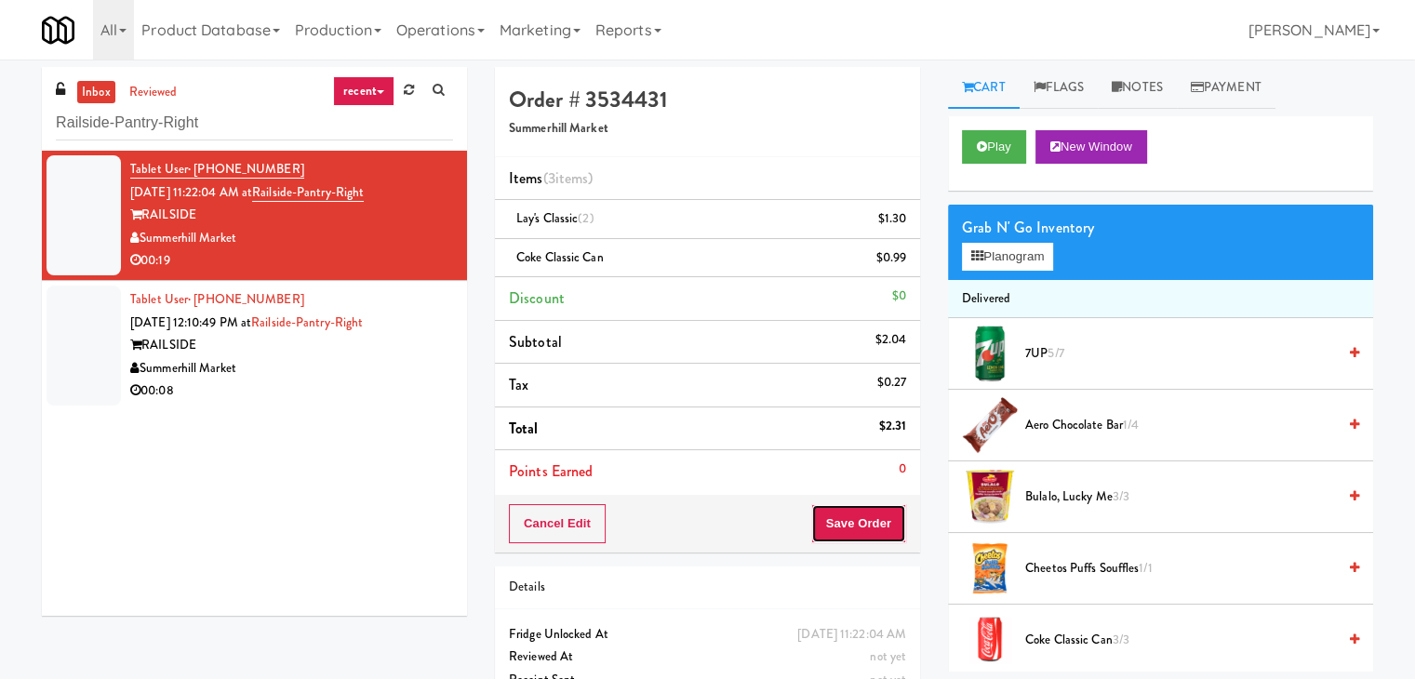
drag, startPoint x: 855, startPoint y: 522, endPoint x: 852, endPoint y: 511, distance: 11.5
click at [855, 518] on button "Save Order" at bounding box center [858, 523] width 95 height 39
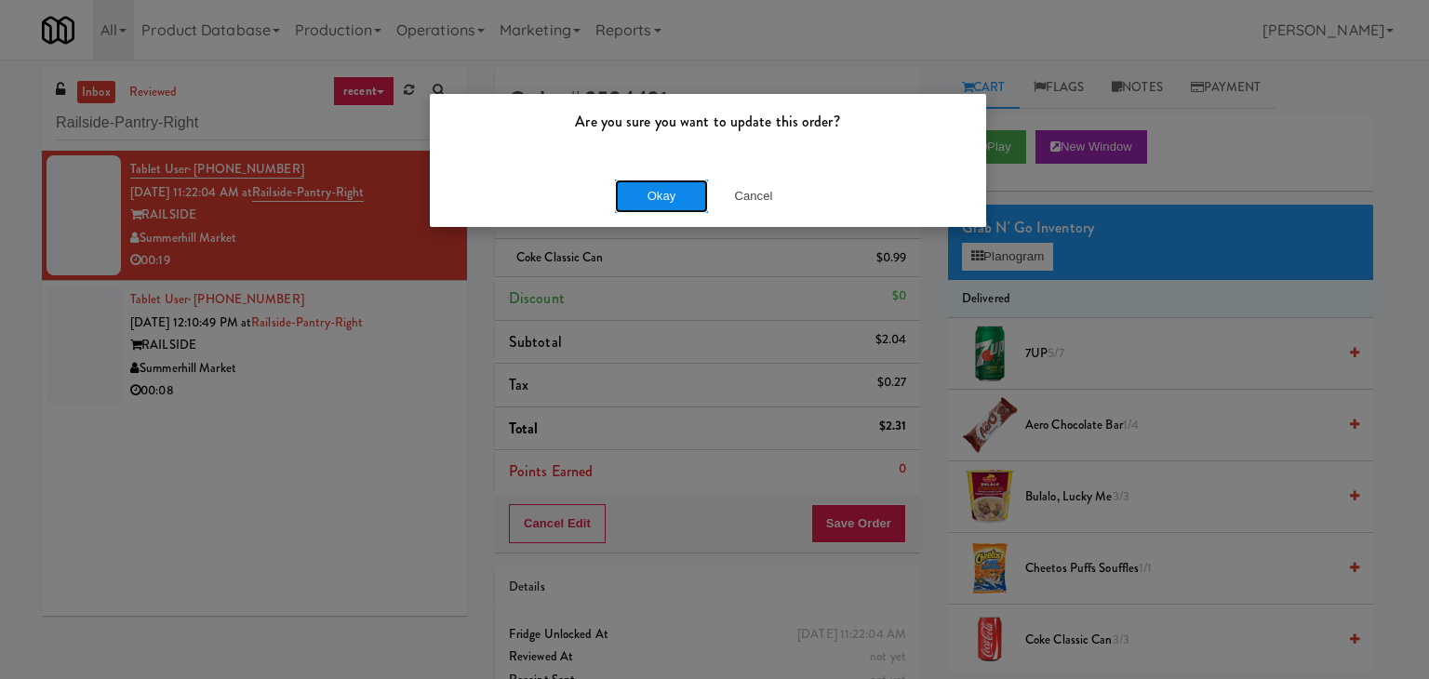
click at [651, 187] on button "Okay" at bounding box center [661, 196] width 93 height 33
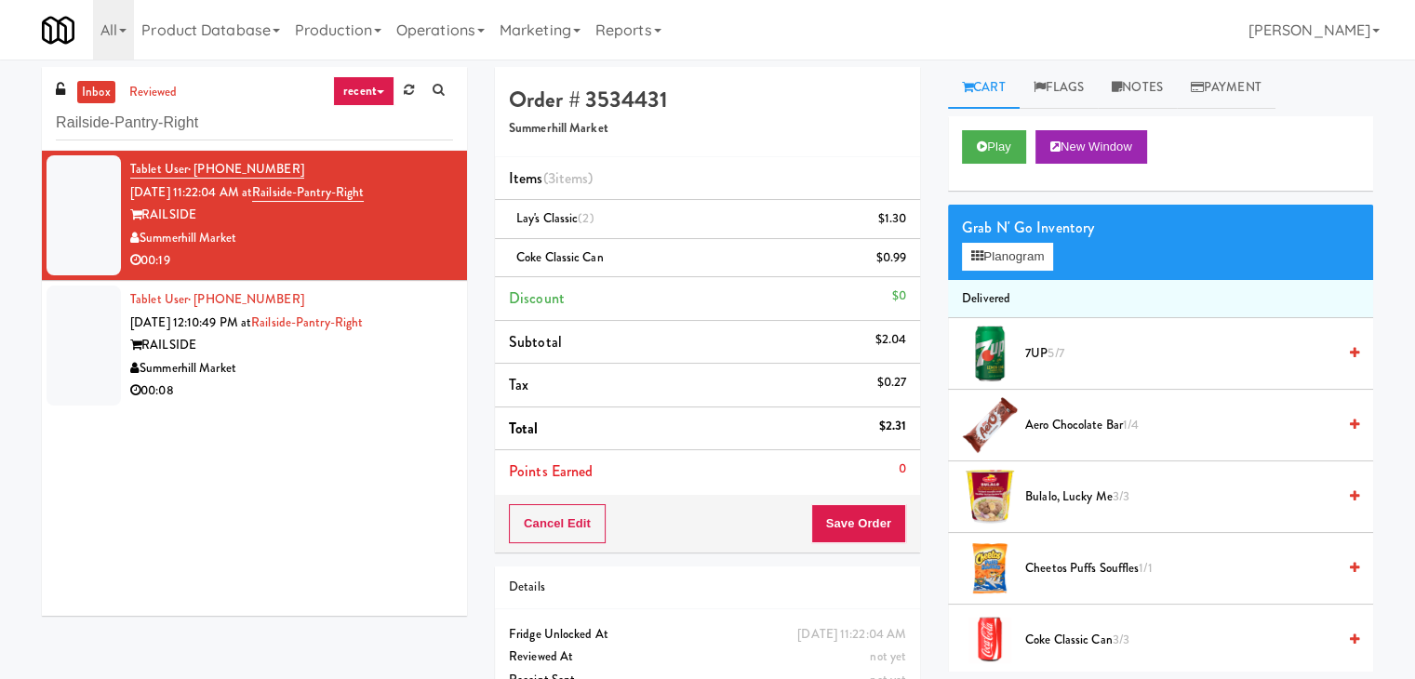
click at [370, 399] on div "00:08" at bounding box center [291, 391] width 323 height 23
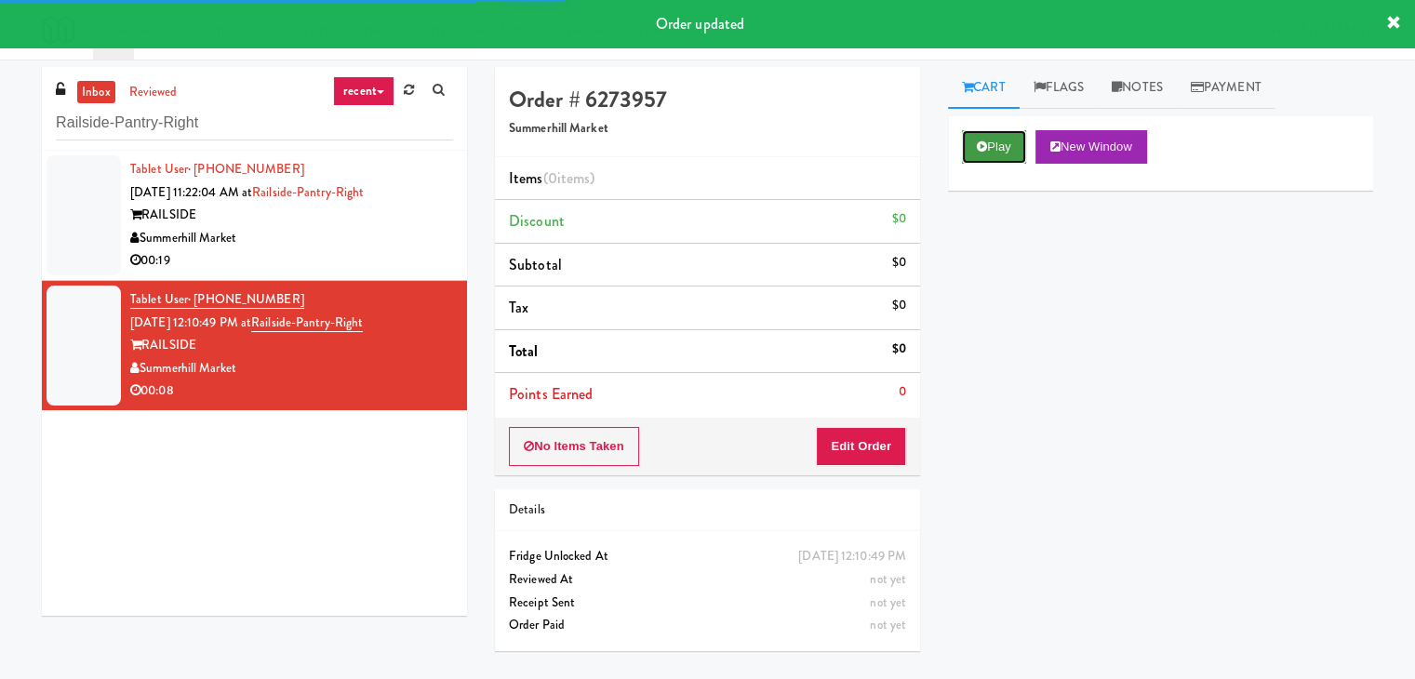
click at [1015, 143] on button "Play" at bounding box center [994, 146] width 64 height 33
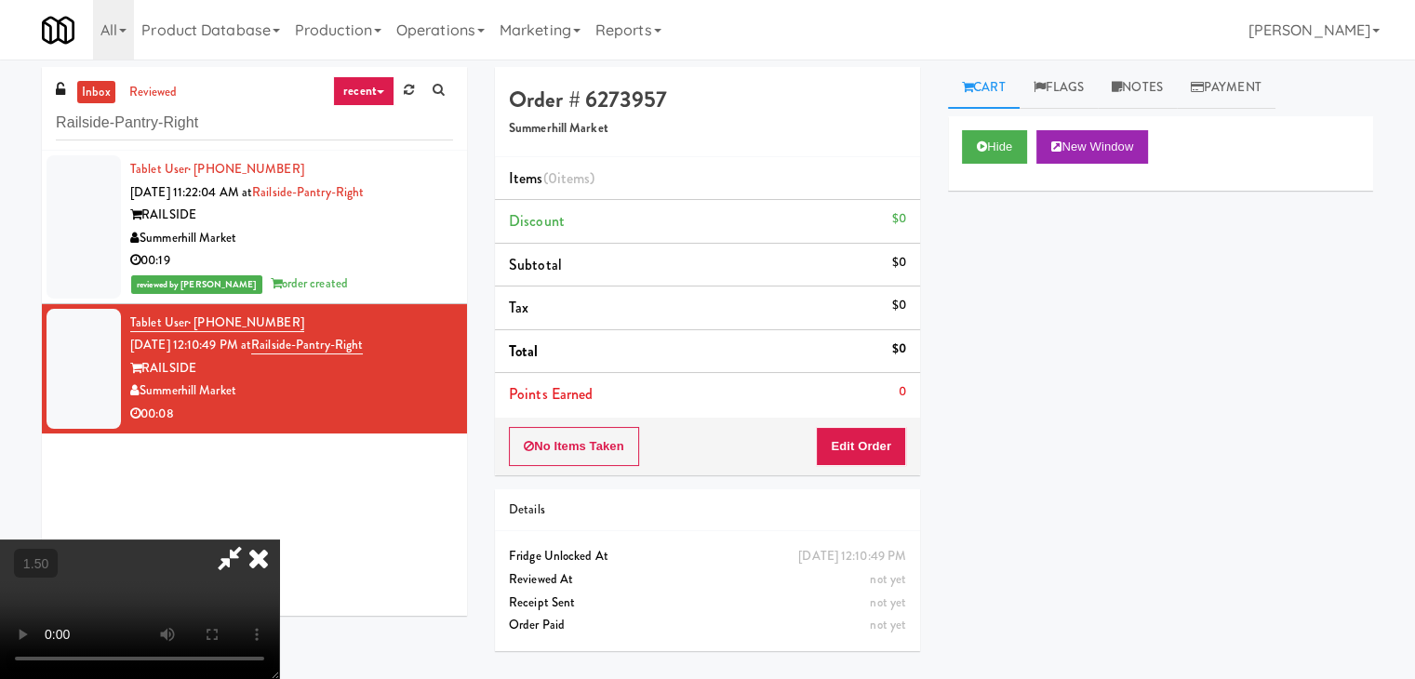
click at [279, 540] on video at bounding box center [139, 610] width 279 height 140
drag, startPoint x: 816, startPoint y: 85, endPoint x: 834, endPoint y: 186, distance: 103.0
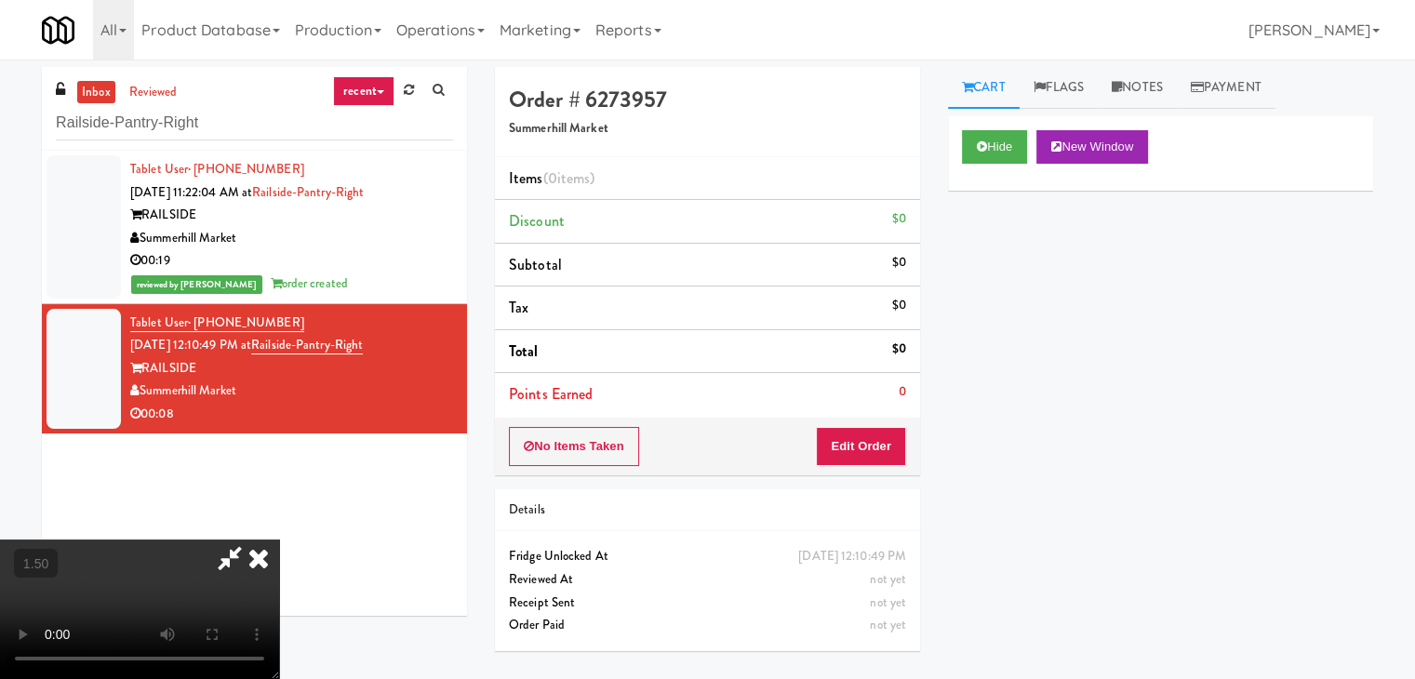
click at [279, 540] on icon at bounding box center [258, 558] width 41 height 37
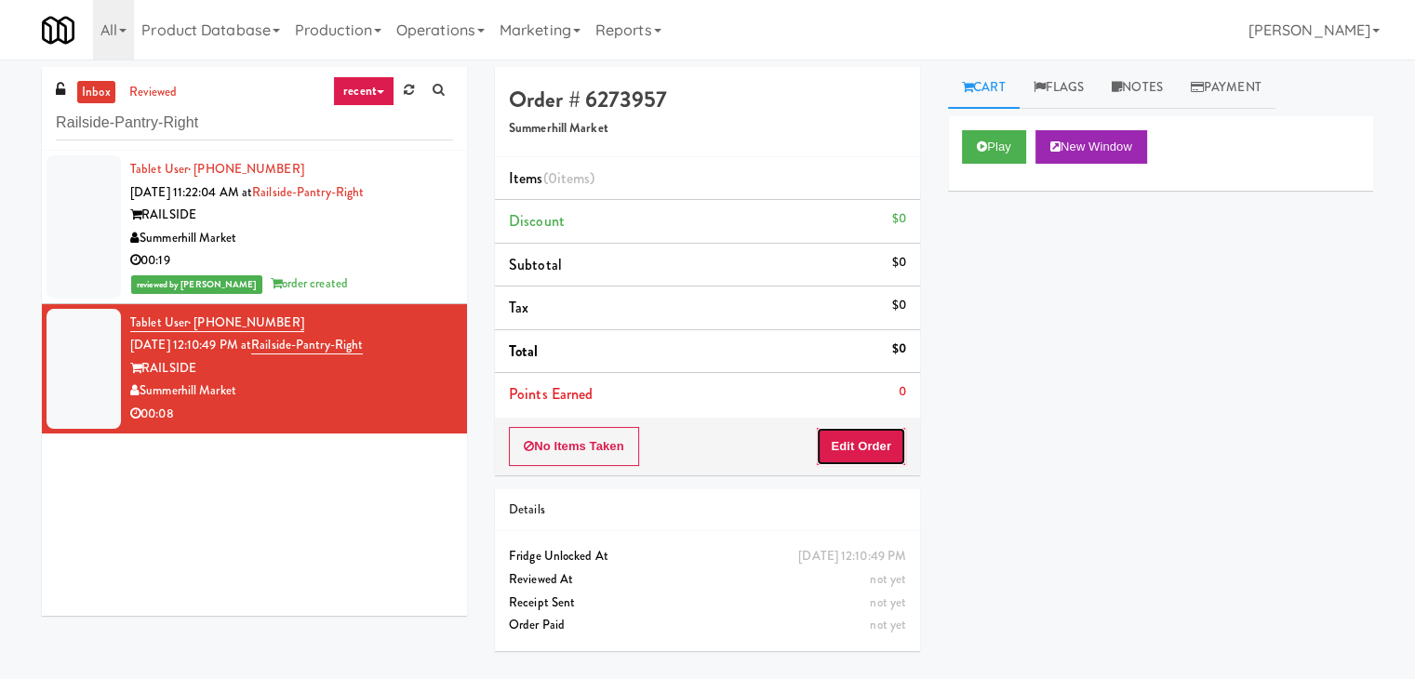
click at [866, 444] on button "Edit Order" at bounding box center [861, 446] width 90 height 39
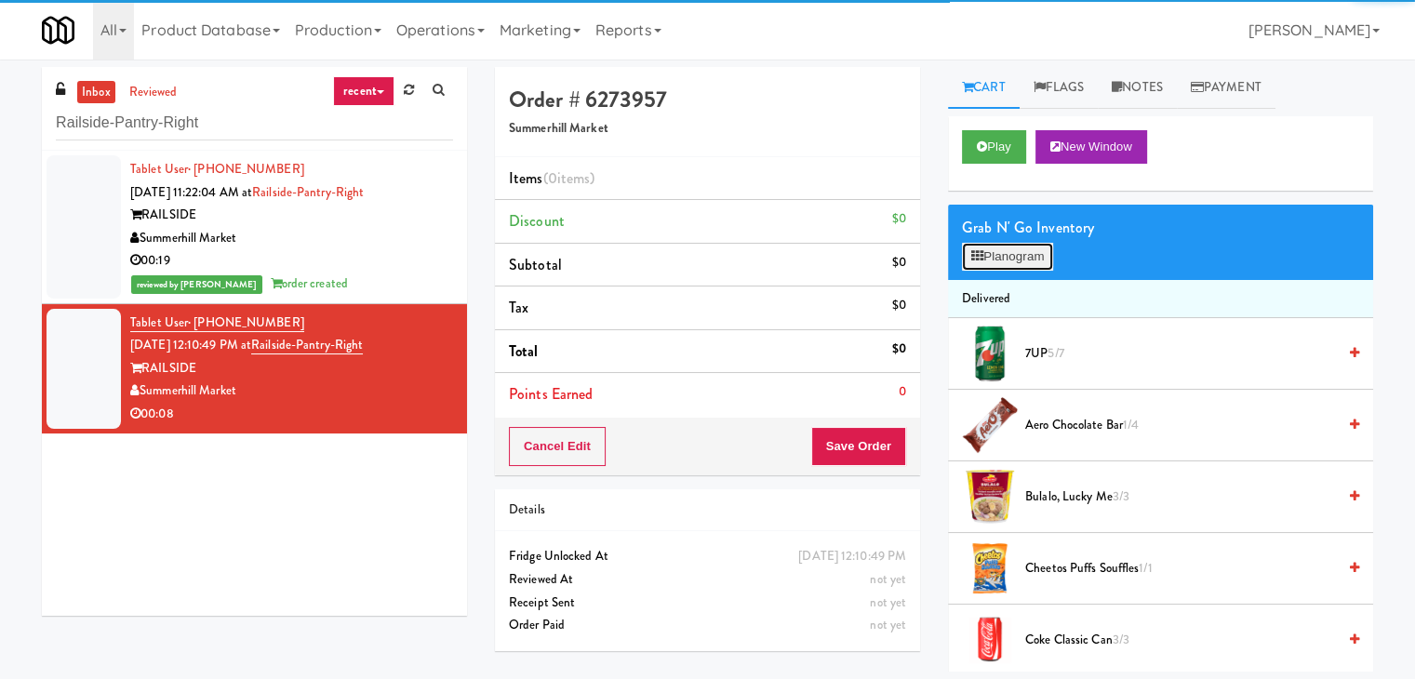
click at [1018, 267] on button "Planogram" at bounding box center [1007, 257] width 91 height 28
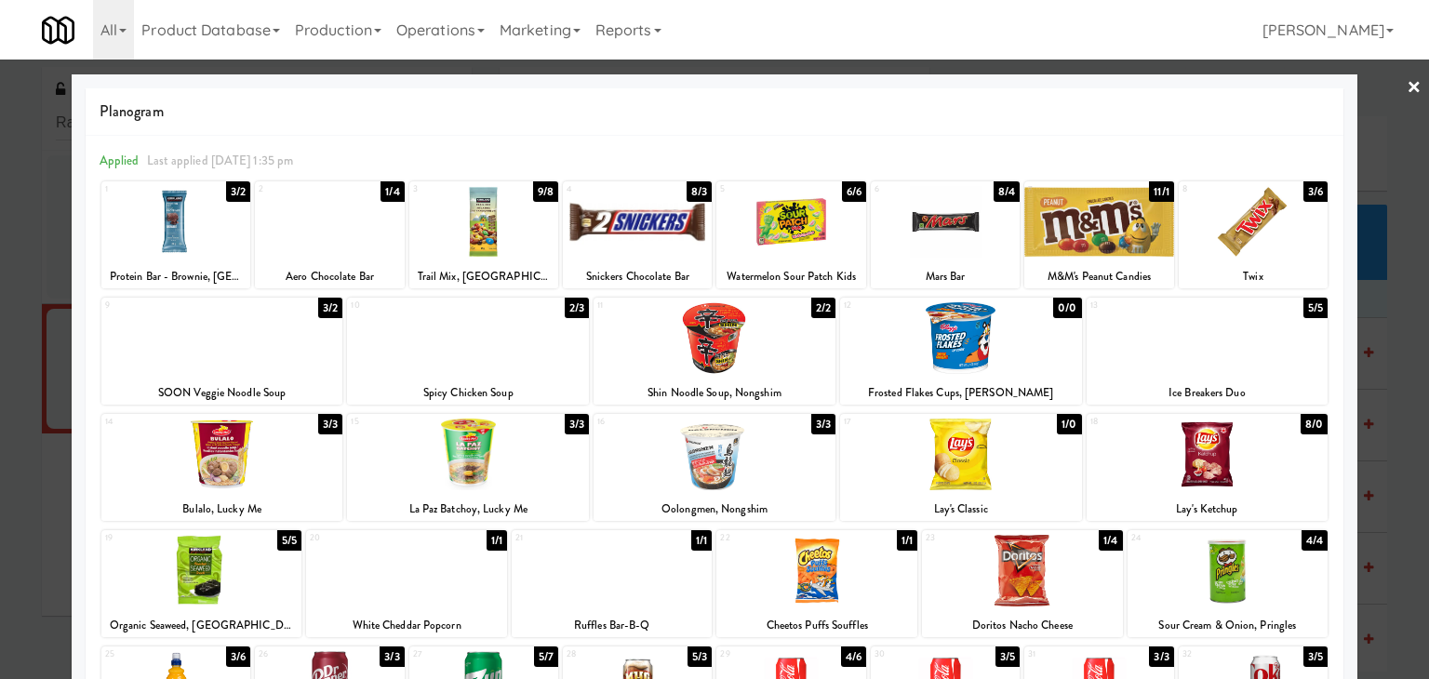
click at [629, 237] on div at bounding box center [637, 222] width 149 height 72
drag, startPoint x: 1396, startPoint y: 87, endPoint x: 1287, endPoint y: 169, distance: 136.8
click at [1407, 87] on link "×" at bounding box center [1414, 89] width 15 height 58
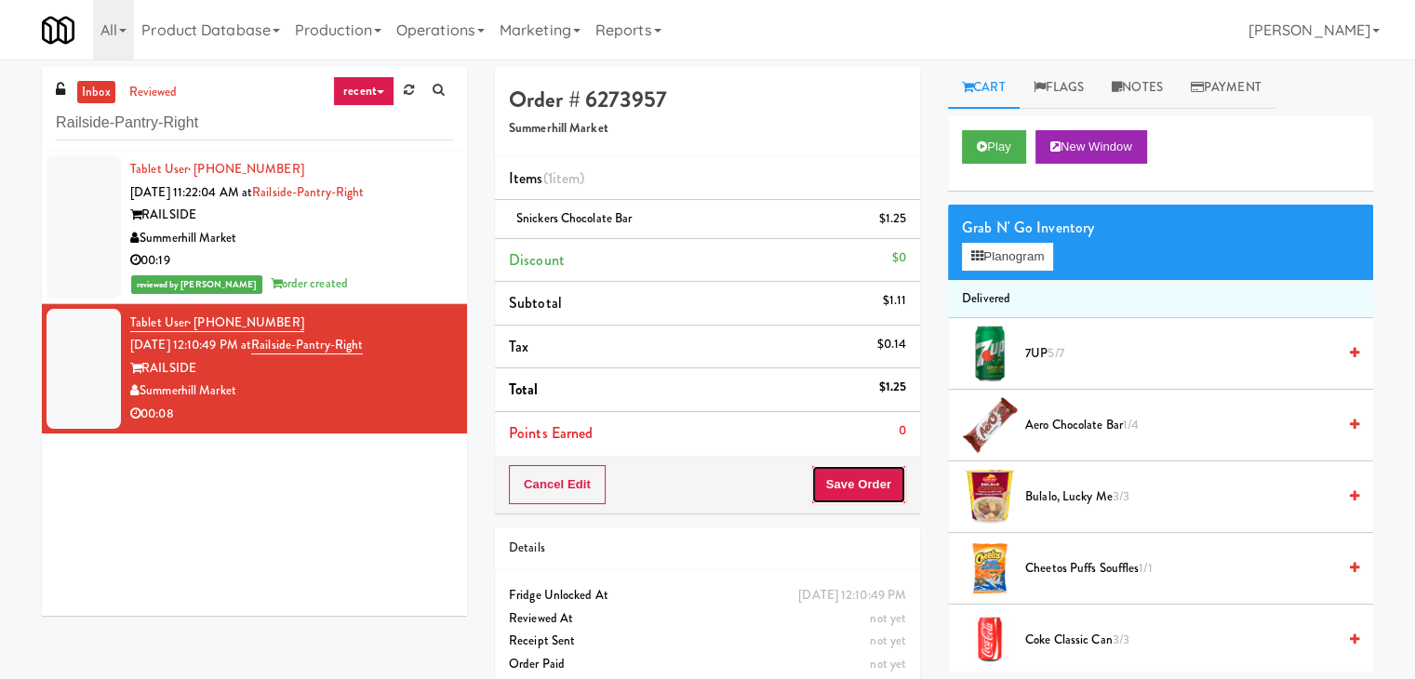
click at [860, 485] on button "Save Order" at bounding box center [858, 484] width 95 height 39
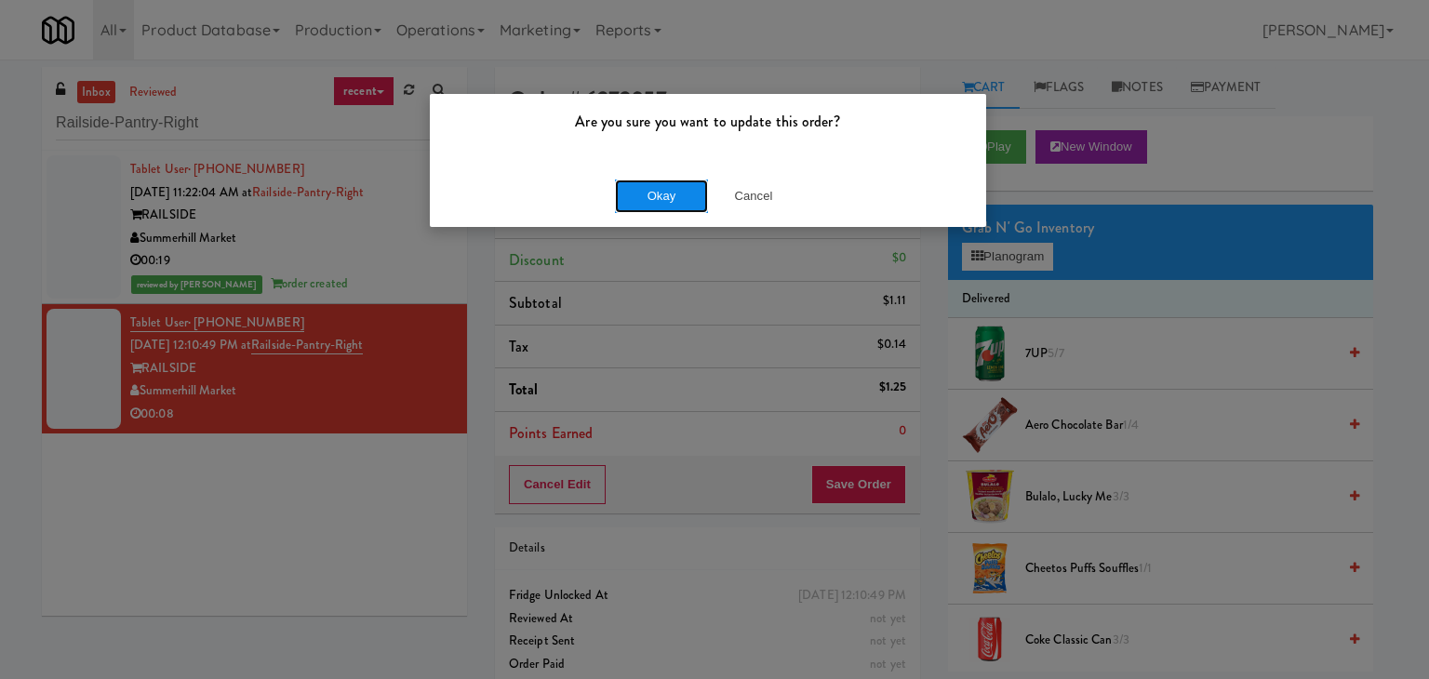
click at [676, 196] on button "Okay" at bounding box center [661, 196] width 93 height 33
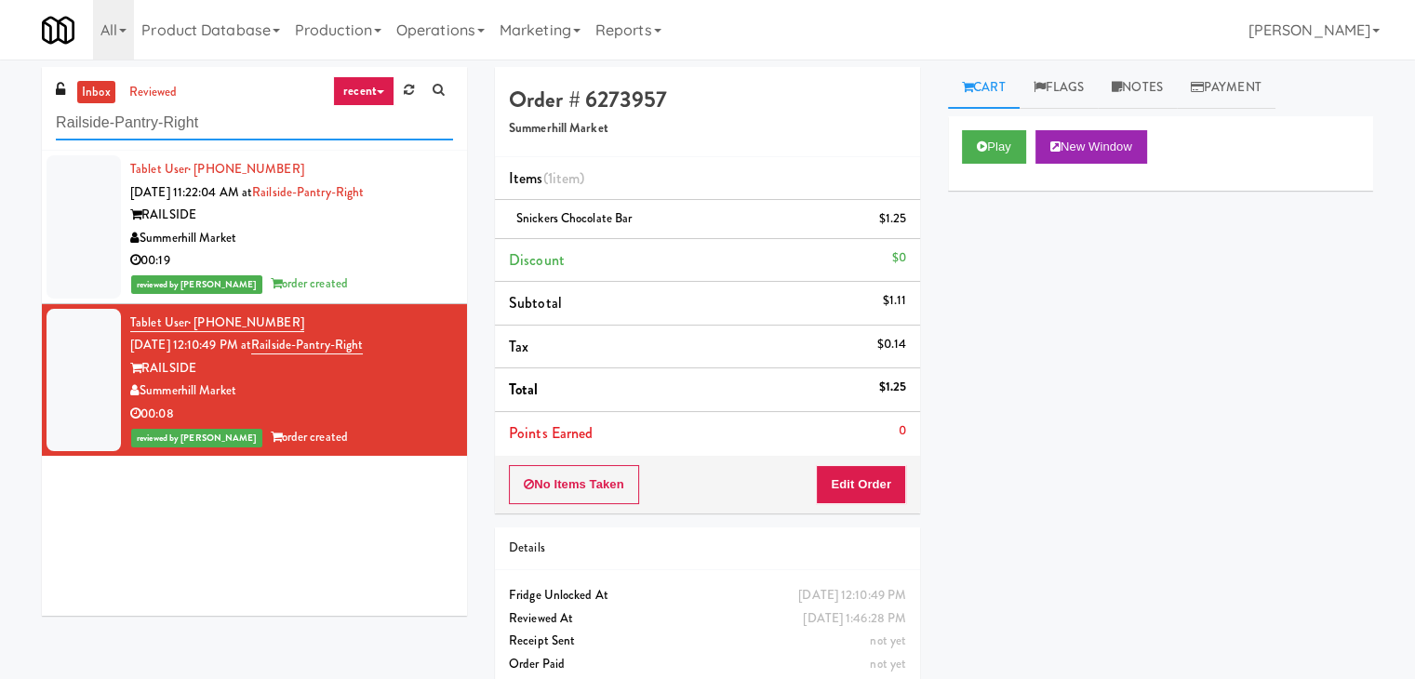
click at [221, 137] on input "Railside-Pantry-Right" at bounding box center [254, 123] width 397 height 34
paste input "444 Social Main Lobby"
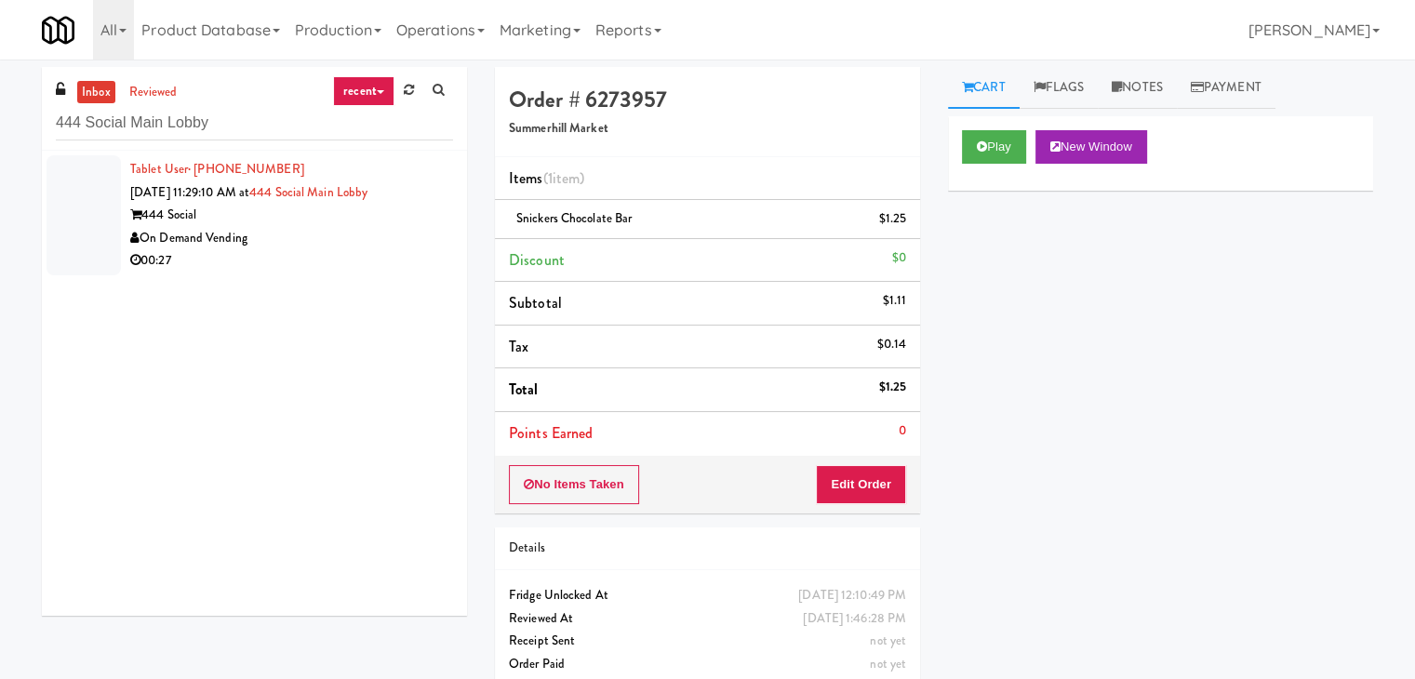
click at [381, 254] on div "00:27" at bounding box center [291, 260] width 323 height 23
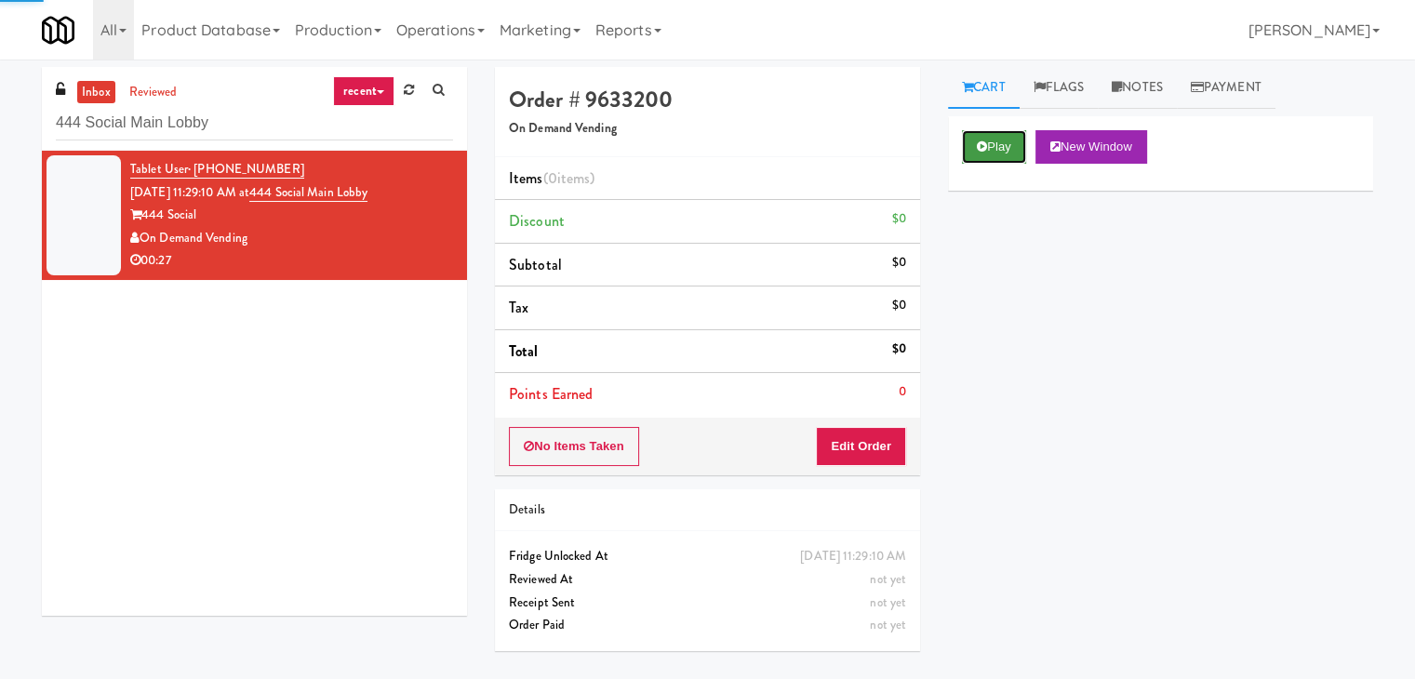
click at [987, 149] on button "Play" at bounding box center [994, 146] width 64 height 33
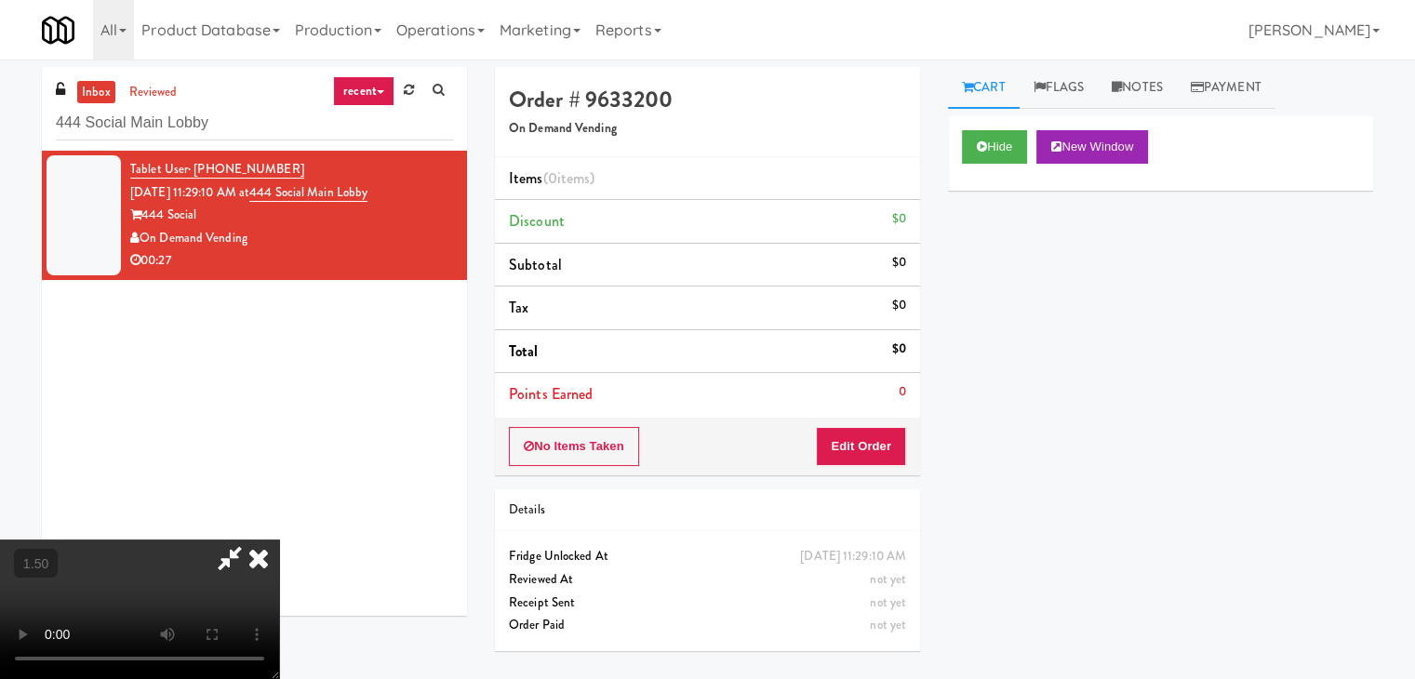
click at [279, 540] on video at bounding box center [139, 610] width 279 height 140
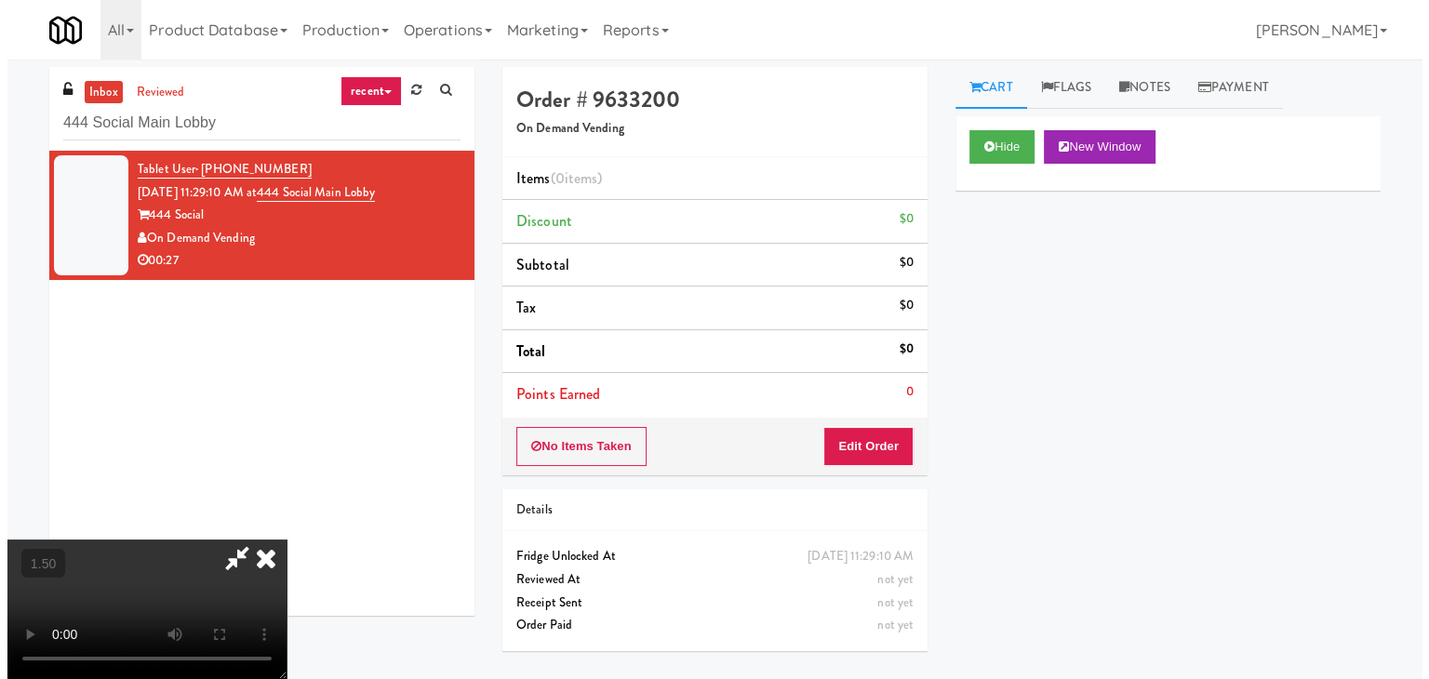
scroll to position [0, 0]
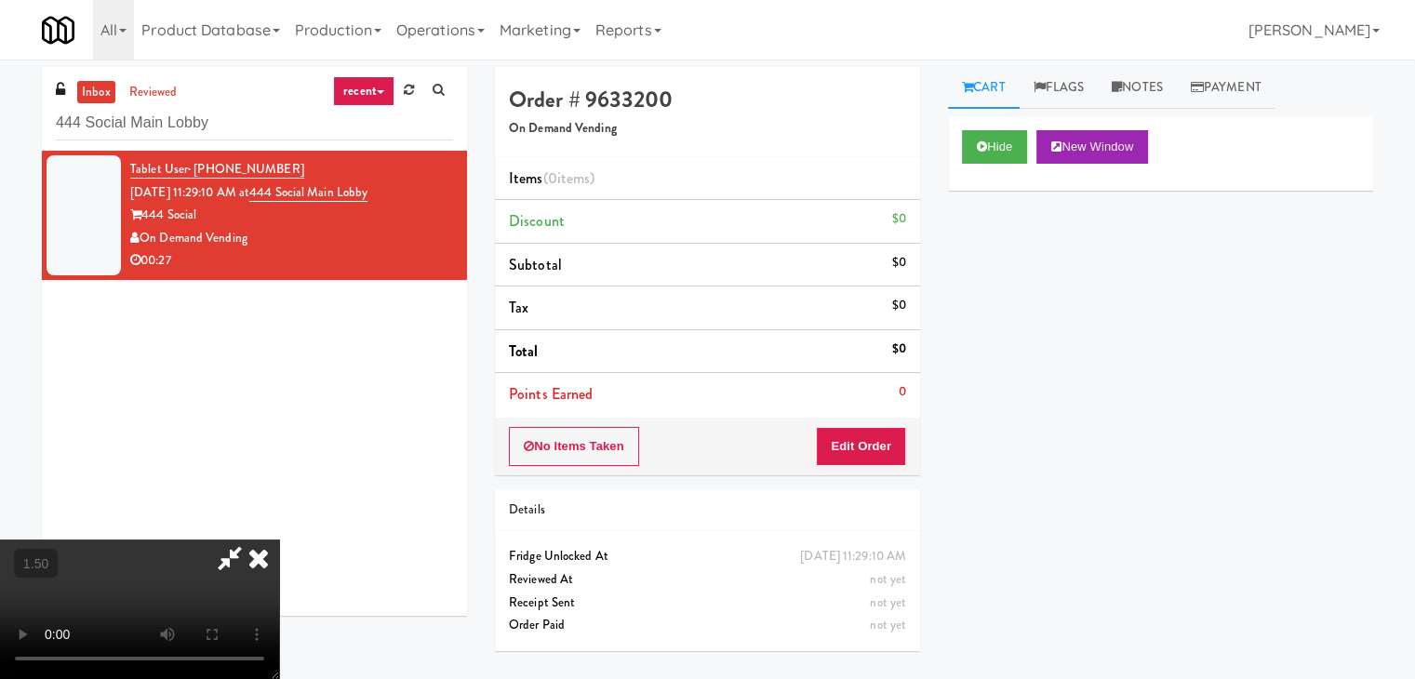
click at [279, 540] on icon at bounding box center [258, 558] width 41 height 37
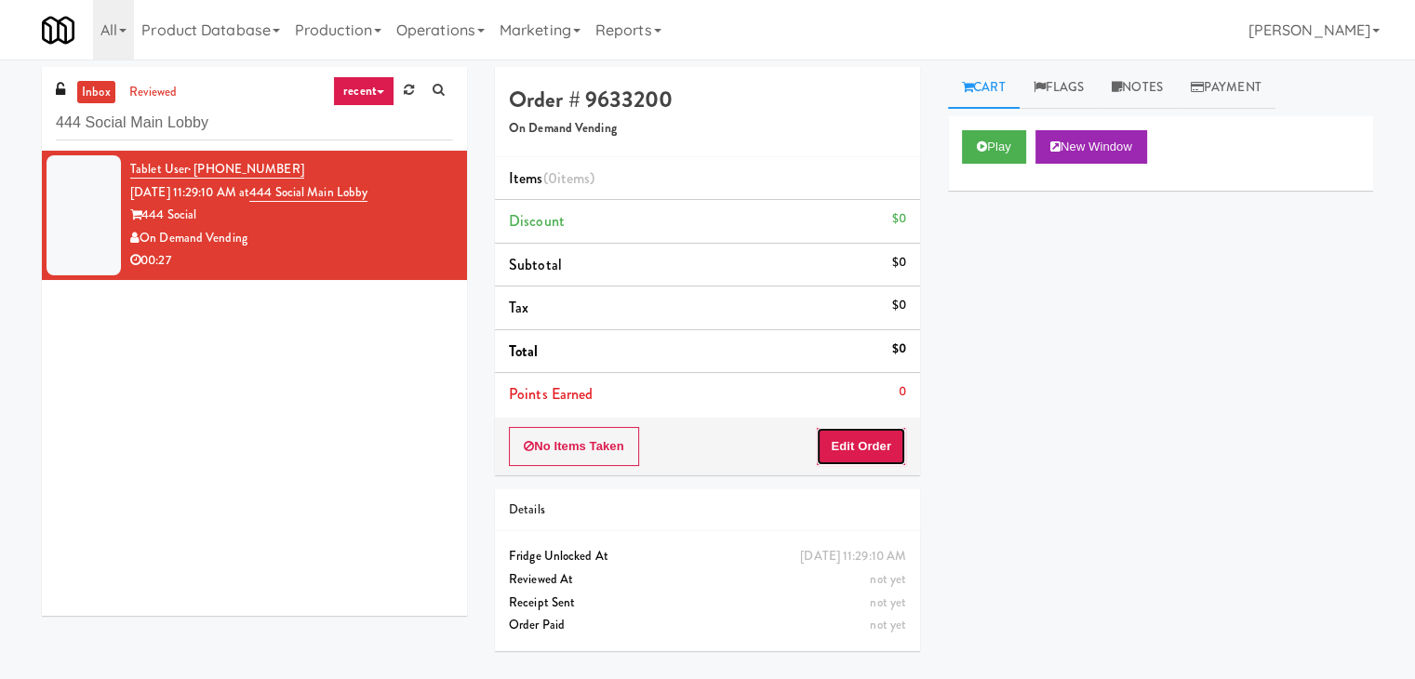
click at [845, 450] on button "Edit Order" at bounding box center [861, 446] width 90 height 39
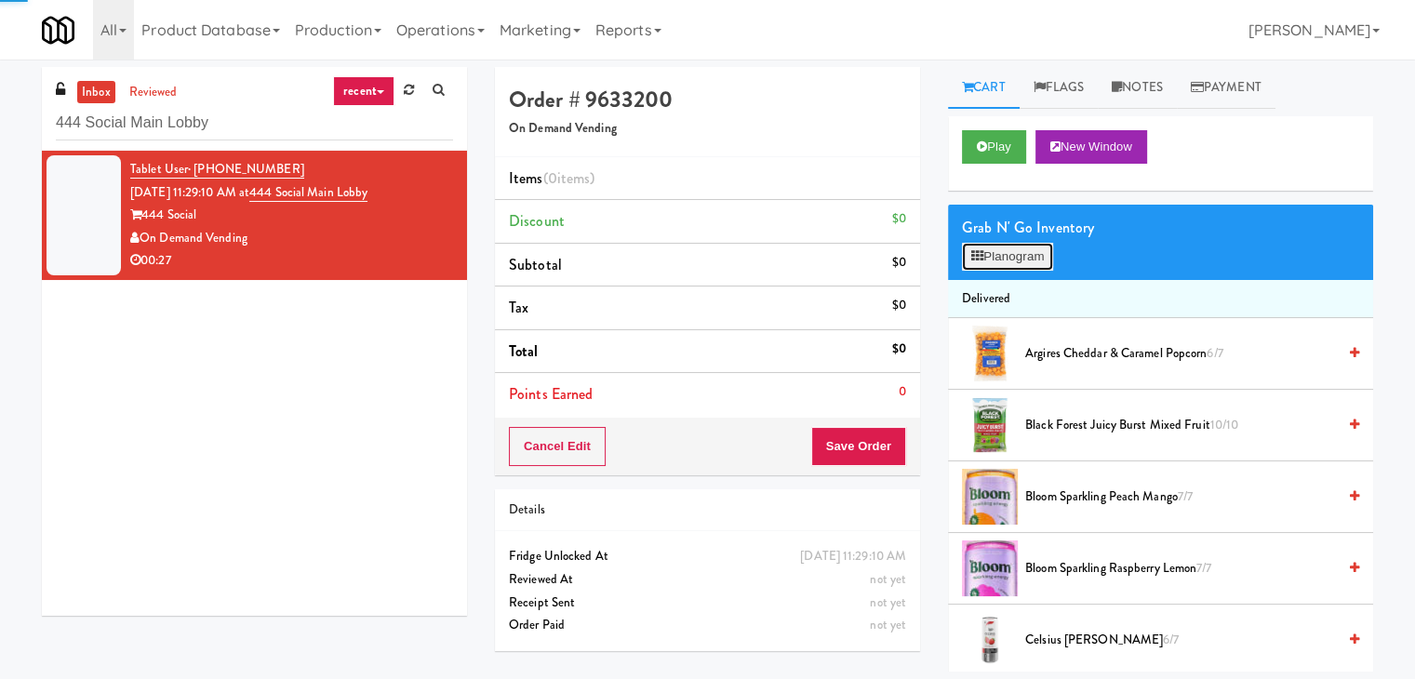
click at [1019, 258] on button "Planogram" at bounding box center [1007, 257] width 91 height 28
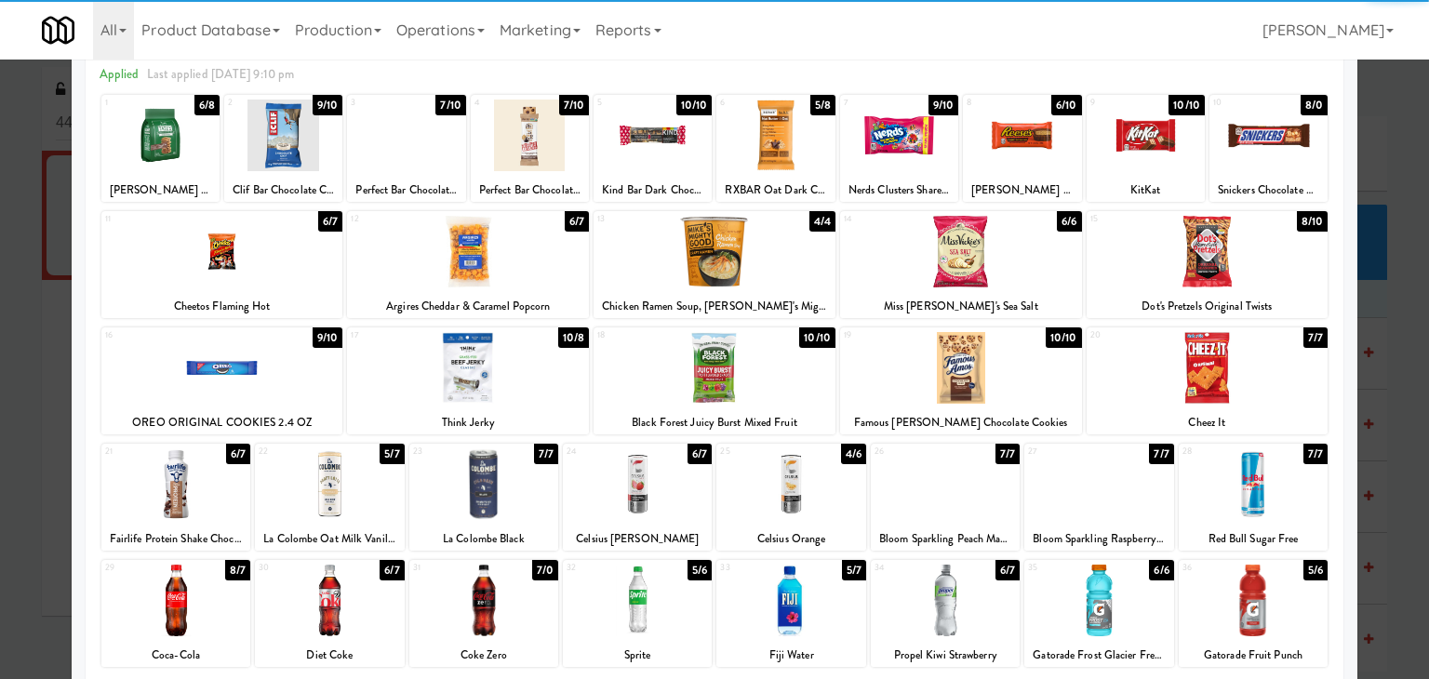
scroll to position [234, 0]
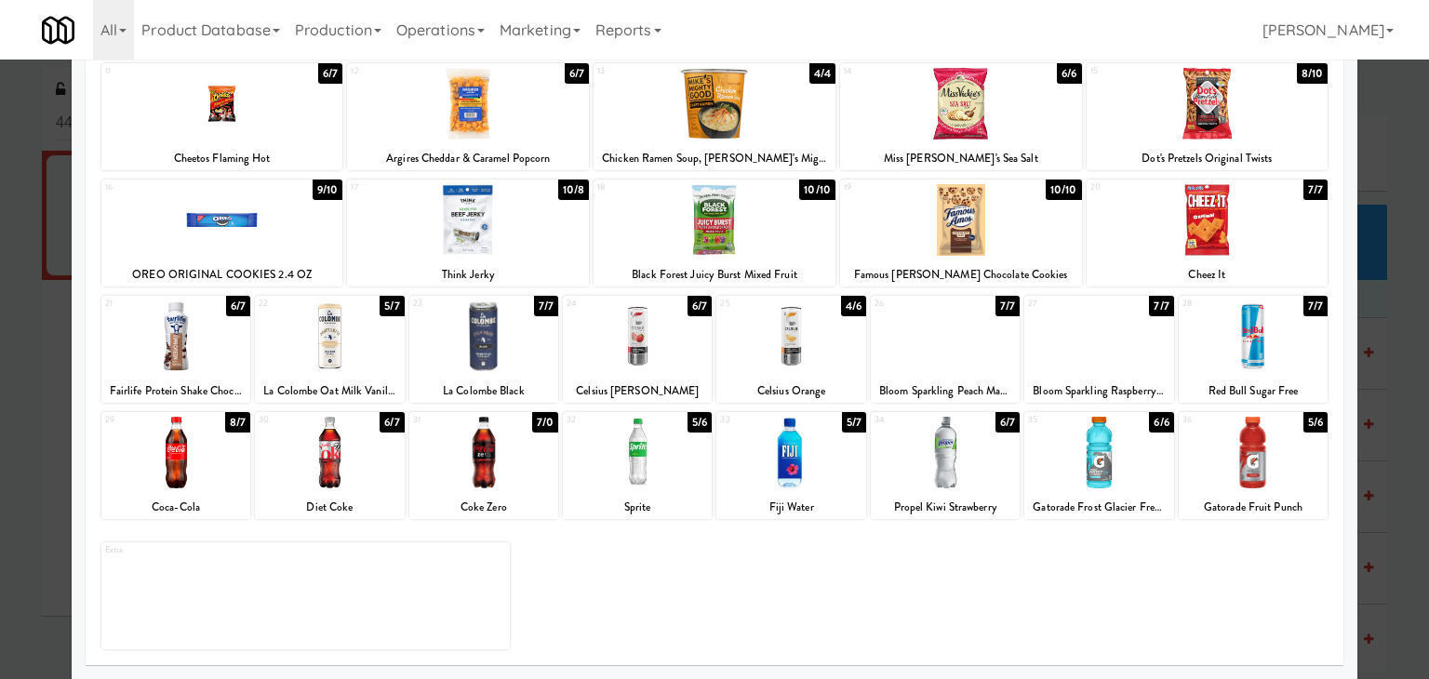
click at [311, 461] on div at bounding box center [329, 453] width 149 height 72
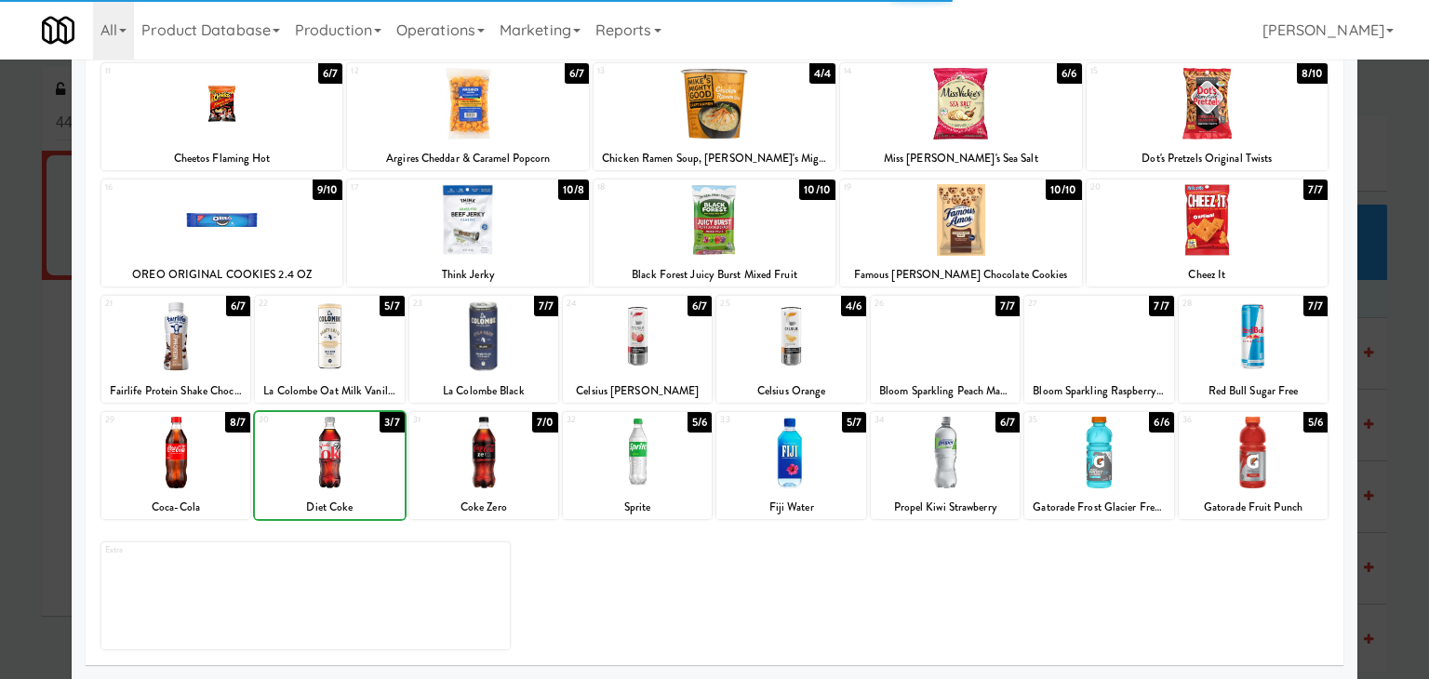
click at [516, 446] on div at bounding box center [483, 453] width 149 height 72
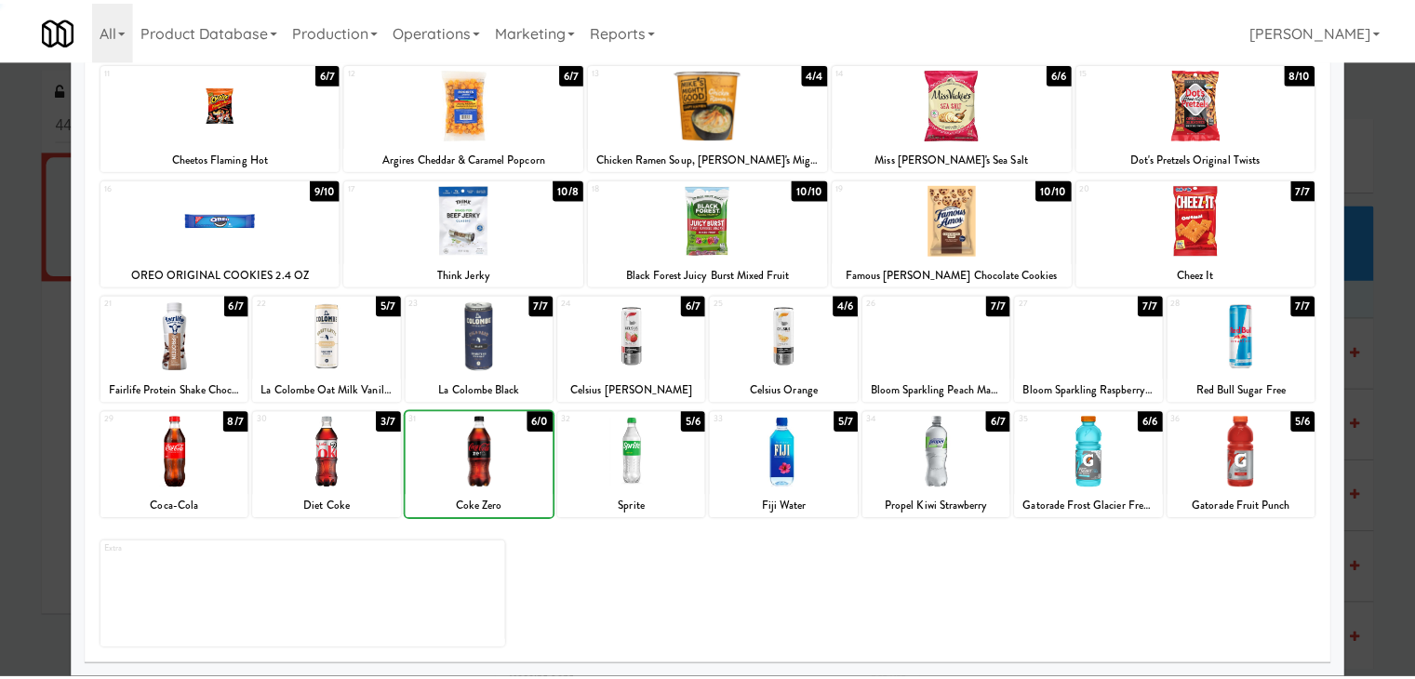
scroll to position [0, 0]
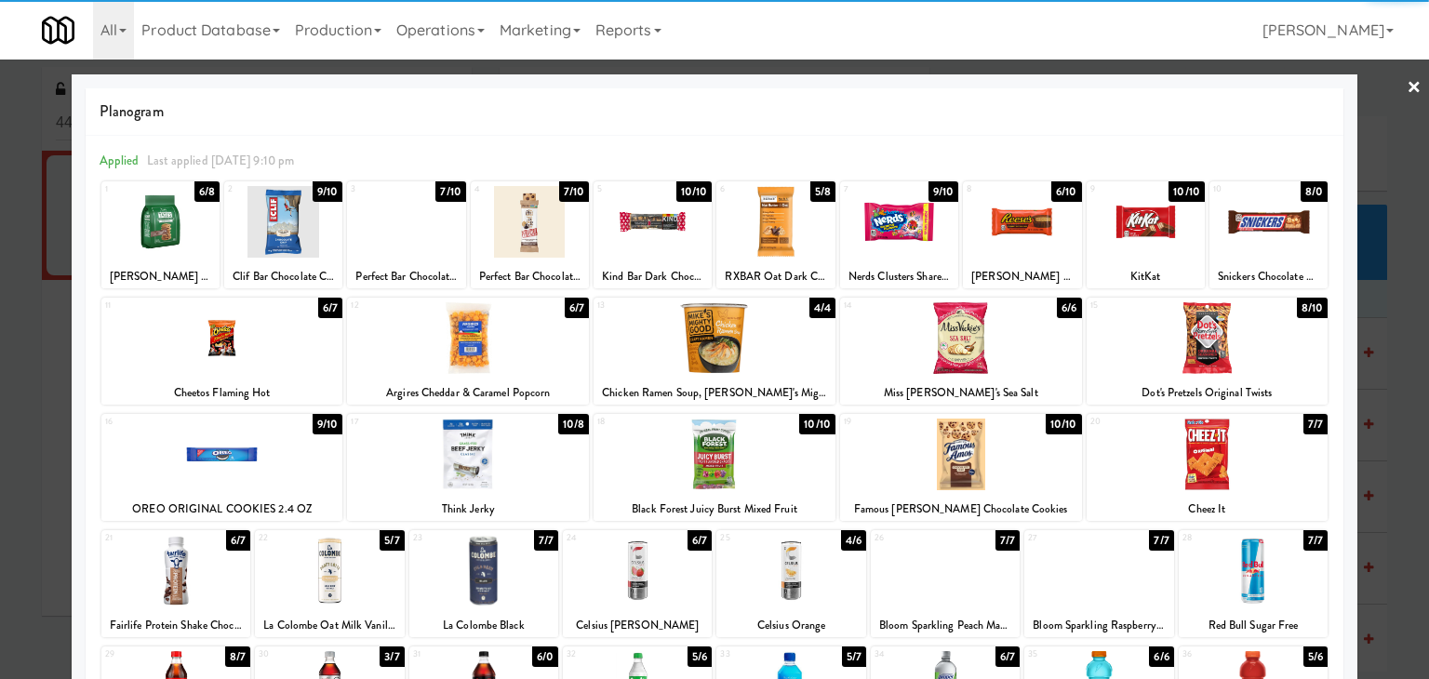
drag, startPoint x: 1400, startPoint y: 76, endPoint x: 1348, endPoint y: 96, distance: 54.8
click at [1407, 76] on link "×" at bounding box center [1414, 89] width 15 height 58
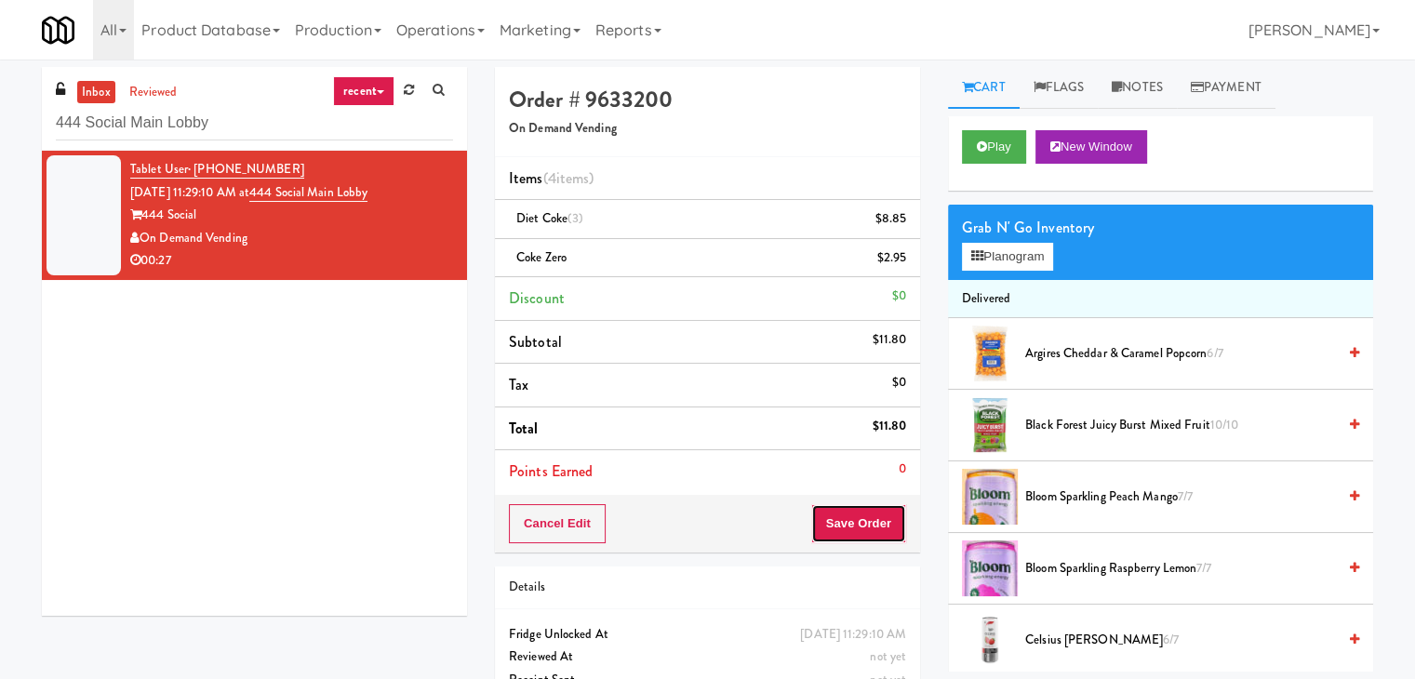
click at [849, 536] on button "Save Order" at bounding box center [858, 523] width 95 height 39
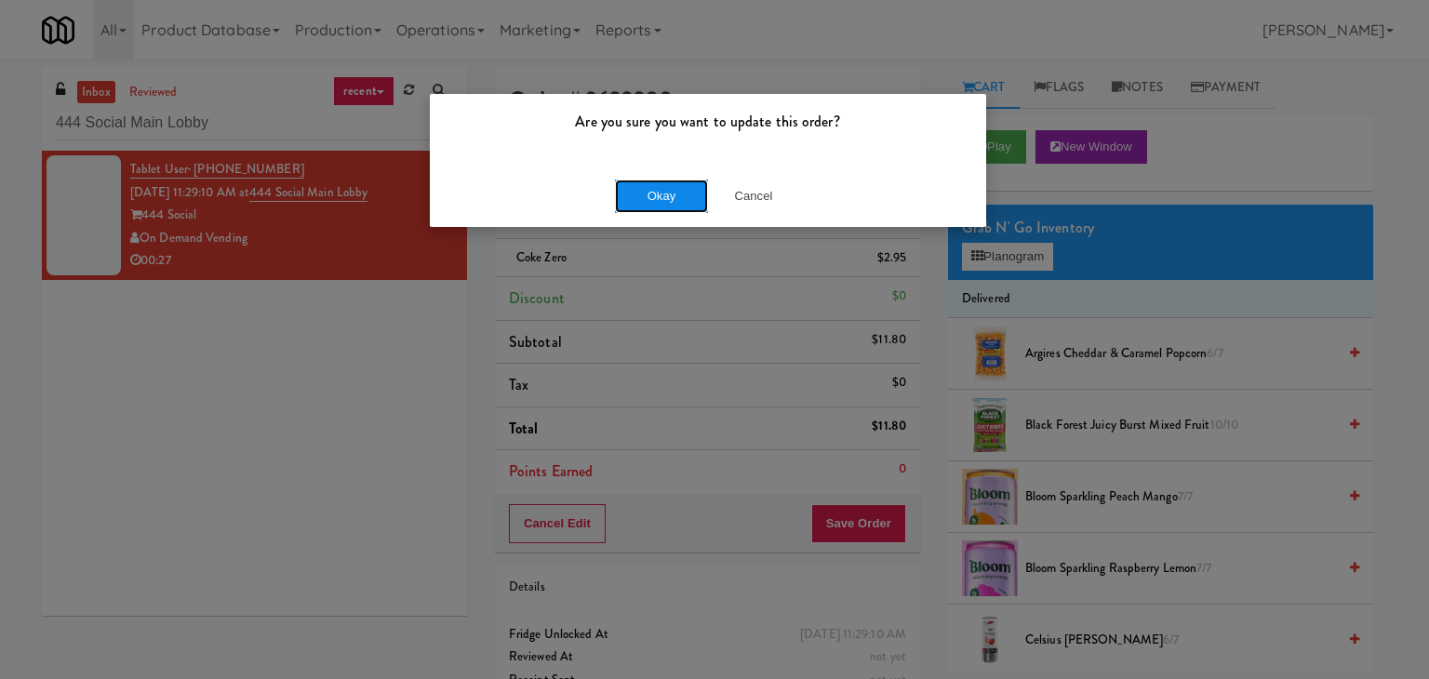
click at [648, 196] on button "Okay" at bounding box center [661, 196] width 93 height 33
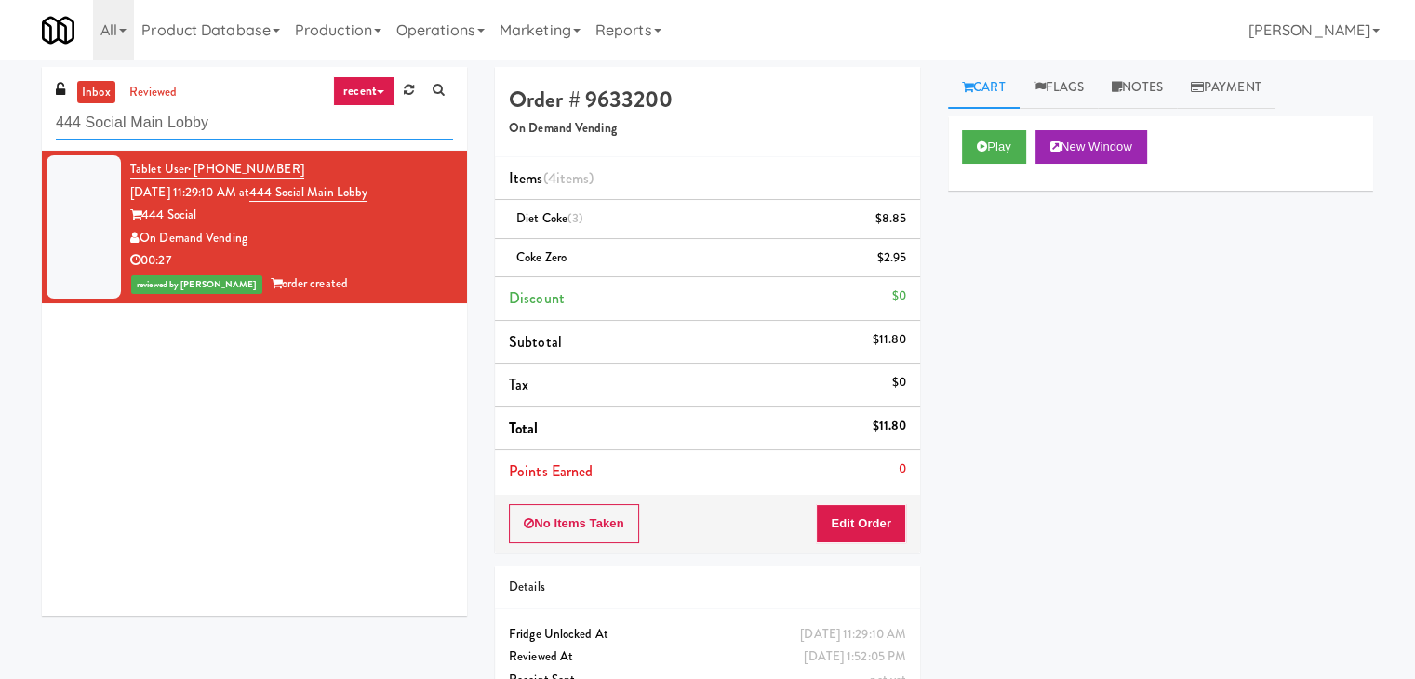
click at [236, 115] on input "444 Social Main Lobby" at bounding box center [254, 123] width 397 height 34
click at [235, 115] on input "444 Social Main Lobby" at bounding box center [254, 123] width 397 height 34
paste input "Home Depot - [PERSON_NAME][GEOGRAPHIC_DATA]"
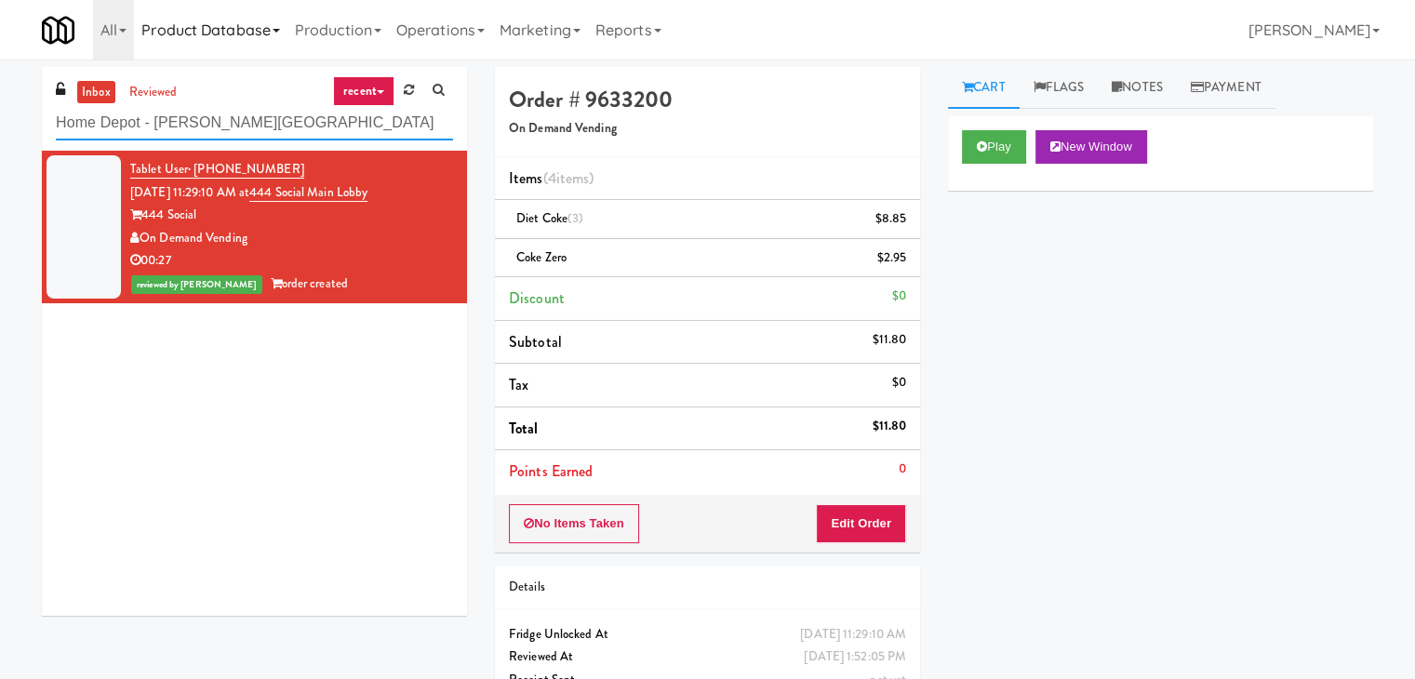
type input "Home Depot - [PERSON_NAME][GEOGRAPHIC_DATA]"
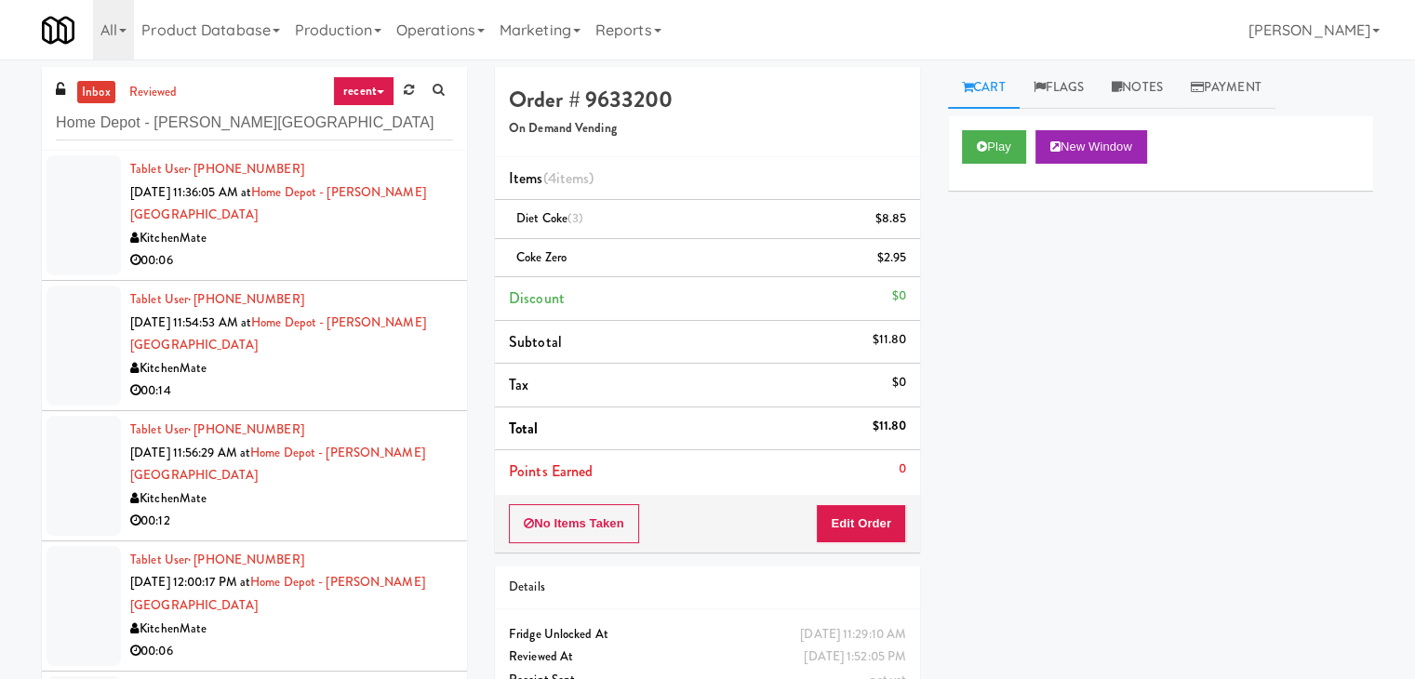
click at [413, 249] on div "00:06" at bounding box center [291, 260] width 323 height 23
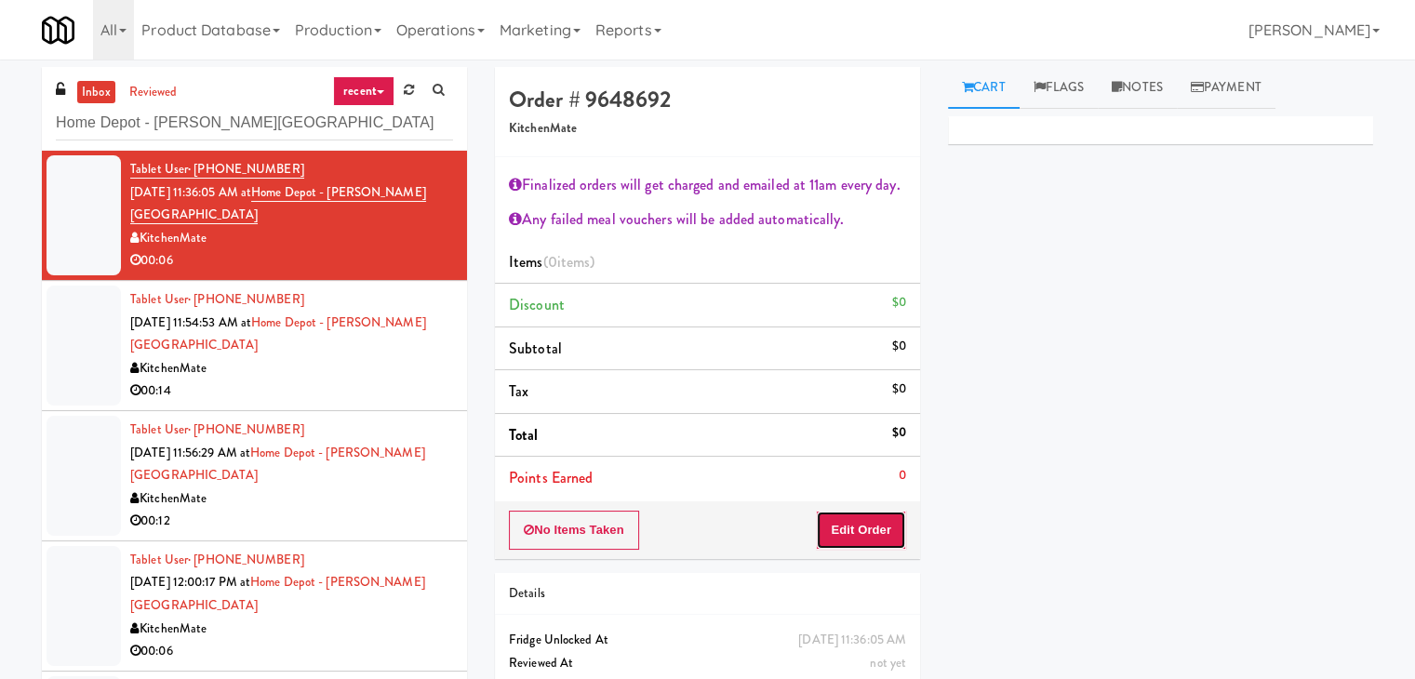
click at [881, 533] on button "Edit Order" at bounding box center [861, 530] width 90 height 39
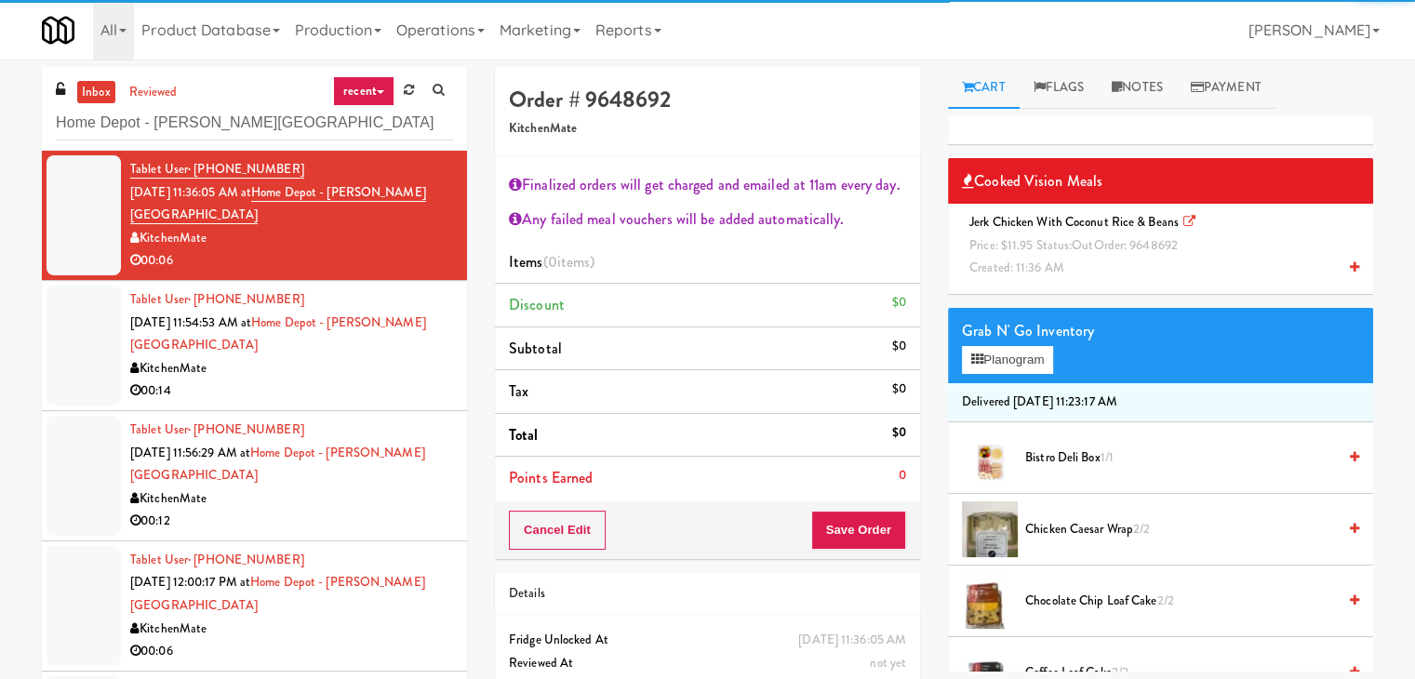
click at [1029, 245] on span "Price: $11.95 Status: out Order: 9648692" at bounding box center [1074, 245] width 208 height 18
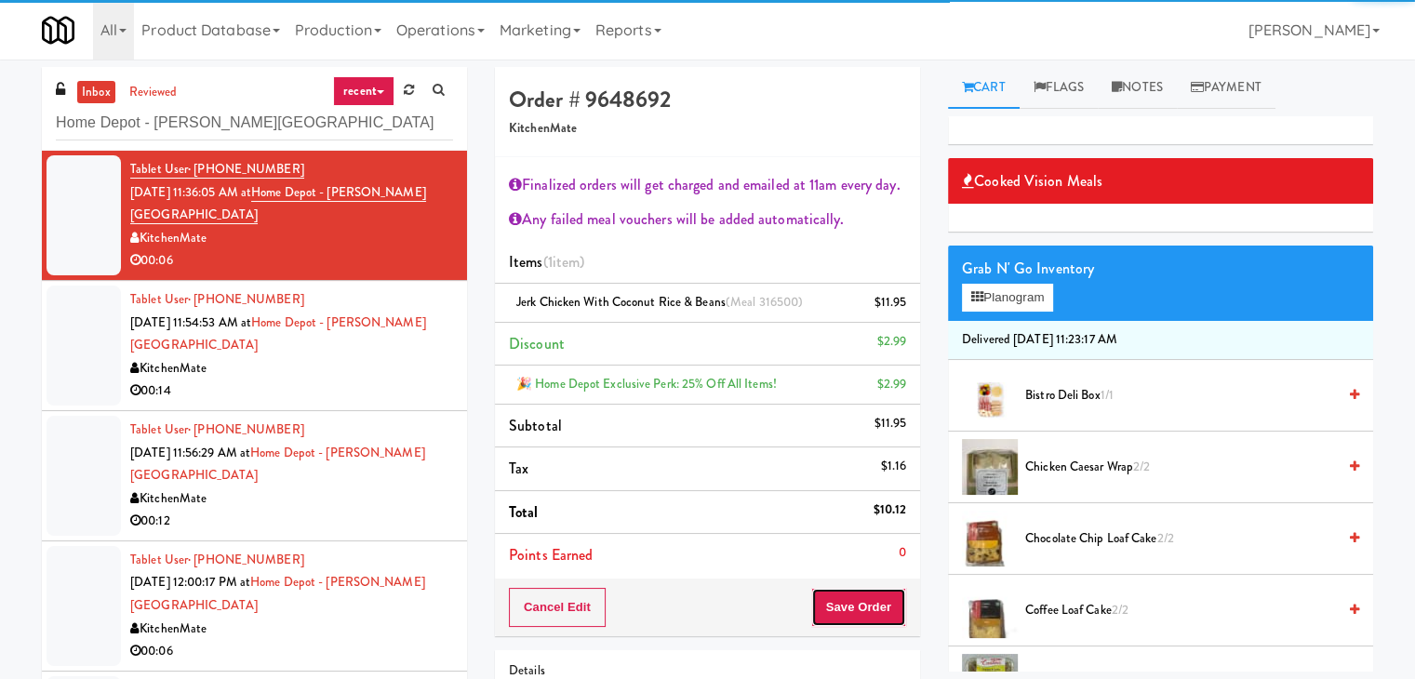
click at [862, 596] on button "Save Order" at bounding box center [858, 607] width 95 height 39
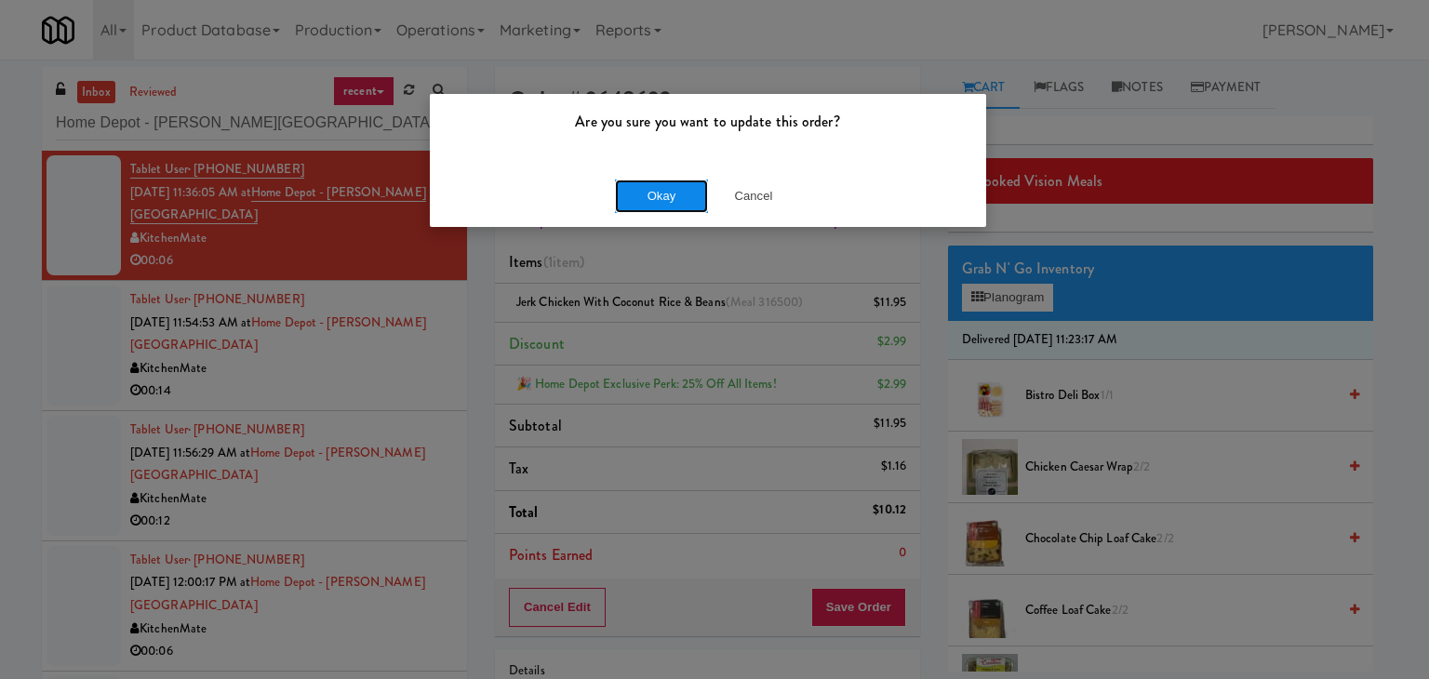
click at [659, 195] on button "Okay" at bounding box center [661, 196] width 93 height 33
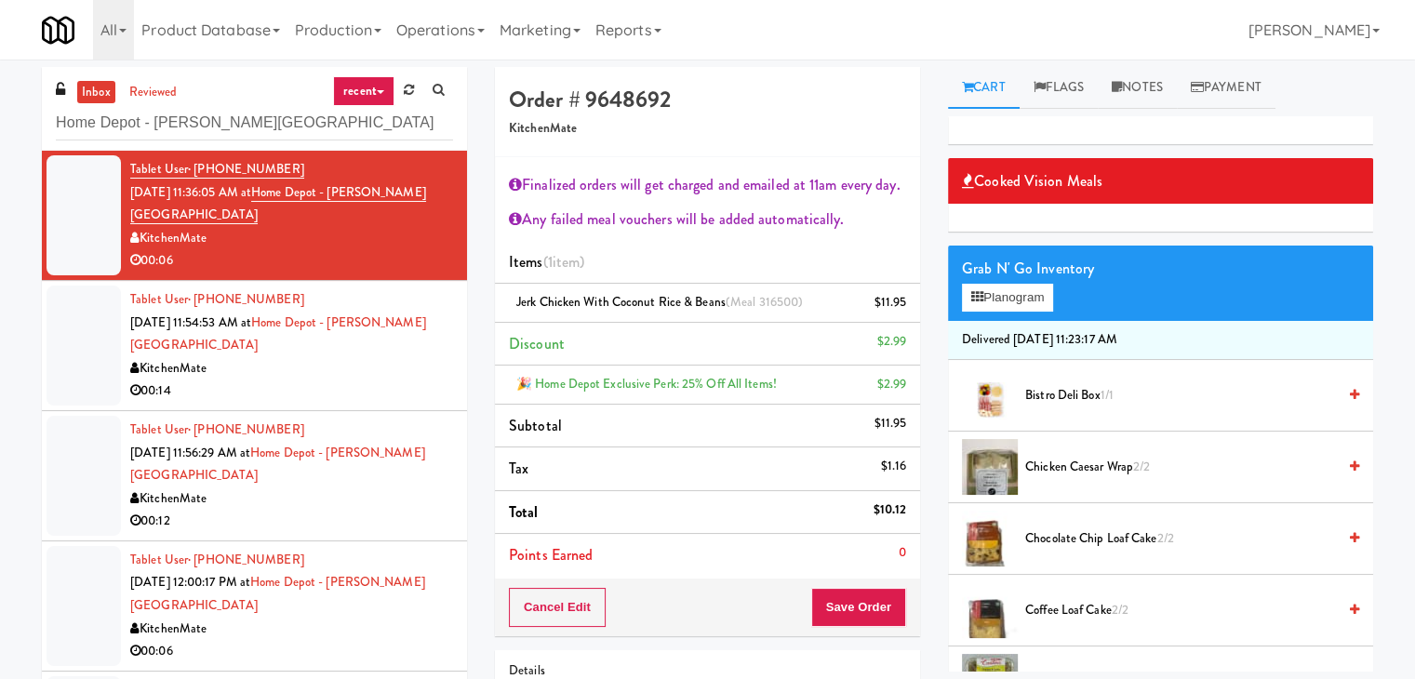
click at [404, 380] on div "00:14" at bounding box center [291, 391] width 323 height 23
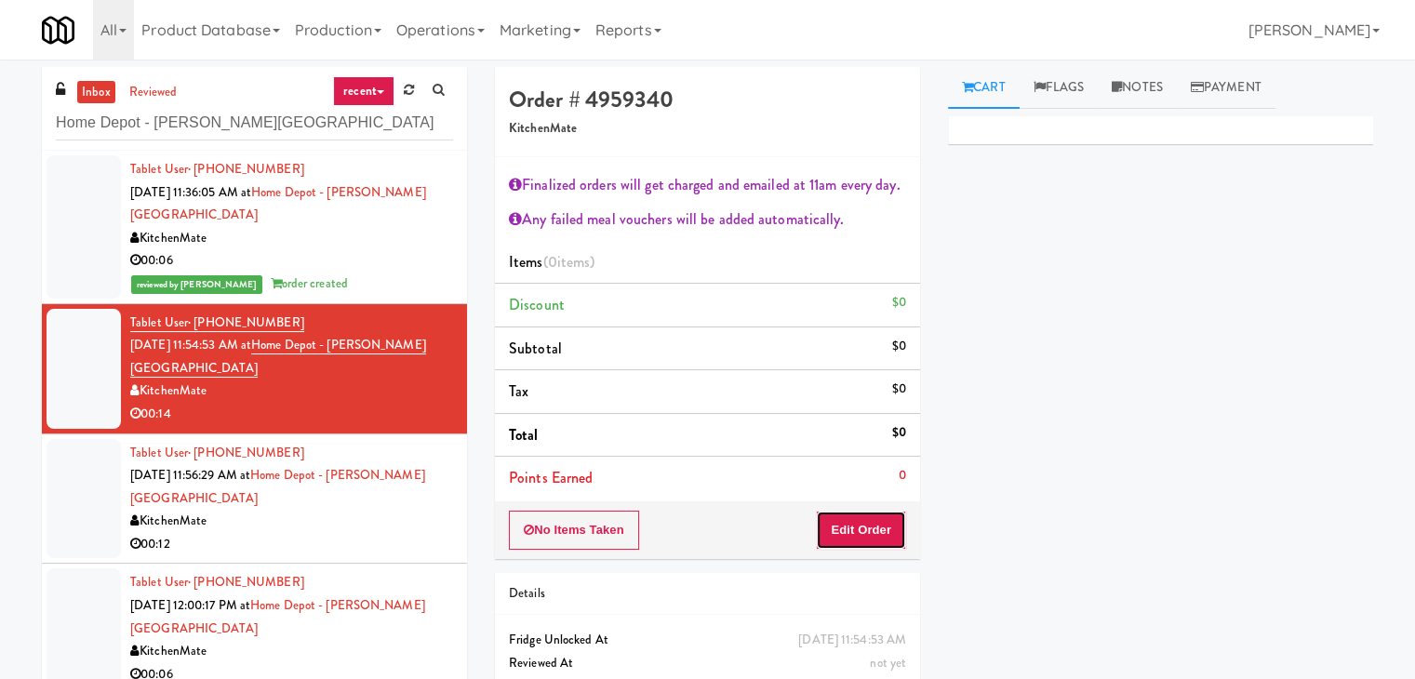
click at [828, 524] on button "Edit Order" at bounding box center [861, 530] width 90 height 39
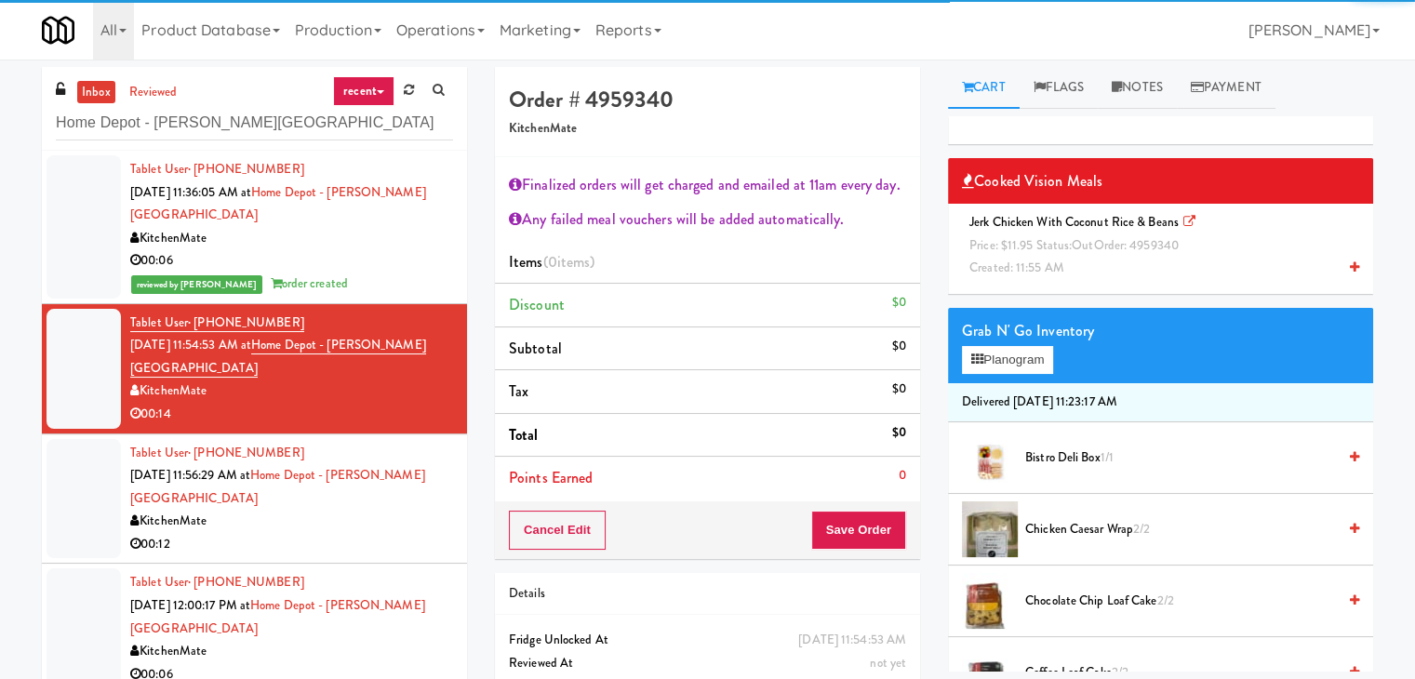
click at [1058, 245] on span "Price: $11.95 Status: out Order: 4959340" at bounding box center [1074, 245] width 209 height 18
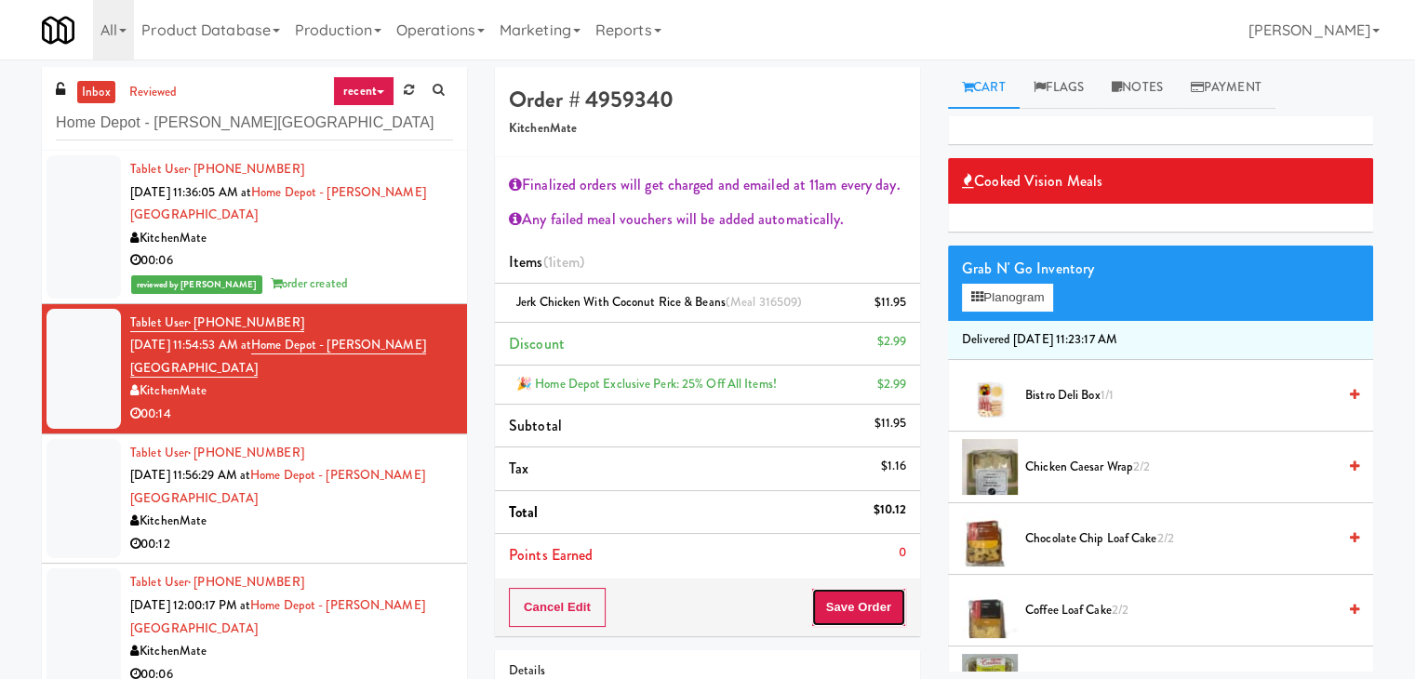
click at [867, 598] on button "Save Order" at bounding box center [858, 607] width 95 height 39
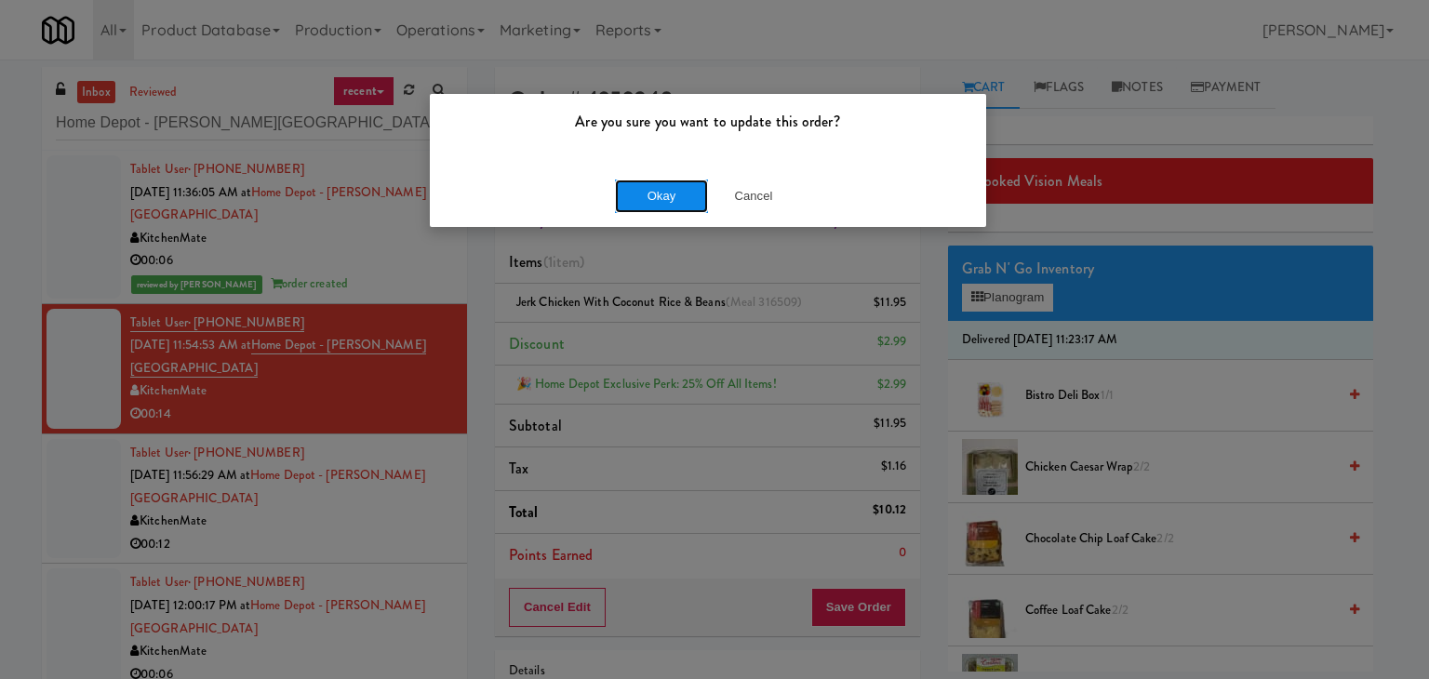
click at [663, 195] on button "Okay" at bounding box center [661, 196] width 93 height 33
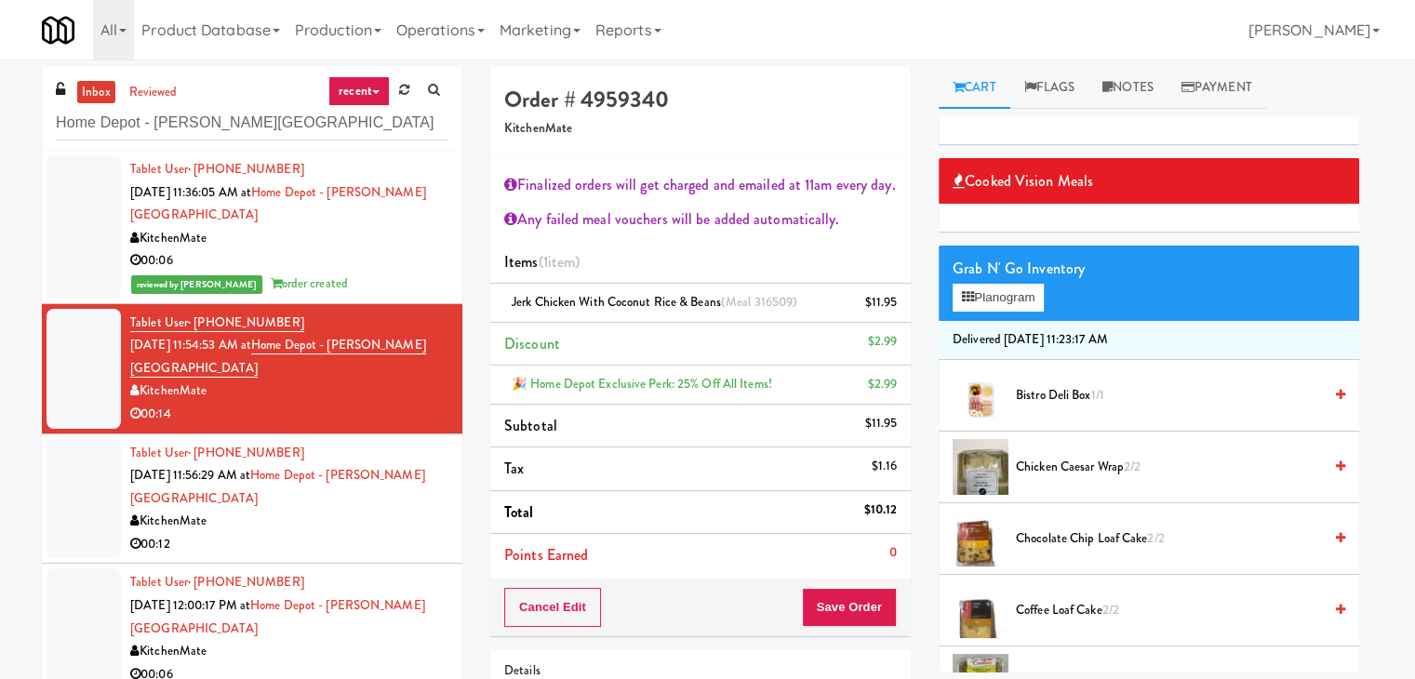
click at [372, 533] on div "00:12" at bounding box center [289, 544] width 318 height 23
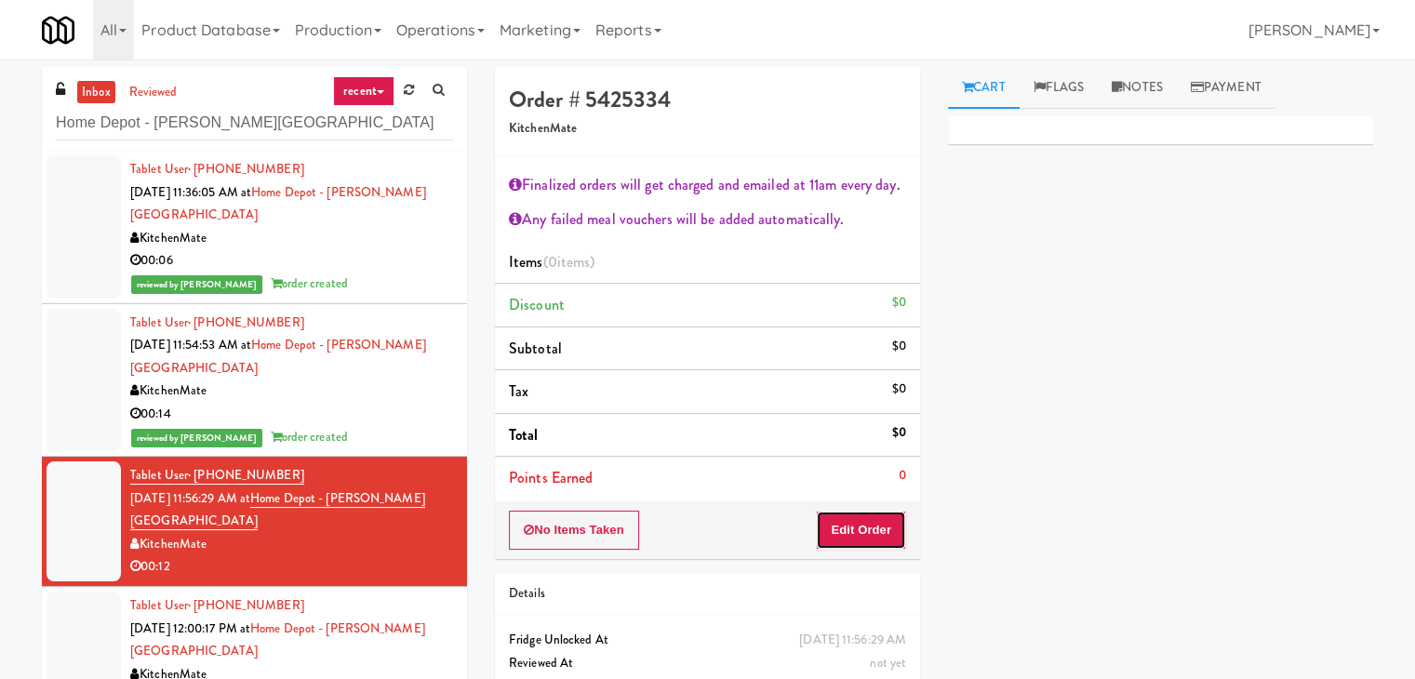
click at [851, 529] on button "Edit Order" at bounding box center [861, 530] width 90 height 39
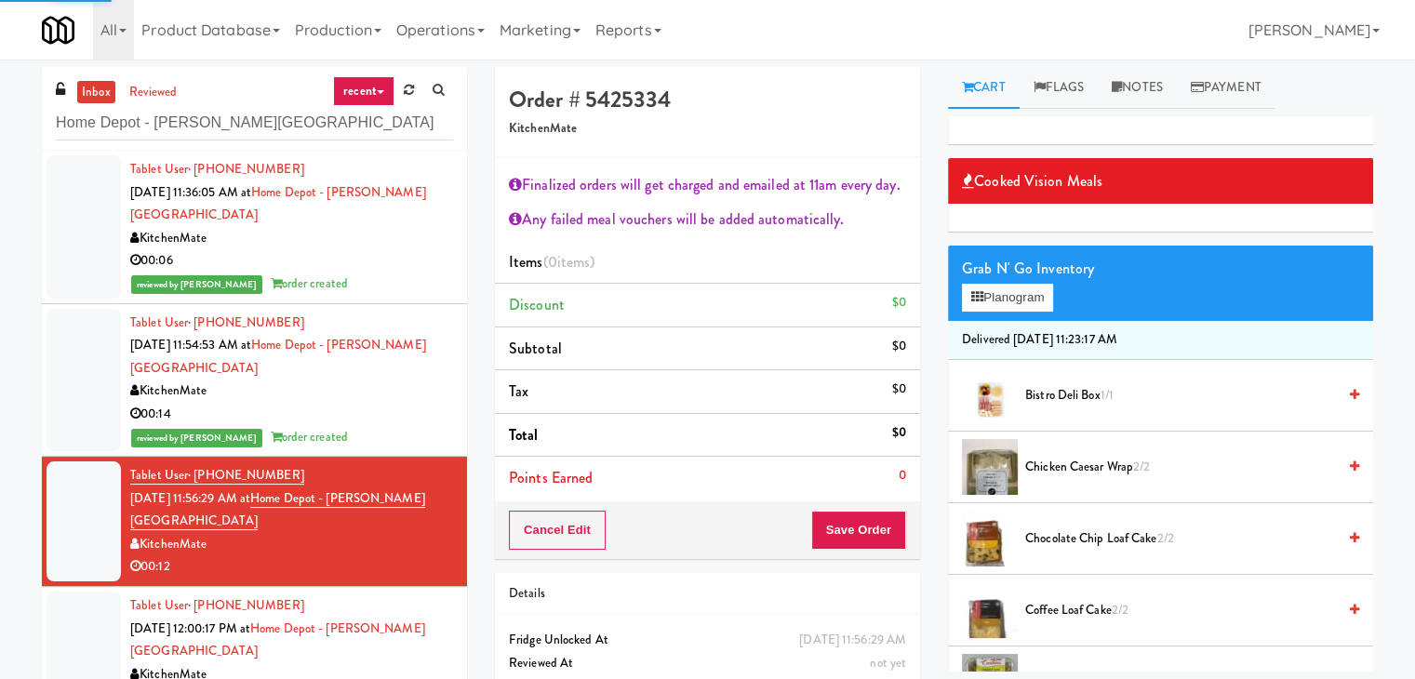
click at [1052, 399] on span "Bistro Deli Box 1/1" at bounding box center [1180, 395] width 311 height 23
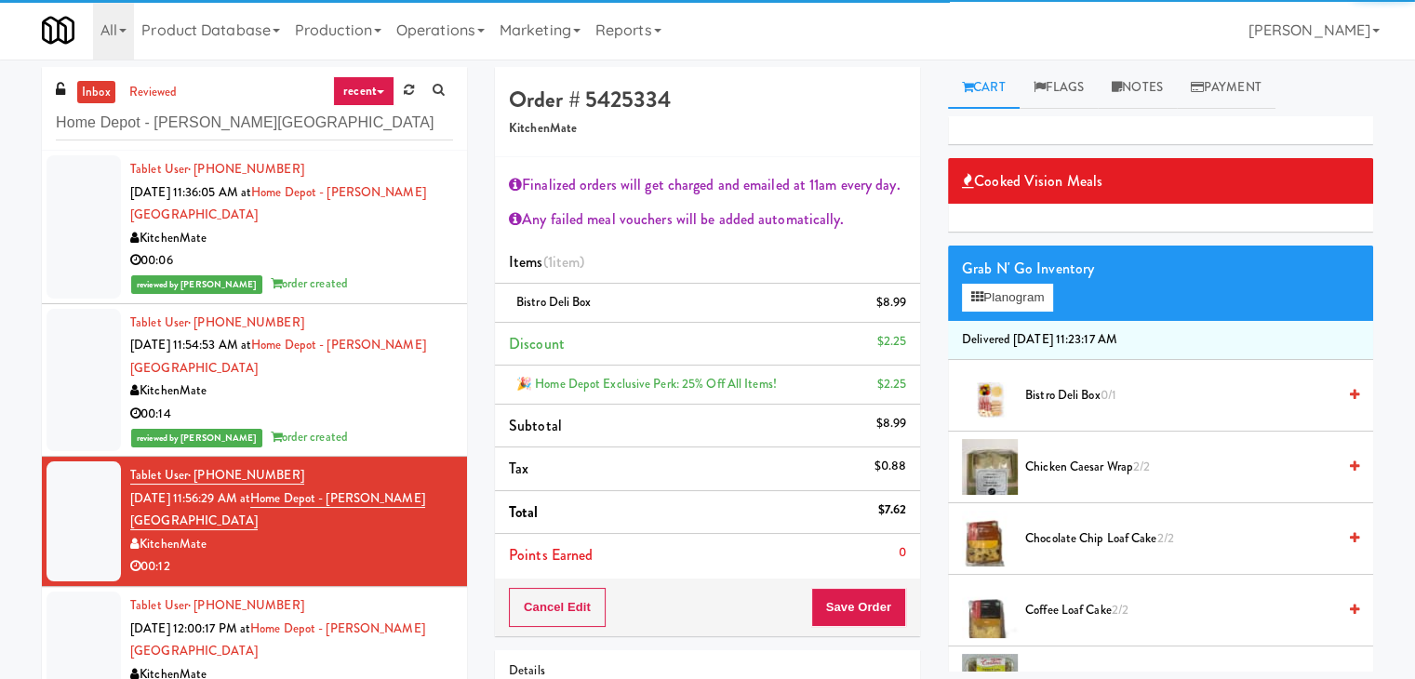
click at [856, 582] on div "Cancel Edit Save Order" at bounding box center [707, 608] width 425 height 58
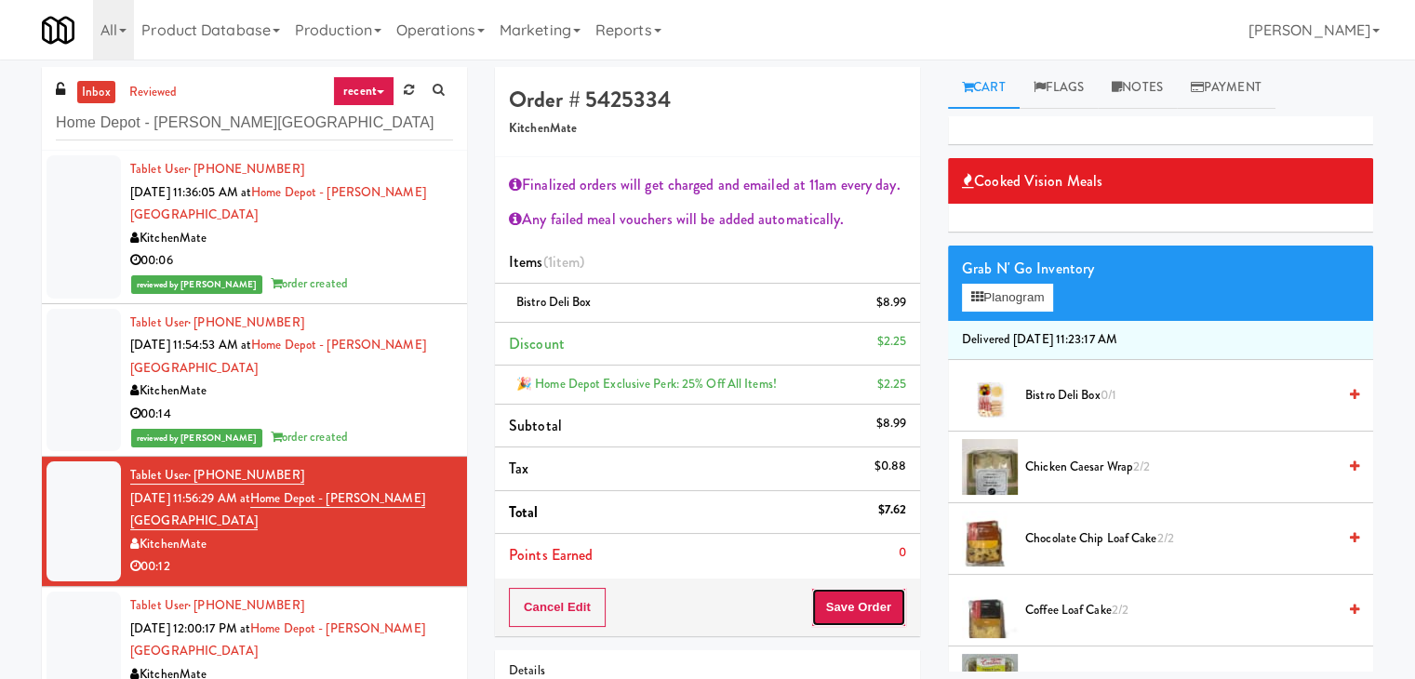
click at [859, 601] on button "Save Order" at bounding box center [858, 607] width 95 height 39
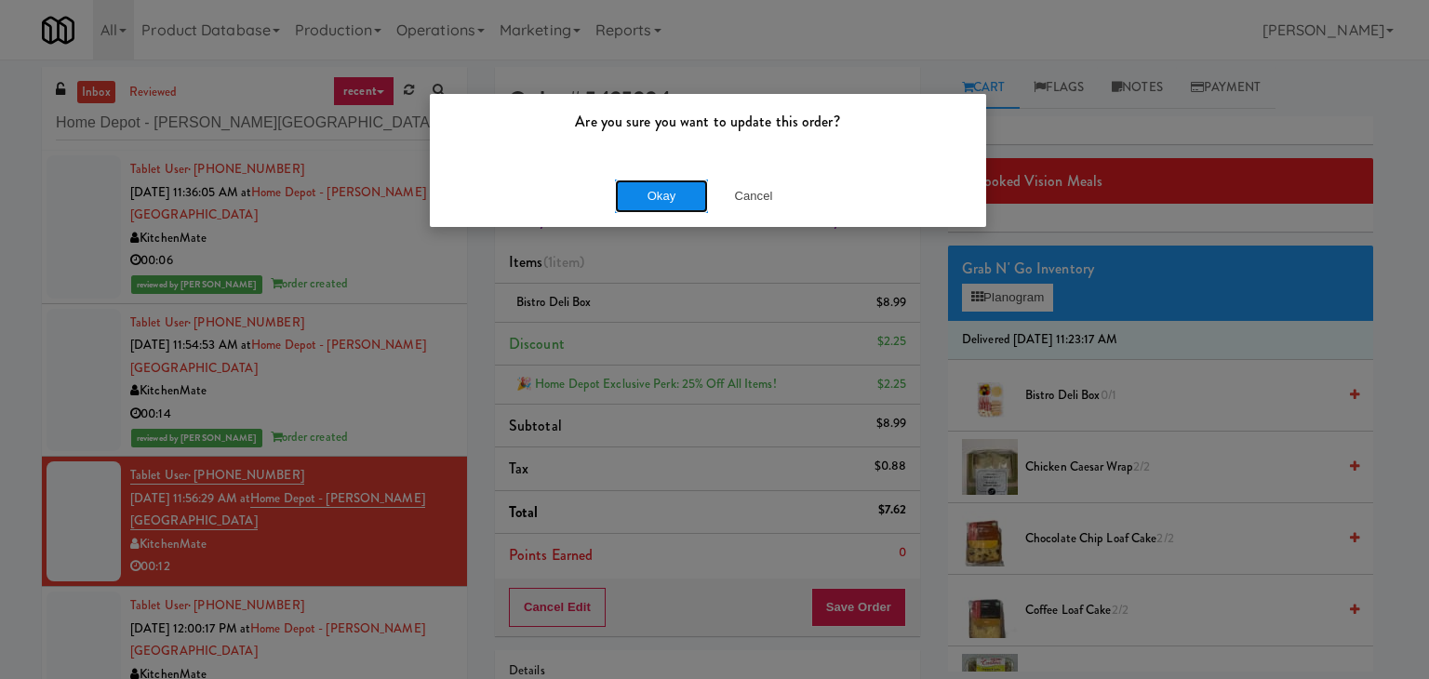
click at [627, 202] on button "Okay" at bounding box center [661, 196] width 93 height 33
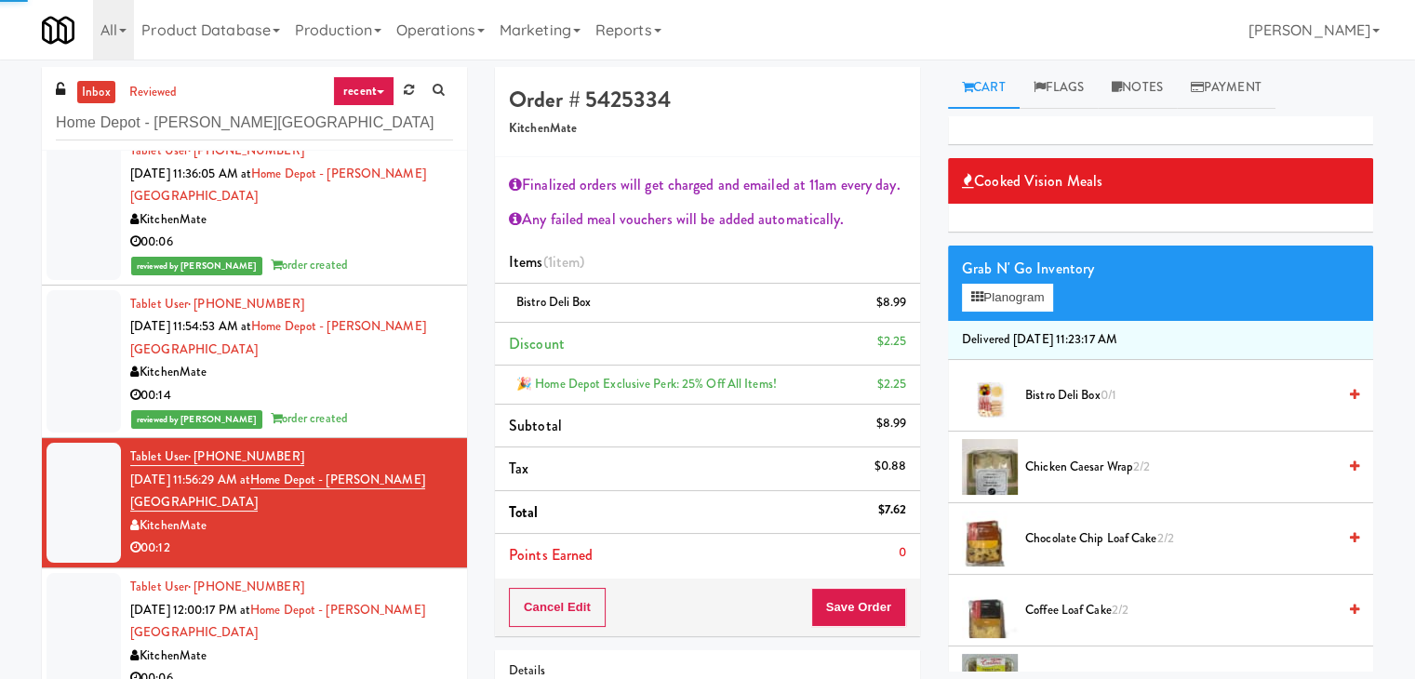
scroll to position [22, 0]
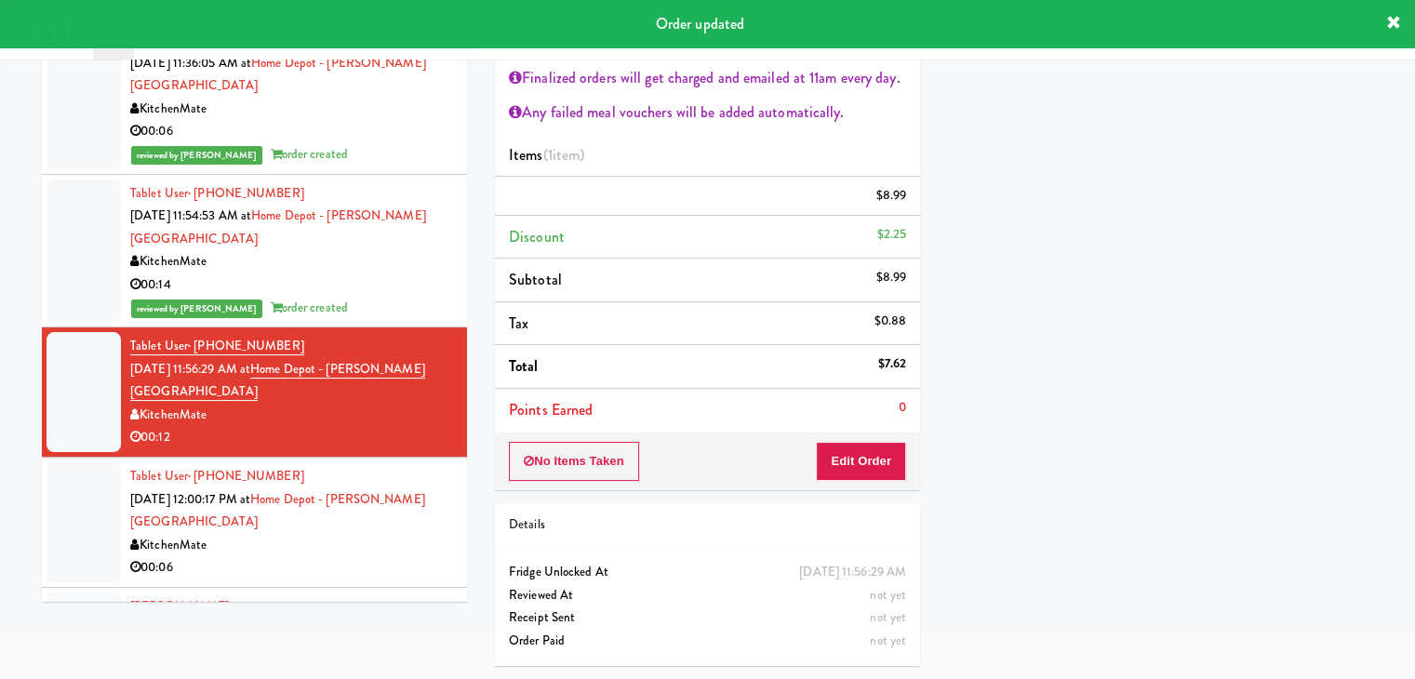
click at [391, 556] on div "00:06" at bounding box center [291, 567] width 323 height 23
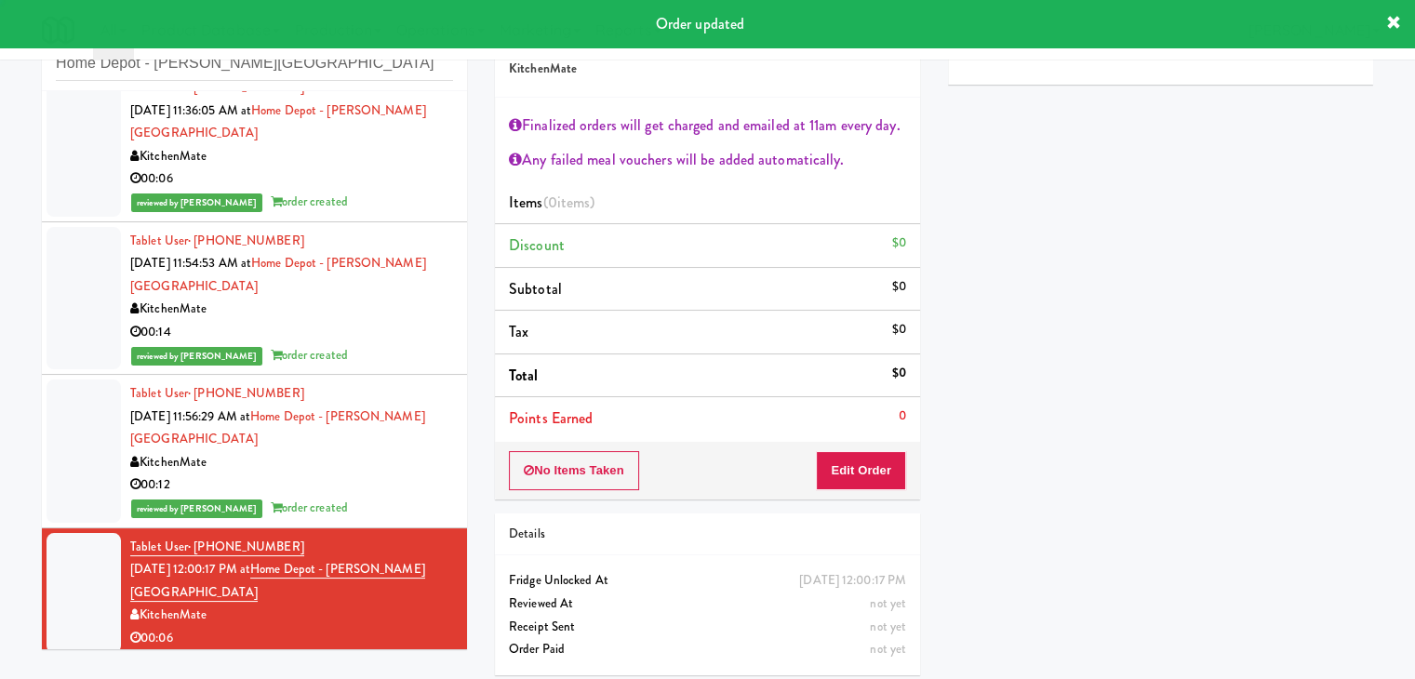
scroll to position [68, 0]
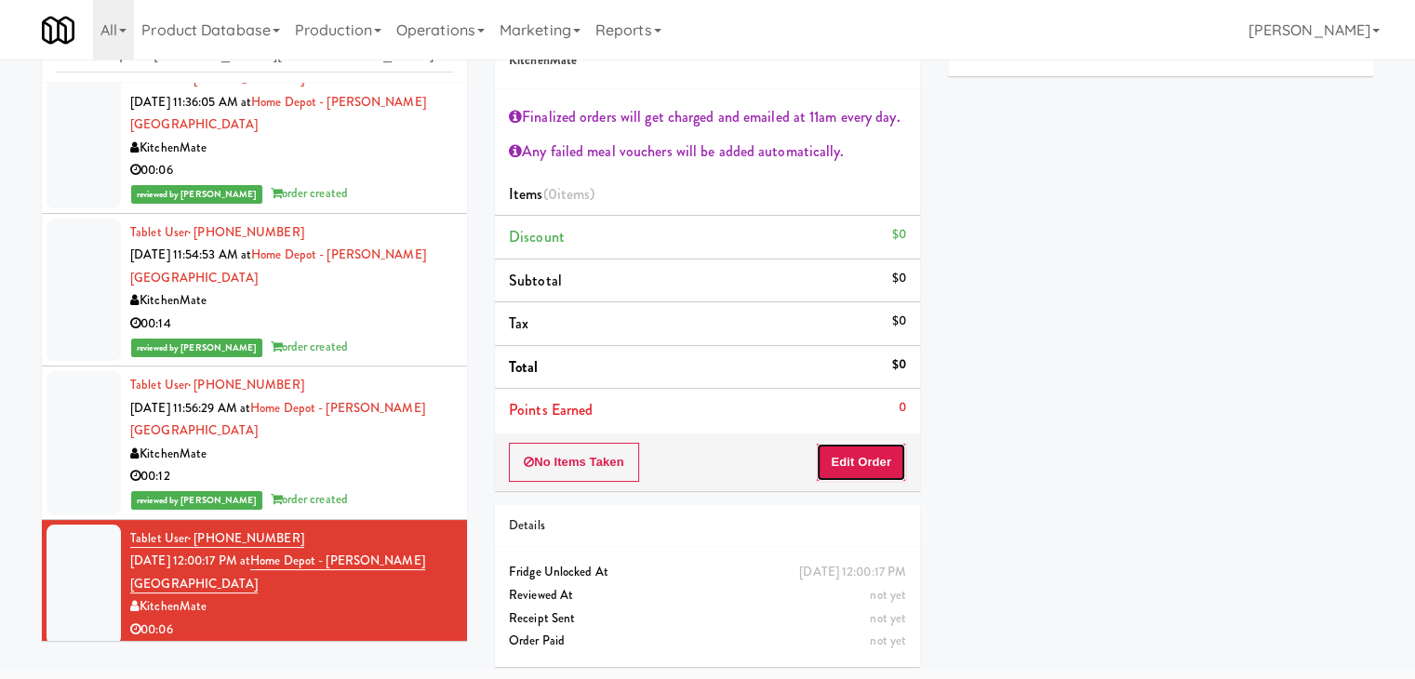
click at [868, 464] on button "Edit Order" at bounding box center [861, 462] width 90 height 39
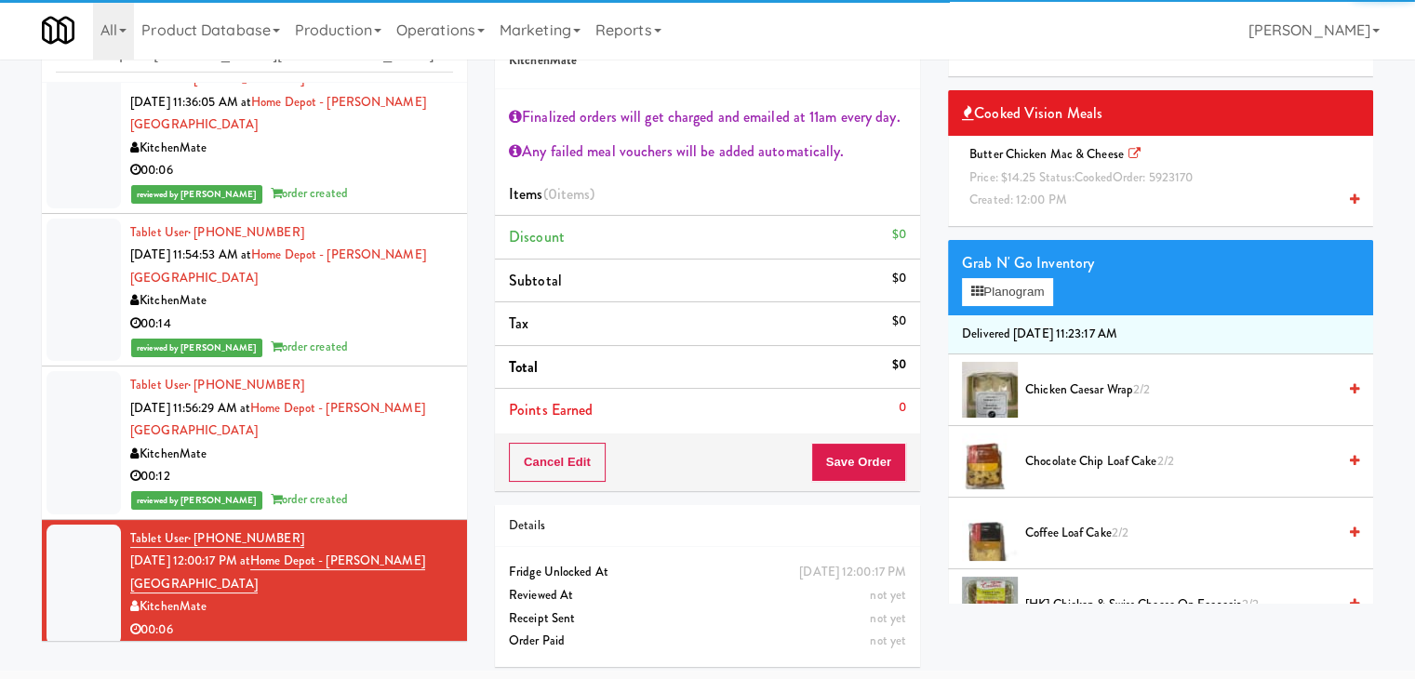
click at [1027, 168] on span "Price: $14.25 Status: cooked Order: 5923170" at bounding box center [1081, 177] width 223 height 18
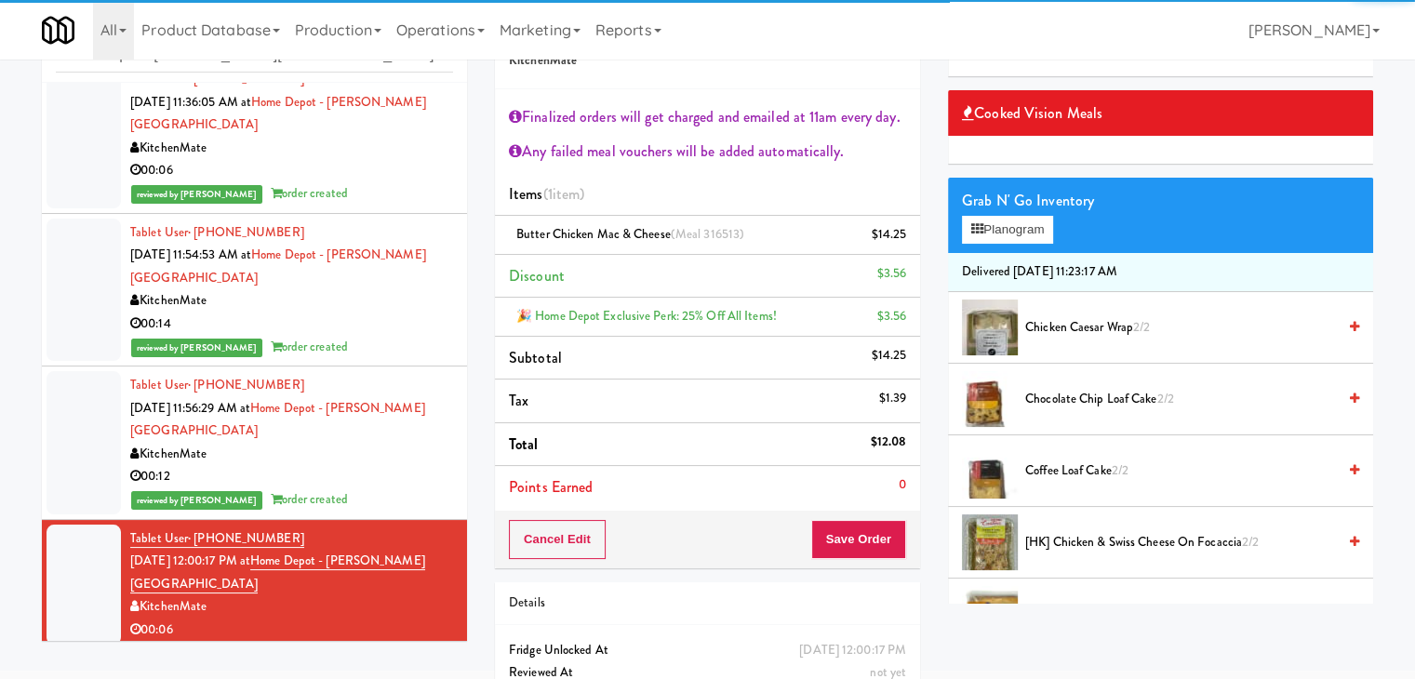
drag, startPoint x: 853, startPoint y: 559, endPoint x: 845, endPoint y: 554, distance: 10.1
click at [852, 559] on div "Cancel Edit Save Order" at bounding box center [707, 540] width 425 height 58
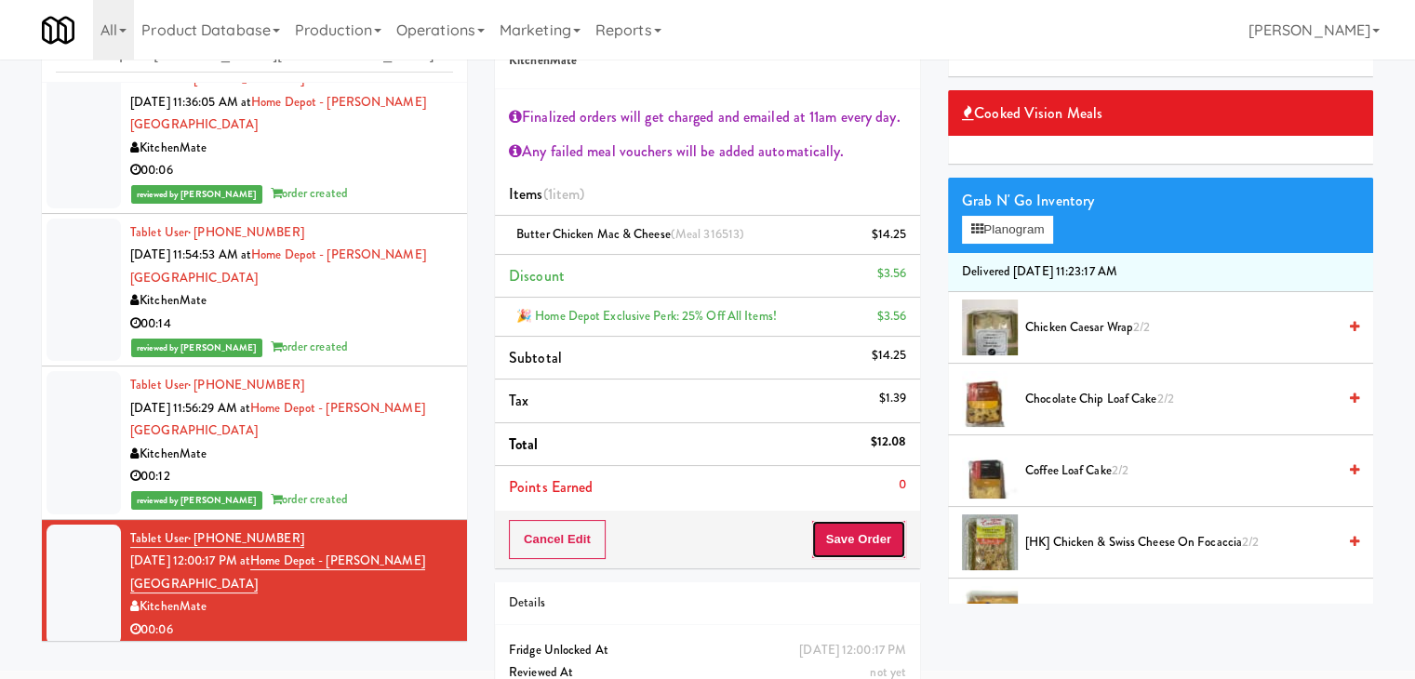
click at [847, 535] on button "Save Order" at bounding box center [858, 539] width 95 height 39
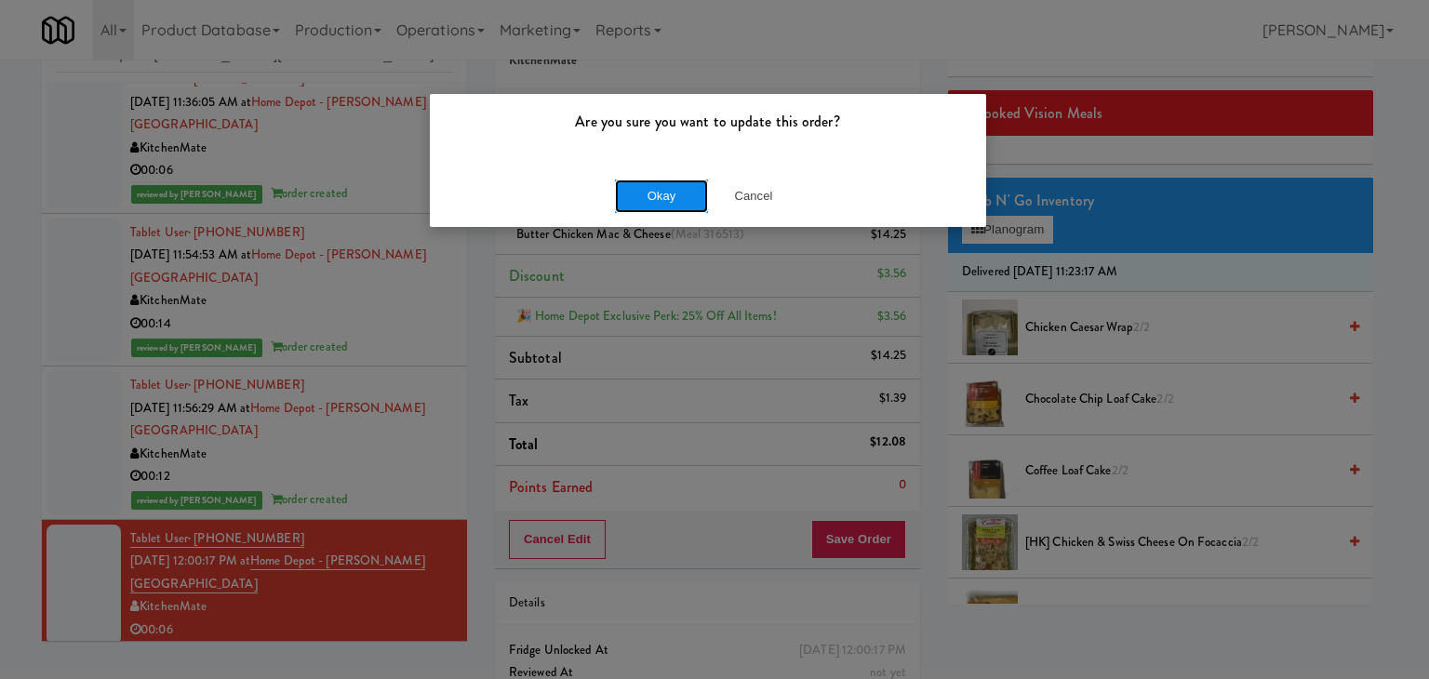
click at [663, 187] on button "Okay" at bounding box center [661, 196] width 93 height 33
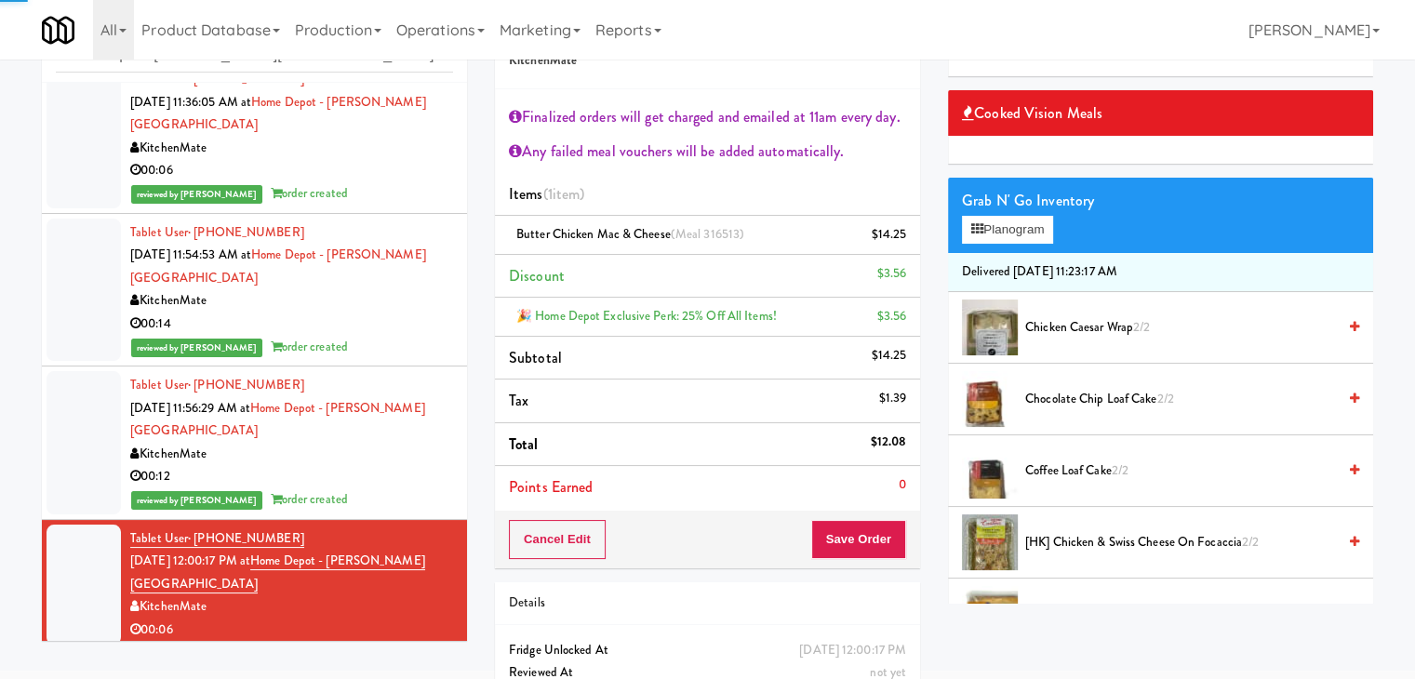
scroll to position [45, 0]
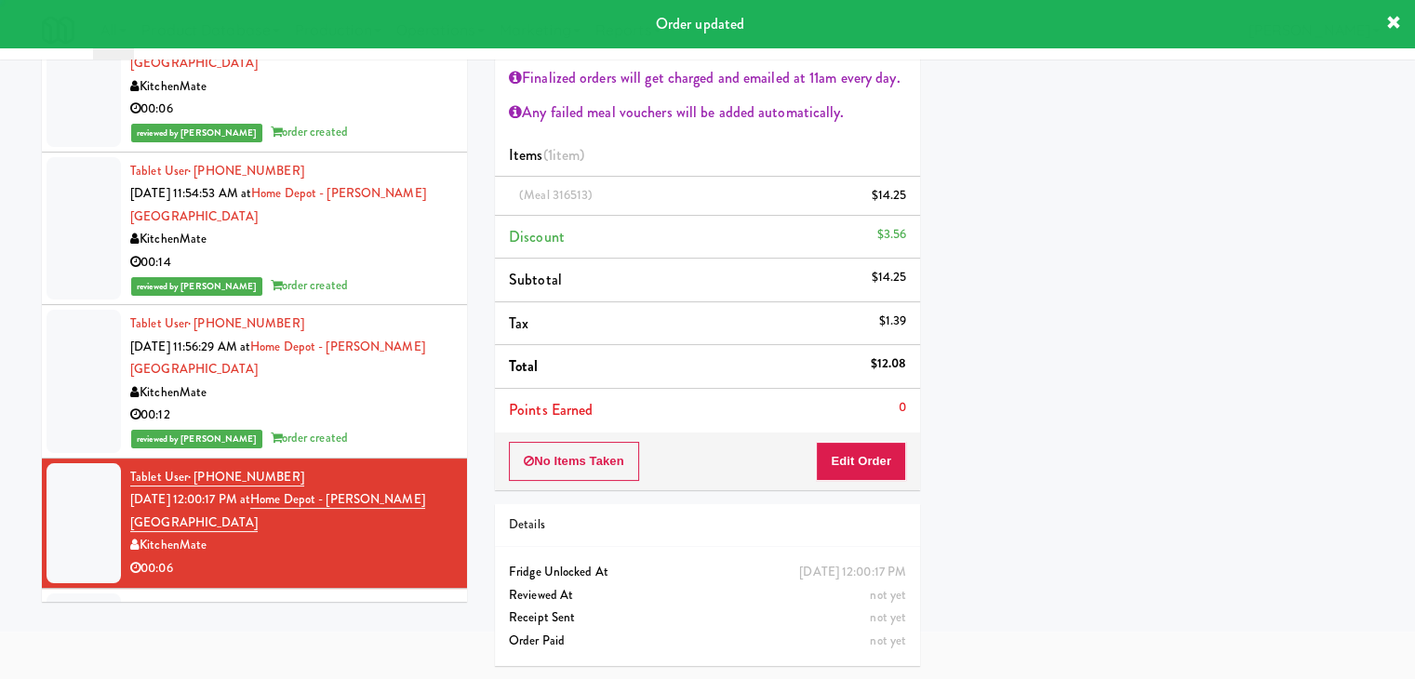
click at [395, 621] on link "Home Depot - [PERSON_NAME][GEOGRAPHIC_DATA]" at bounding box center [278, 641] width 297 height 41
